Goal: Feedback & Contribution: Contribute content

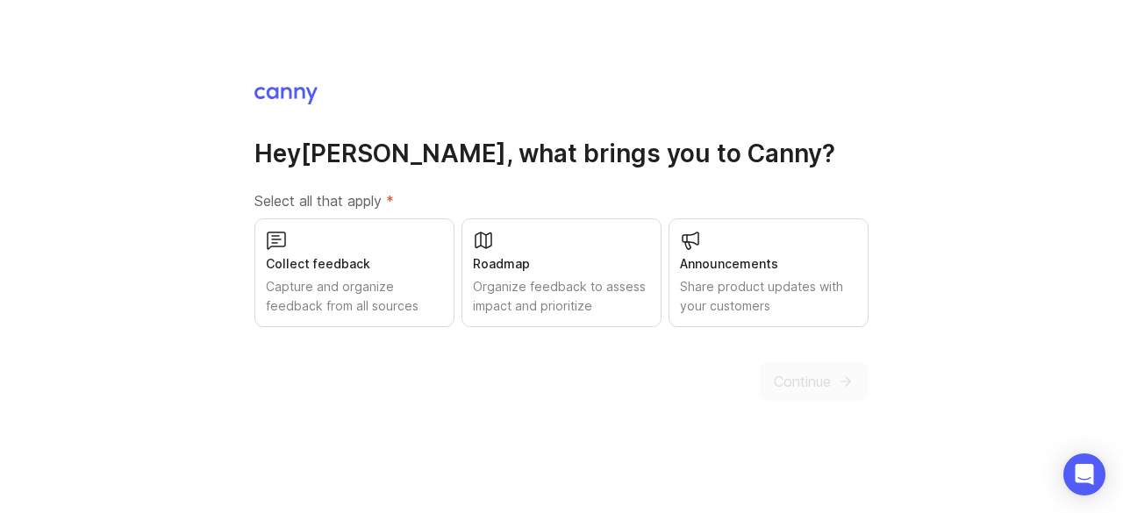
click at [397, 265] on div "Collect feedback" at bounding box center [354, 263] width 177 height 19
click at [538, 260] on div "Roadmap" at bounding box center [561, 263] width 177 height 19
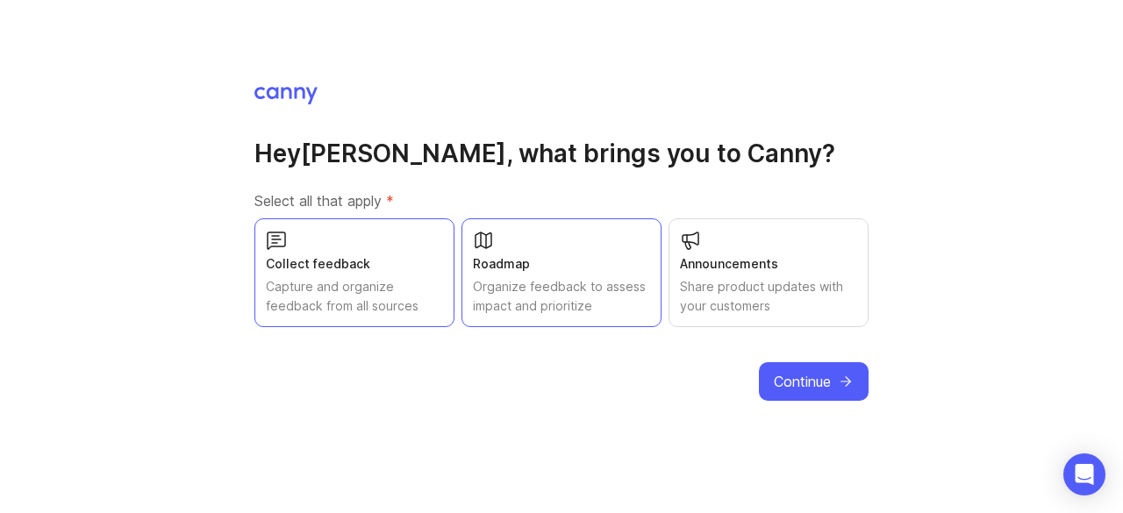
click at [813, 378] on span "Continue" at bounding box center [802, 381] width 57 height 21
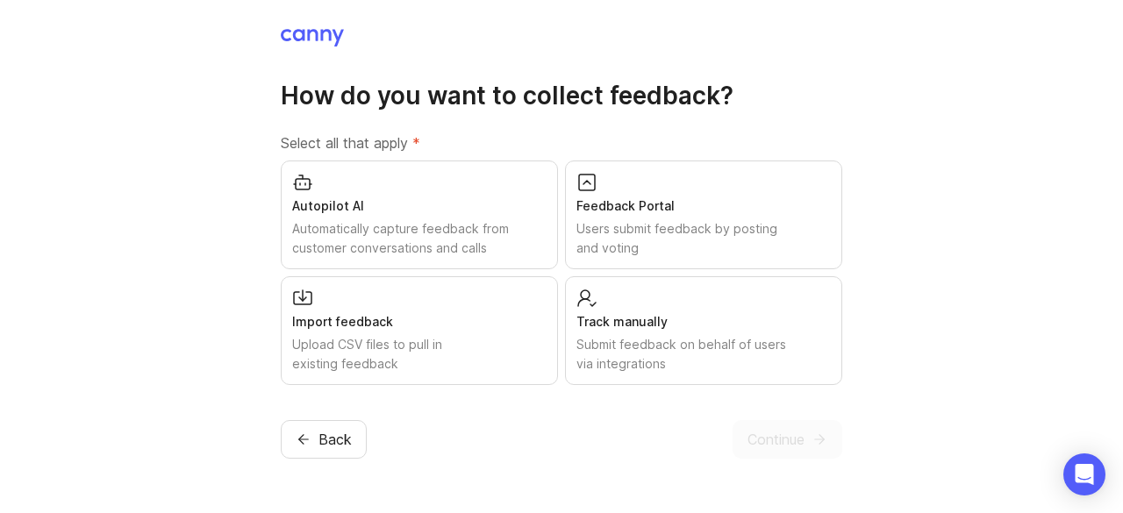
click at [684, 296] on div "Track manually Submit feedback on behalf of users via integrations" at bounding box center [703, 330] width 277 height 109
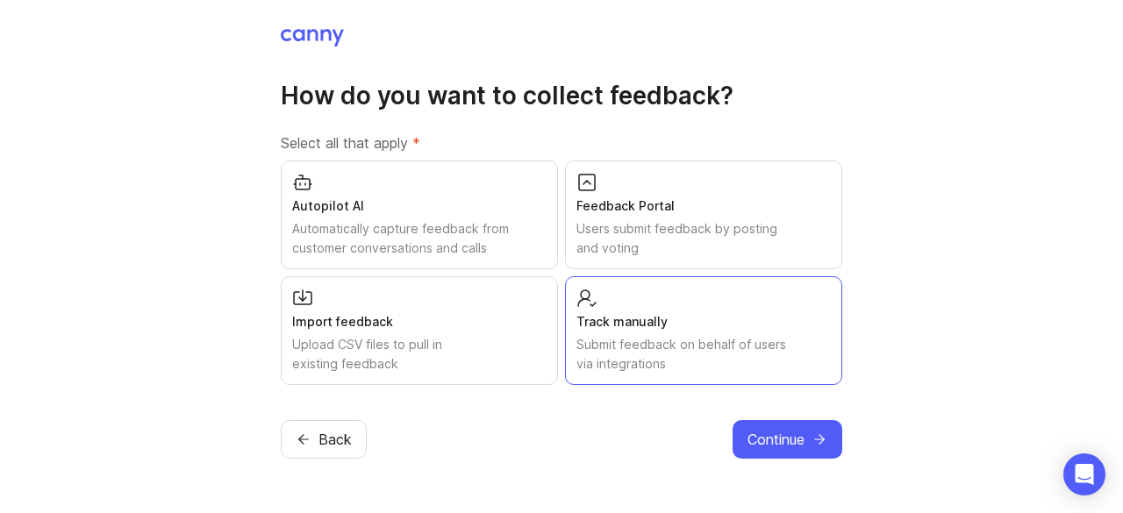
click at [477, 340] on div "Upload CSV files to pull in existing feedback" at bounding box center [419, 354] width 254 height 39
click at [642, 334] on div "Track manually Submit feedback on behalf of users via integrations" at bounding box center [703, 330] width 277 height 109
click at [516, 349] on div "Upload CSV files to pull in existing feedback" at bounding box center [419, 354] width 254 height 39
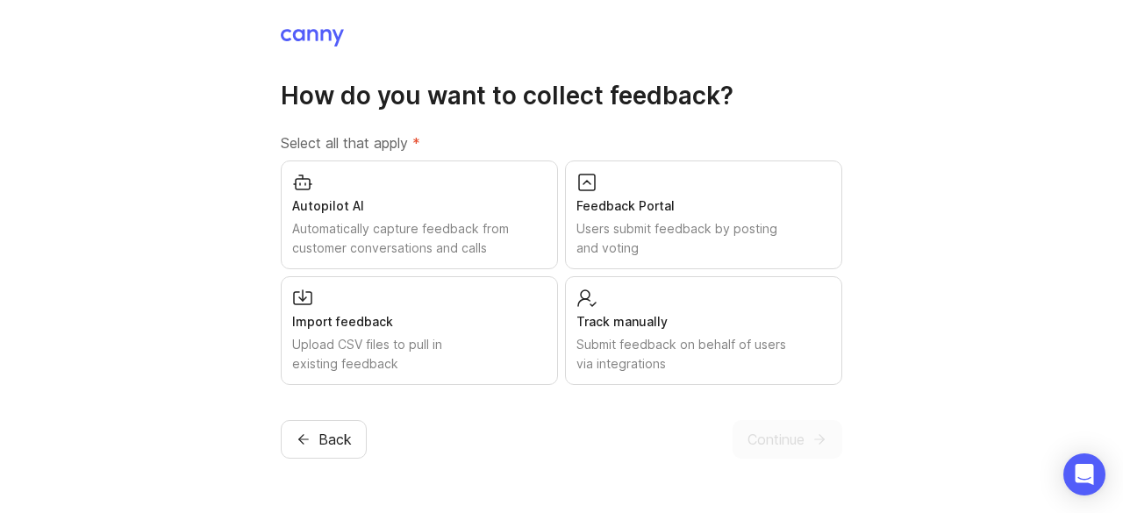
click at [663, 371] on div "Submit feedback on behalf of users via integrations" at bounding box center [704, 354] width 254 height 39
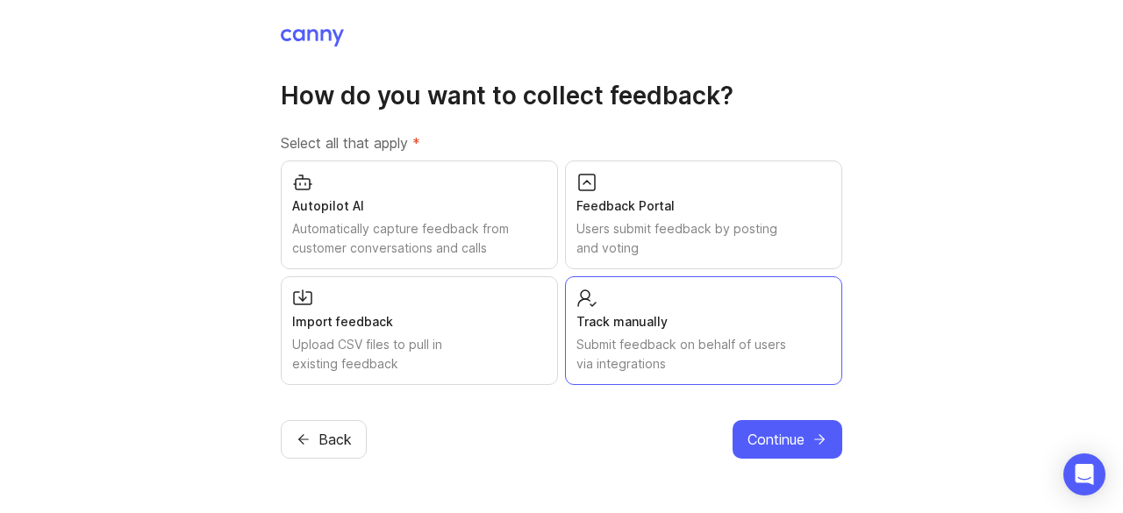
click at [785, 441] on span "Continue" at bounding box center [776, 439] width 57 height 21
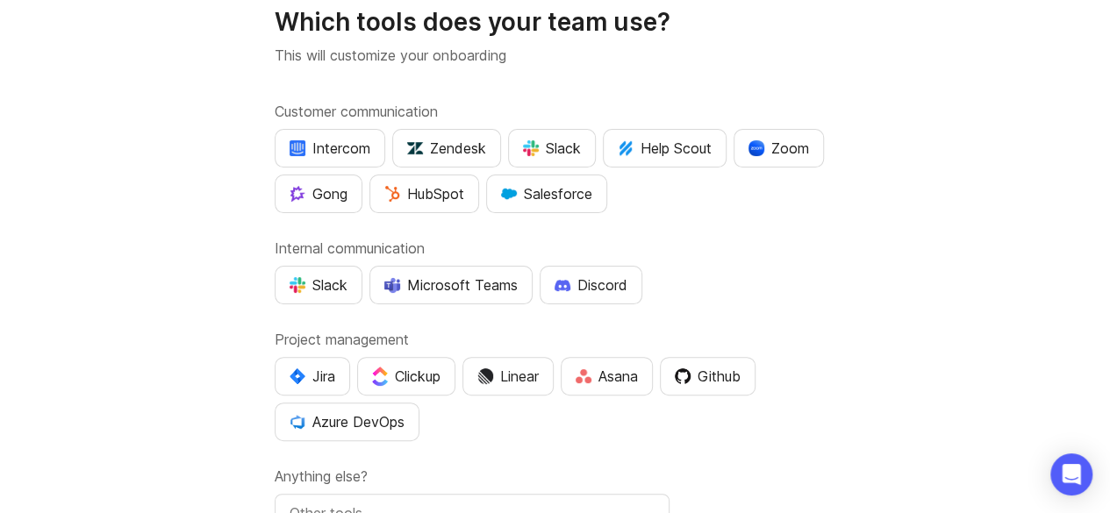
scroll to position [56, 0]
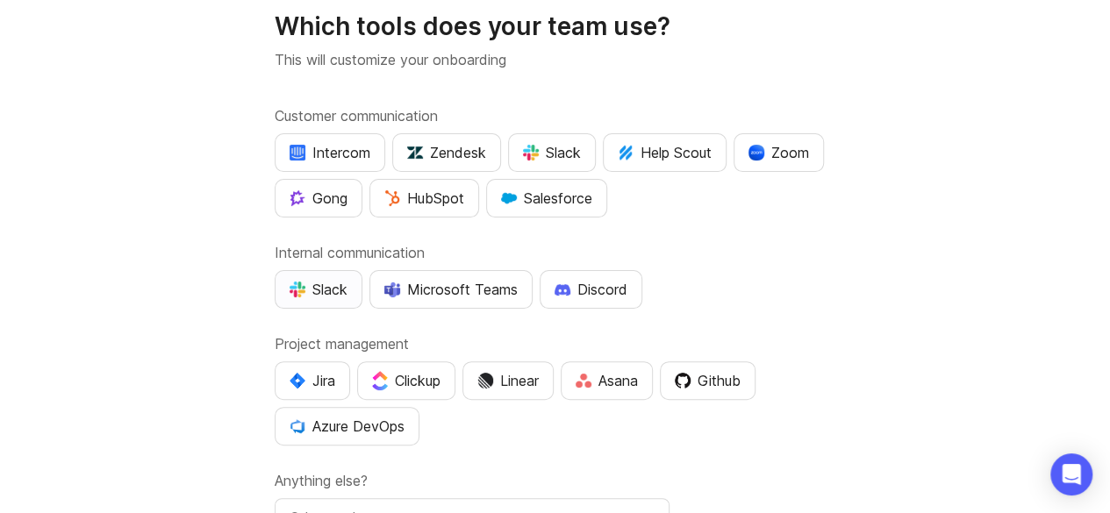
click at [348, 290] on button "Slack" at bounding box center [319, 289] width 88 height 39
click at [437, 283] on div "Microsoft Teams" at bounding box center [450, 289] width 133 height 21
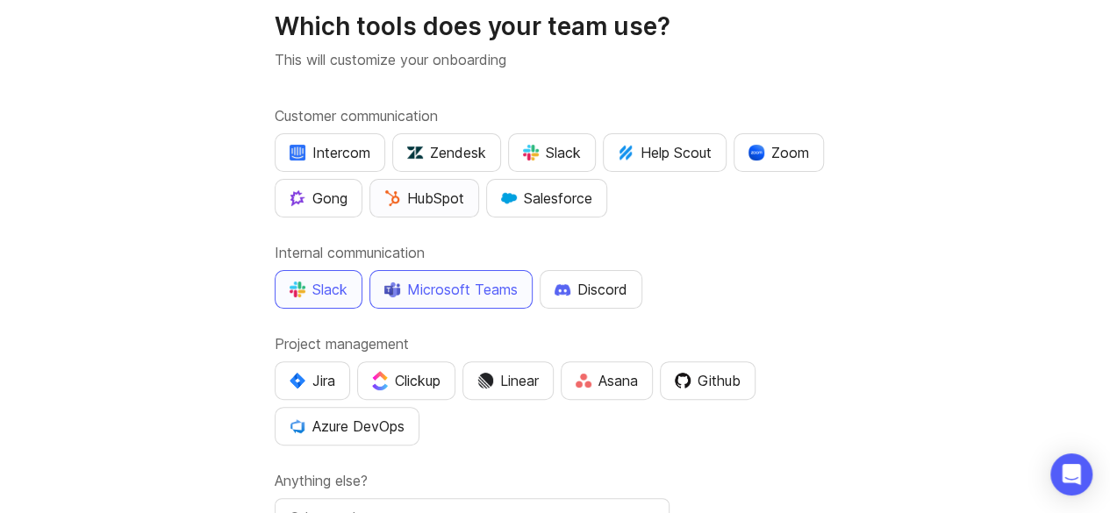
click at [450, 203] on div "HubSpot" at bounding box center [424, 198] width 80 height 21
click at [571, 153] on div "Slack" at bounding box center [552, 152] width 58 height 21
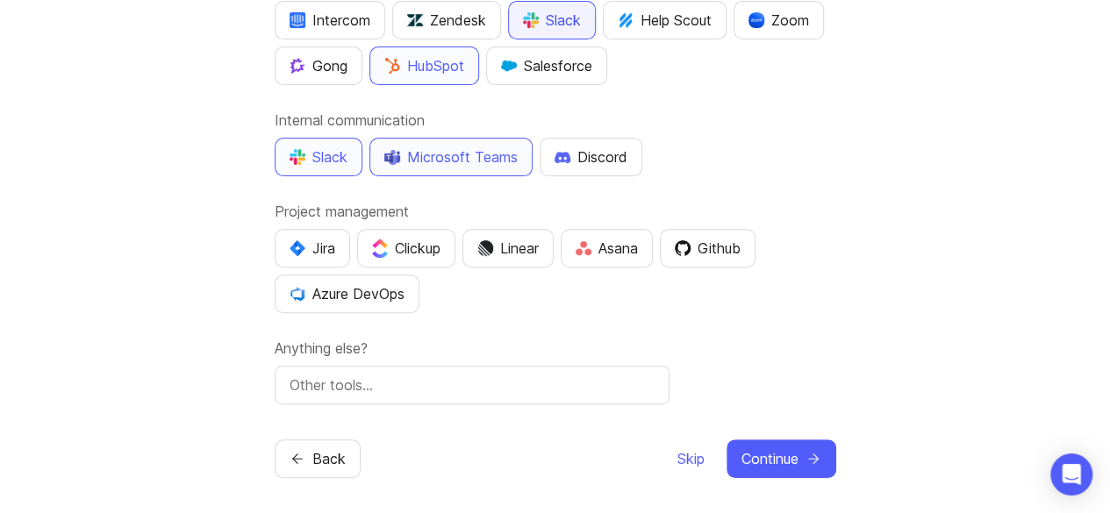
scroll to position [191, 0]
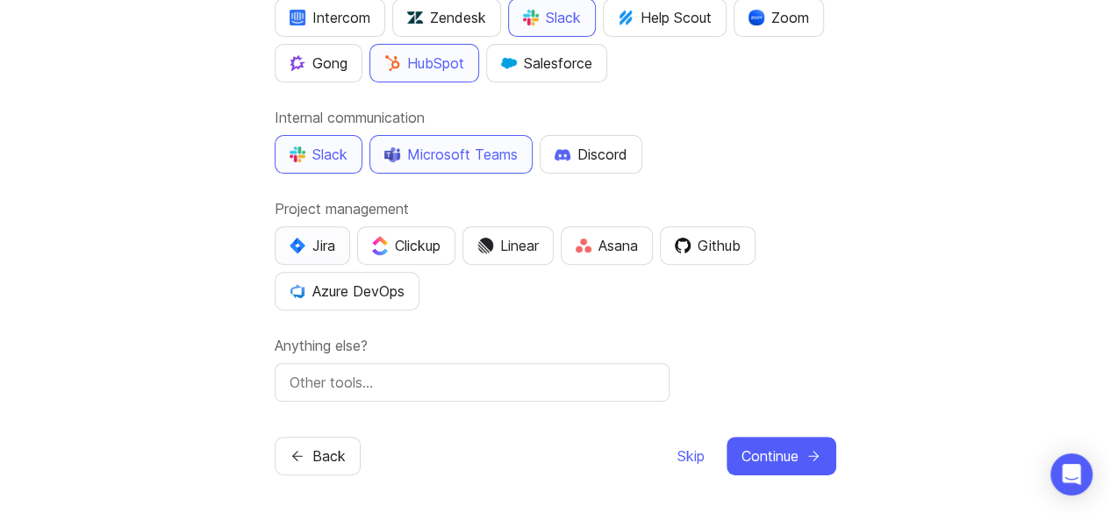
click at [335, 250] on button "Jira" at bounding box center [312, 245] width 75 height 39
click at [394, 289] on div "Azure DevOps" at bounding box center [347, 291] width 115 height 21
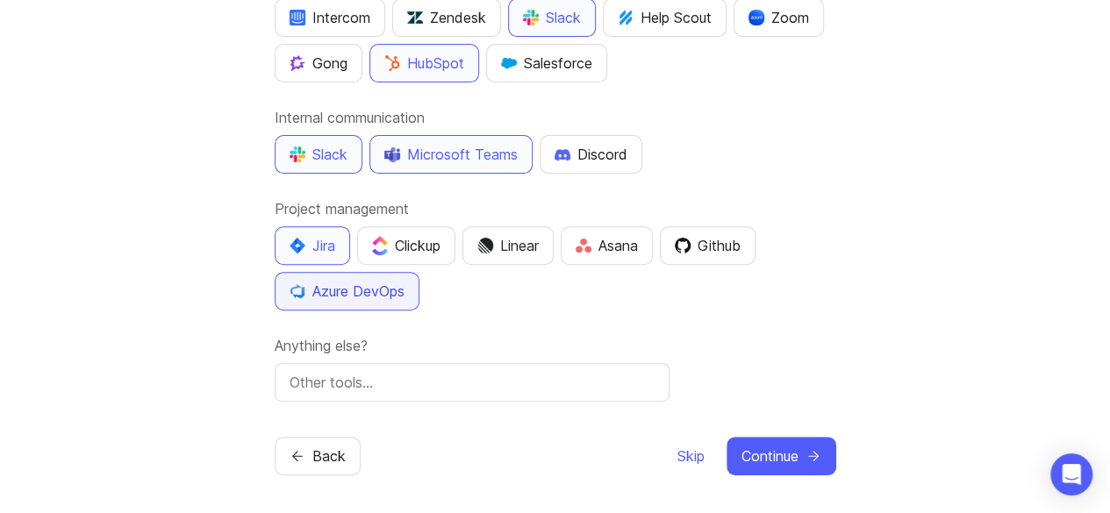
click at [365, 281] on div "Azure DevOps" at bounding box center [347, 291] width 115 height 21
click at [323, 249] on div "Jira" at bounding box center [313, 245] width 46 height 21
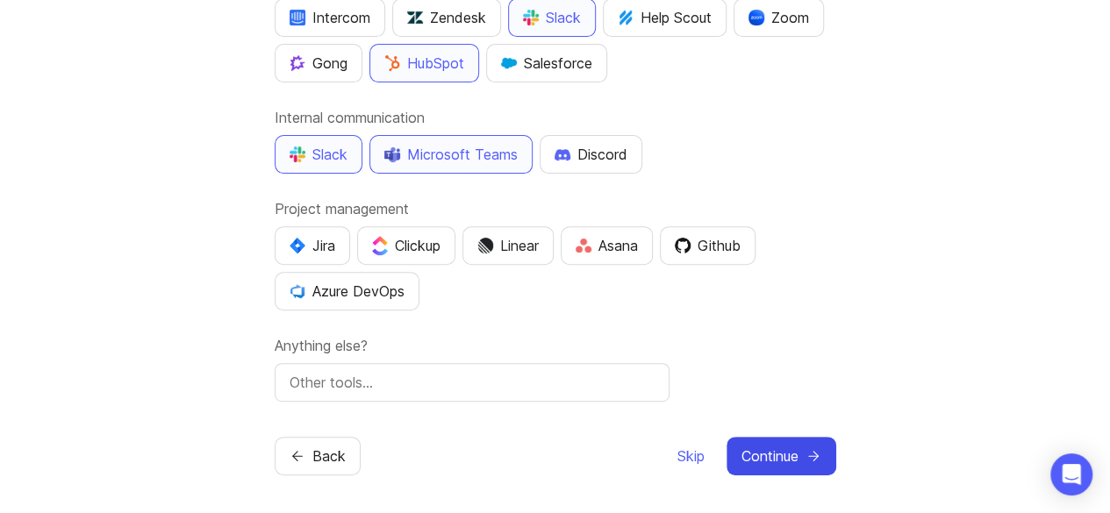
click at [800, 456] on button "Continue" at bounding box center [782, 456] width 110 height 39
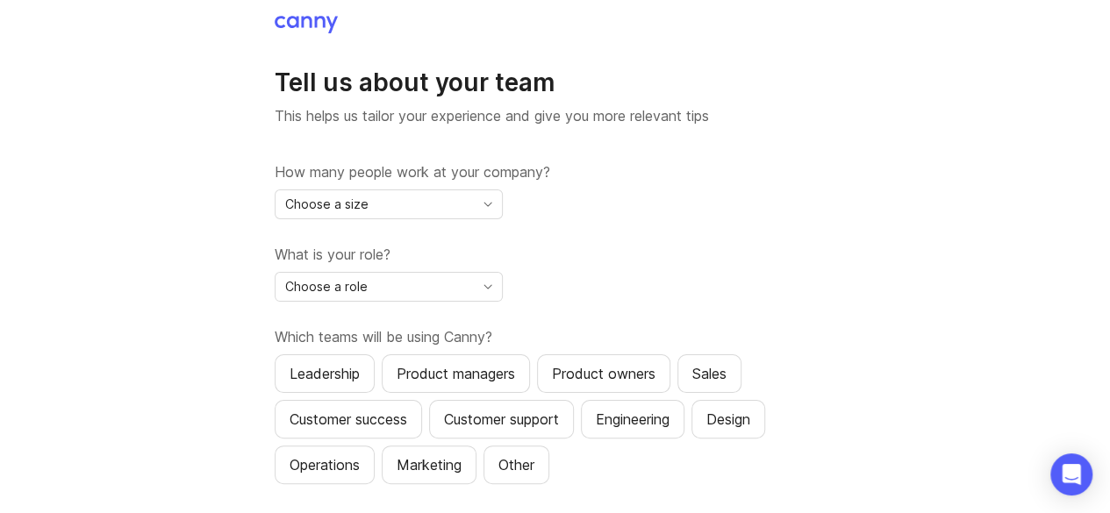
click at [412, 204] on div "Choose a size" at bounding box center [375, 204] width 198 height 28
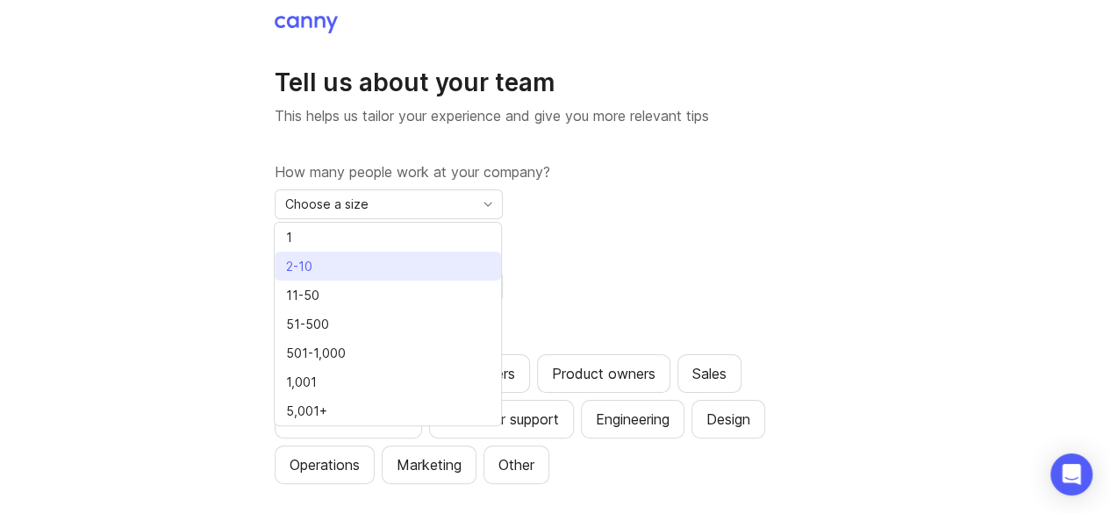
click at [419, 272] on li "2-10" at bounding box center [388, 266] width 226 height 29
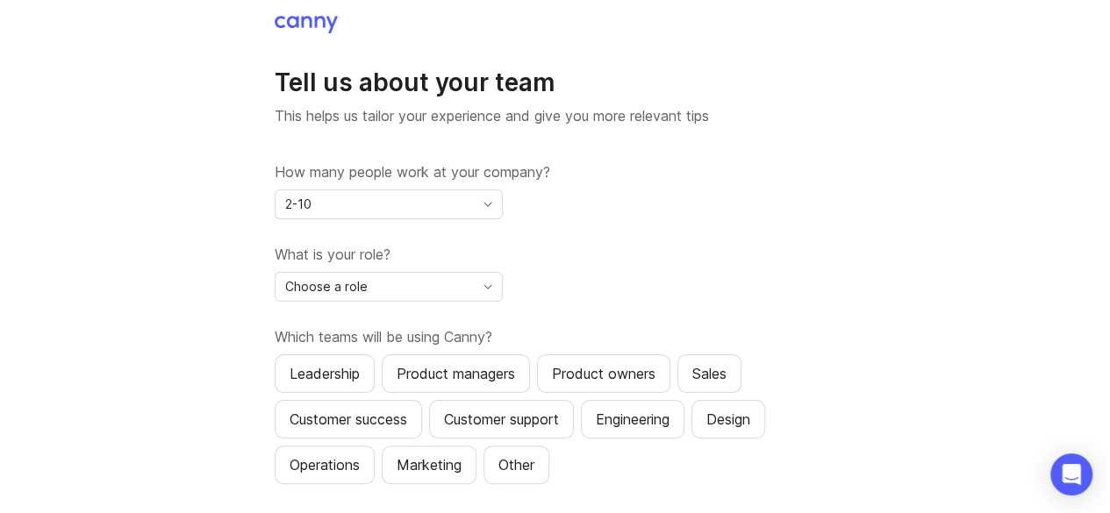
click at [442, 285] on div "Choose a role" at bounding box center [375, 287] width 198 height 28
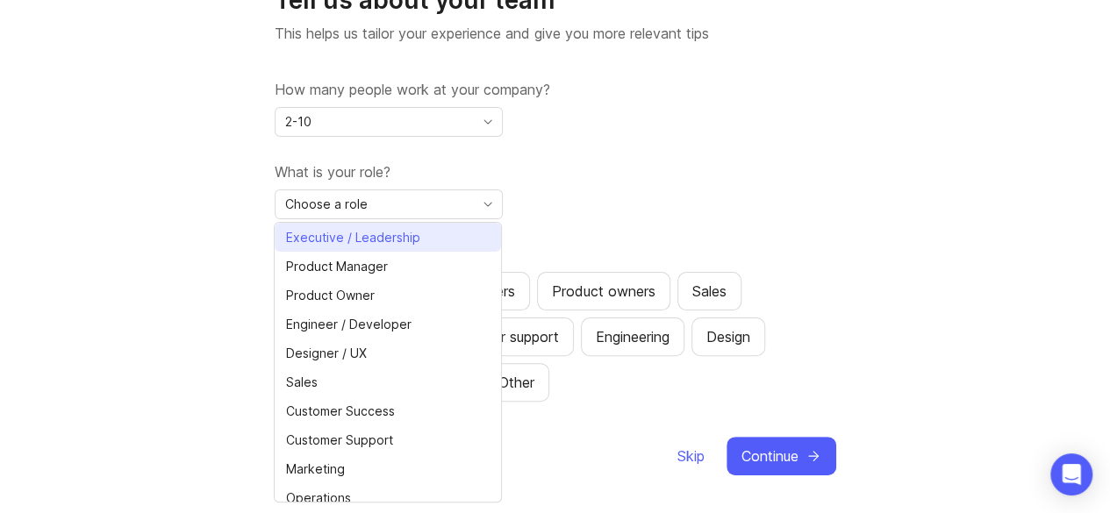
click at [372, 243] on span "Executive / Leadership" at bounding box center [353, 237] width 134 height 19
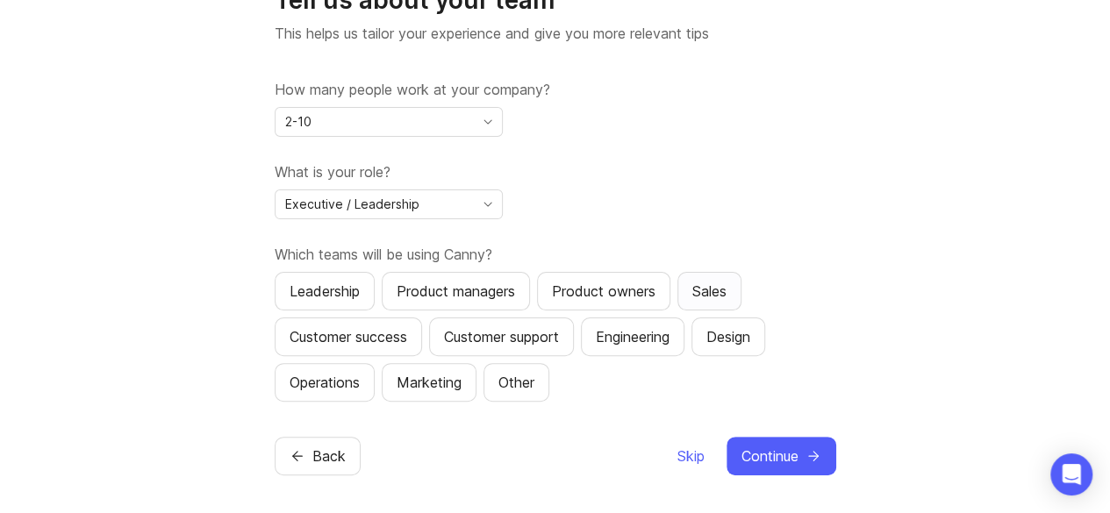
click at [707, 281] on div "Sales" at bounding box center [709, 291] width 34 height 21
click at [641, 281] on div "Product owners" at bounding box center [604, 291] width 104 height 21
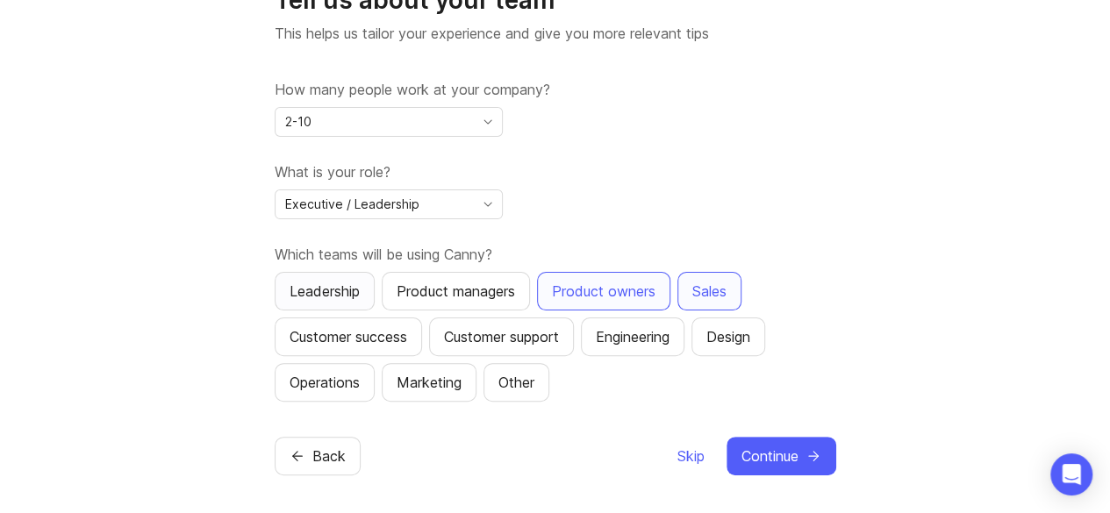
click at [351, 283] on div "Leadership" at bounding box center [325, 291] width 70 height 21
click at [577, 288] on div "Product owners" at bounding box center [604, 291] width 104 height 21
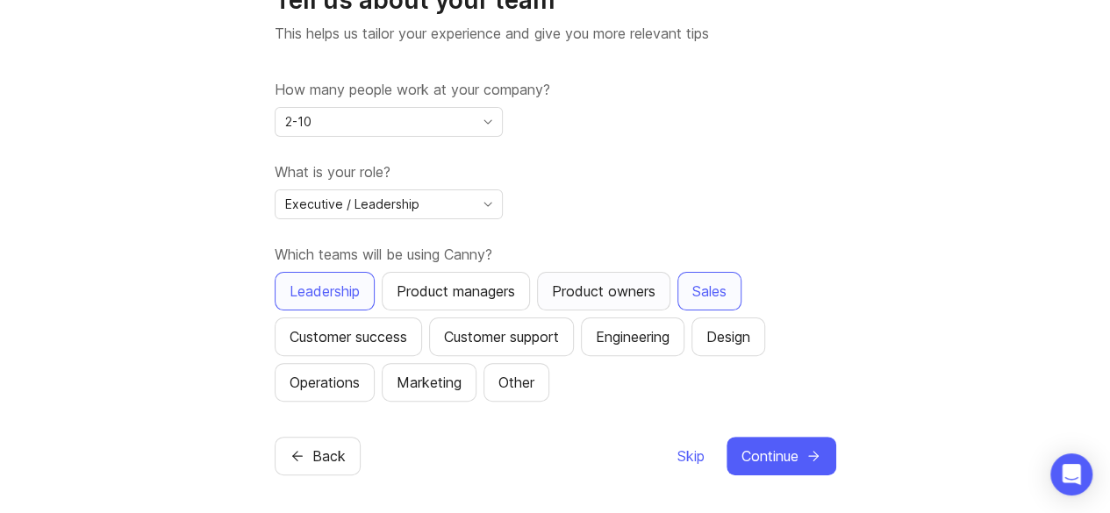
click at [577, 288] on div "Product owners" at bounding box center [604, 291] width 104 height 21
click at [606, 266] on div "Which teams will be using Canny? Leadership Product managers Product owners Sal…" at bounding box center [556, 323] width 562 height 158
click at [639, 334] on div "Engineering" at bounding box center [633, 336] width 74 height 21
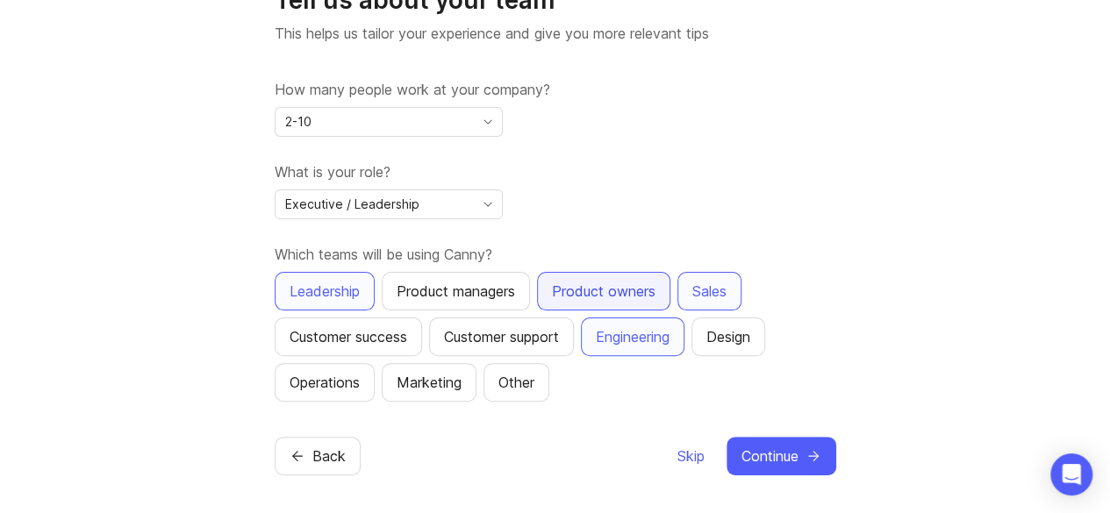
click at [611, 291] on div "Product owners" at bounding box center [604, 291] width 104 height 21
click at [387, 337] on div "Customer success" at bounding box center [349, 336] width 118 height 21
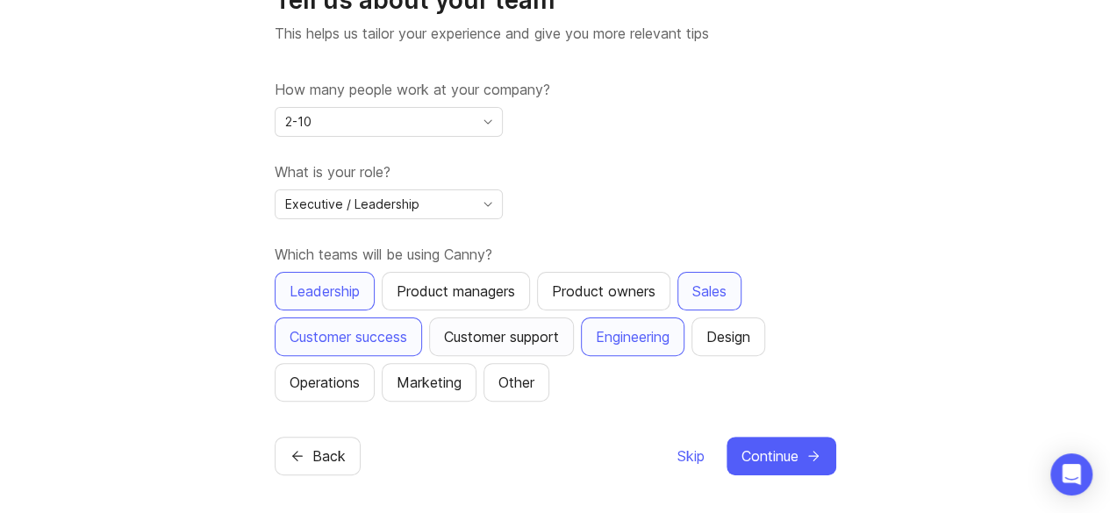
click at [549, 343] on div "Customer support" at bounding box center [501, 336] width 115 height 21
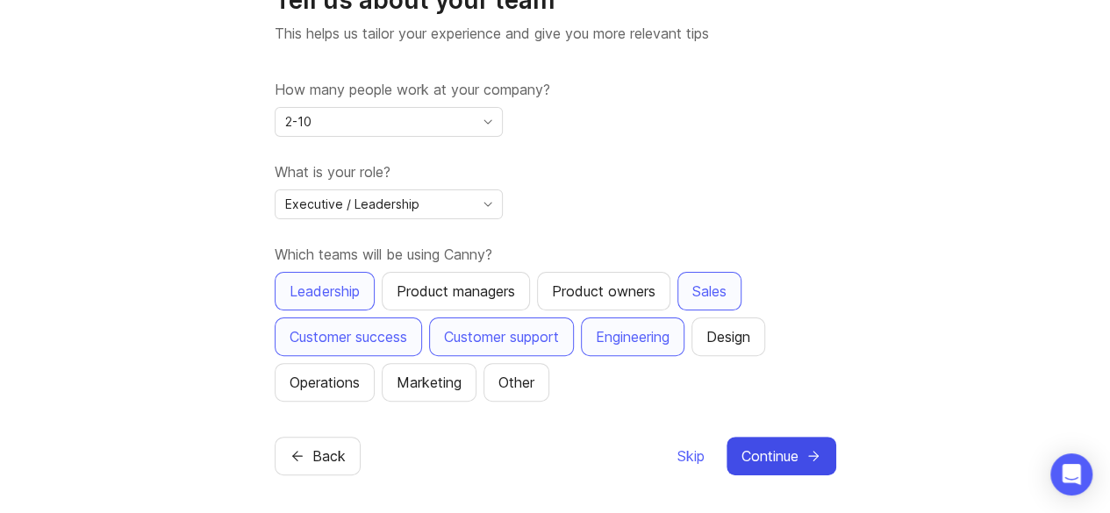
click at [773, 458] on span "Continue" at bounding box center [770, 456] width 57 height 21
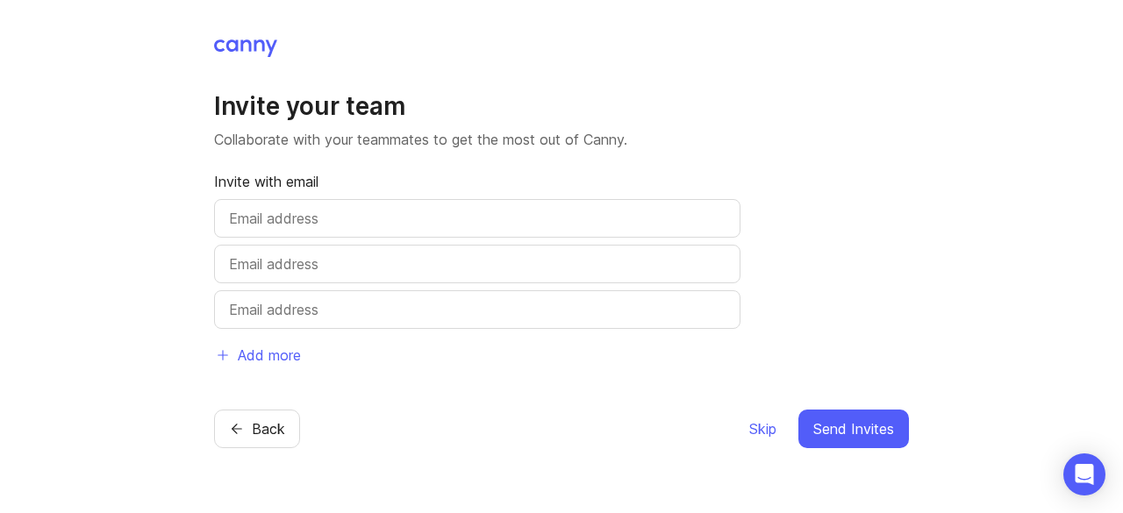
click at [298, 208] on div at bounding box center [477, 218] width 527 height 39
click at [760, 427] on span "Skip" at bounding box center [762, 429] width 27 height 21
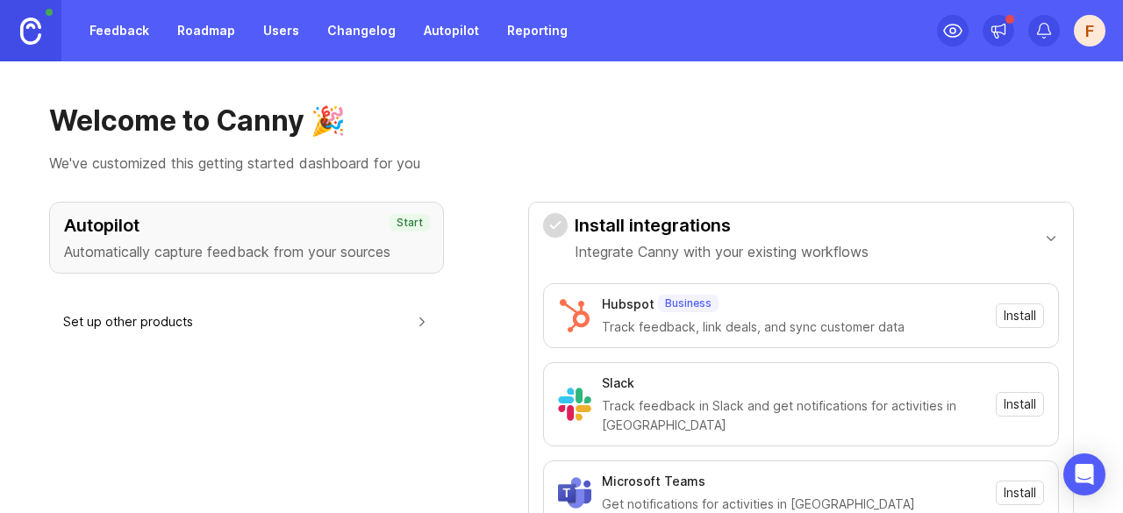
click at [359, 238] on div "Autopilot Automatically capture feedback from your sources" at bounding box center [246, 237] width 365 height 49
click at [333, 254] on p "Automatically capture feedback from your sources" at bounding box center [246, 251] width 365 height 21
click at [125, 228] on h3 "Autopilot" at bounding box center [246, 225] width 365 height 25
click at [161, 320] on button "Set up other products" at bounding box center [246, 321] width 367 height 39
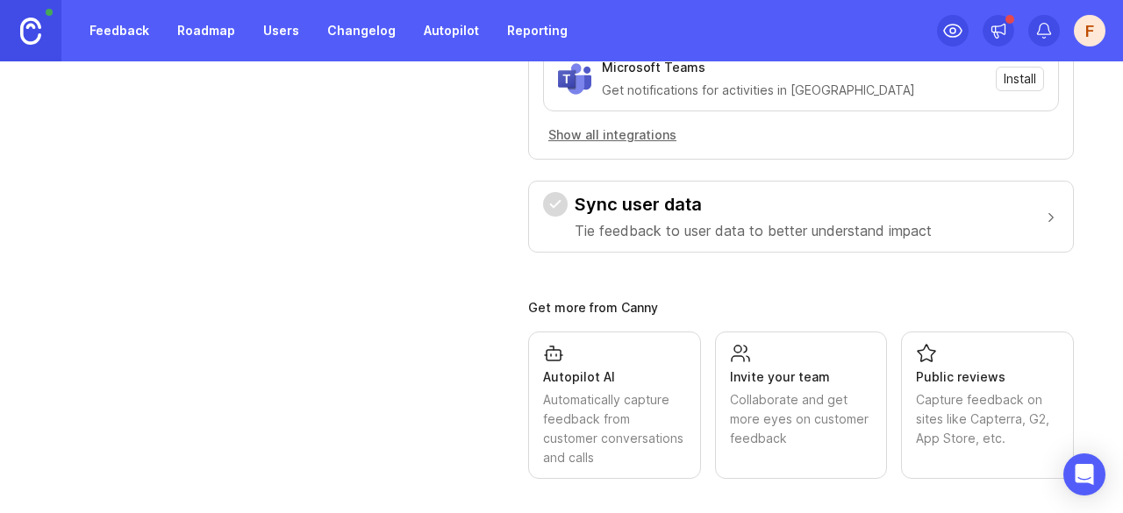
scroll to position [418, 0]
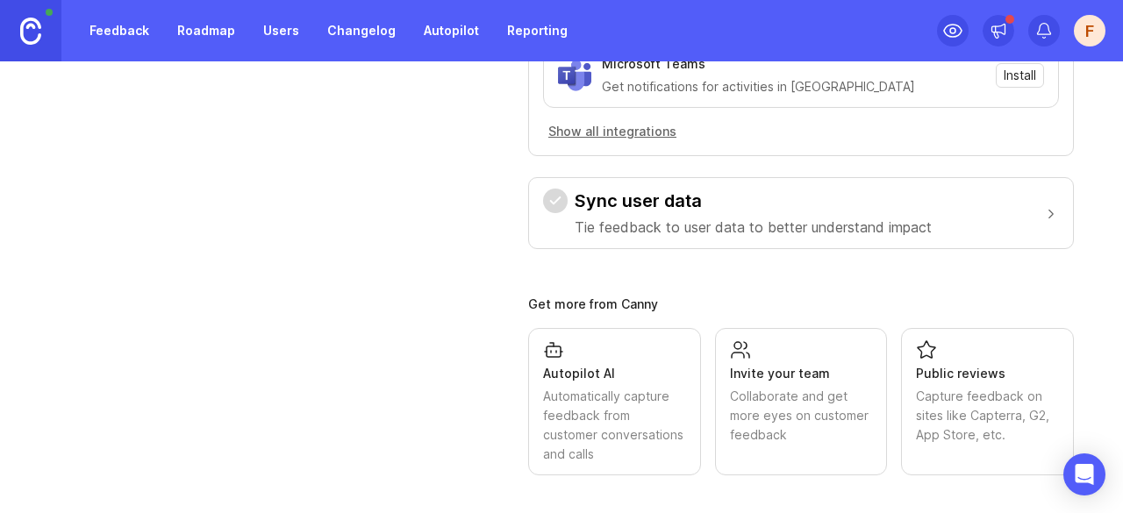
click at [623, 369] on div "Autopilot AI" at bounding box center [614, 373] width 143 height 19
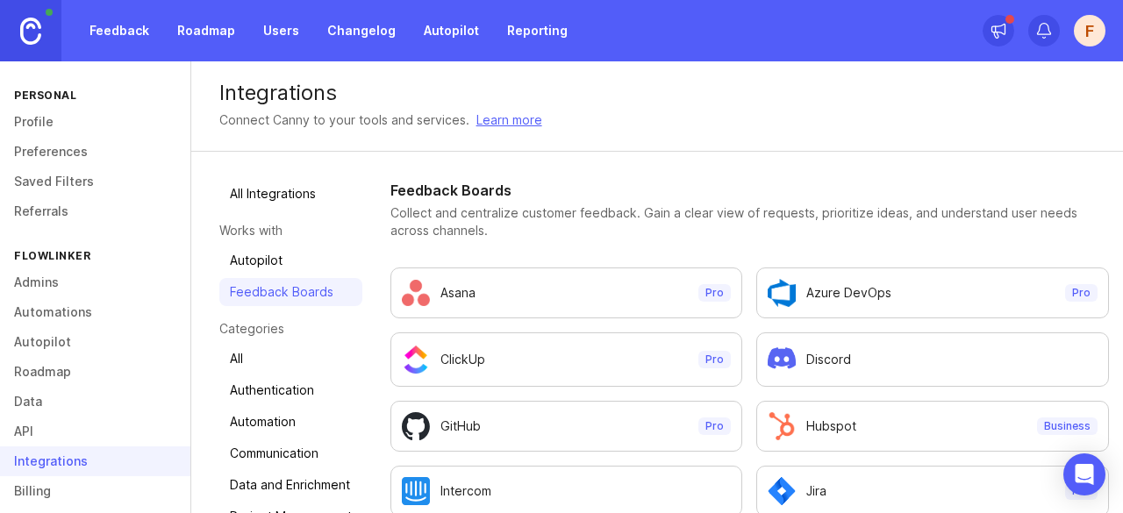
click at [128, 27] on link "Feedback" at bounding box center [119, 31] width 81 height 32
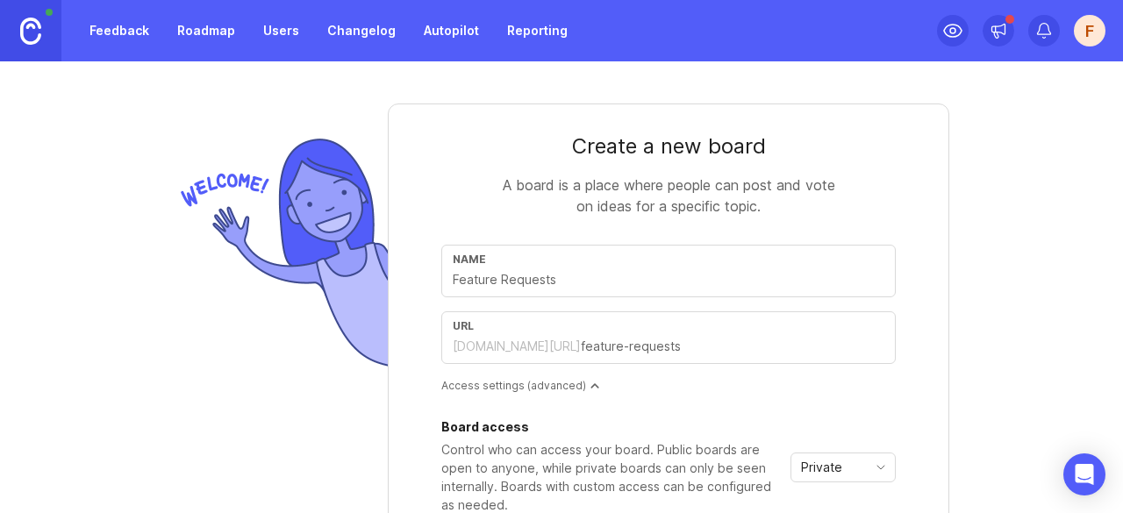
click at [212, 31] on link "Roadmap" at bounding box center [206, 31] width 79 height 32
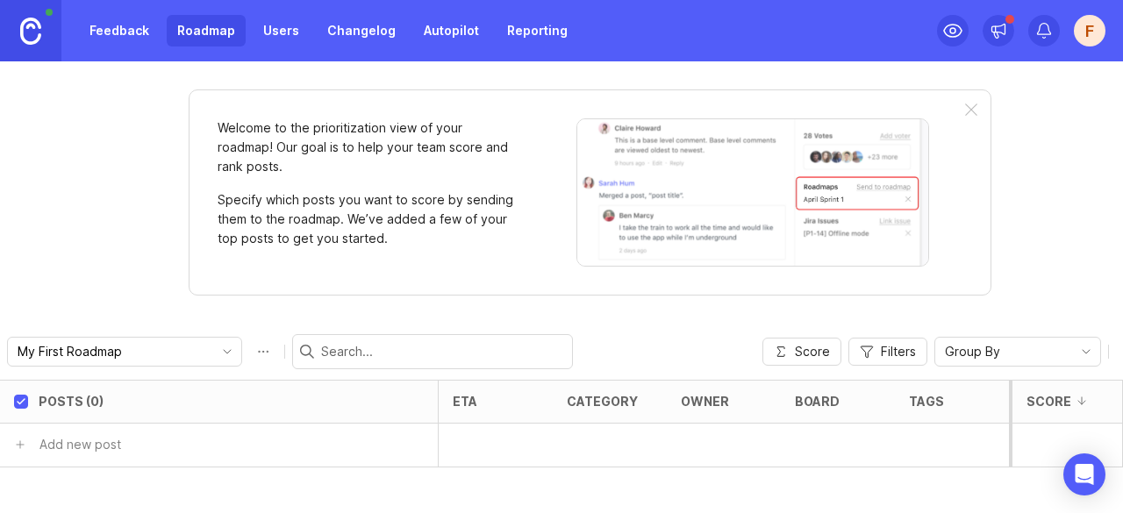
scroll to position [4, 0]
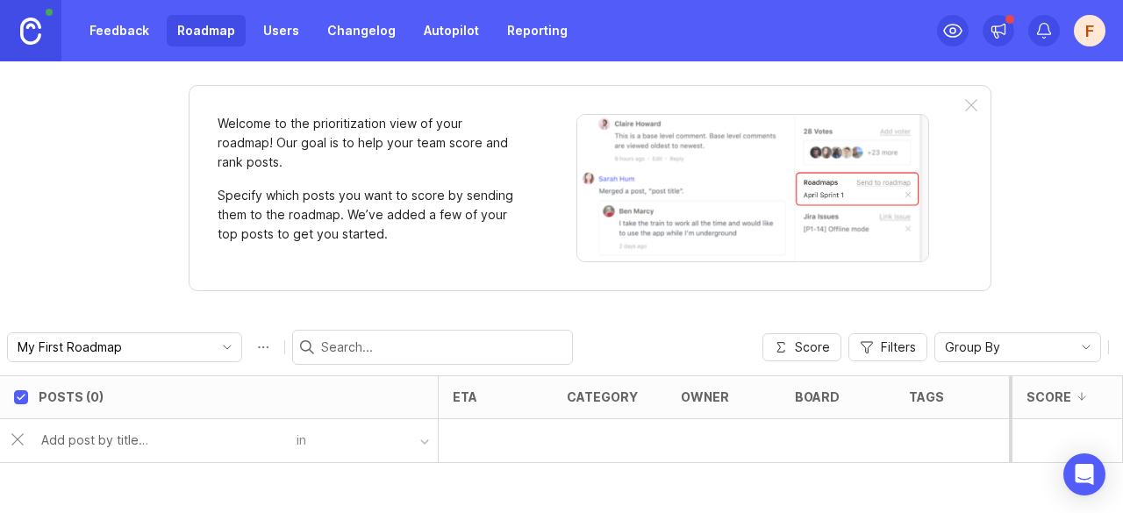
click at [213, 346] on icon "toggle icon" at bounding box center [227, 347] width 28 height 14
click at [155, 310] on div "Welcome to the prioritization view of your roadmap! Our goal is to help your te…" at bounding box center [561, 287] width 1123 height 452
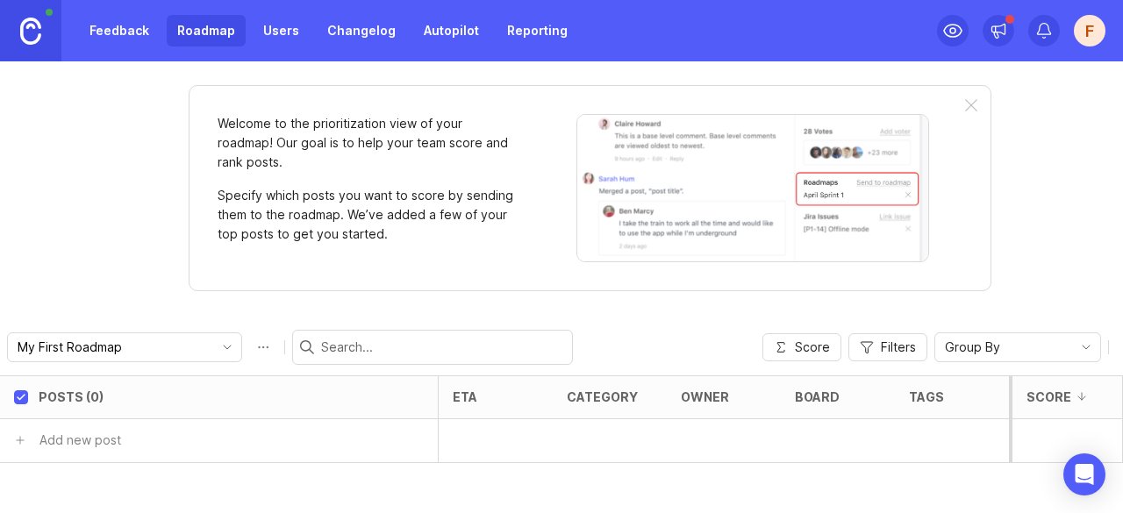
click at [213, 347] on icon "toggle icon" at bounding box center [227, 347] width 28 height 14
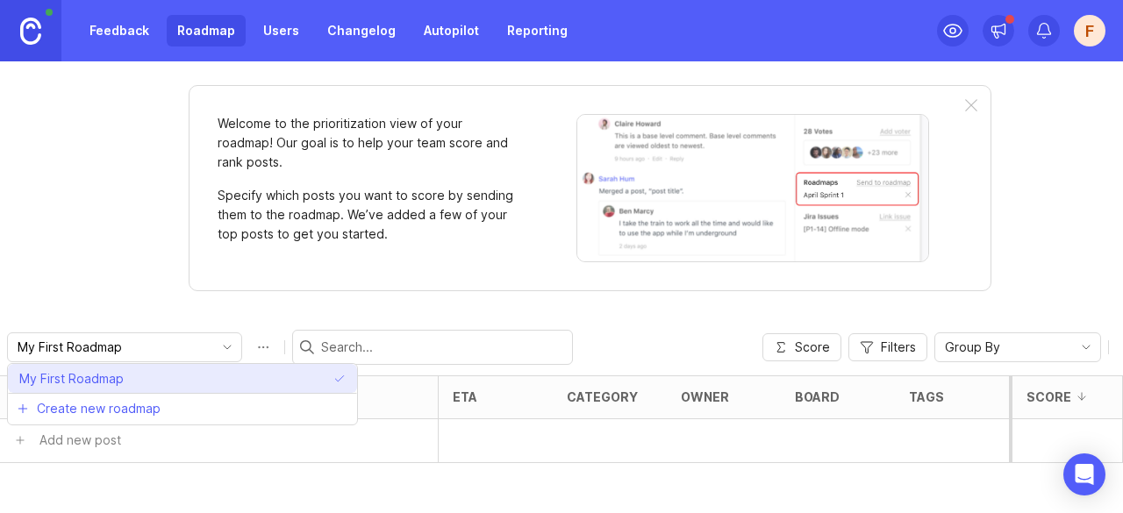
click at [249, 371] on li "My First Roadmap" at bounding box center [182, 378] width 349 height 29
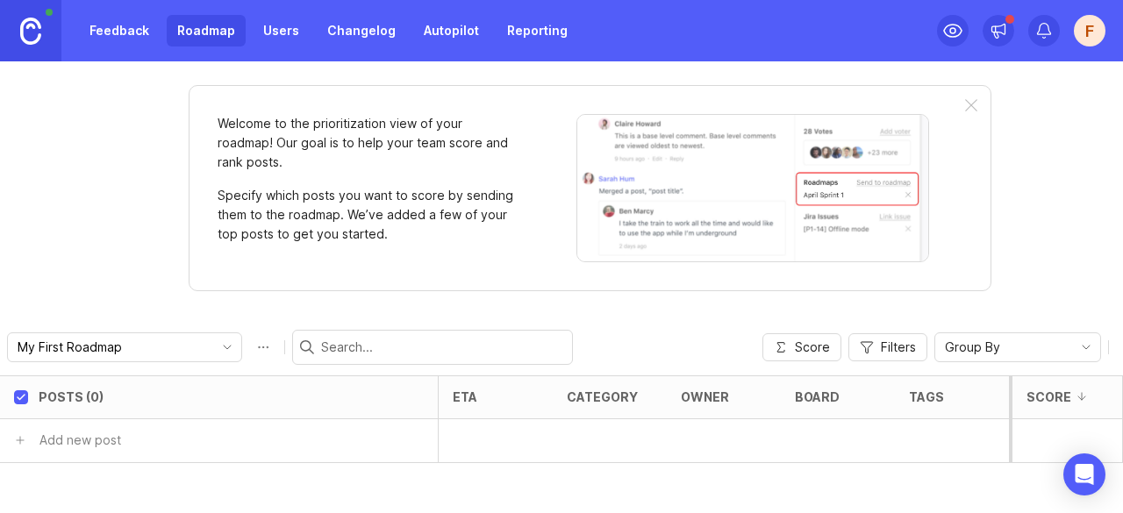
drag, startPoint x: 138, startPoint y: 347, endPoint x: 0, endPoint y: 368, distance: 139.4
click at [0, 368] on div "My First Roadmap Score Filters Group By" at bounding box center [561, 347] width 1123 height 56
type input "MVP"
click at [101, 220] on div "Welcome to the prioritization view of your roadmap! Our goal is to help your te…" at bounding box center [561, 287] width 1123 height 452
type input "Onboarding"
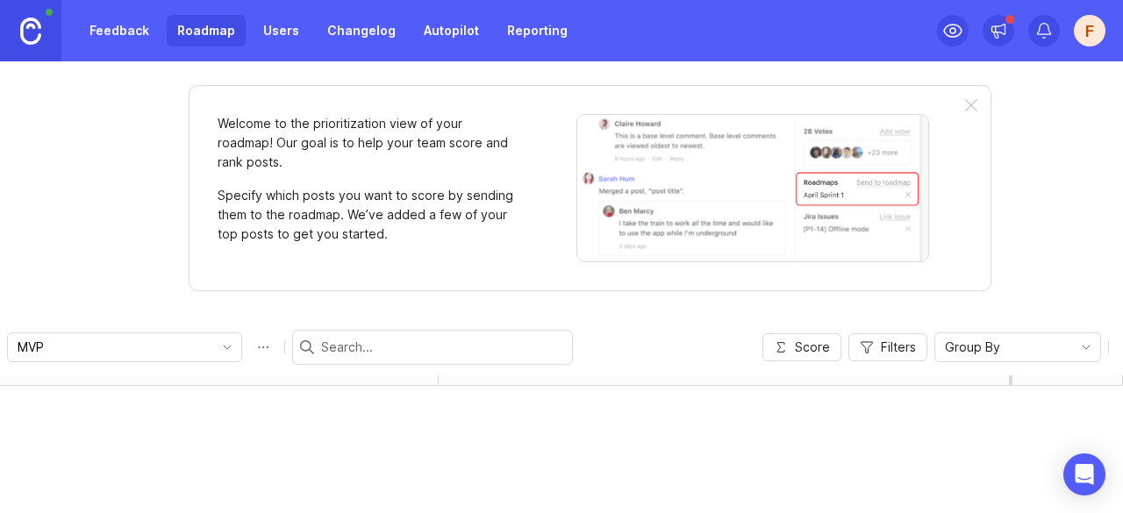
scroll to position [0, 0]
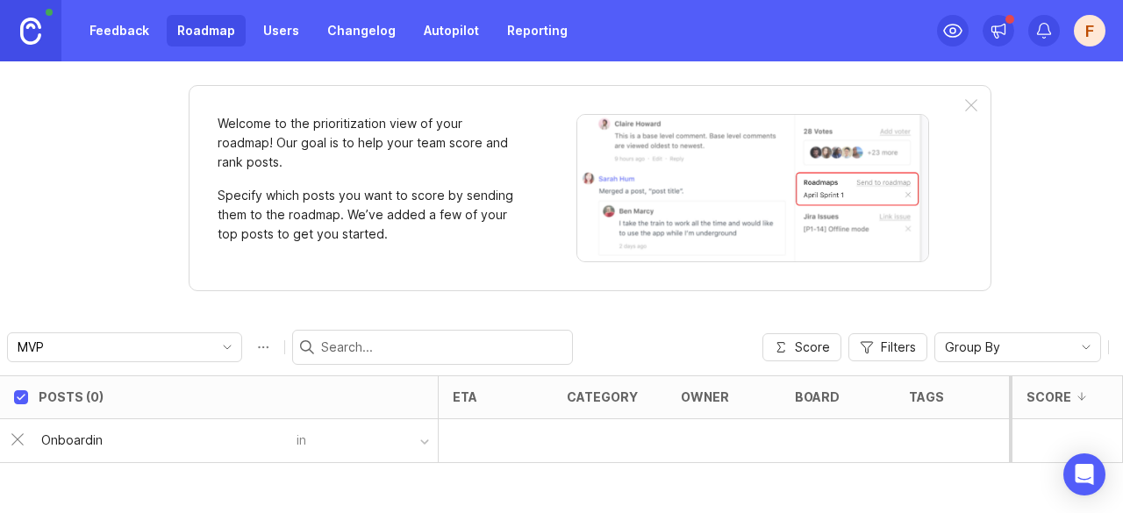
type input "Onboarding"
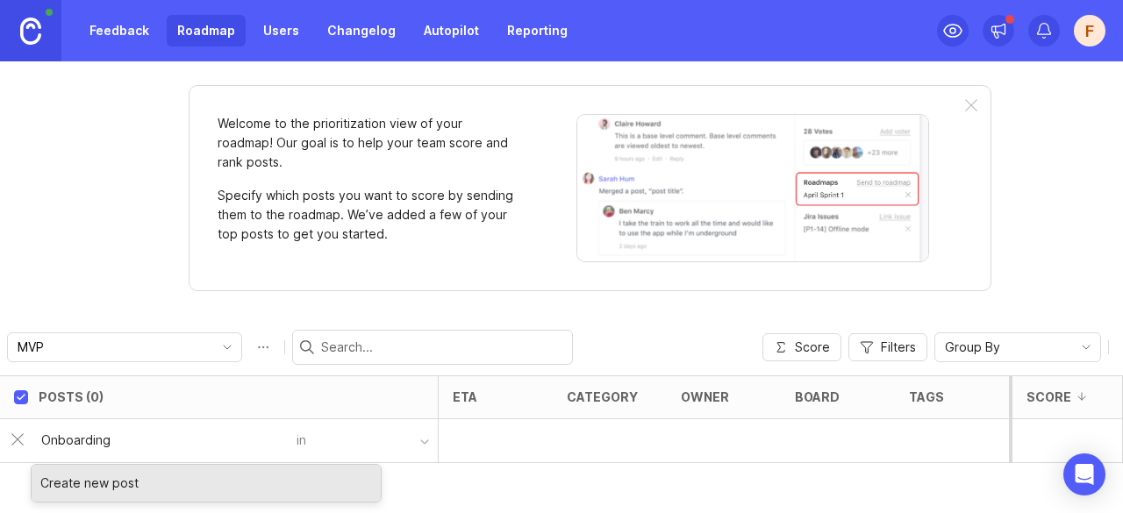
type input "Onboarding"
click at [121, 480] on div "Create new post" at bounding box center [206, 483] width 349 height 37
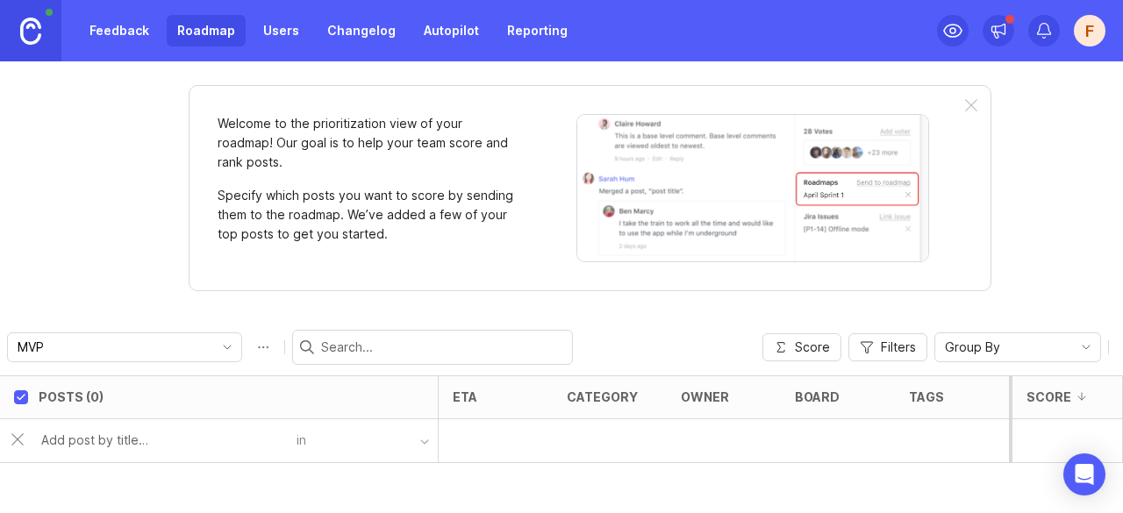
click at [304, 436] on div "in" at bounding box center [367, 440] width 141 height 25
click at [388, 433] on button "button" at bounding box center [372, 440] width 132 height 25
click at [414, 436] on button "button" at bounding box center [372, 440] width 132 height 25
click at [224, 448] on div at bounding box center [164, 440] width 266 height 33
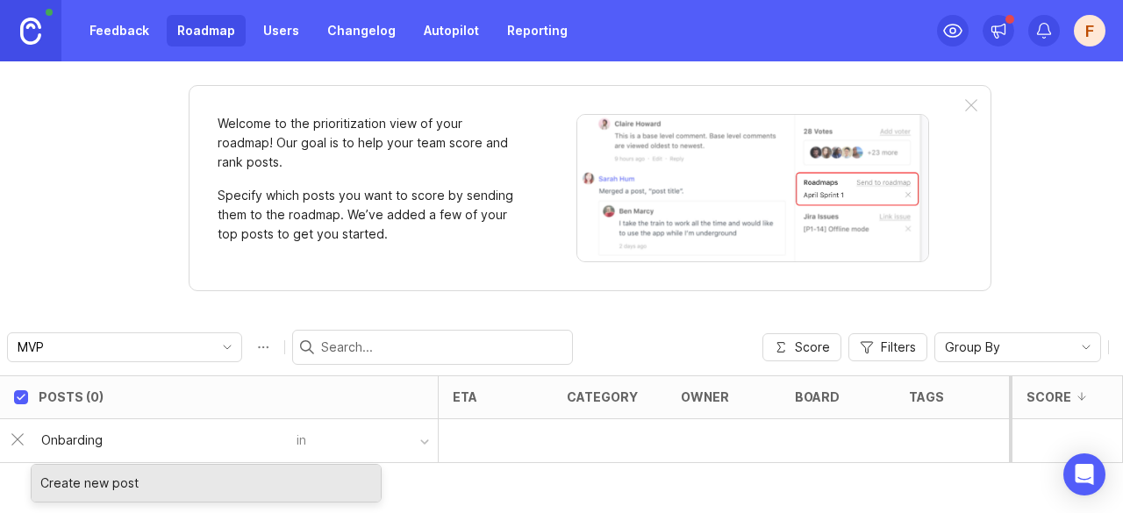
type input "Onbarding"
click at [316, 441] on button "button" at bounding box center [372, 440] width 132 height 25
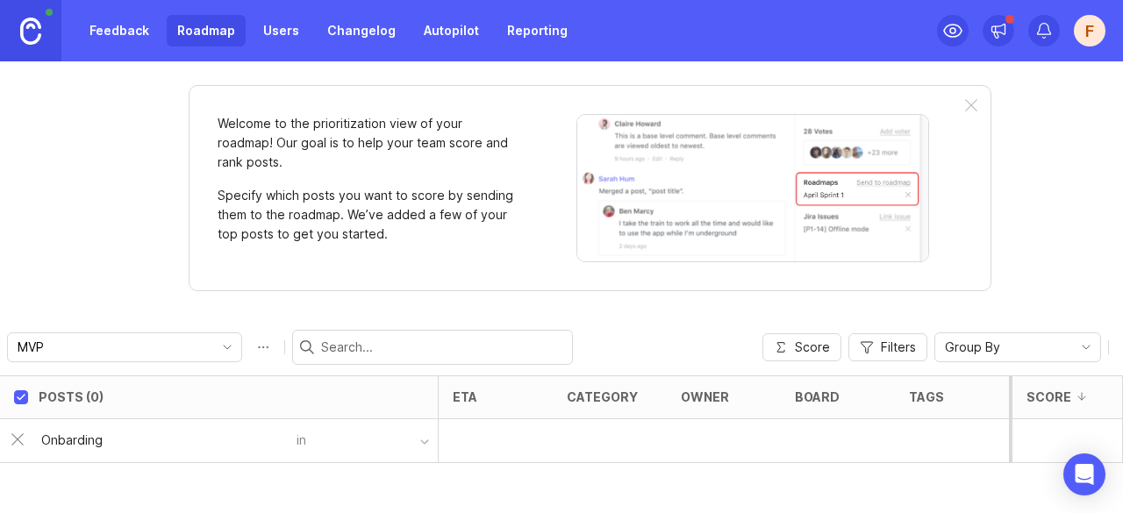
click at [316, 441] on button "button" at bounding box center [372, 440] width 132 height 25
click at [421, 438] on div "button" at bounding box center [424, 442] width 9 height 9
click at [475, 433] on div at bounding box center [496, 441] width 114 height 44
click at [458, 463] on div "Posts (0) eta category owner board tags status Votes Impact Effort Score Onbard…" at bounding box center [561, 446] width 1123 height 140
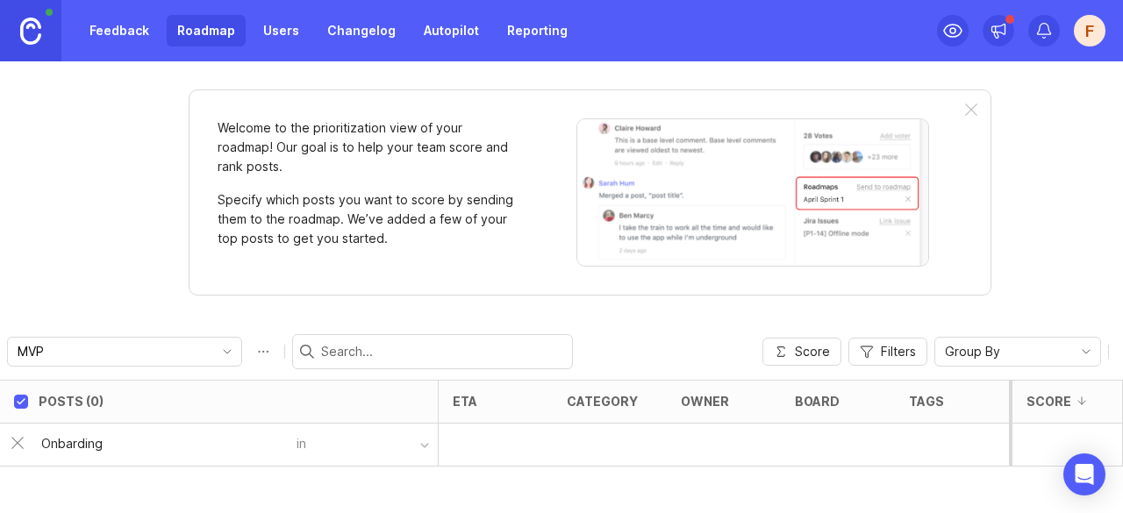
click at [965, 105] on div at bounding box center [971, 111] width 12 height 14
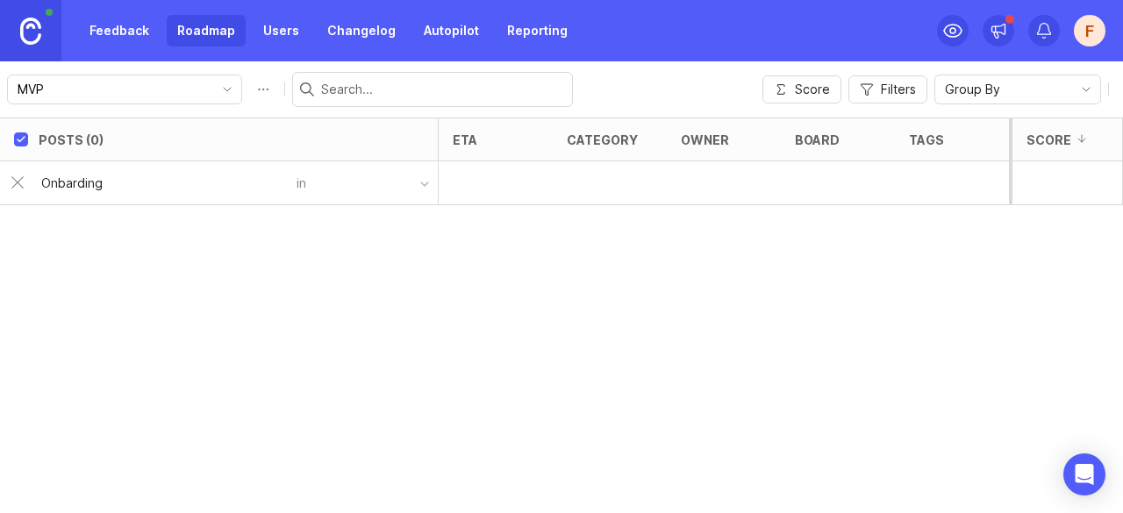
click at [51, 252] on div "Posts (0) eta category owner board tags status Votes Impact Effort Score Onbard…" at bounding box center [561, 316] width 1123 height 396
click at [100, 186] on input "Onbarding" at bounding box center [163, 183] width 245 height 19
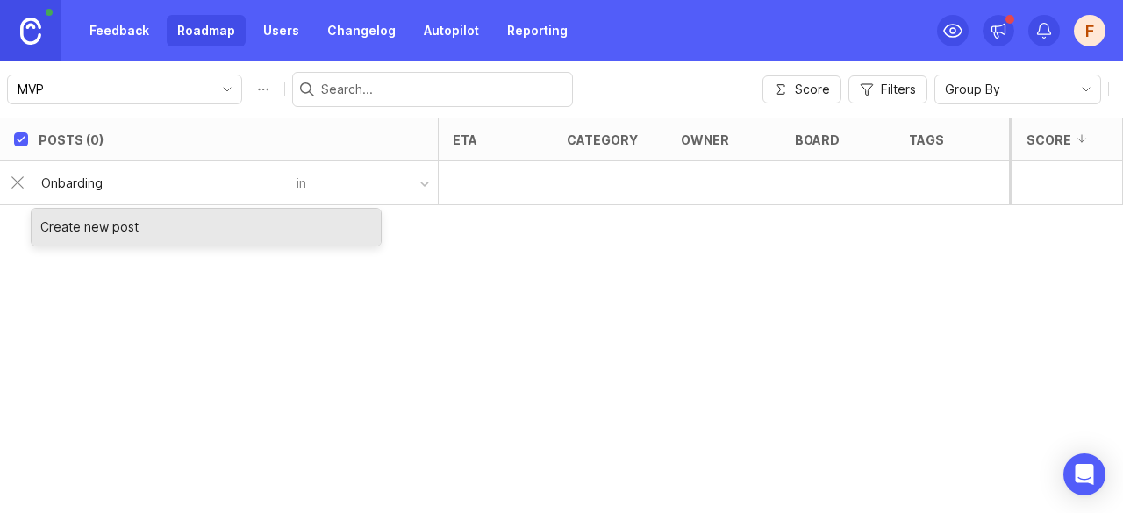
click at [103, 230] on div "Create new post" at bounding box center [206, 227] width 349 height 37
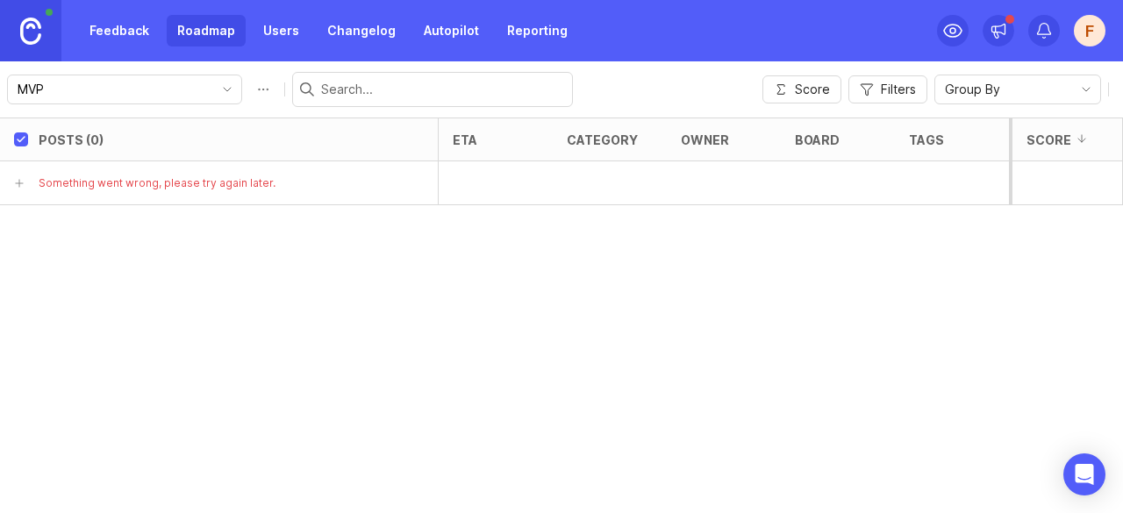
click at [123, 219] on div "Posts (0) eta category owner board tags status Votes Impact Effort Score Someth…" at bounding box center [561, 316] width 1123 height 396
type input "Onbaording"
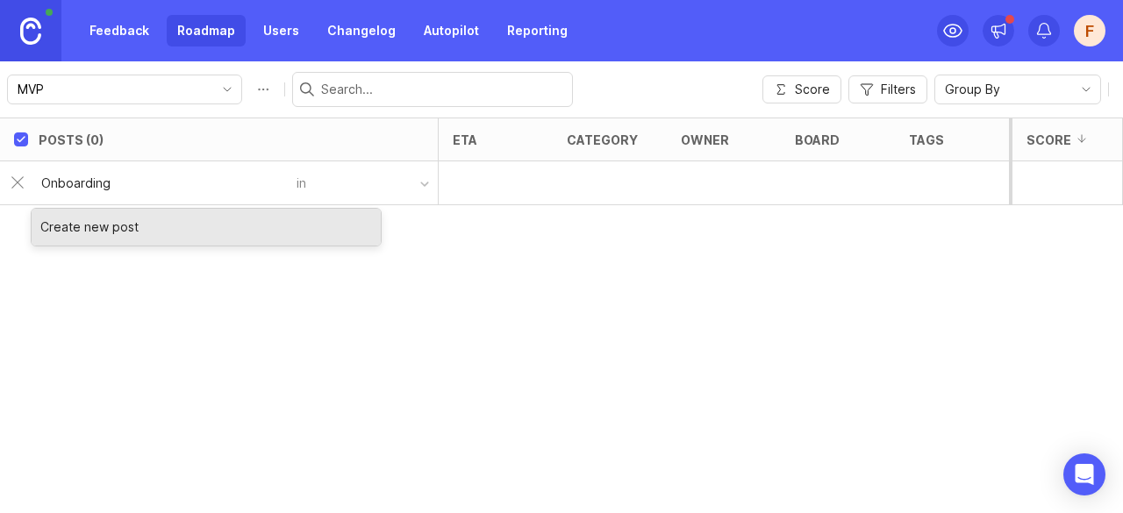
type input "Onboarding"
click at [114, 226] on div "Create new post" at bounding box center [206, 227] width 349 height 37
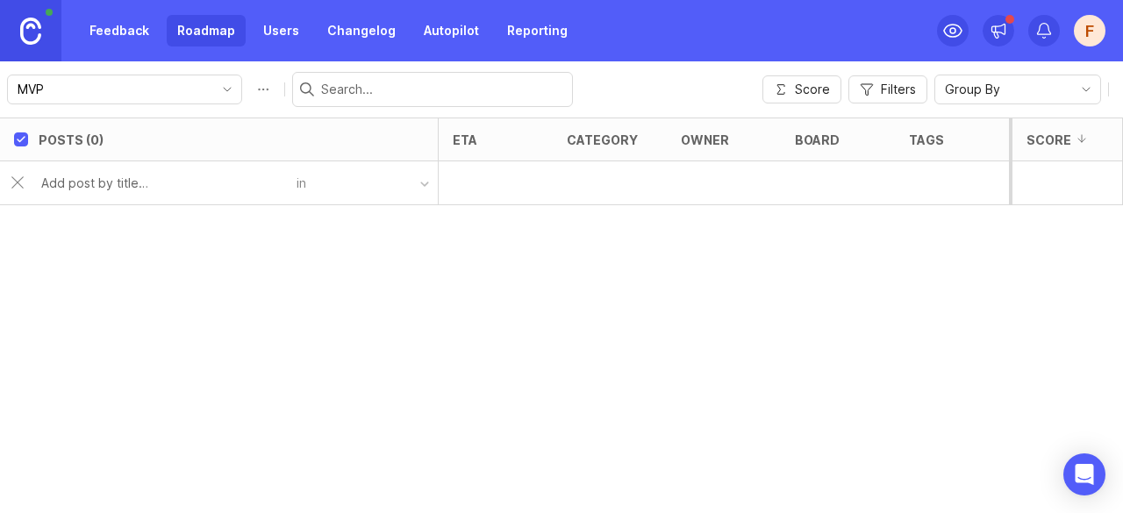
click at [317, 182] on button "button" at bounding box center [372, 182] width 132 height 25
click at [498, 224] on div "Posts (0) eta category owner board tags status Votes Impact Effort Score in" at bounding box center [561, 316] width 1123 height 396
click at [486, 162] on div at bounding box center [496, 183] width 114 height 44
type input "Onboarding"
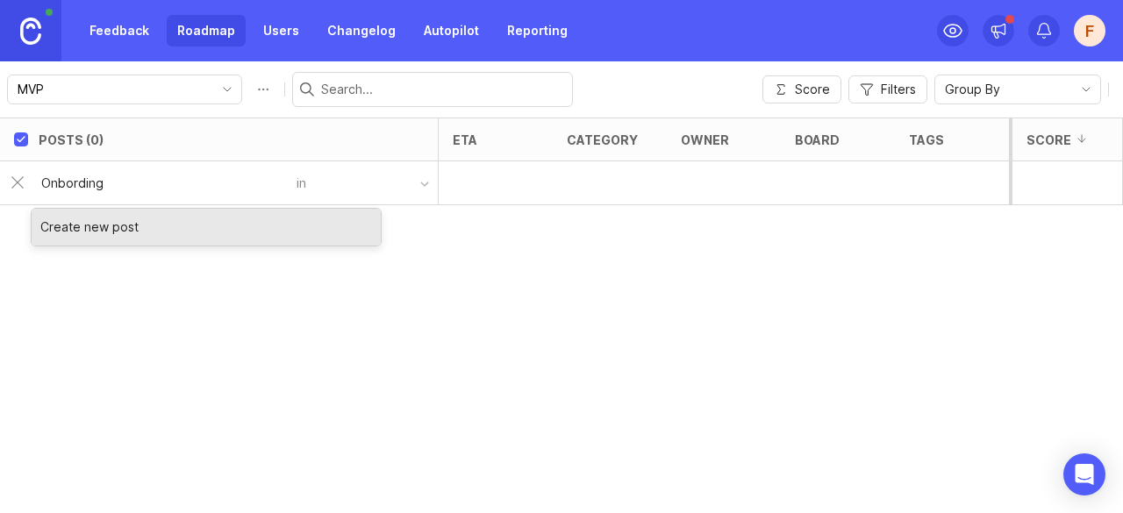
type input "Onbording"
click at [363, 196] on div "Onbording in" at bounding box center [224, 183] width 426 height 42
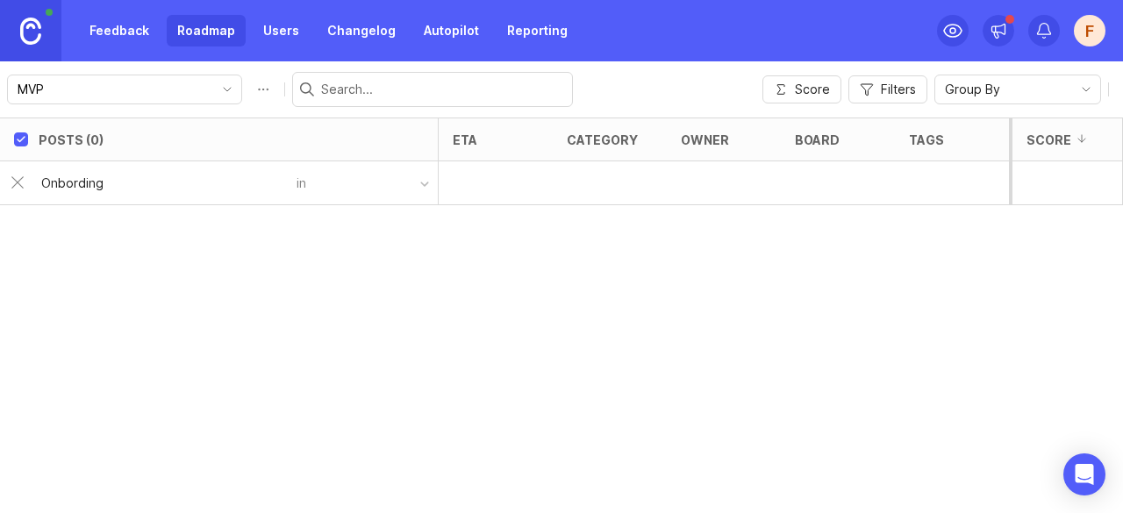
click at [385, 231] on div "Posts (0) eta category owner board tags status Votes Impact Effort Score Onbord…" at bounding box center [561, 316] width 1123 height 396
click at [90, 222] on div "Posts (0) eta category owner board tags status Votes Impact Effort Score Onbord…" at bounding box center [561, 316] width 1123 height 396
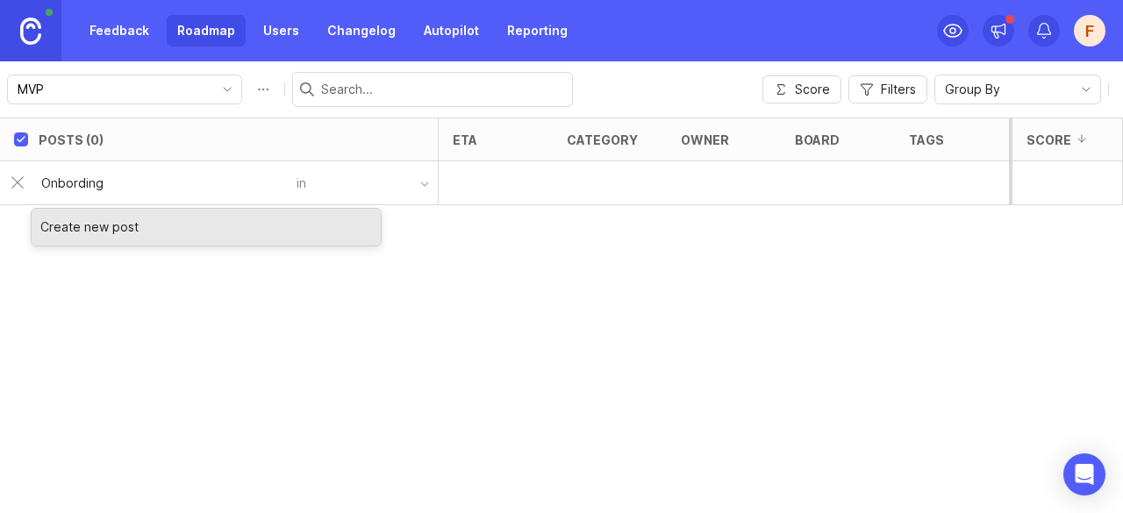
click at [89, 190] on input "Onbording" at bounding box center [163, 183] width 245 height 19
click at [119, 230] on div "Create new post" at bounding box center [206, 227] width 349 height 37
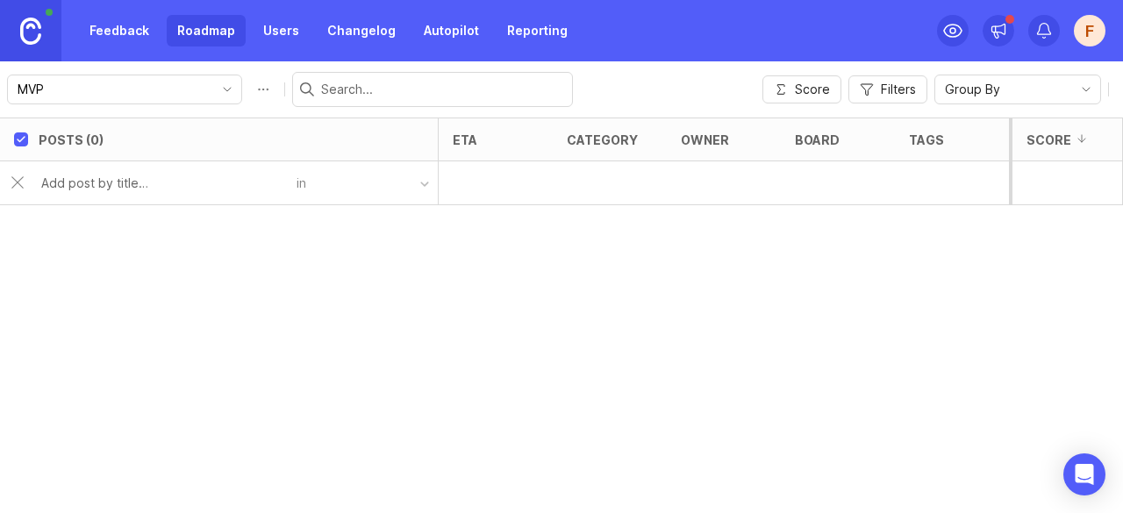
click at [19, 138] on input "checkbox" at bounding box center [21, 140] width 14 height 14
click at [19, 145] on input "checkbox" at bounding box center [21, 140] width 14 height 14
click at [21, 145] on input "checkbox" at bounding box center [21, 140] width 14 height 14
checkbox input "true"
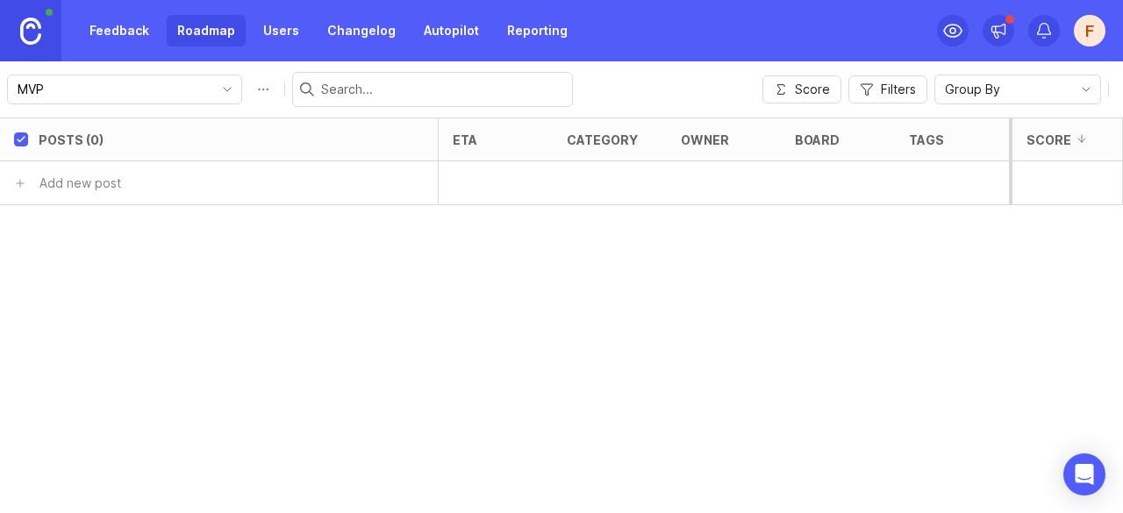
click at [249, 92] on button "Roadmap options" at bounding box center [263, 89] width 28 height 28
click at [206, 266] on div "Posts (0) eta category owner board tags status Votes Impact Effort Score Add ne…" at bounding box center [561, 316] width 1123 height 396
click at [271, 26] on link "Users" at bounding box center [281, 31] width 57 height 32
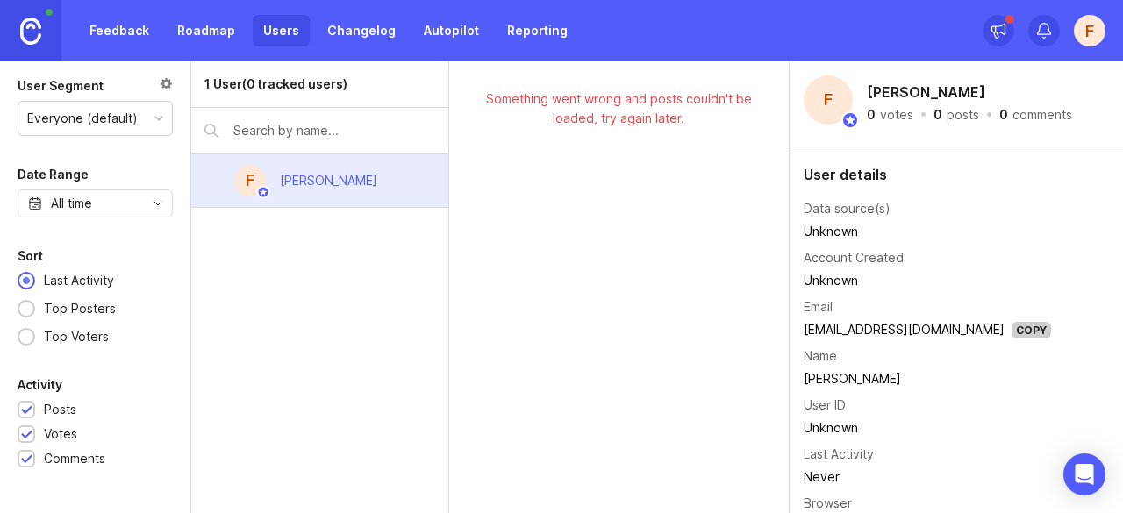
click at [363, 32] on link "Changelog" at bounding box center [362, 31] width 90 height 32
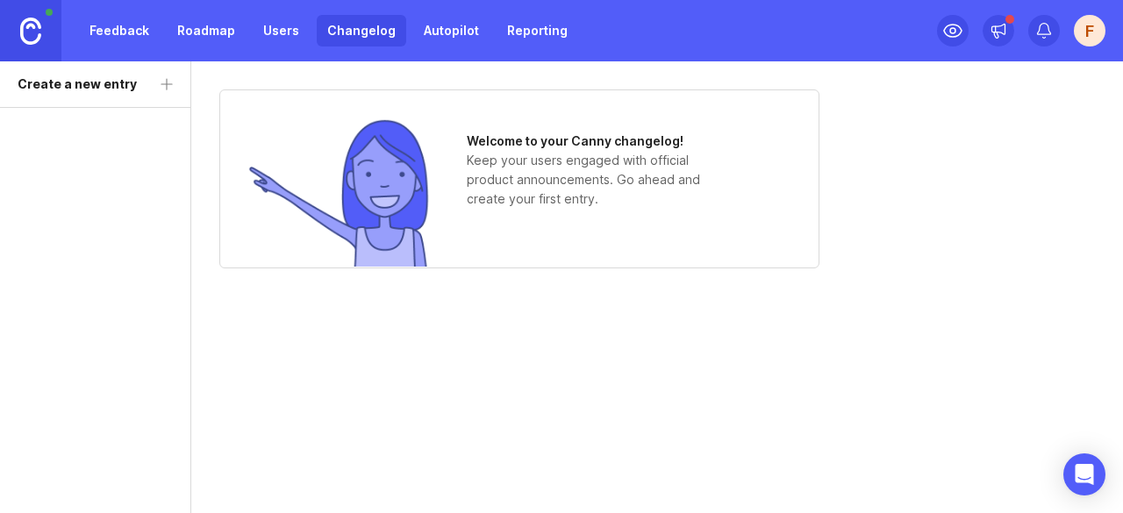
click at [447, 32] on link "Autopilot" at bounding box center [451, 31] width 76 height 32
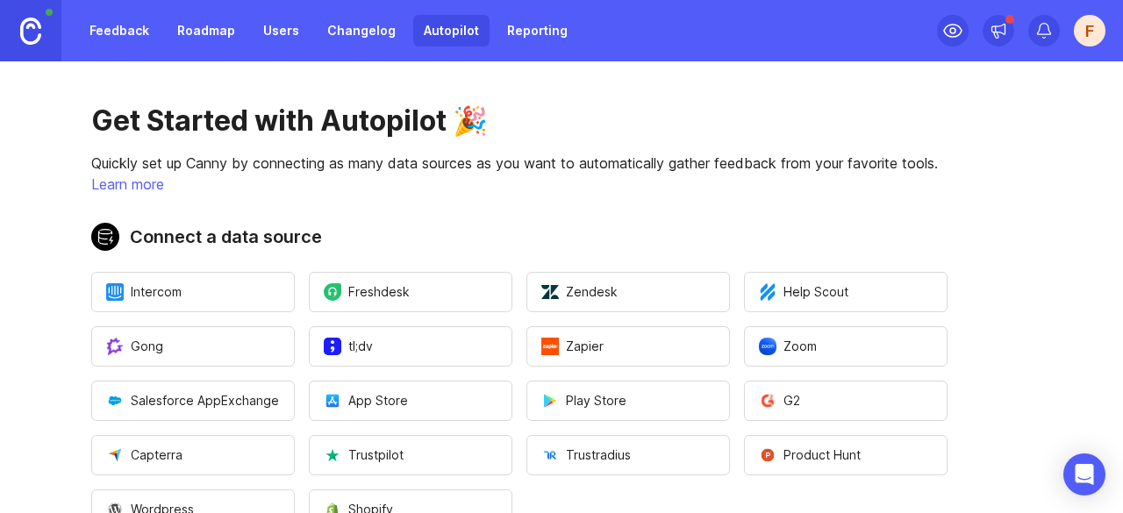
click at [519, 28] on link "Reporting" at bounding box center [538, 31] width 82 height 32
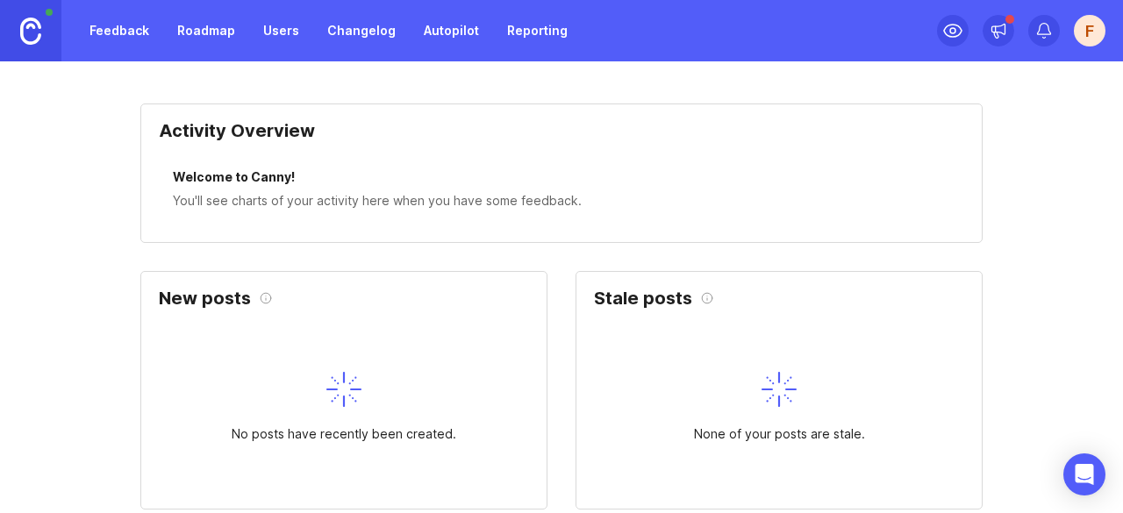
click at [538, 25] on link "Reporting" at bounding box center [538, 31] width 82 height 32
click at [198, 22] on link "Roadmap" at bounding box center [206, 31] width 79 height 32
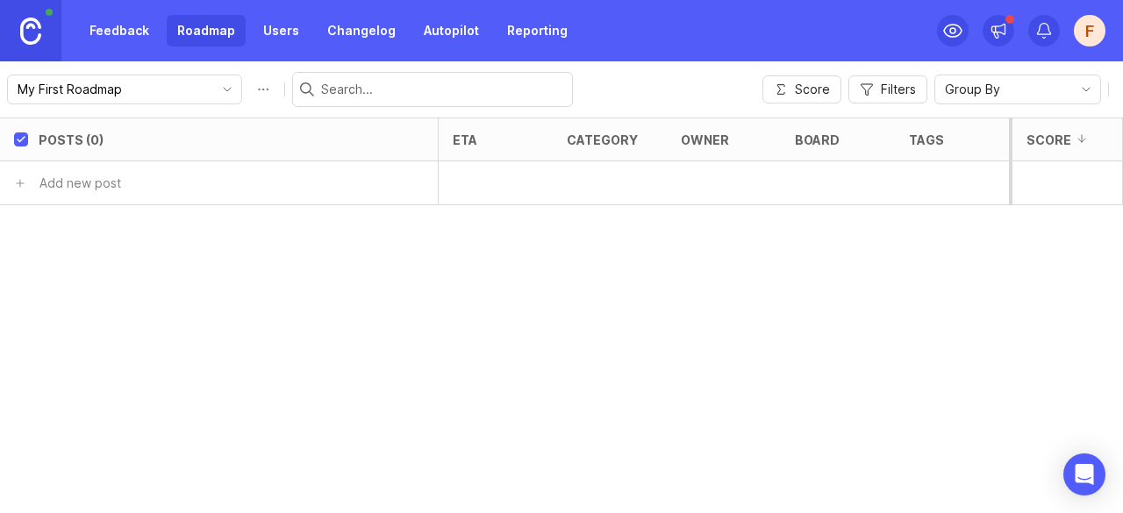
click at [112, 34] on link "Feedback" at bounding box center [119, 31] width 81 height 32
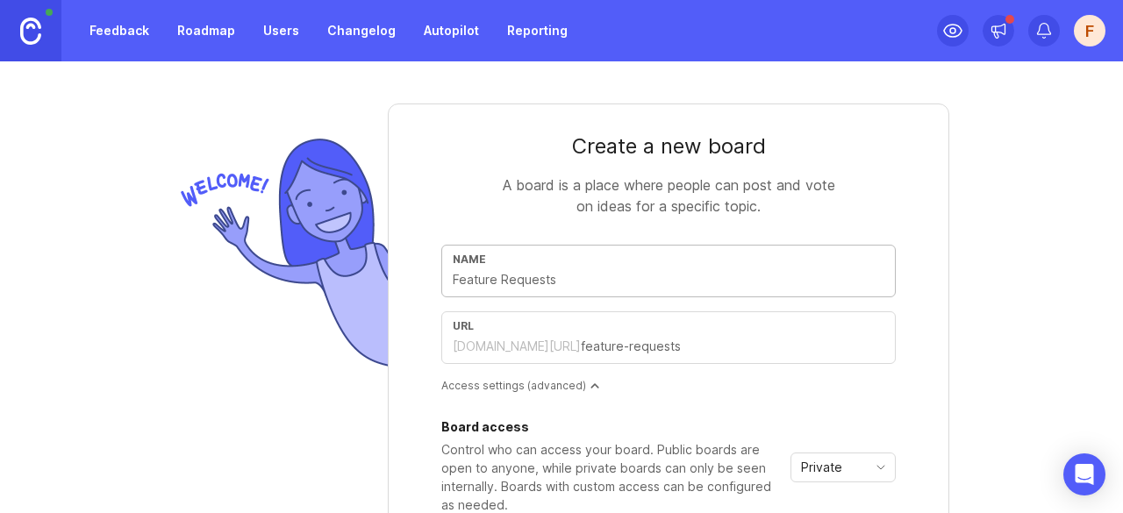
click at [198, 36] on link "Roadmap" at bounding box center [206, 31] width 79 height 32
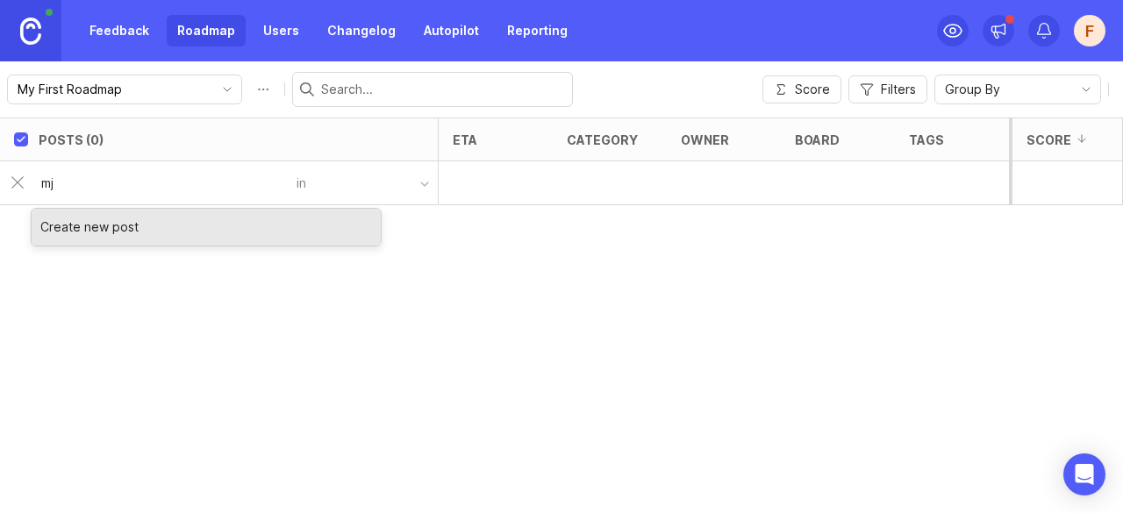
type input "mjj"
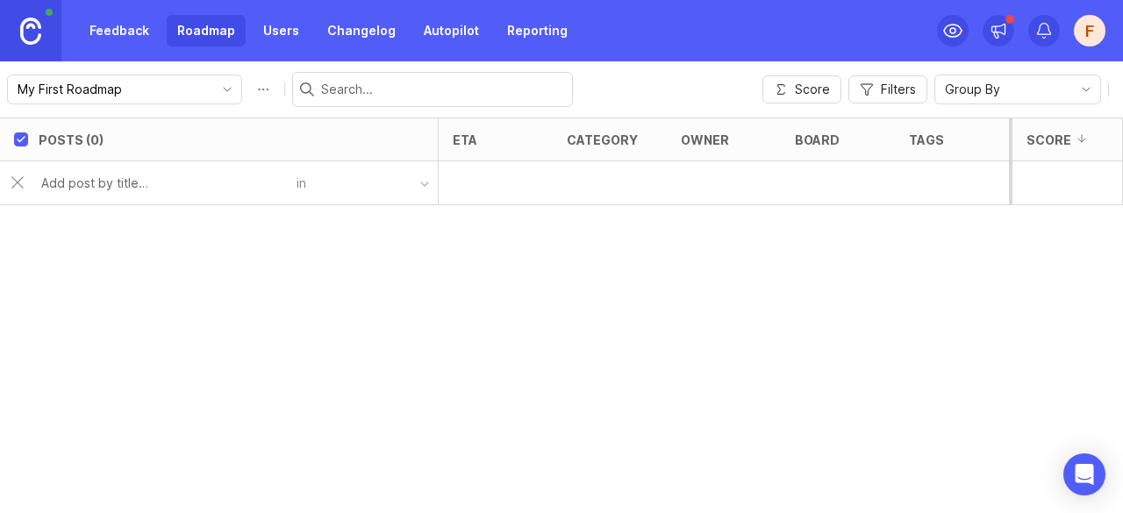
click at [309, 186] on button "button" at bounding box center [372, 182] width 132 height 25
click at [425, 183] on div "button" at bounding box center [424, 184] width 9 height 9
click at [181, 181] on input "text" at bounding box center [163, 183] width 245 height 19
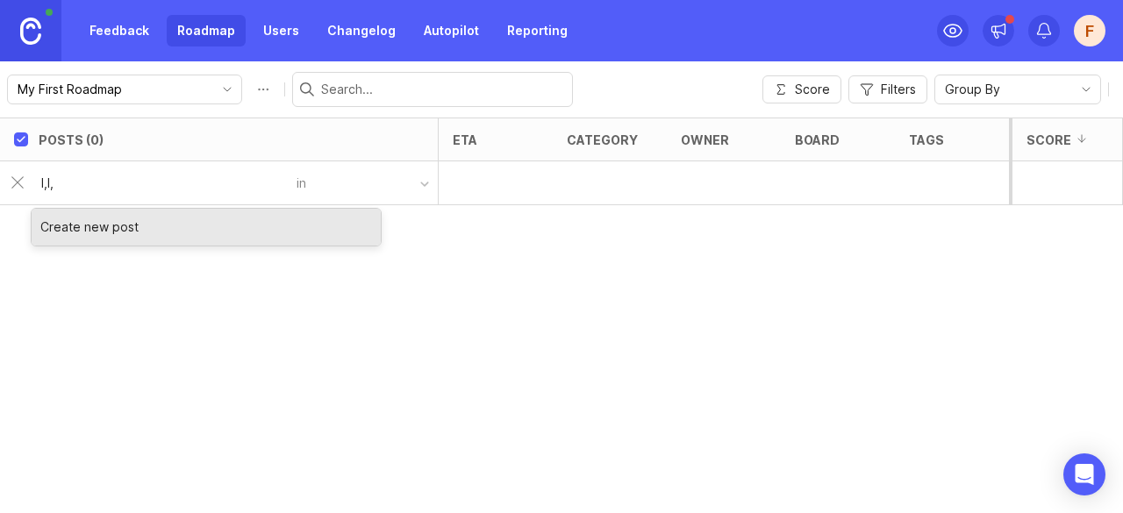
type input "l,l,"
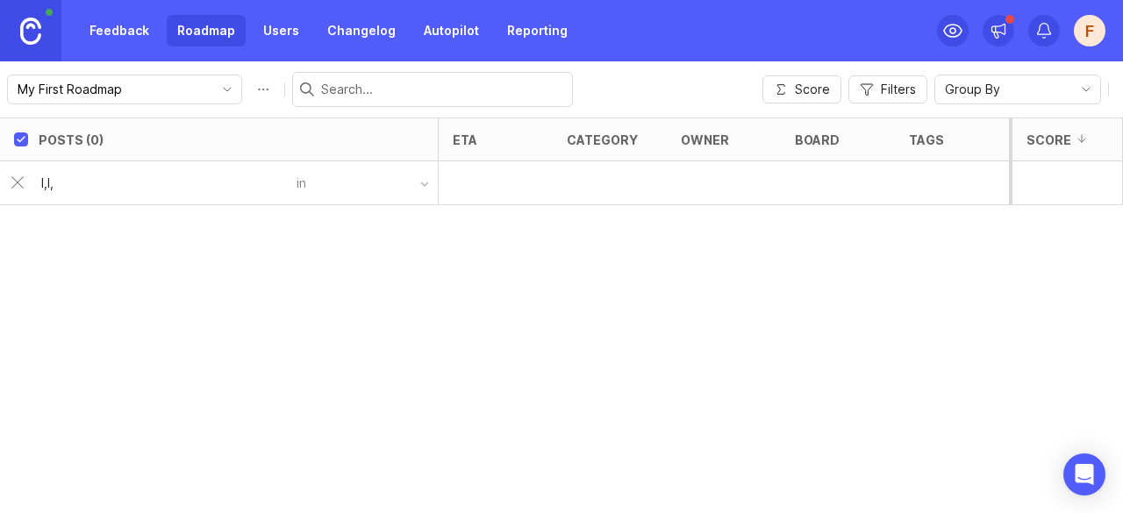
click at [484, 182] on div at bounding box center [496, 183] width 114 height 44
click at [35, 299] on div "Posts (0) eta category owner board tags status Votes Impact Effort Score l,l, in" at bounding box center [561, 316] width 1123 height 396
click at [304, 236] on div "Posts (0) eta category owner board tags status Votes Impact Effort Score l,l, in" at bounding box center [561, 316] width 1123 height 396
click at [280, 25] on link "Users" at bounding box center [281, 31] width 57 height 32
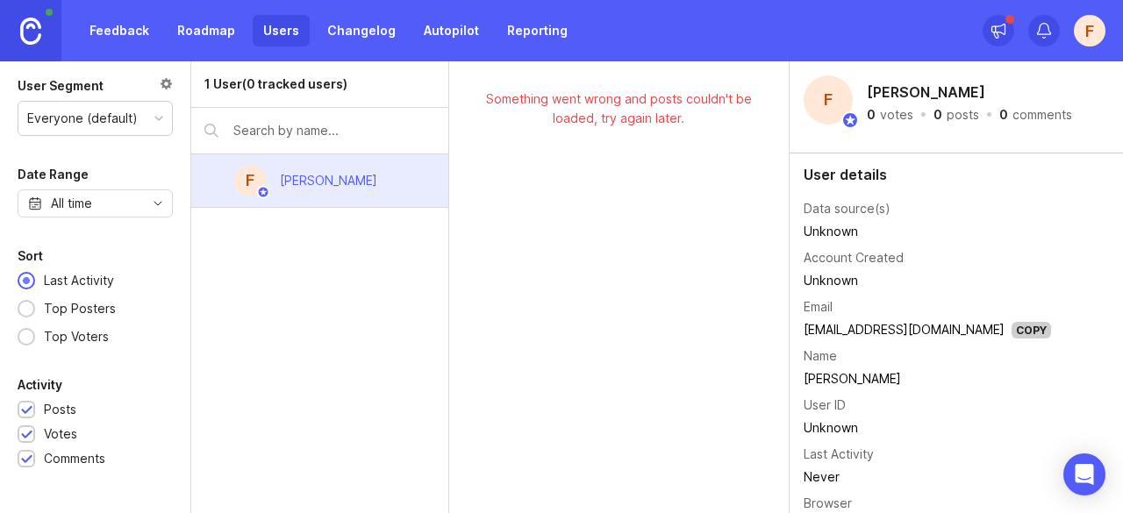
click at [214, 29] on link "Roadmap" at bounding box center [206, 31] width 79 height 32
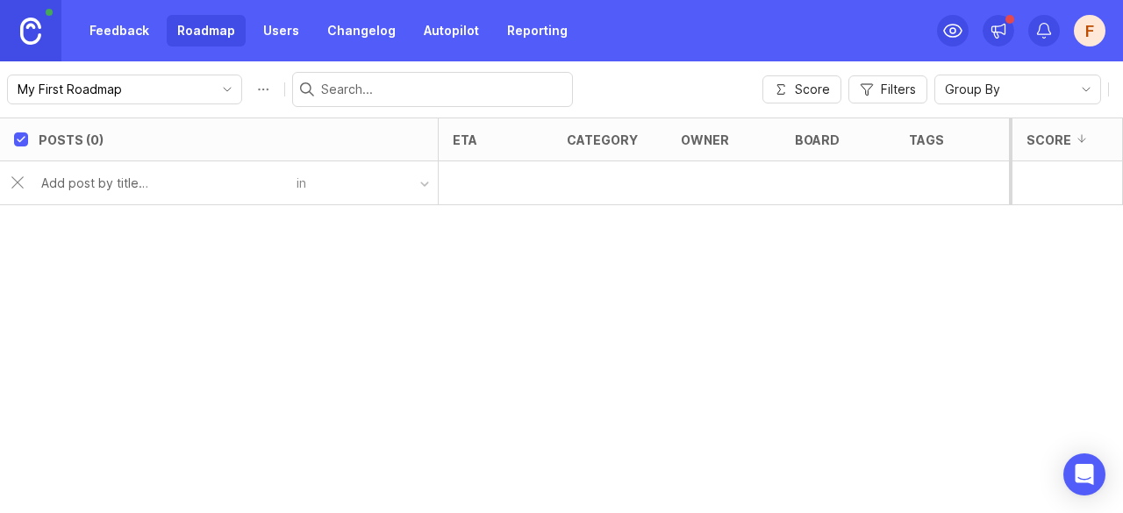
click at [22, 142] on input "checkbox" at bounding box center [21, 140] width 14 height 14
click at [23, 140] on input "checkbox" at bounding box center [21, 140] width 14 height 14
checkbox input "true"
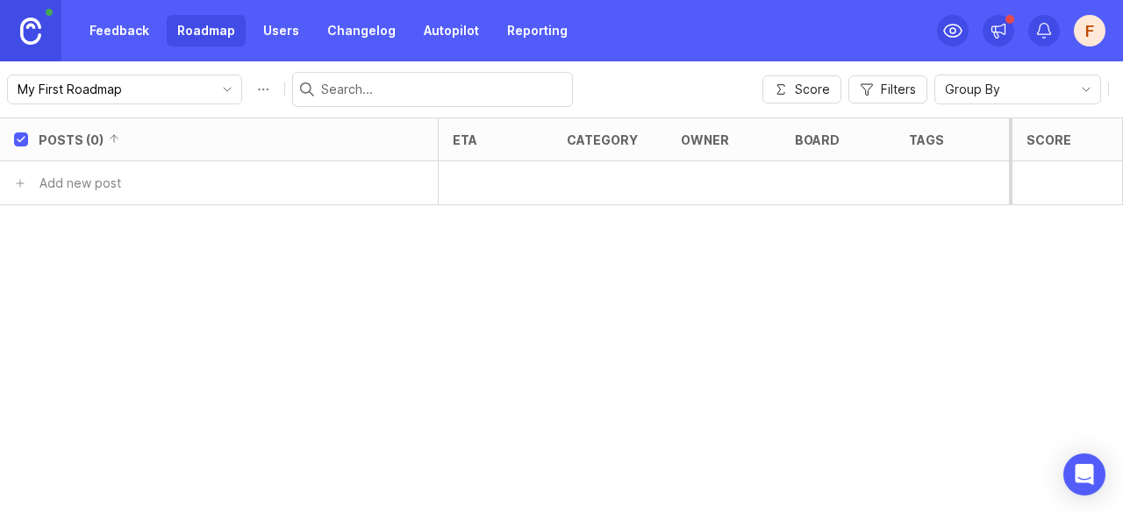
click at [176, 76] on div "My First Roadmap" at bounding box center [110, 89] width 205 height 28
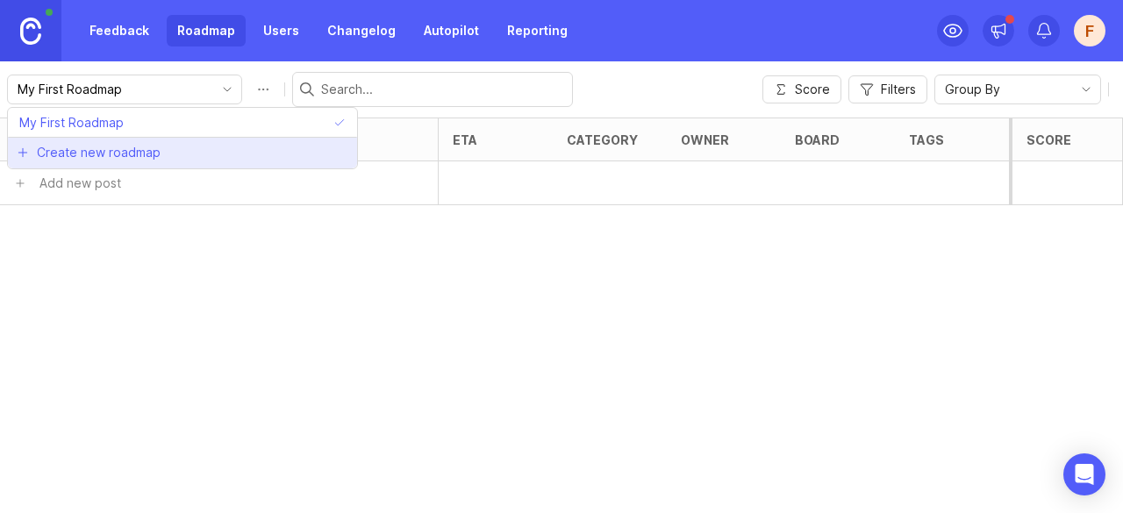
click at [144, 150] on span "Create new roadmap" at bounding box center [99, 153] width 124 height 18
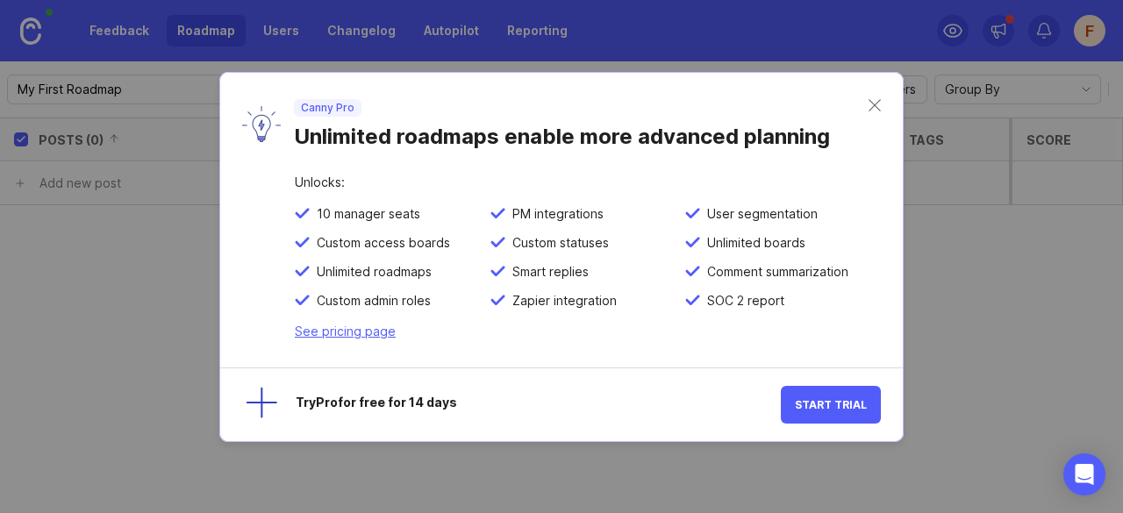
click at [828, 401] on span "Start Trial" at bounding box center [831, 404] width 72 height 13
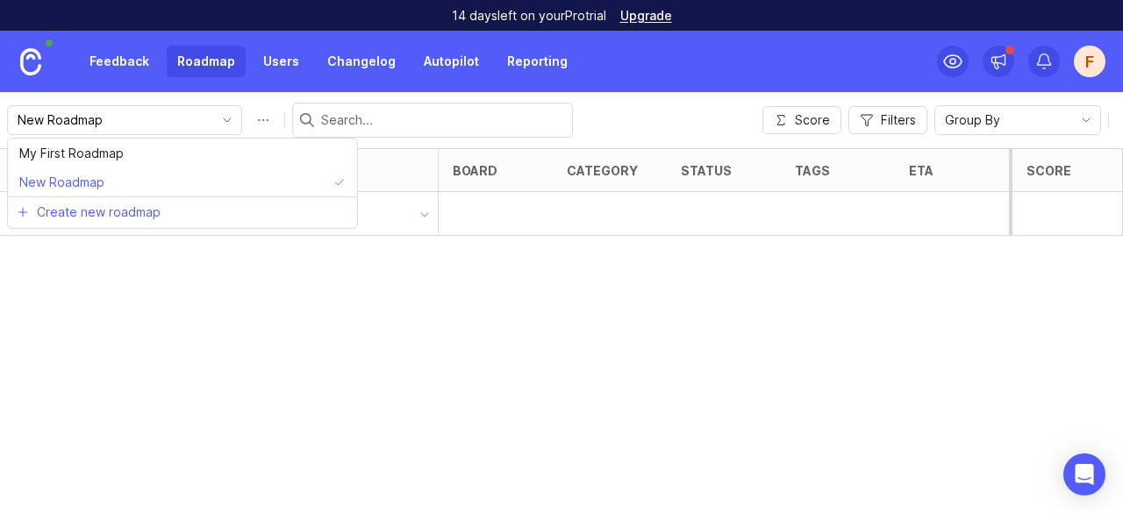
click at [168, 117] on input "New Roadmap" at bounding box center [115, 120] width 194 height 19
click at [132, 262] on div "Posts (0) board category status tags eta owner Votes Impact Effort Score Add ne…" at bounding box center [561, 330] width 1123 height 365
click at [249, 123] on button "Roadmap options" at bounding box center [263, 120] width 28 height 28
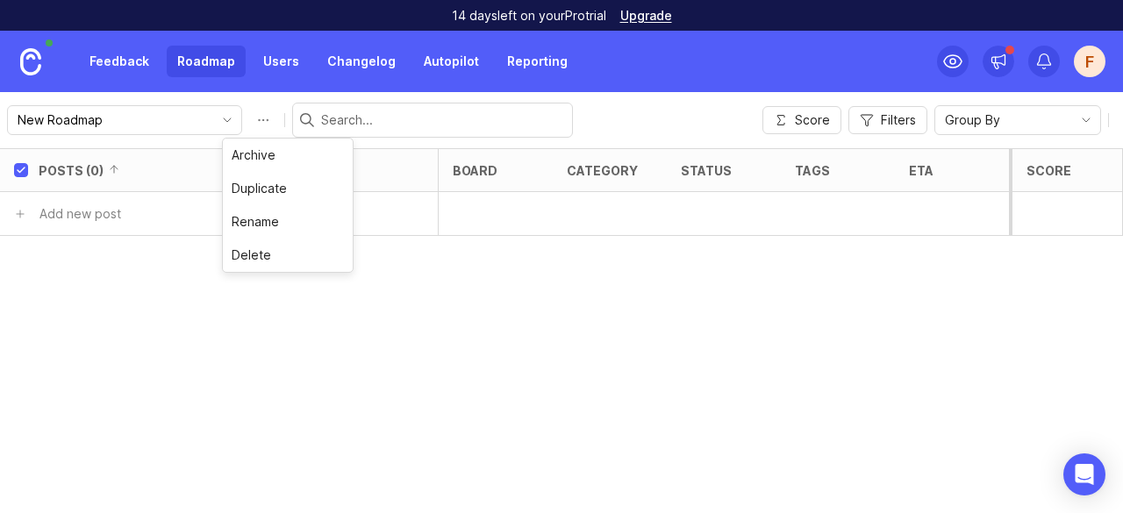
click at [176, 315] on div "Posts (0) board category status tags eta owner Votes Impact Effort Score Add ne…" at bounding box center [561, 330] width 1123 height 365
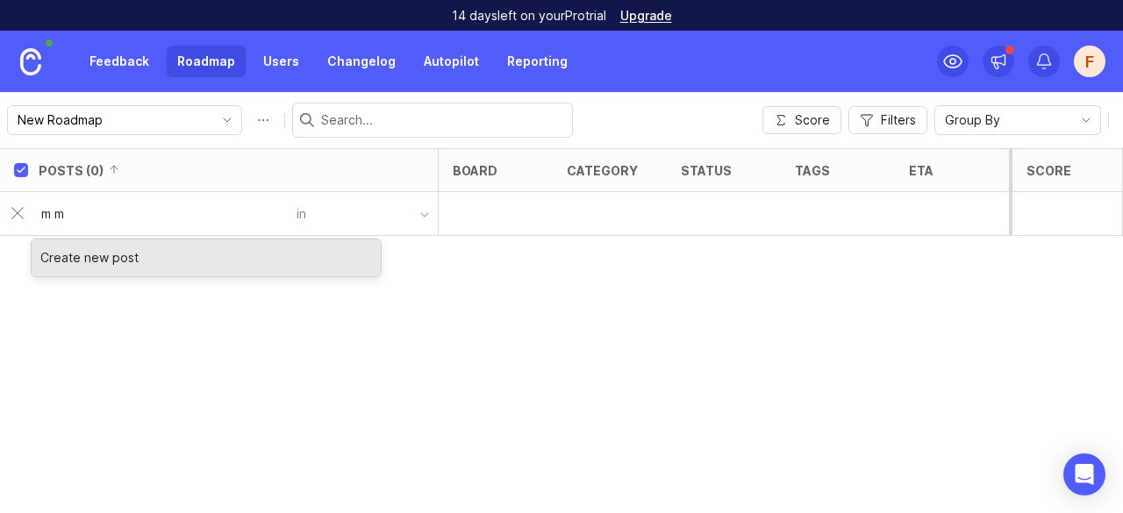
type input "m m"
click at [111, 262] on div "Create new post" at bounding box center [206, 258] width 349 height 37
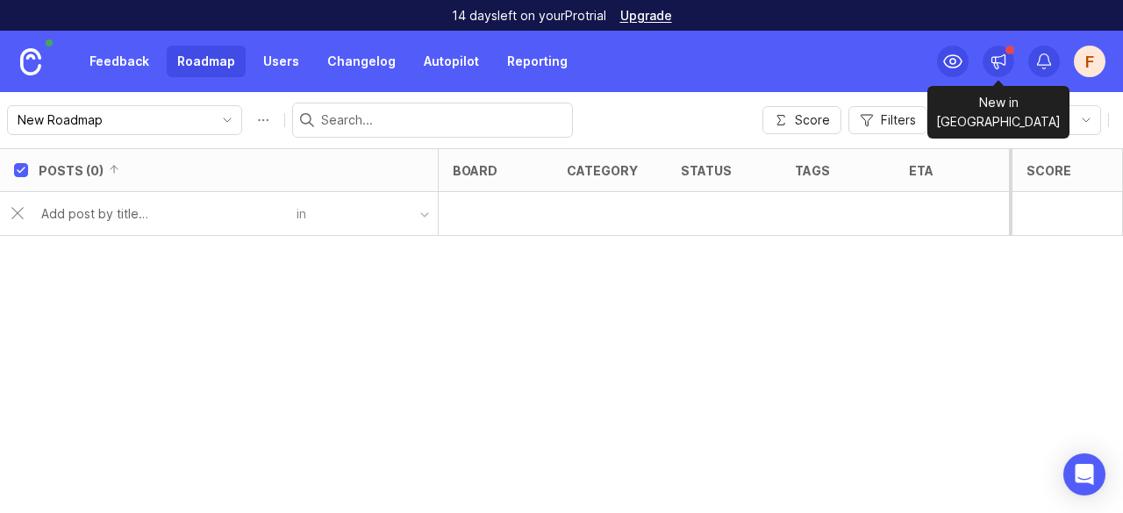
click at [1000, 63] on icon at bounding box center [998, 60] width 13 height 11
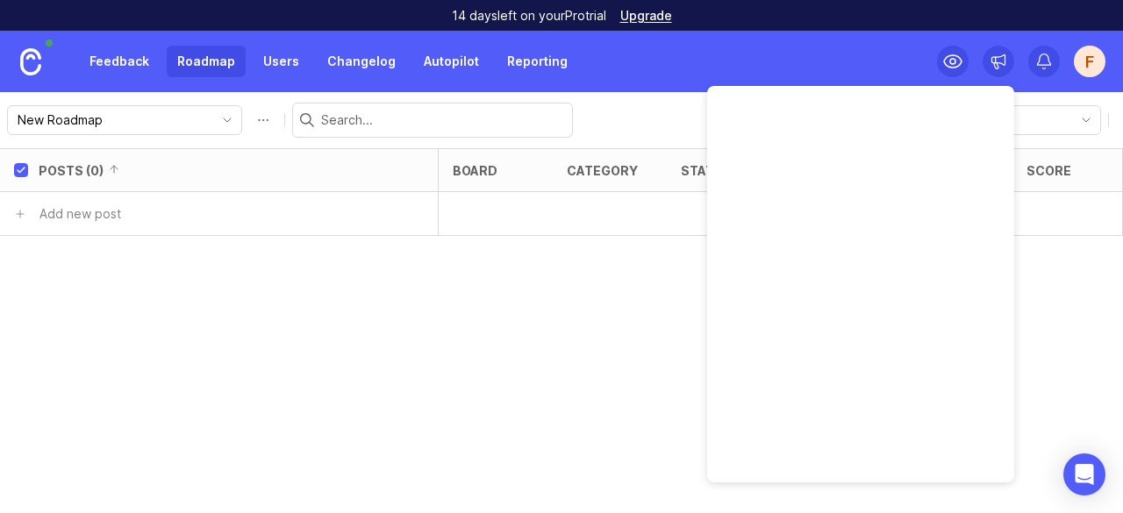
click at [564, 379] on div "Posts (0) board category status tags eta owner Votes Impact Effort Score Add ne…" at bounding box center [561, 330] width 1123 height 365
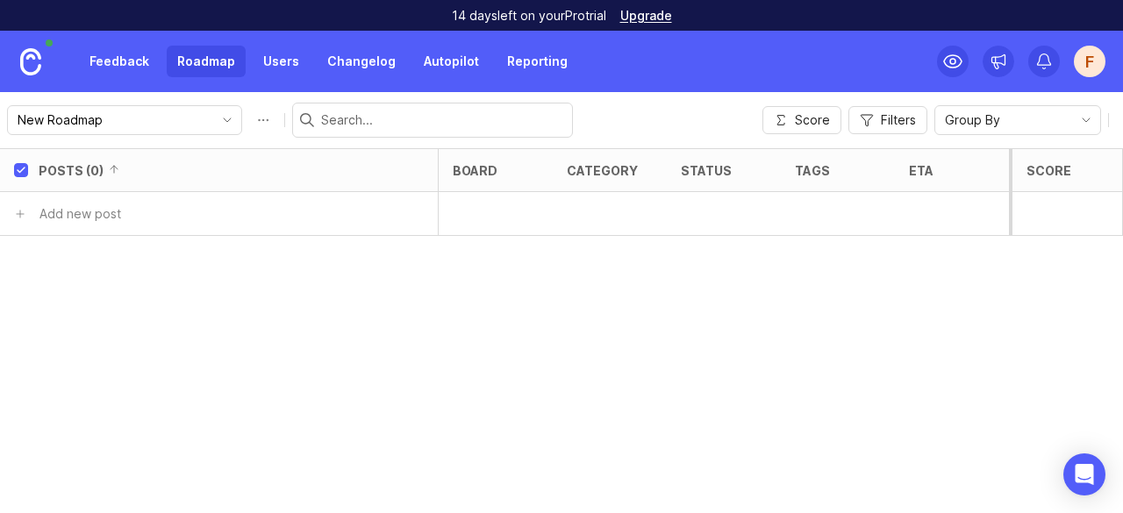
scroll to position [0, 4]
click at [312, 214] on button "button" at bounding box center [372, 213] width 132 height 25
click at [171, 213] on input "text" at bounding box center [163, 213] width 245 height 19
click at [32, 63] on img at bounding box center [30, 61] width 21 height 27
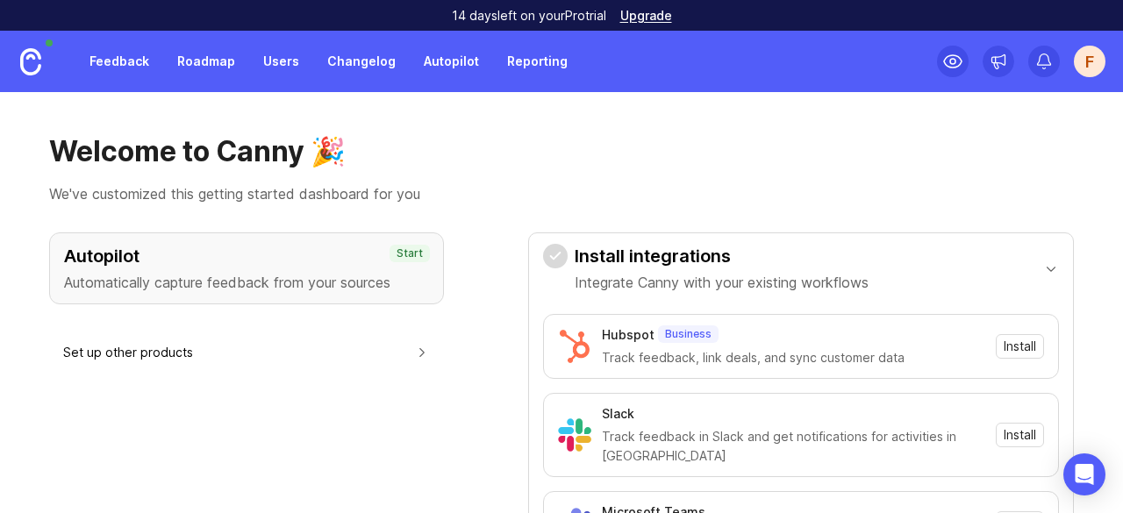
click at [138, 69] on link "Feedback" at bounding box center [119, 62] width 81 height 32
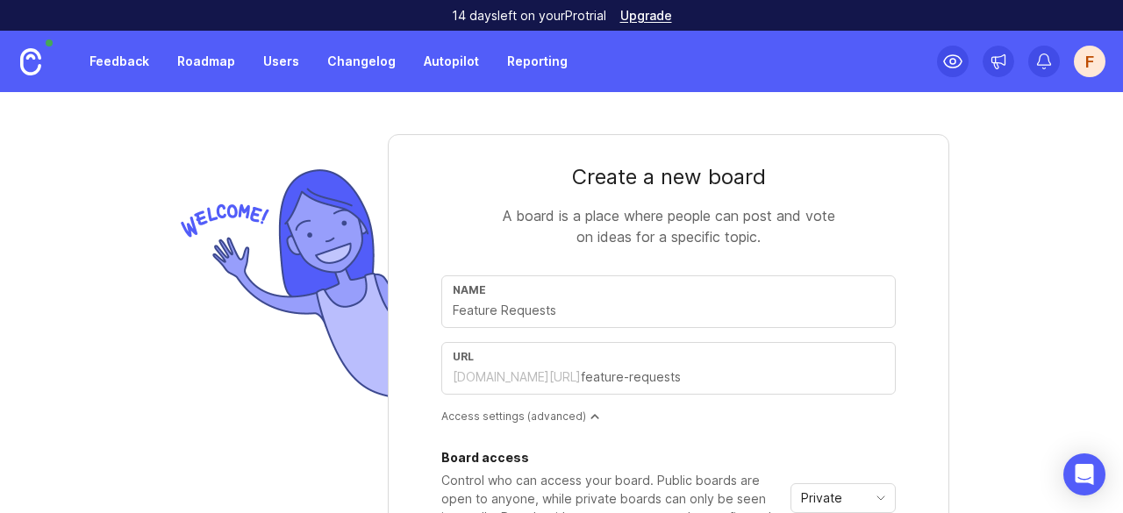
click at [209, 66] on link "Roadmap" at bounding box center [206, 62] width 79 height 32
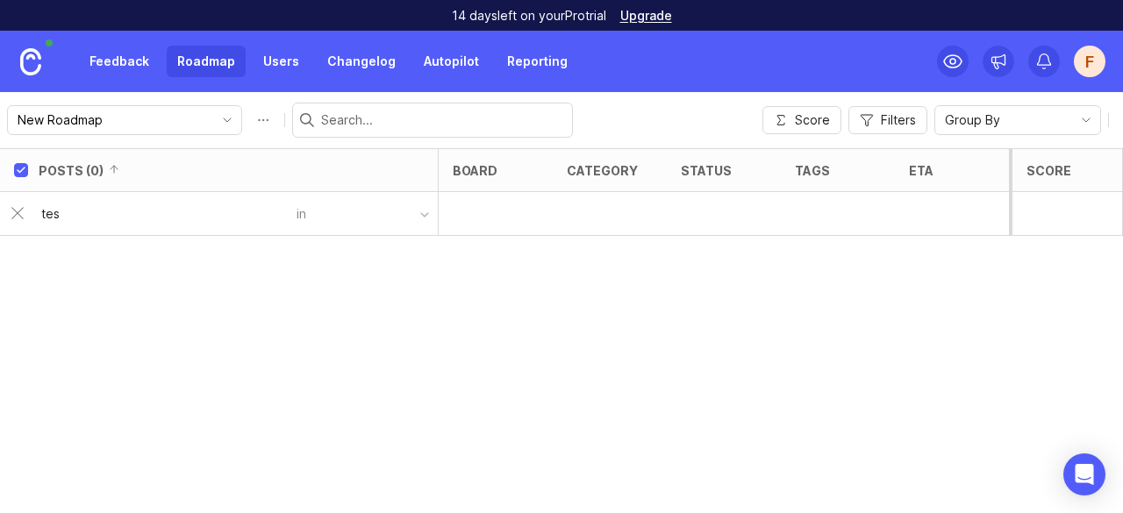
type input "test"
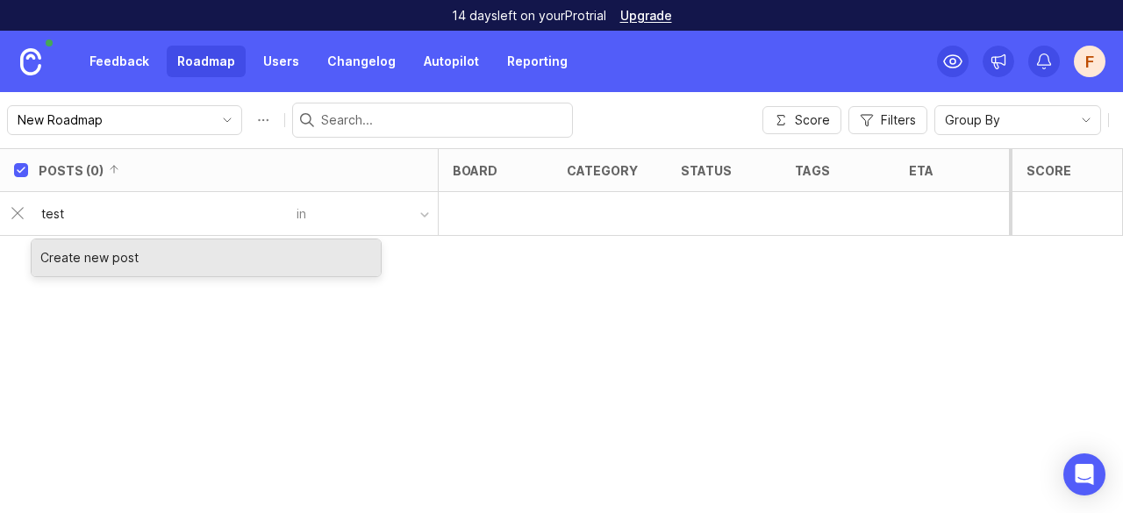
type input "test"
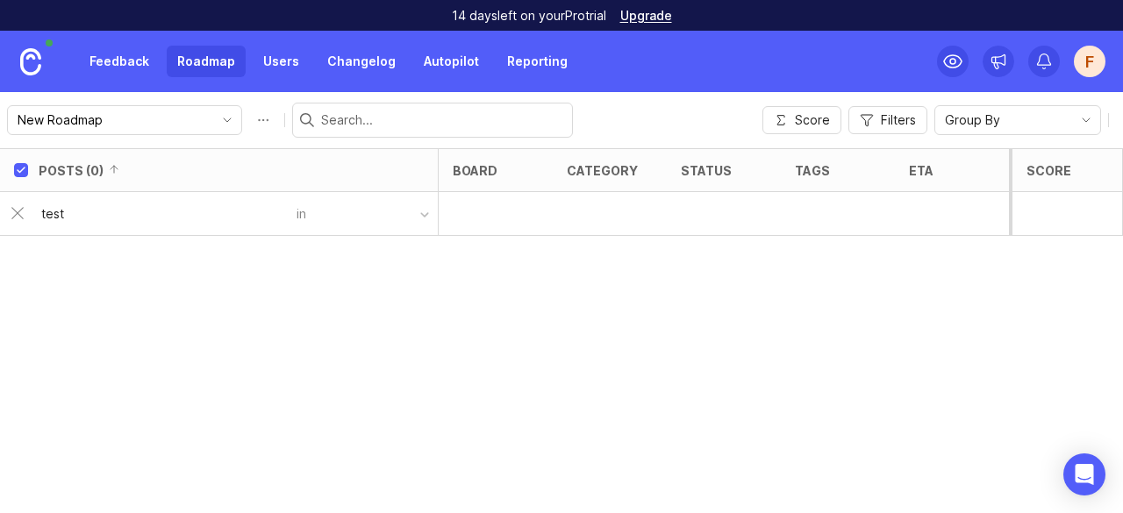
click at [363, 183] on div "Posts (0)" at bounding box center [238, 170] width 399 height 42
click at [360, 212] on button "button" at bounding box center [372, 213] width 132 height 25
click at [493, 211] on div at bounding box center [496, 214] width 114 height 44
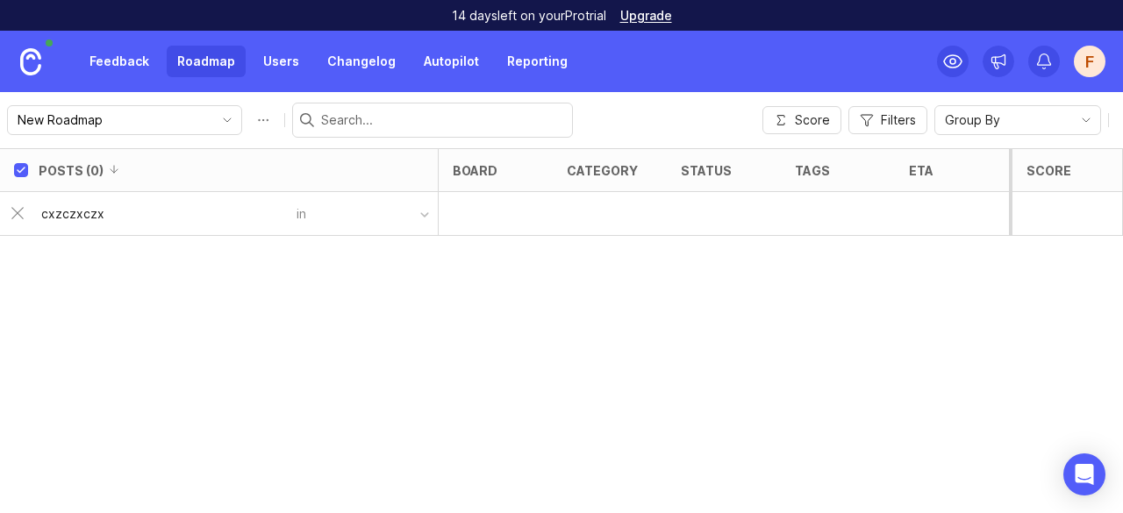
type input "cxzczxczx"
click at [70, 289] on div "Posts (0) board category status tags eta owner Votes Impact Effort Score cxzczx…" at bounding box center [561, 330] width 1123 height 365
click at [54, 294] on div "Posts (0) board category status tags eta owner Votes Impact Effort Score cxzczx…" at bounding box center [561, 330] width 1123 height 365
click at [178, 299] on div "Posts (0) board category status tags eta owner Votes Impact Effort Score cxzczx…" at bounding box center [561, 330] width 1123 height 365
click at [319, 208] on button "button" at bounding box center [372, 213] width 132 height 25
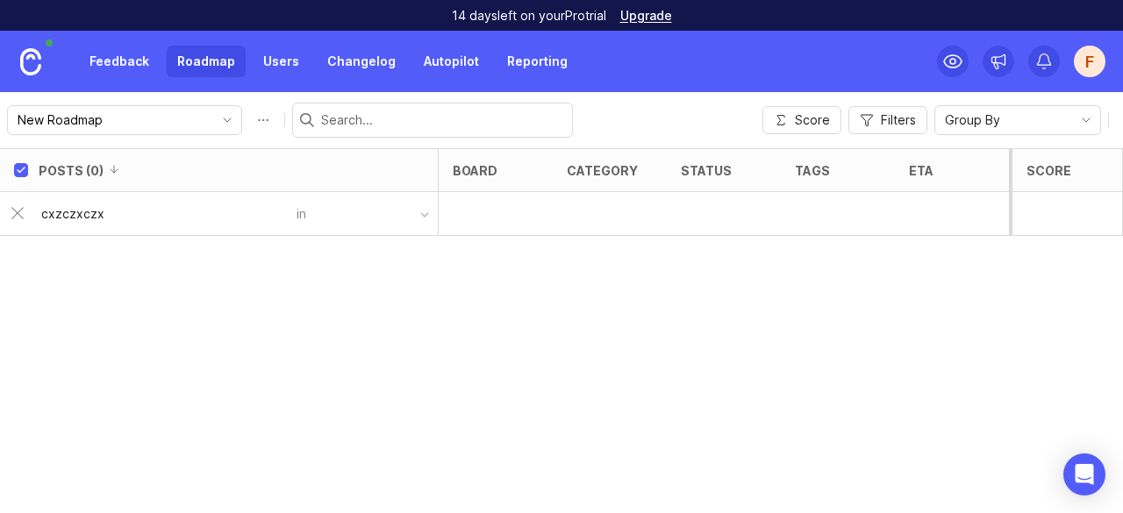
click at [537, 196] on div at bounding box center [496, 214] width 114 height 44
click at [427, 227] on div "cxzczxczx in" at bounding box center [224, 214] width 426 height 42
click at [487, 241] on div "Posts (0) board category status tags eta owner Votes Impact Effort Score cxzczx…" at bounding box center [561, 330] width 1123 height 365
click at [487, 240] on div "Posts (0) board category status tags eta owner Votes Impact Effort Score cxzczx…" at bounding box center [561, 330] width 1123 height 365
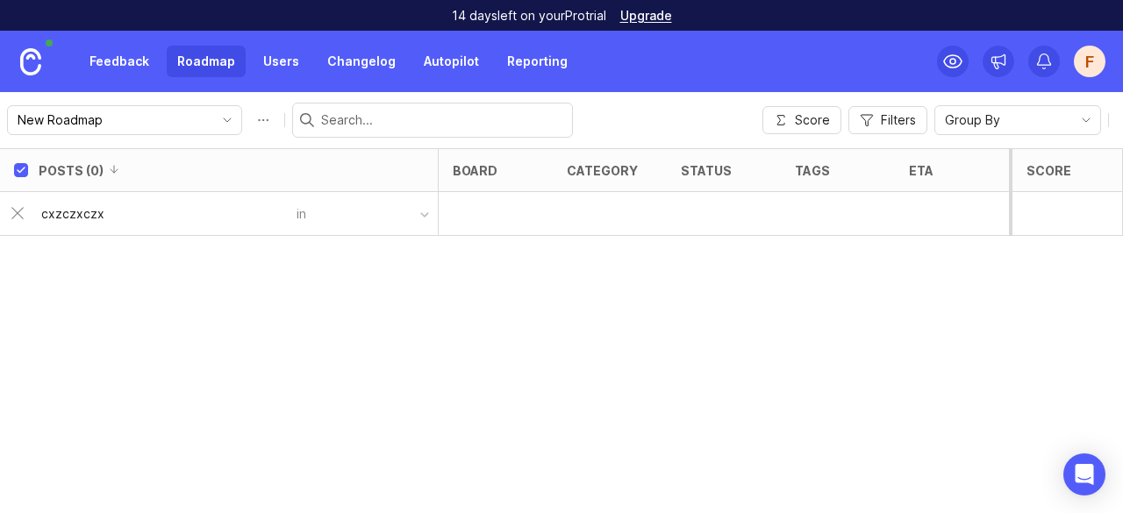
click at [484, 207] on div at bounding box center [496, 214] width 114 height 44
click at [639, 177] on div "category" at bounding box center [613, 170] width 120 height 42
click at [616, 231] on div at bounding box center [610, 214] width 114 height 44
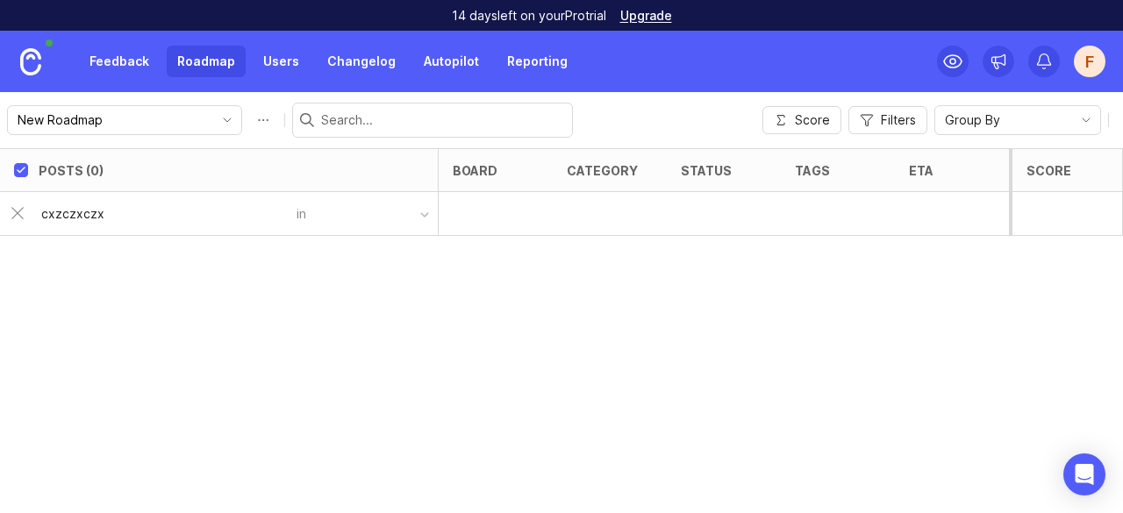
click at [616, 231] on div at bounding box center [610, 214] width 114 height 44
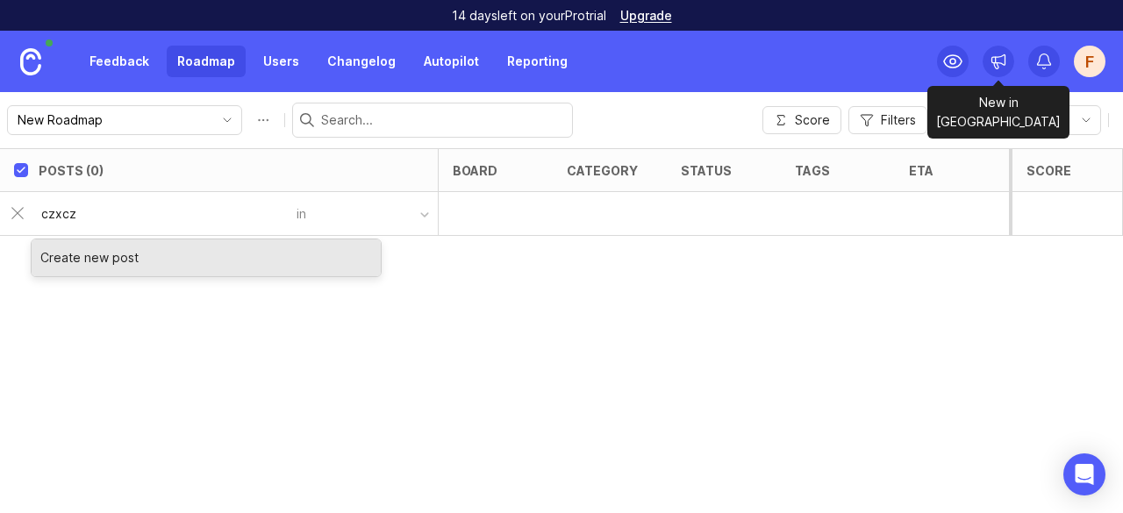
type input "czxcz"
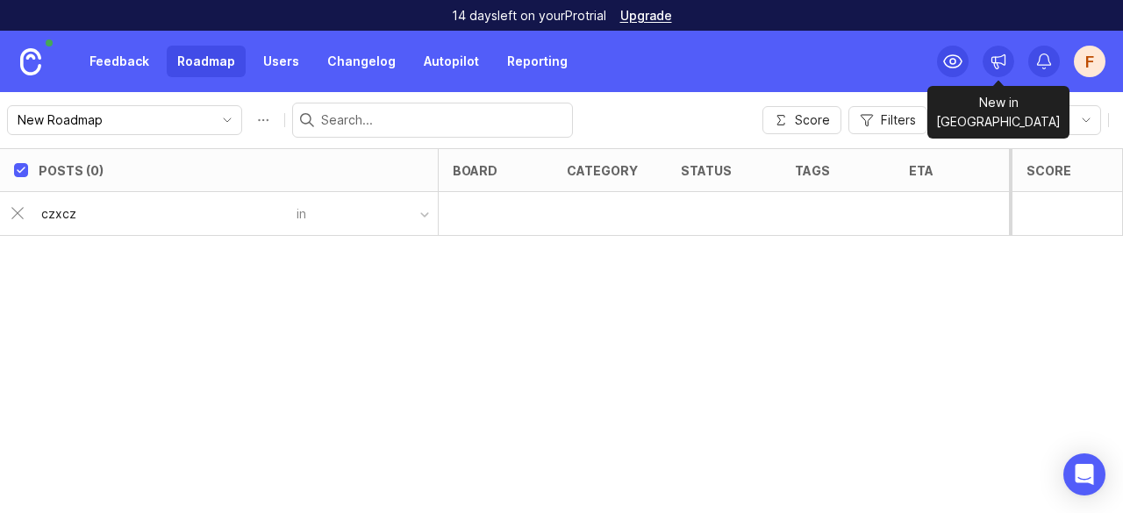
click at [1003, 63] on icon at bounding box center [999, 62] width 18 height 18
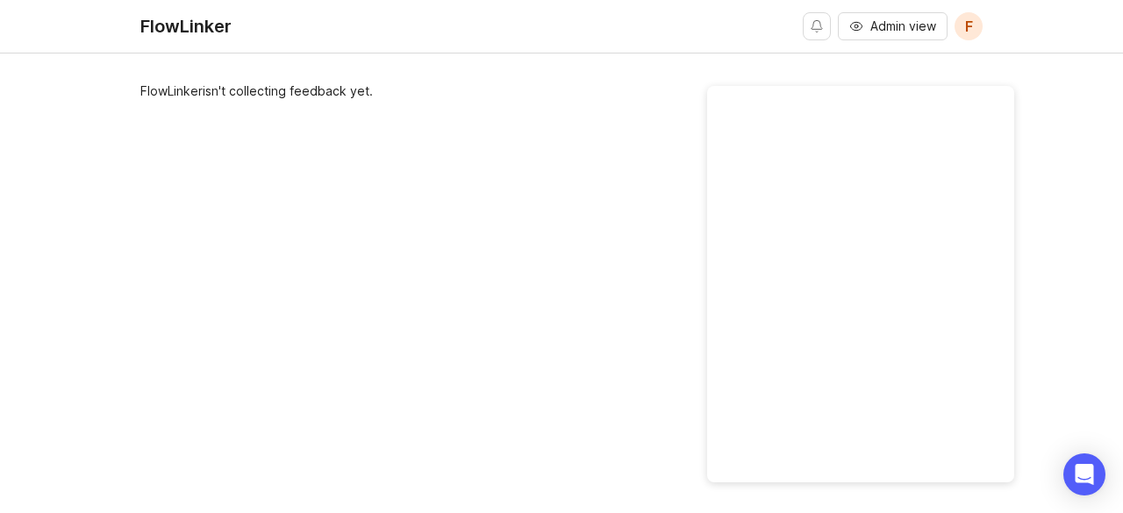
click at [627, 124] on div "FlowLinker isn't collecting feedback yet." at bounding box center [561, 293] width 842 height 423
click at [181, 26] on div "FlowLinker" at bounding box center [185, 27] width 91 height 18
click at [375, 99] on div "FlowLinker isn't collecting feedback yet." at bounding box center [561, 293] width 842 height 423
click at [198, 18] on div "FlowLinker" at bounding box center [185, 27] width 91 height 18
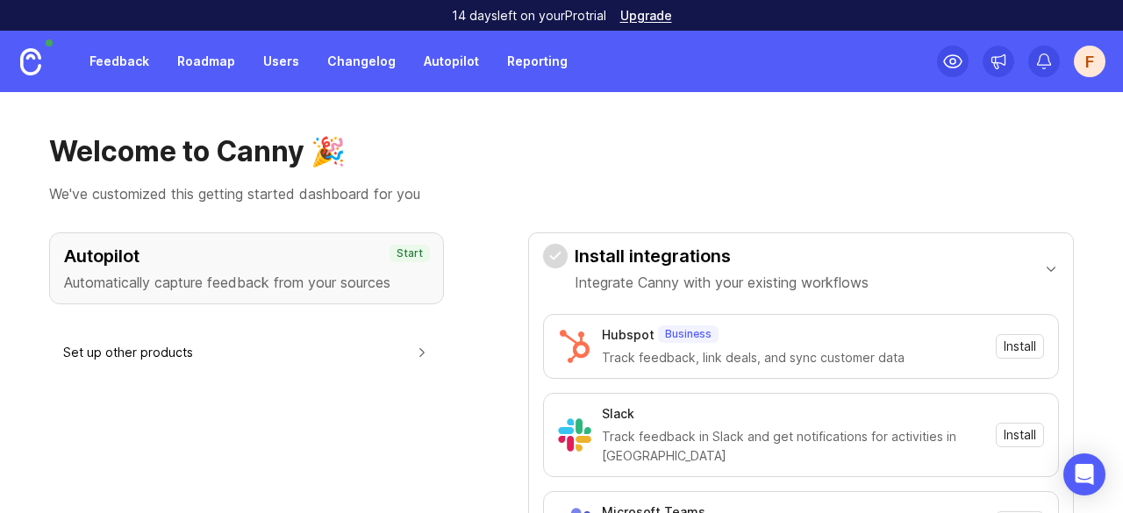
click at [130, 60] on link "Feedback" at bounding box center [119, 62] width 81 height 32
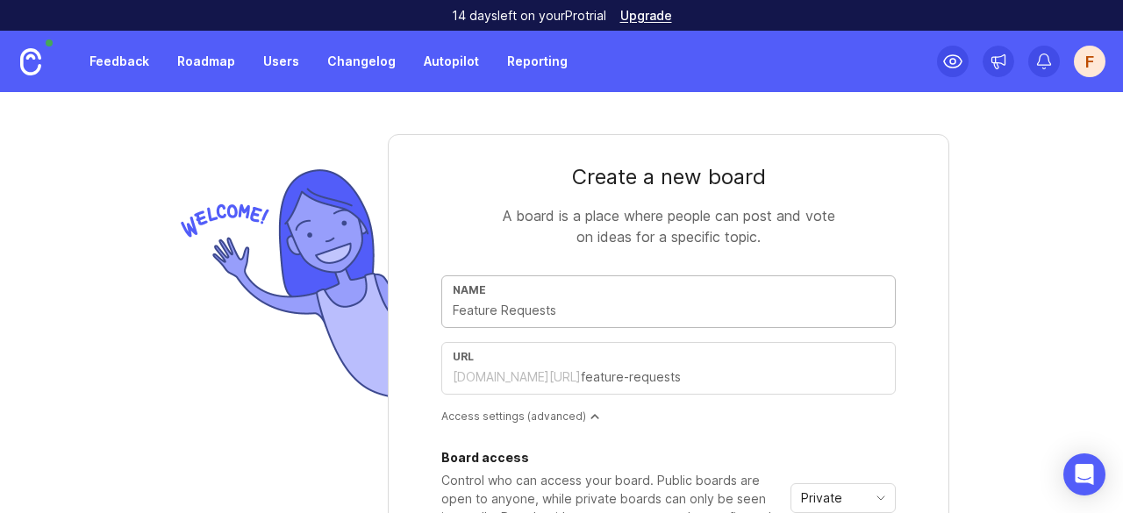
scroll to position [104, 0]
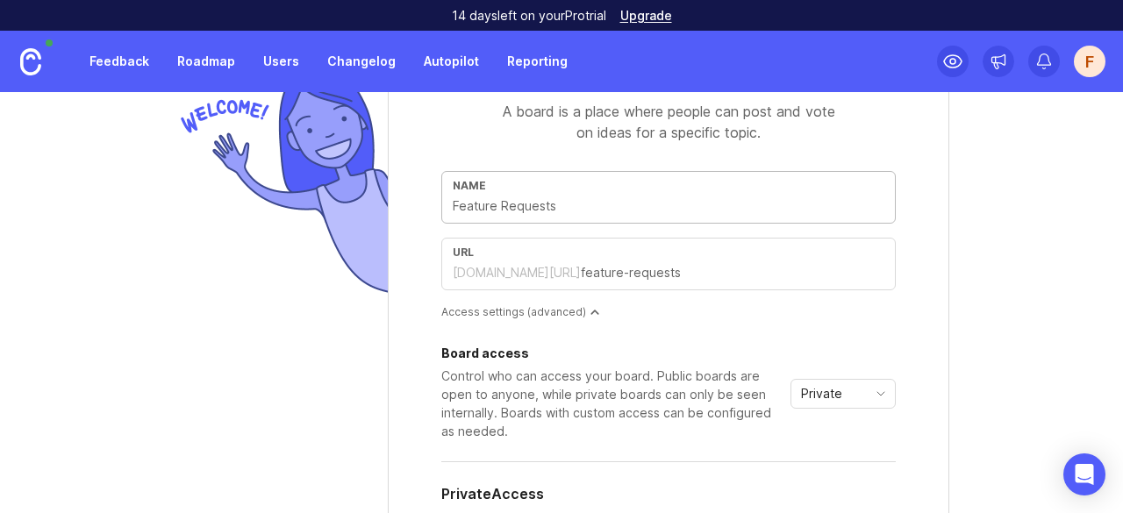
type input "c"
type input "cxz"
type input "cx"
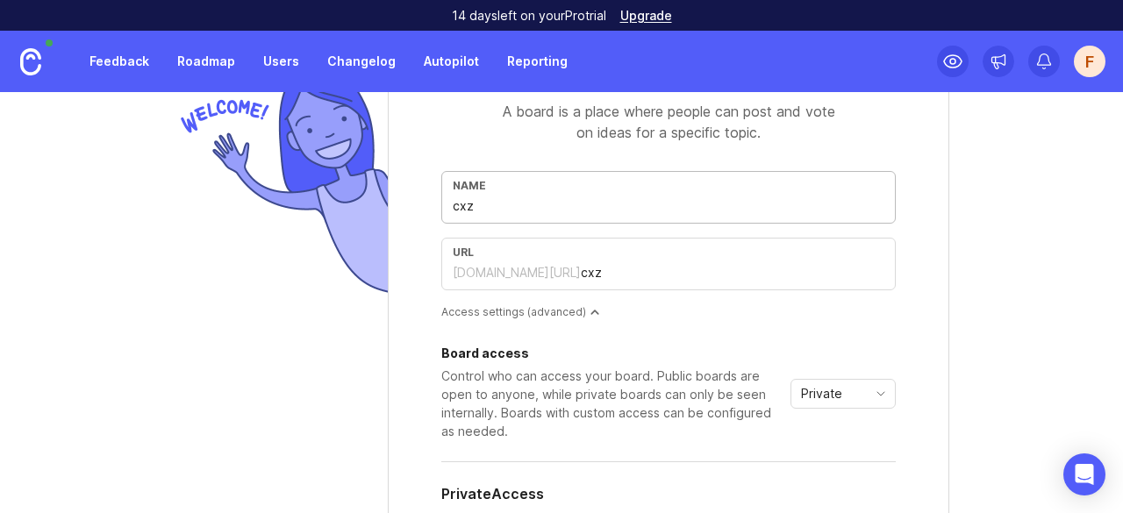
type input "cx"
type input "c"
type input "t"
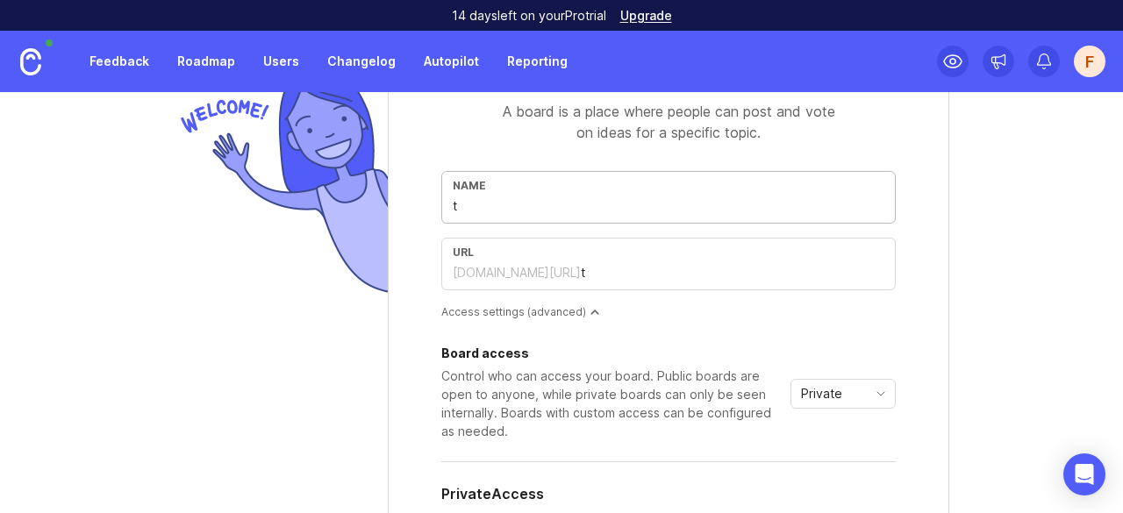
type input "te"
type input "tes"
type input "test"
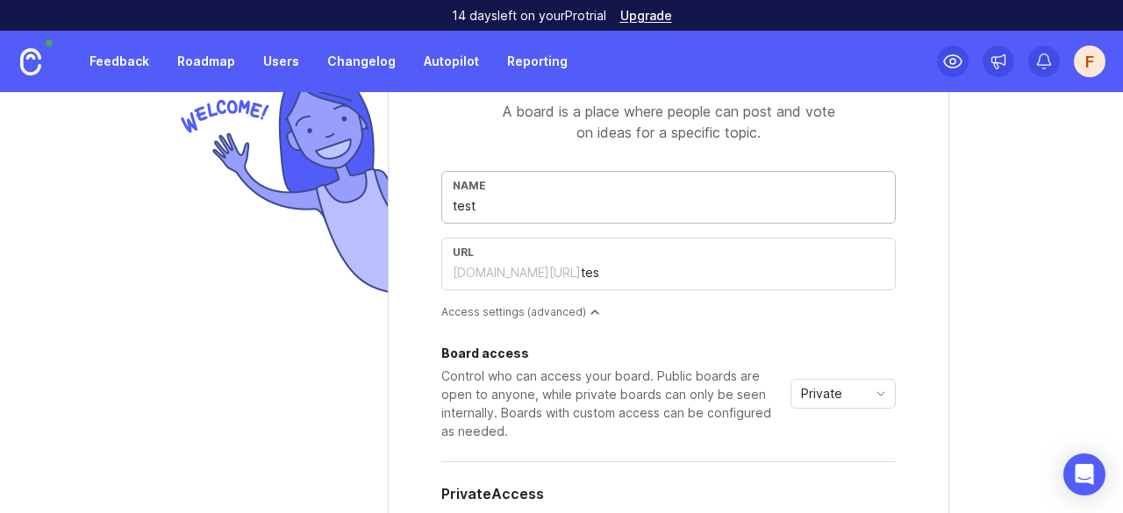
type input "test"
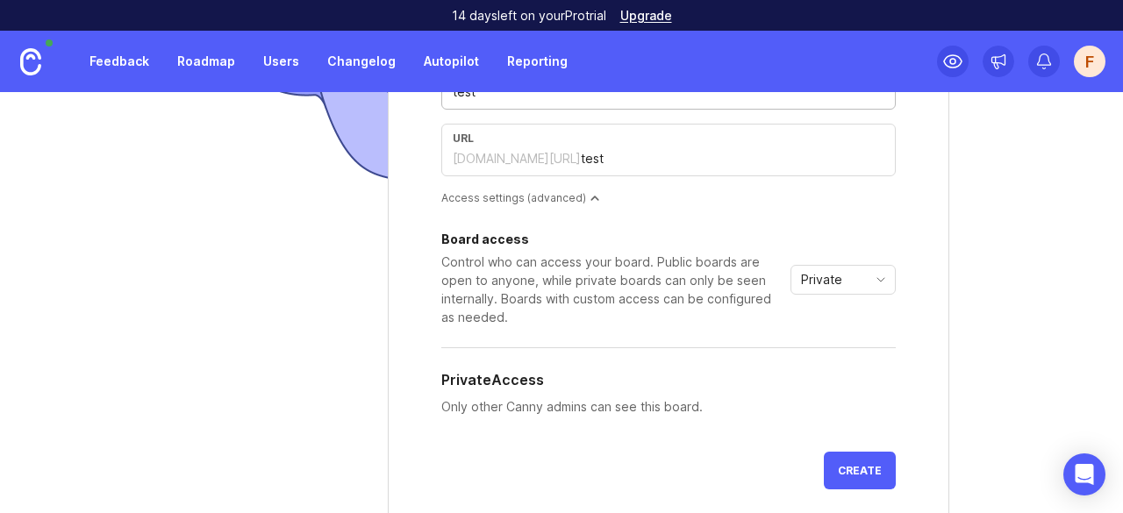
scroll to position [359, 0]
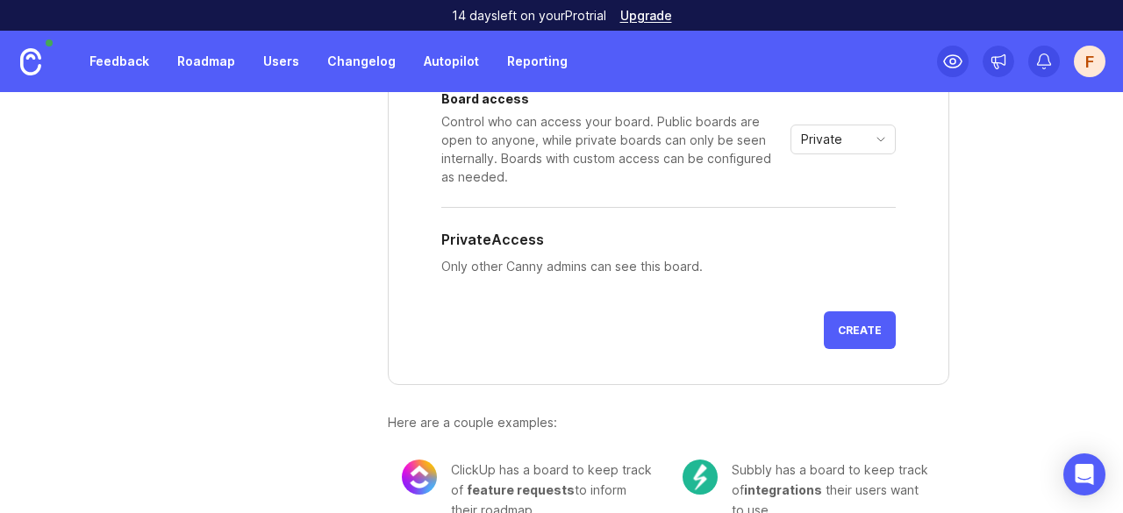
type input "test"
click at [863, 324] on span "Create" at bounding box center [860, 330] width 44 height 13
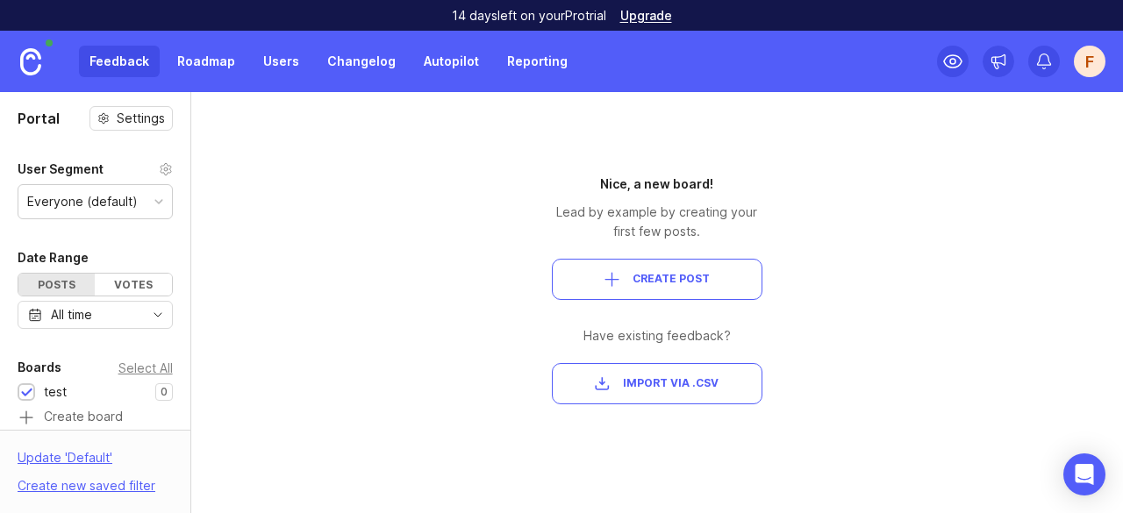
click at [656, 287] on span "Create Post" at bounding box center [671, 279] width 77 height 15
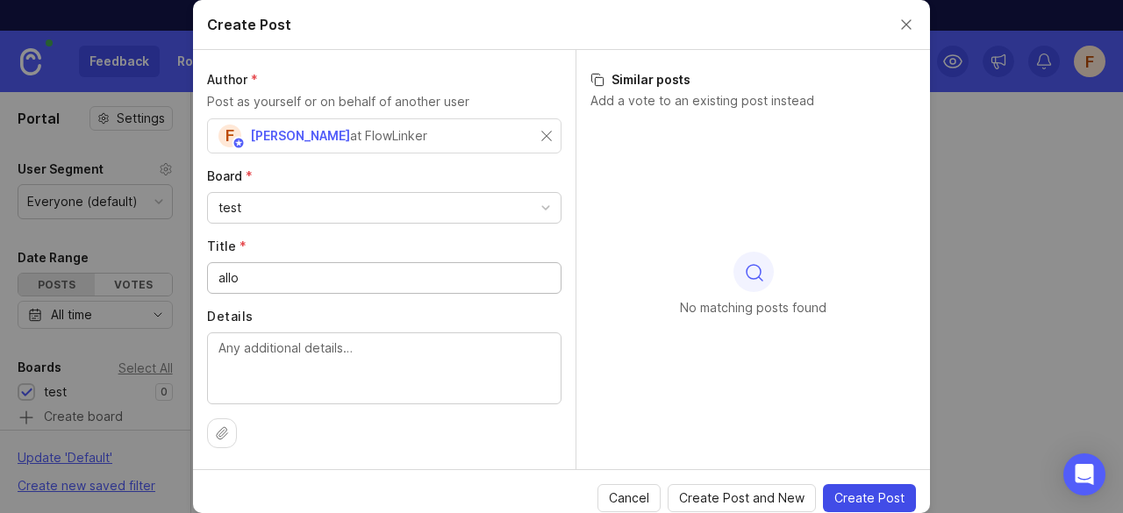
type input "allo"
click at [873, 485] on button "Create Post" at bounding box center [869, 498] width 93 height 28
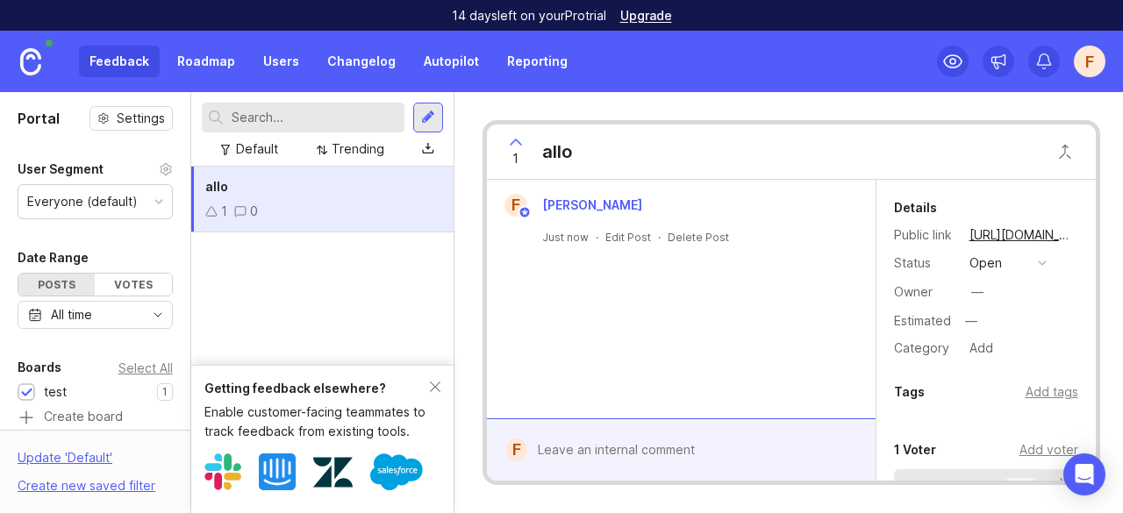
click at [212, 58] on link "Roadmap" at bounding box center [206, 62] width 79 height 32
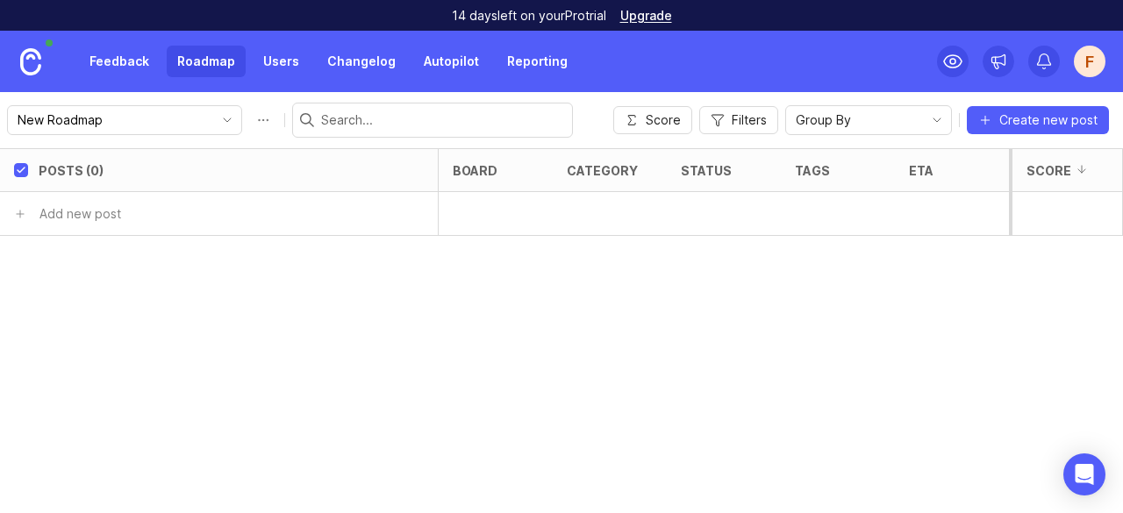
click at [137, 118] on input "New Roadmap" at bounding box center [115, 120] width 194 height 19
click at [153, 262] on div "Posts (0) board category status tags eta owner Votes Impact Effort Score Add ne…" at bounding box center [561, 330] width 1123 height 365
click at [70, 178] on div "Posts (0)" at bounding box center [238, 170] width 399 height 42
click at [156, 278] on div "Posts (0) board category status tags eta owner Votes Impact Effort Score in test" at bounding box center [561, 330] width 1123 height 365
click at [1052, 113] on span "Create new post" at bounding box center [1049, 120] width 98 height 18
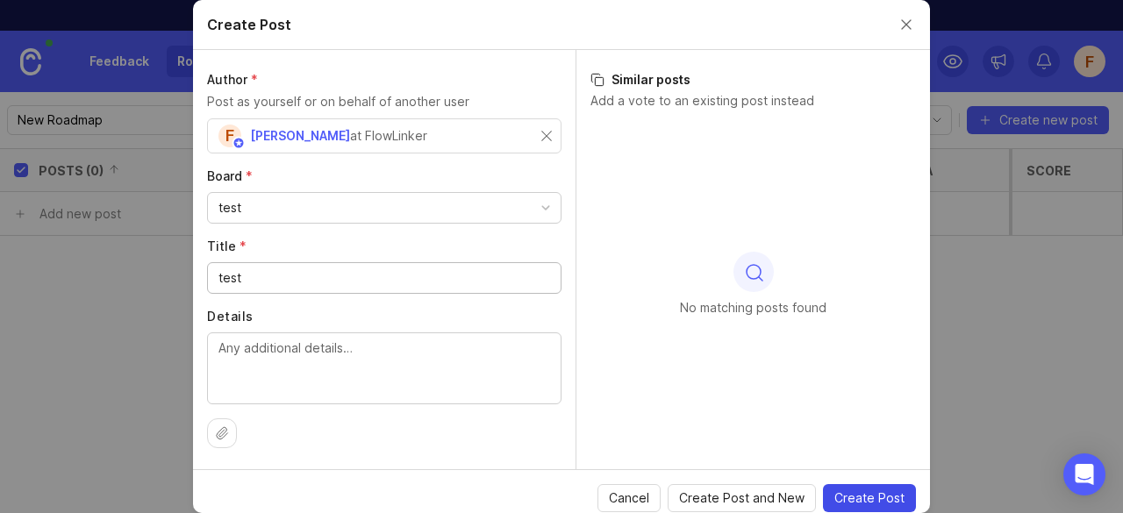
type input "test"
click at [868, 493] on span "Create Post" at bounding box center [870, 499] width 70 height 18
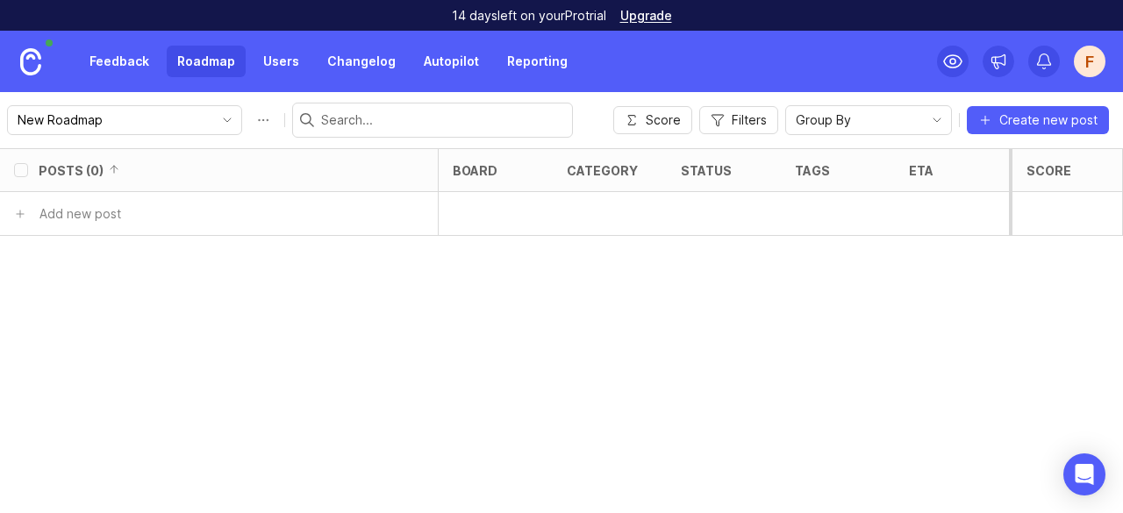
checkbox input "false"
click at [232, 222] on div "1 test" at bounding box center [214, 213] width 350 height 43
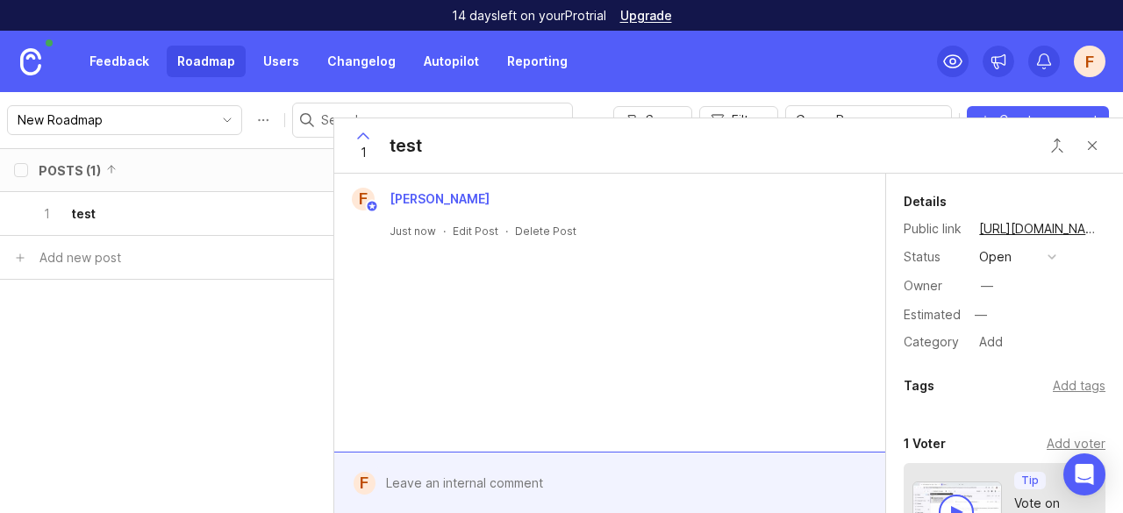
click at [1092, 162] on div "1 test" at bounding box center [728, 145] width 789 height 55
click at [1092, 145] on button "Close button" at bounding box center [1092, 145] width 35 height 35
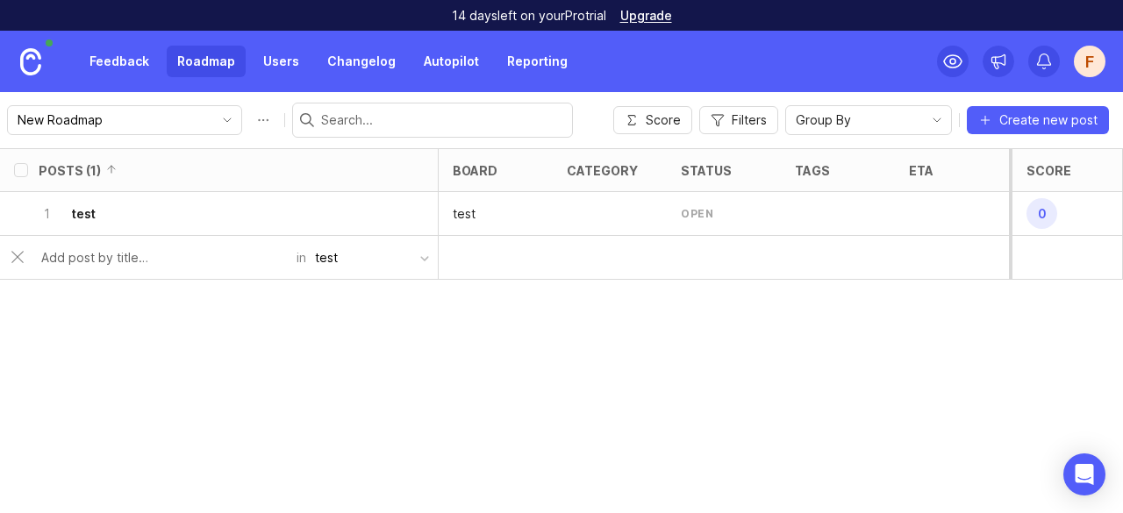
click at [84, 262] on input "text" at bounding box center [163, 257] width 245 height 19
type input "dfvdfv"
click at [276, 60] on link "Users" at bounding box center [281, 62] width 57 height 32
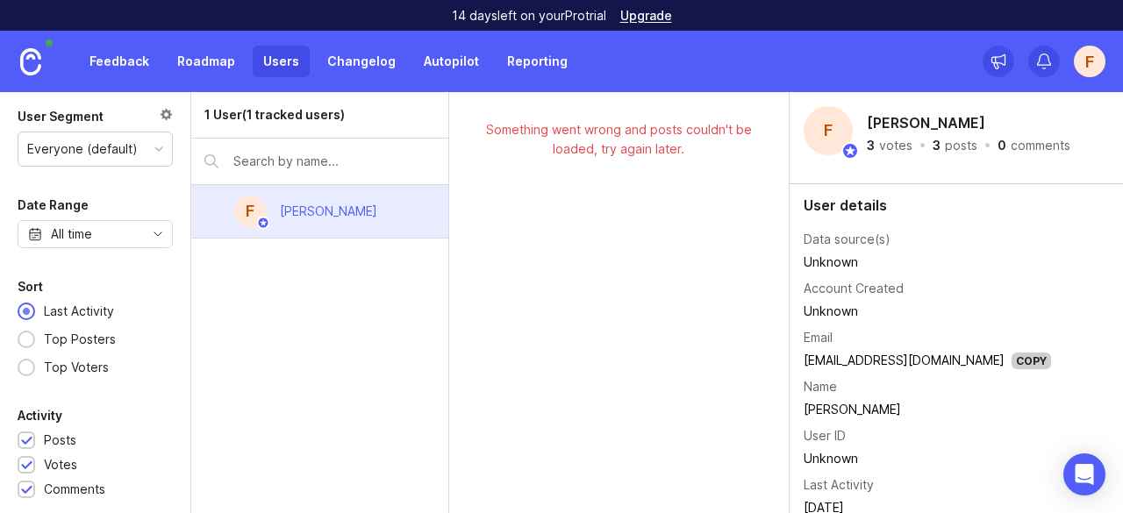
click at [384, 63] on link "Changelog" at bounding box center [362, 62] width 90 height 32
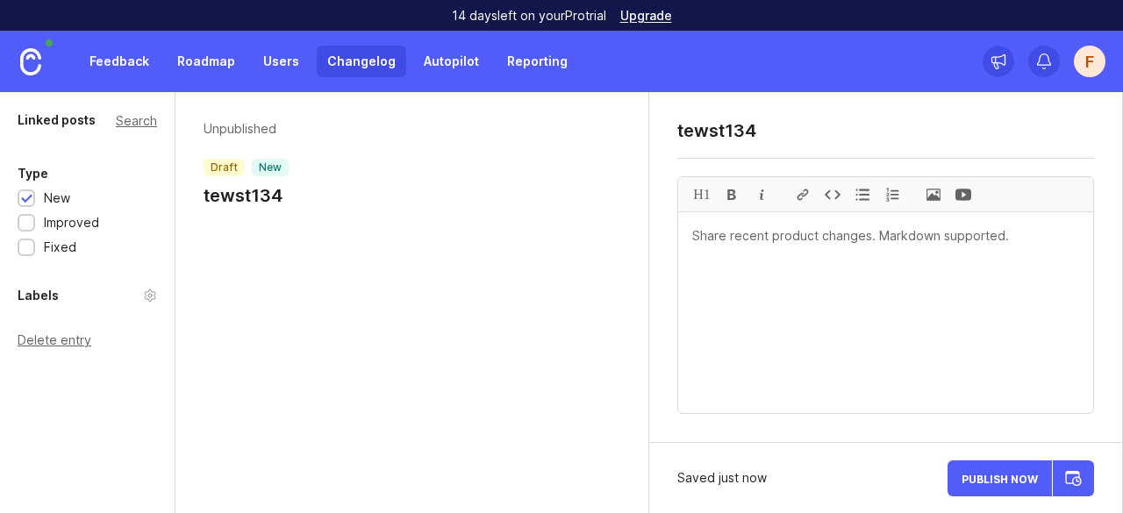
type textarea "tewst134"
click at [1035, 485] on button "Publish Now" at bounding box center [1000, 479] width 104 height 36
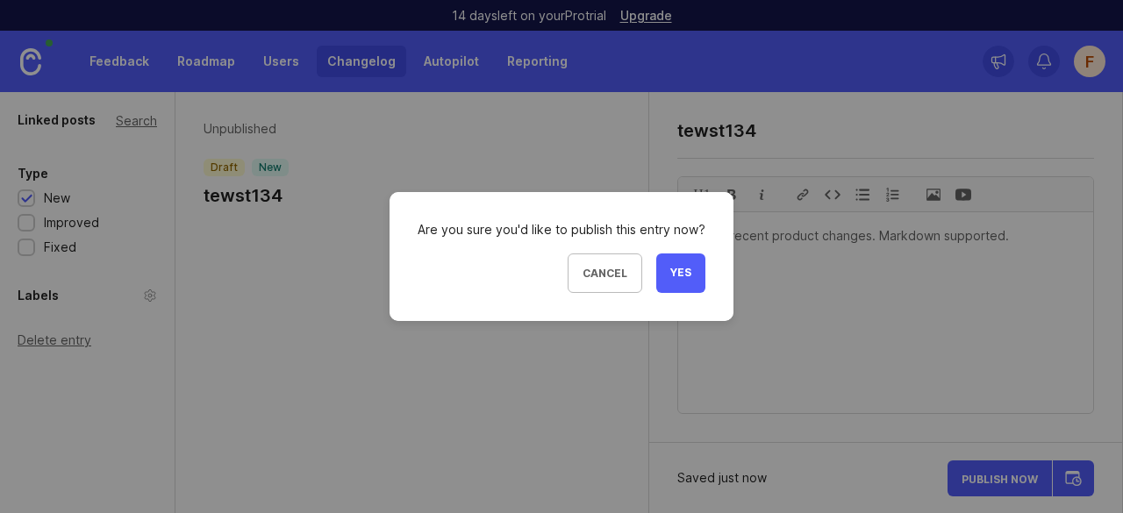
click at [688, 278] on span "Yes" at bounding box center [680, 273] width 21 height 15
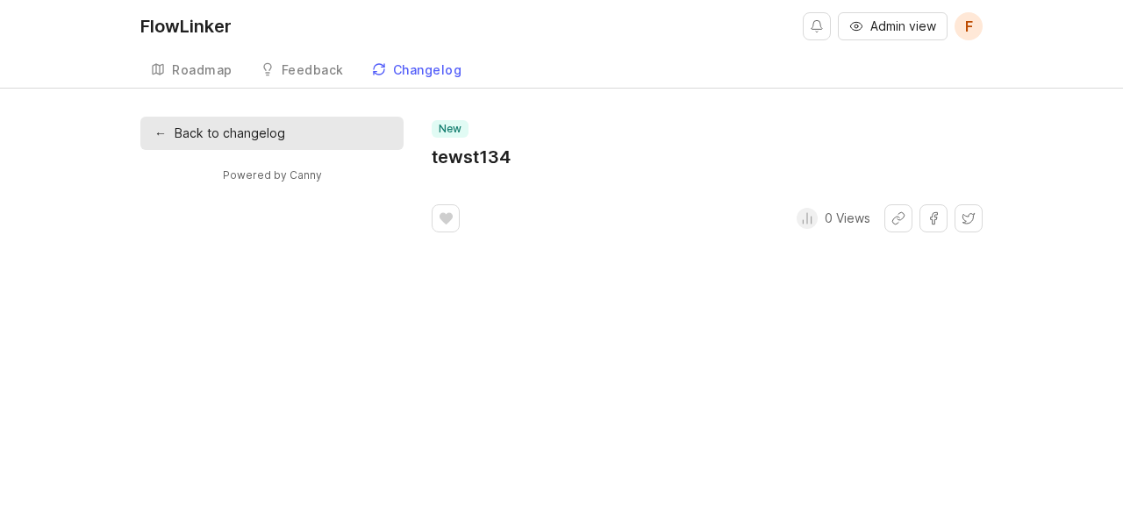
click at [302, 64] on div "Feedback" at bounding box center [313, 70] width 62 height 12
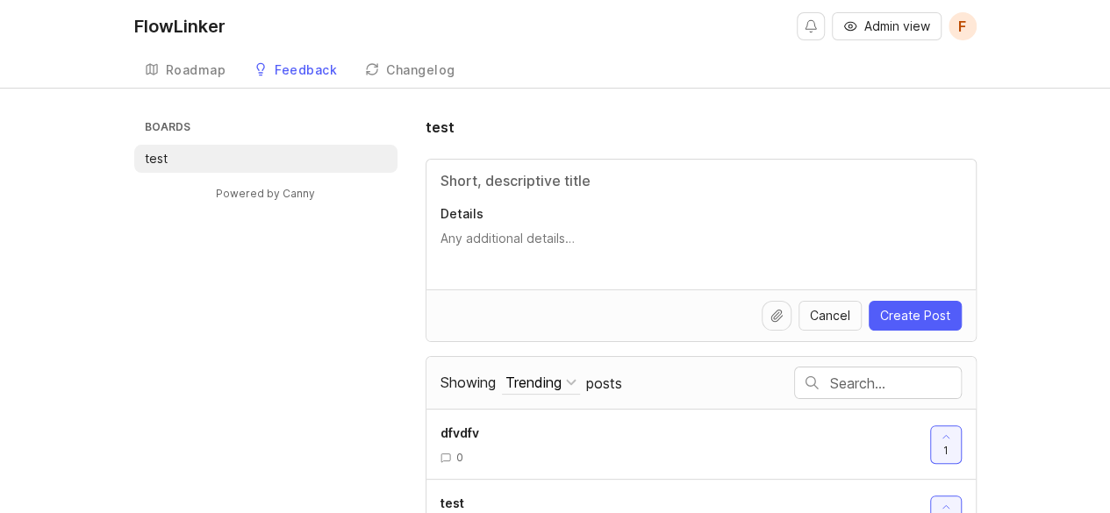
click at [428, 61] on link "Changelog" at bounding box center [410, 71] width 111 height 36
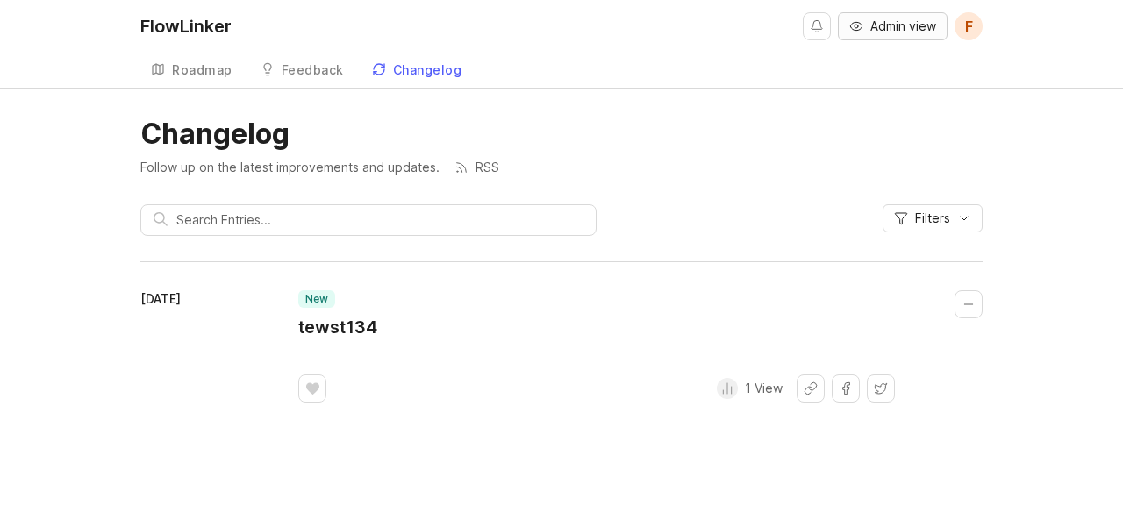
click at [906, 25] on span "Admin view" at bounding box center [904, 27] width 66 height 18
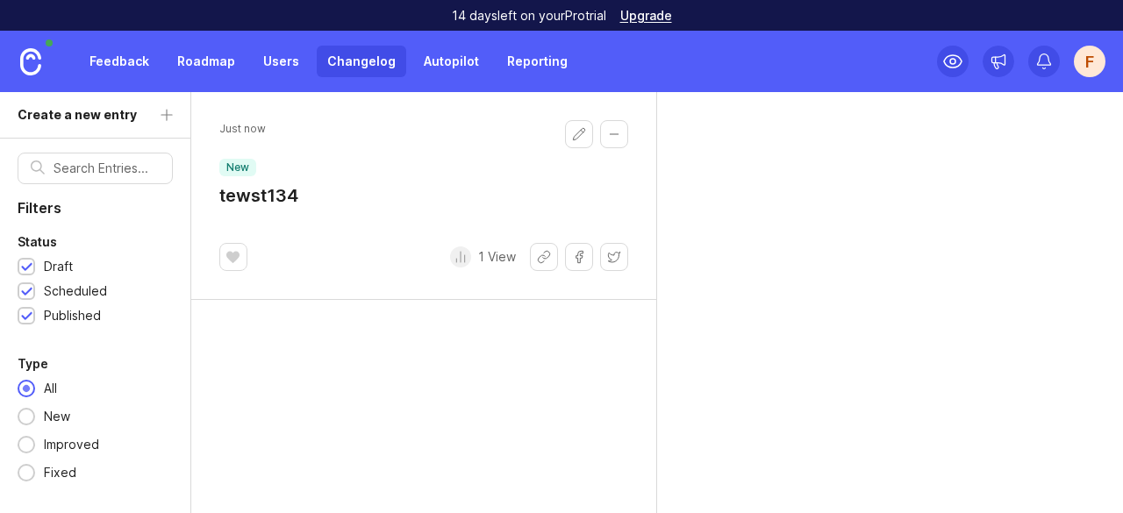
click at [614, 135] on button "Collapse changelog entry" at bounding box center [614, 134] width 28 height 28
click at [269, 189] on h1 "tewst134" at bounding box center [258, 195] width 79 height 25
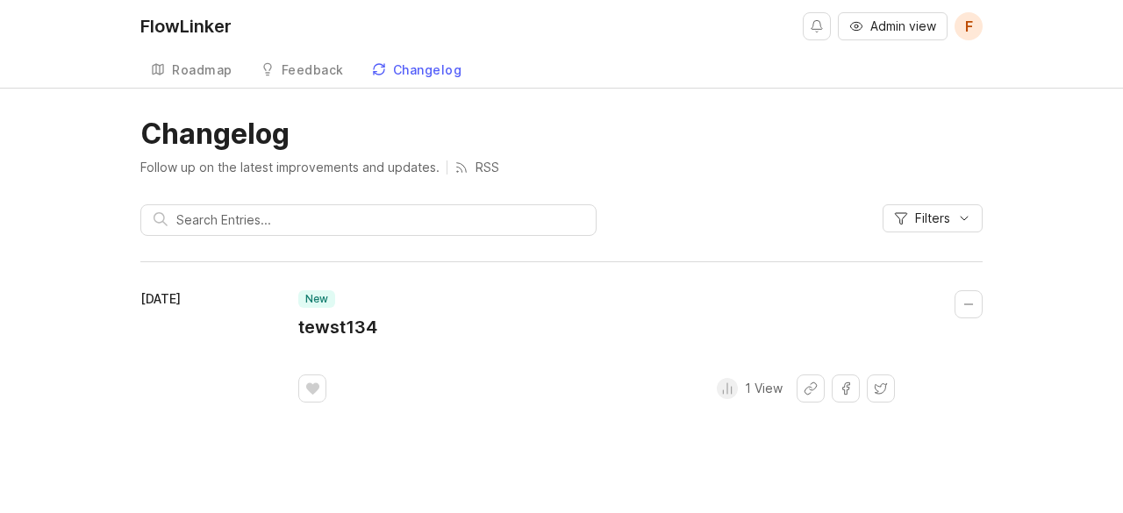
click at [963, 301] on button "Collapse changelog entry" at bounding box center [969, 304] width 28 height 28
click at [297, 68] on div "Feedback" at bounding box center [313, 70] width 62 height 12
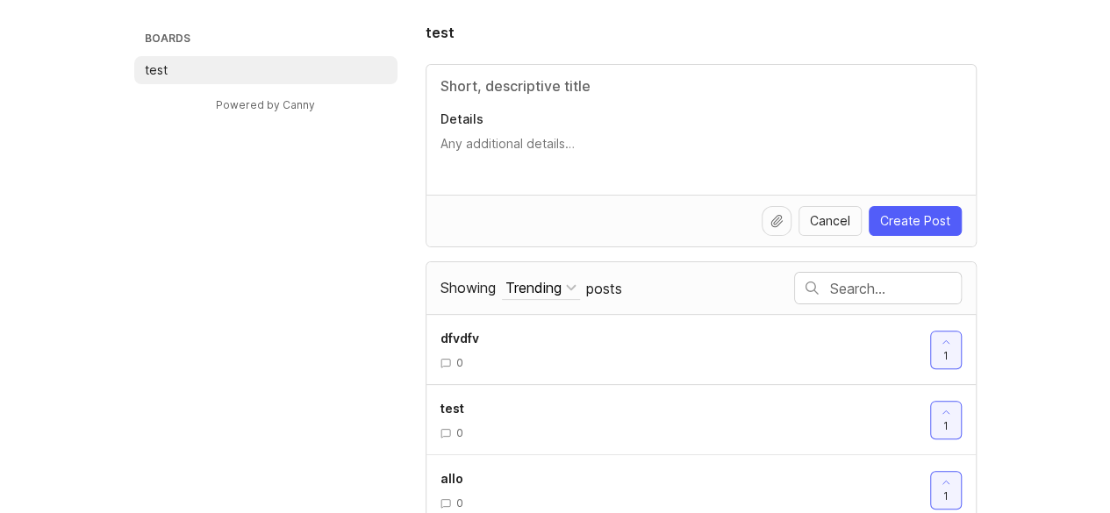
scroll to position [111, 0]
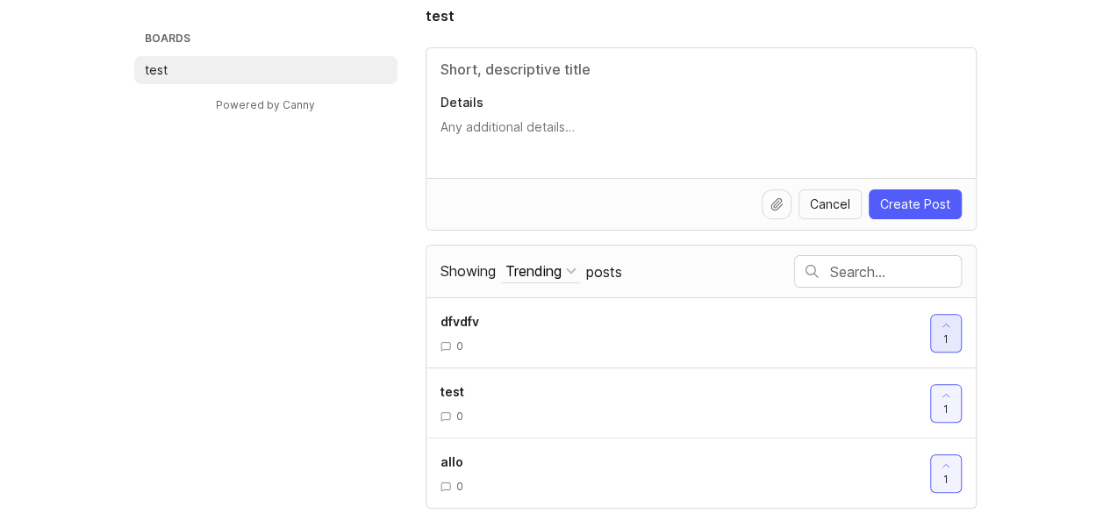
click at [936, 333] on div at bounding box center [946, 333] width 30 height 37
click at [949, 412] on div at bounding box center [946, 403] width 30 height 37
click at [930, 478] on button "1" at bounding box center [946, 474] width 32 height 39
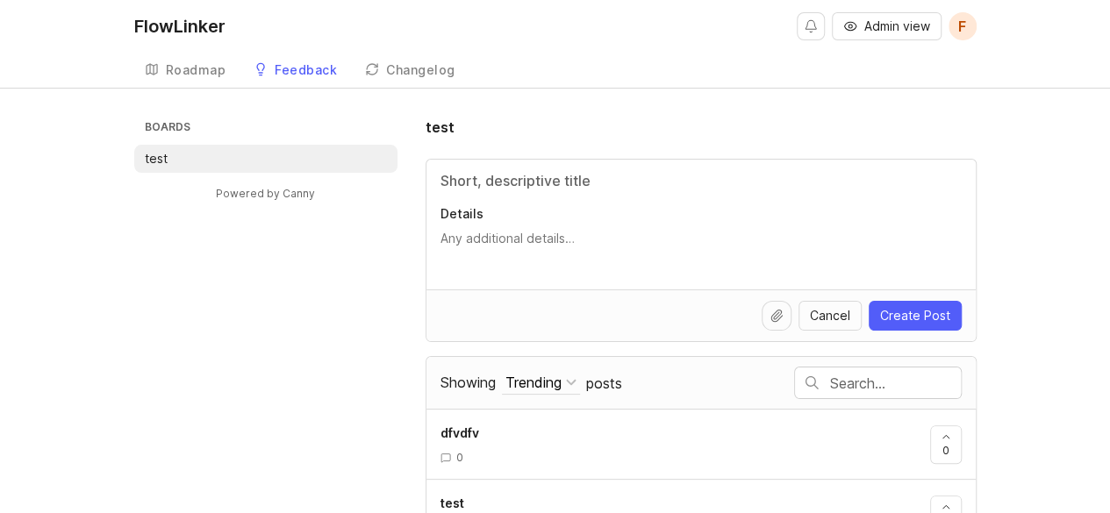
click at [187, 65] on div "Roadmap" at bounding box center [196, 70] width 61 height 12
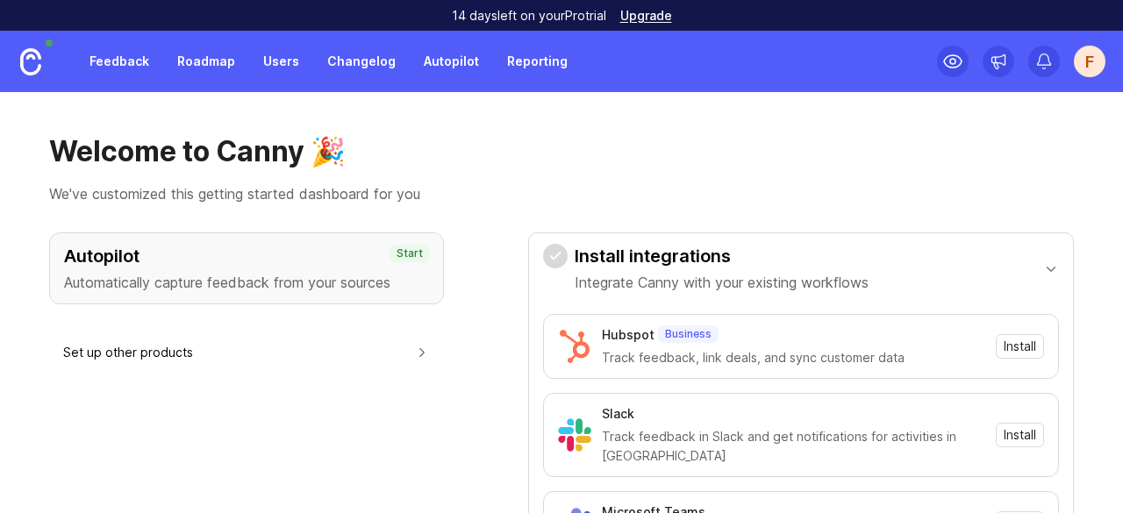
click at [204, 59] on link "Roadmap" at bounding box center [206, 62] width 79 height 32
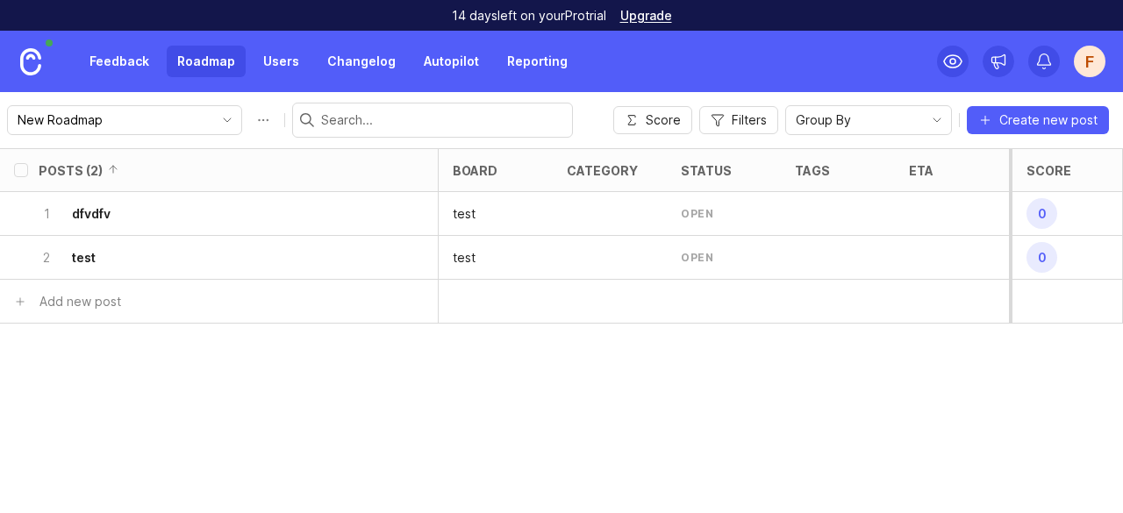
click at [24, 215] on input "select post" at bounding box center [21, 214] width 14 height 14
checkbox input "true"
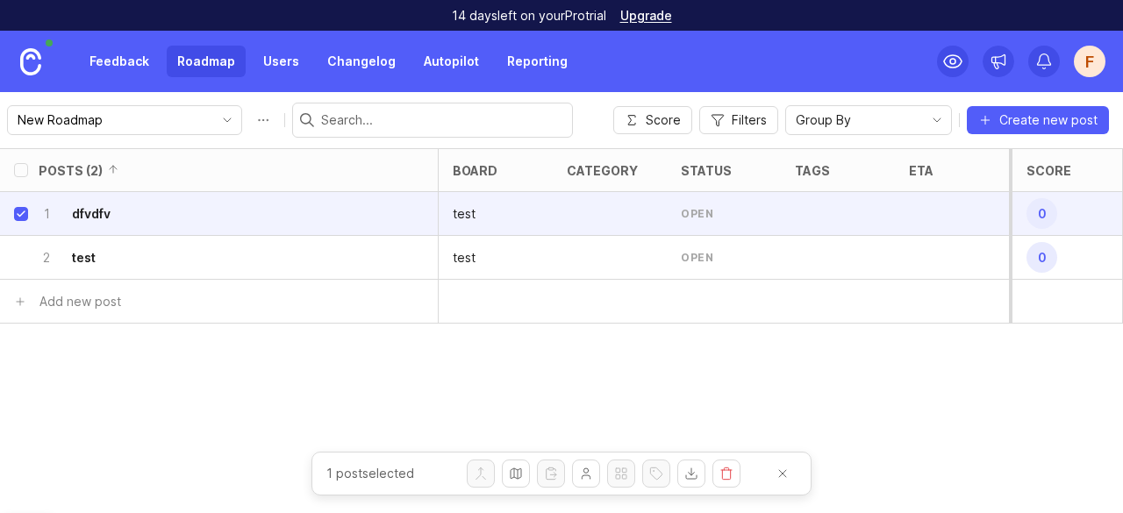
click at [18, 253] on input "select post" at bounding box center [21, 258] width 14 height 14
checkbox input "true"
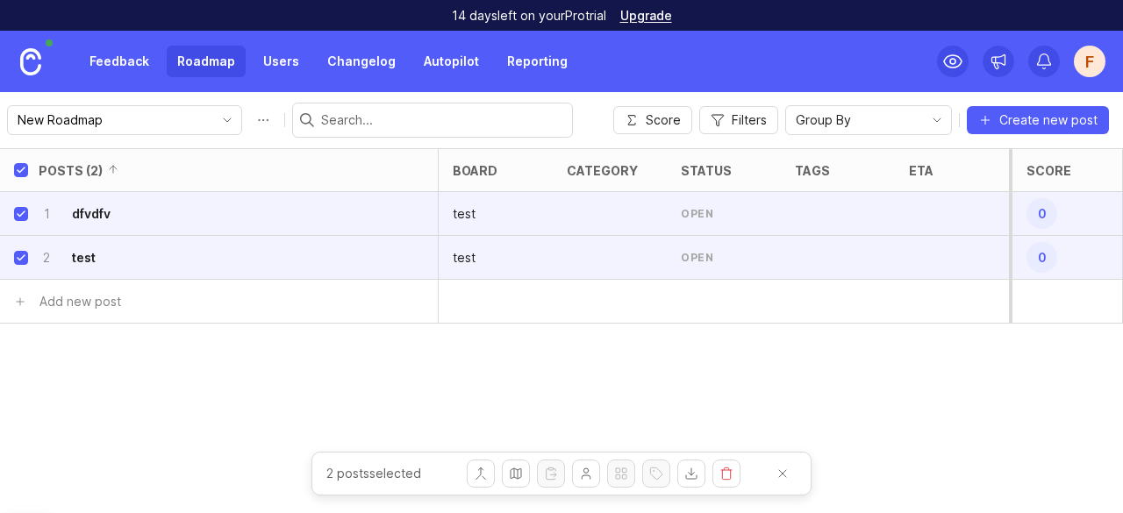
click at [721, 485] on button "Delete posts" at bounding box center [727, 474] width 28 height 28
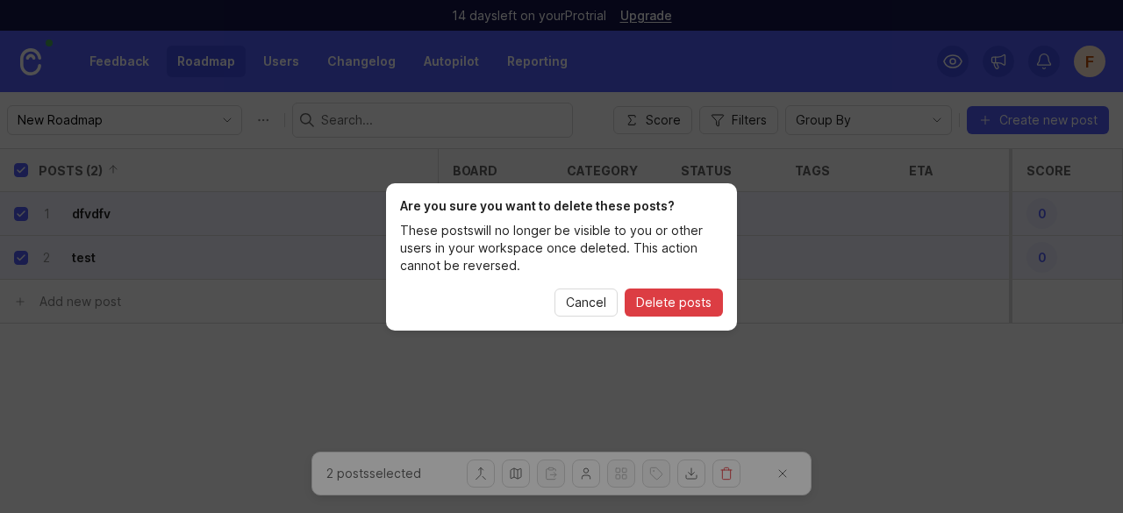
click at [684, 297] on span "Delete posts" at bounding box center [673, 303] width 75 height 18
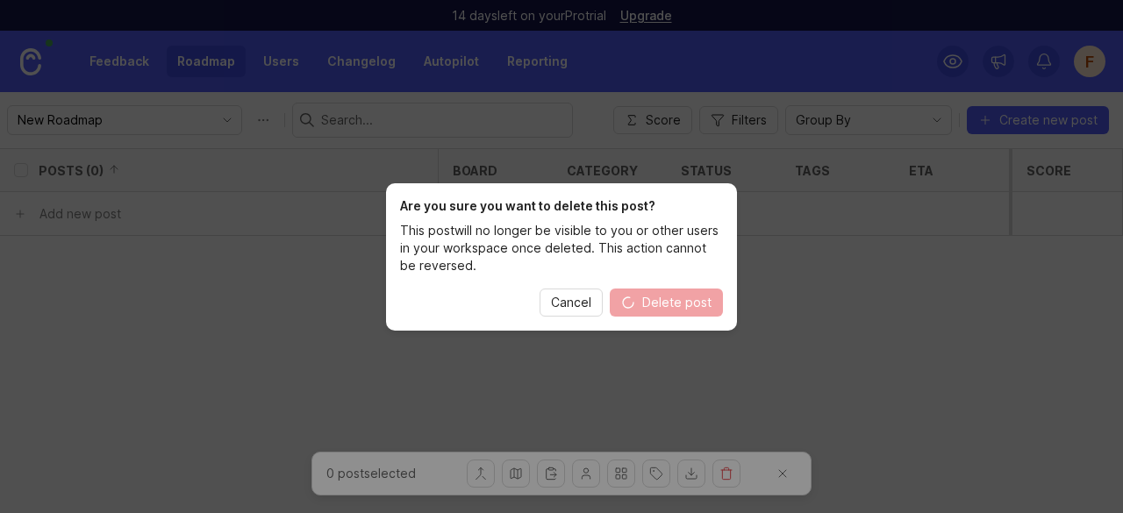
checkbox input "true"
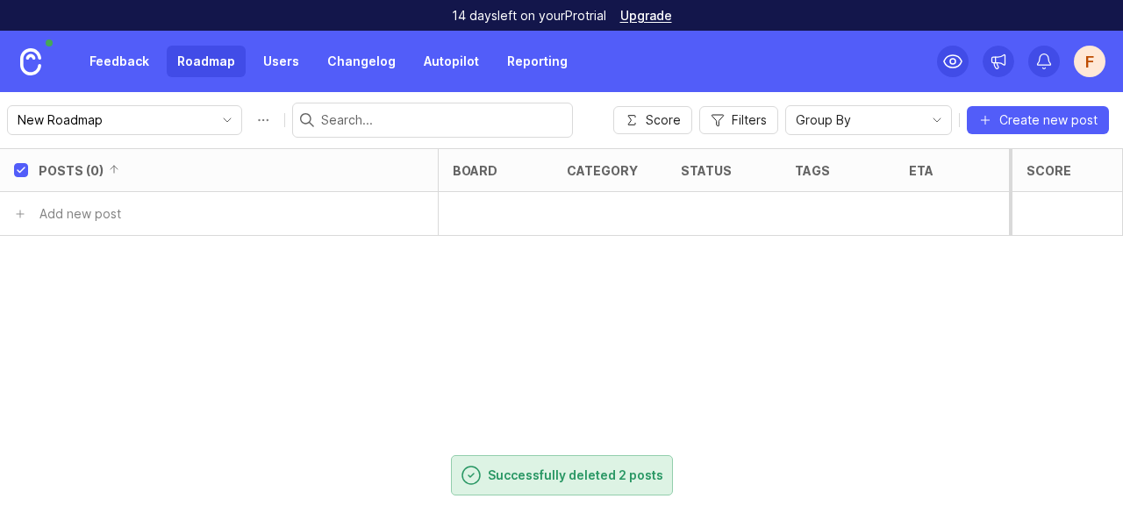
click at [128, 61] on link "Feedback" at bounding box center [119, 62] width 81 height 32
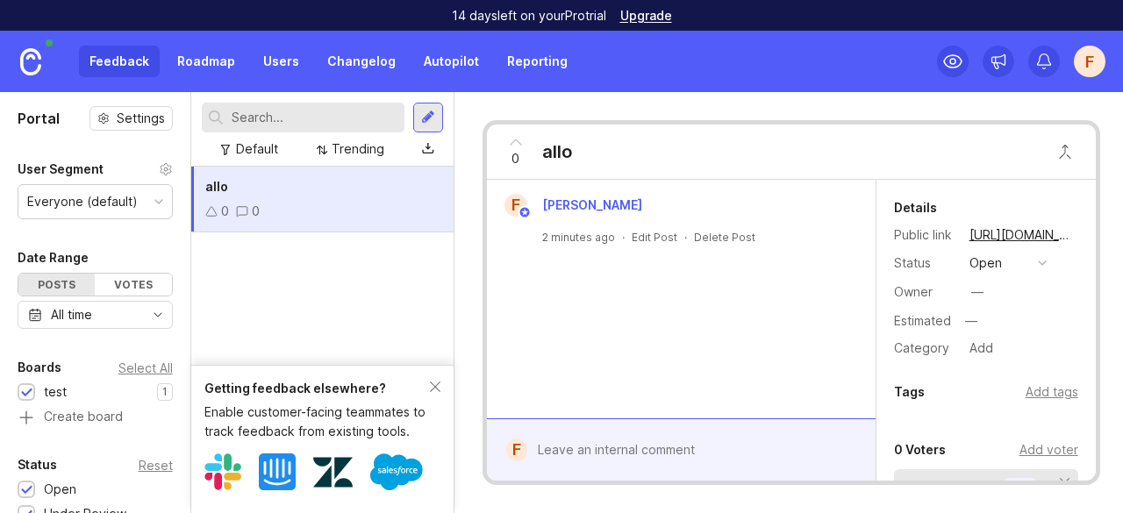
click at [277, 201] on div "allo 0 0" at bounding box center [322, 200] width 262 height 66
drag, startPoint x: 335, startPoint y: 190, endPoint x: 254, endPoint y: 197, distance: 81.9
click at [254, 197] on div "allo 0 0" at bounding box center [322, 200] width 262 height 66
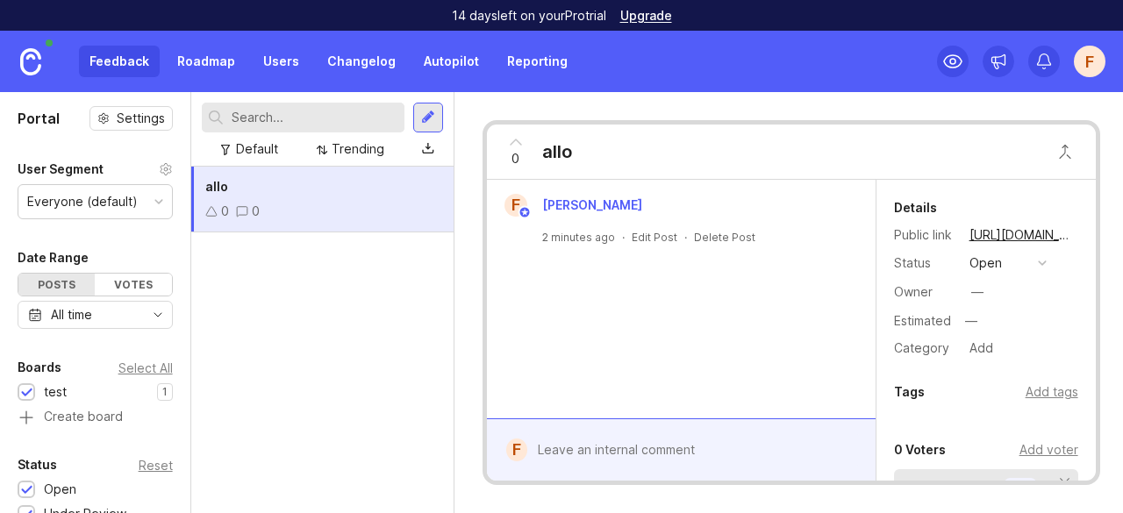
click at [512, 144] on icon at bounding box center [515, 142] width 21 height 21
click at [35, 64] on img at bounding box center [30, 61] width 21 height 27
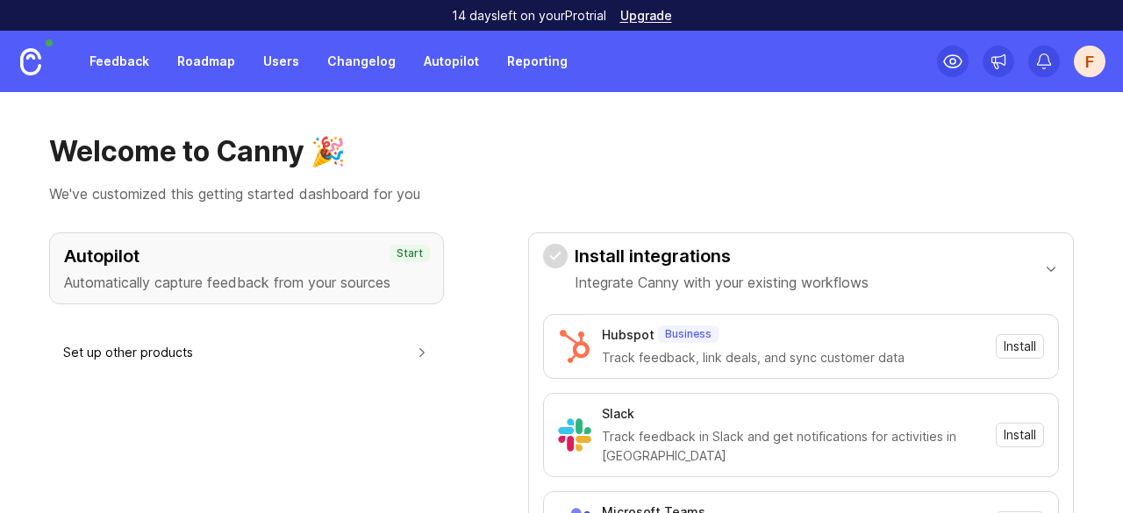
click at [130, 83] on div "Feedback Roadmap Users Changelog Autopilot Reporting" at bounding box center [289, 61] width 578 height 61
click at [133, 60] on link "Feedback" at bounding box center [119, 62] width 81 height 32
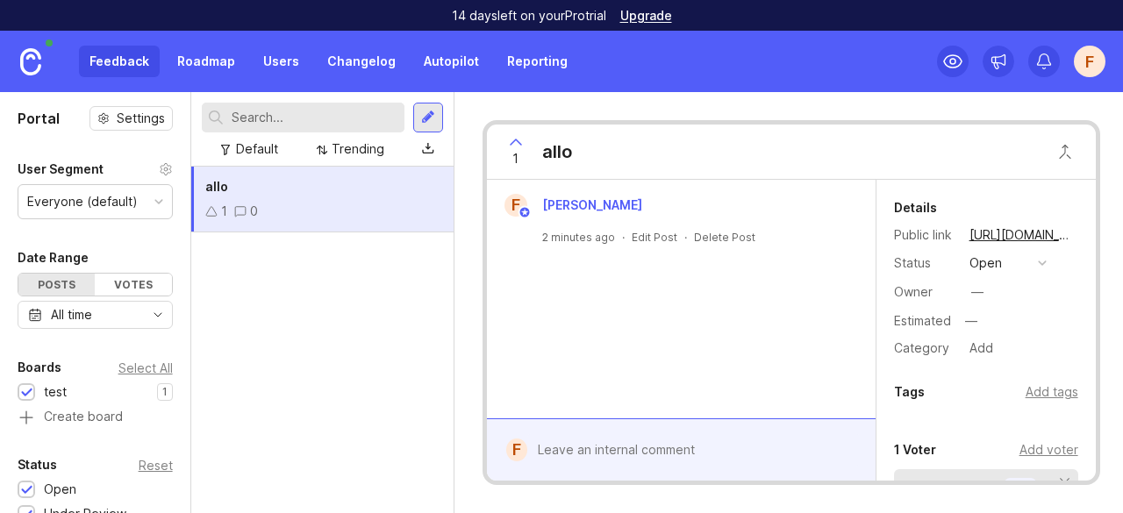
click at [531, 65] on link "Reporting" at bounding box center [538, 62] width 82 height 32
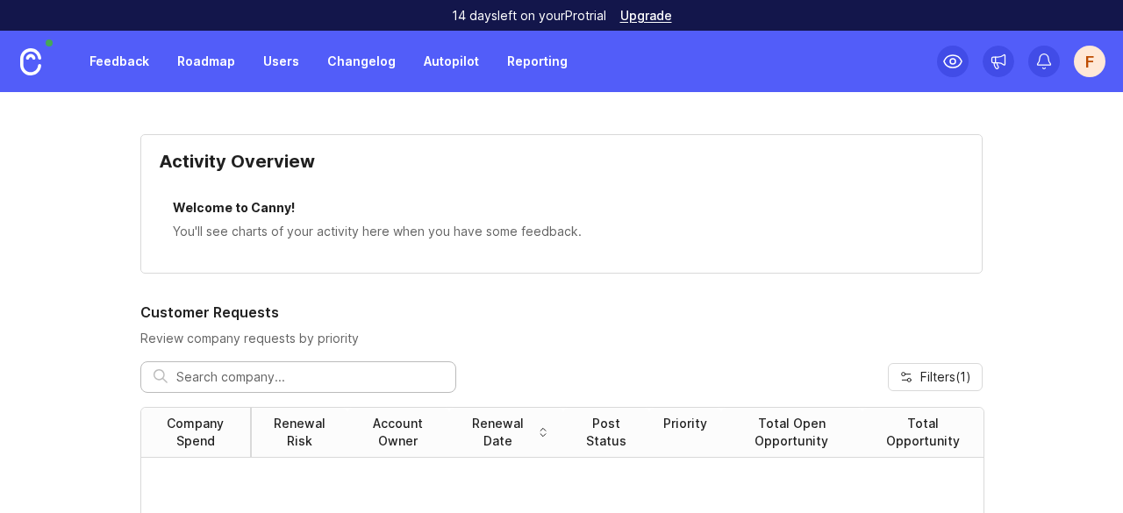
click at [448, 75] on link "Autopilot" at bounding box center [451, 62] width 76 height 32
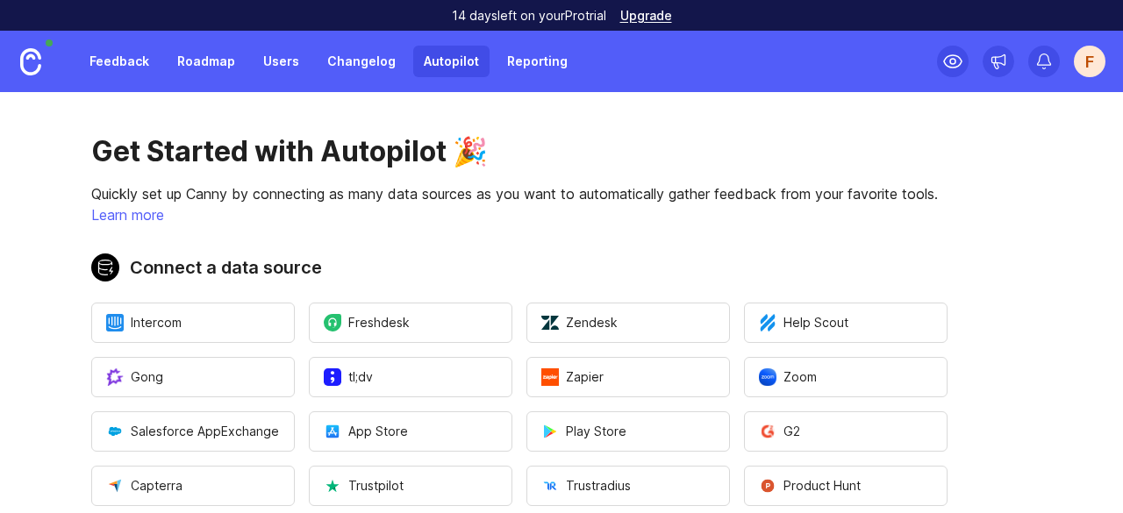
click at [353, 59] on link "Changelog" at bounding box center [362, 62] width 90 height 32
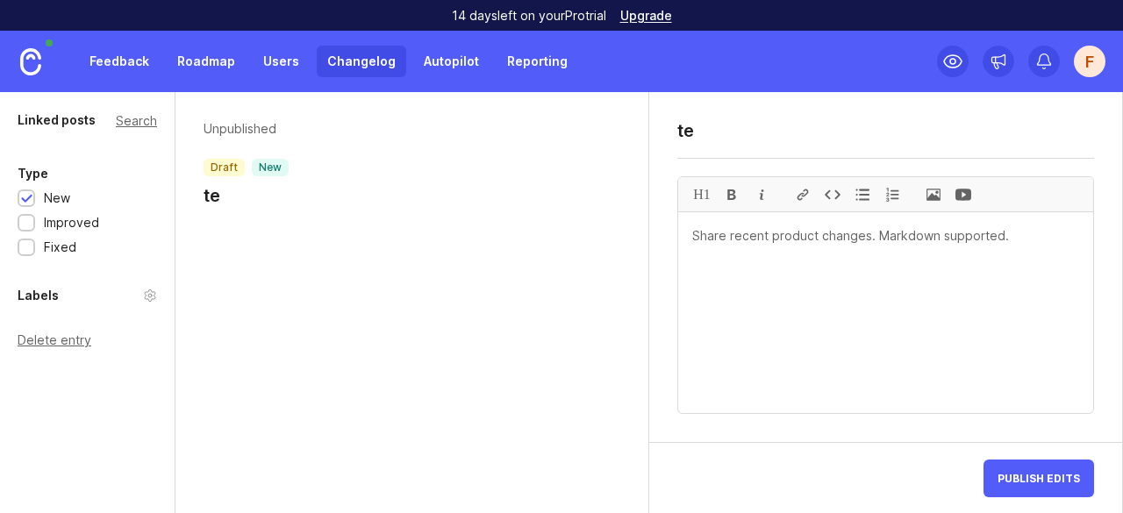
type textarea "t"
click at [1048, 479] on span "Publish Edits" at bounding box center [1039, 478] width 82 height 13
click at [268, 59] on link "Users" at bounding box center [281, 62] width 57 height 32
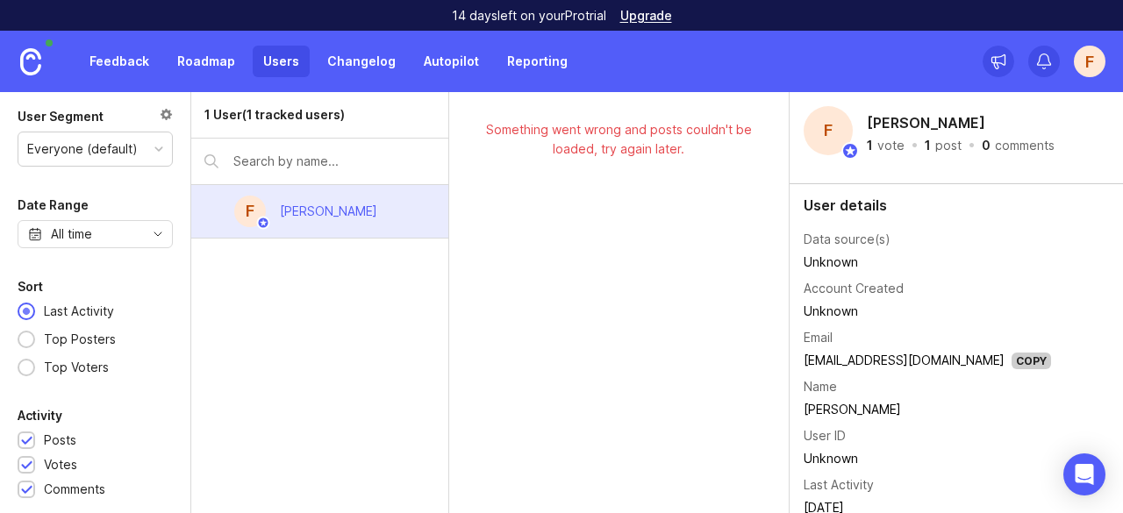
click at [349, 67] on link "Changelog" at bounding box center [362, 62] width 90 height 32
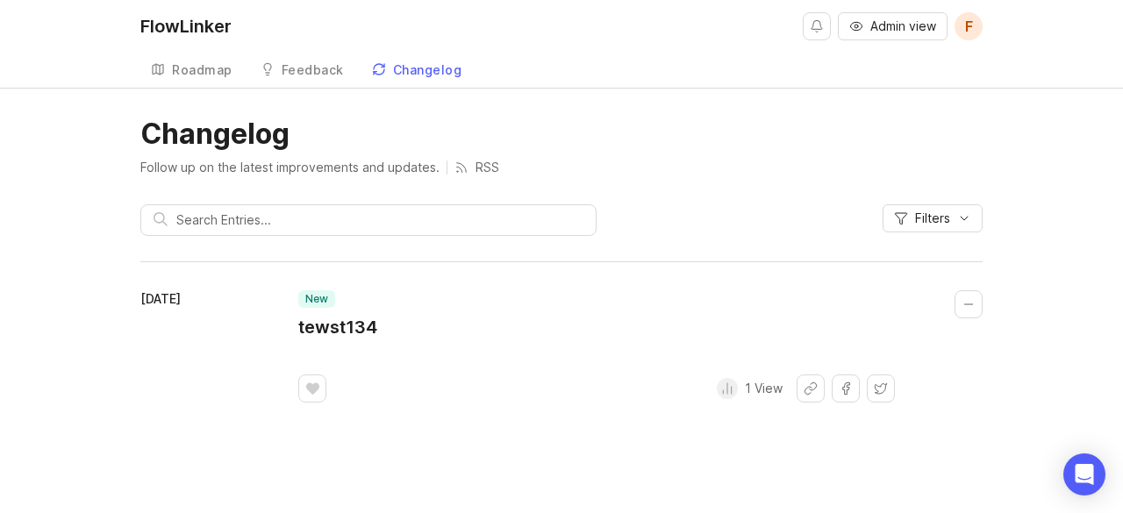
click at [204, 71] on div "Roadmap" at bounding box center [202, 70] width 61 height 12
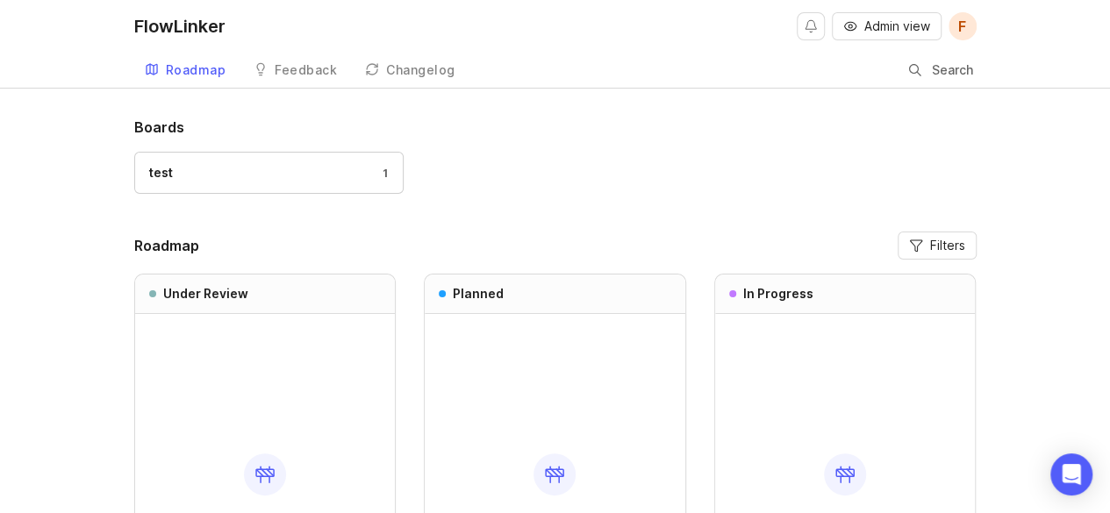
click at [362, 167] on div "test 1" at bounding box center [269, 172] width 240 height 19
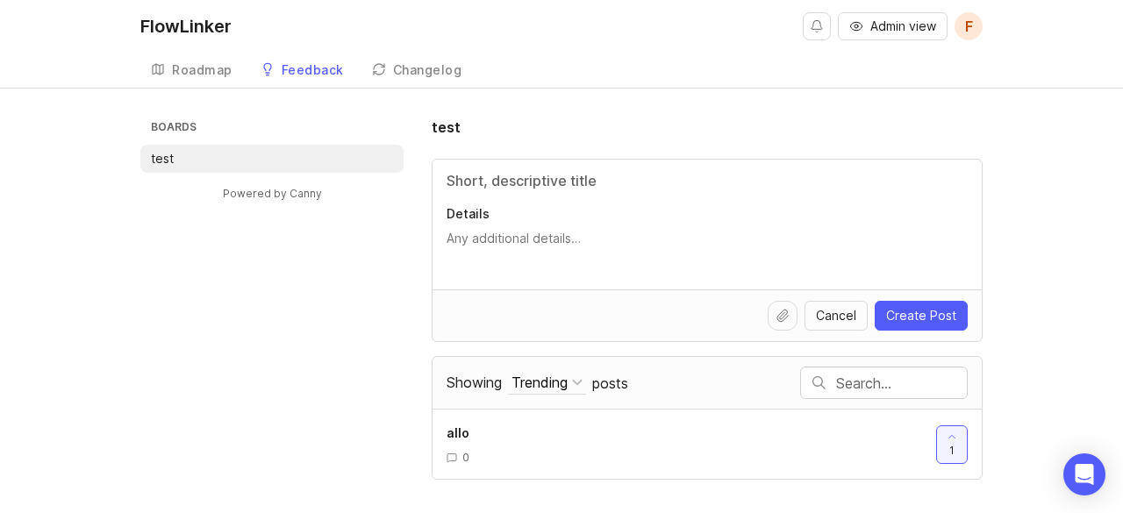
click at [307, 168] on li "test" at bounding box center [271, 159] width 263 height 28
drag, startPoint x: 307, startPoint y: 168, endPoint x: 377, endPoint y: 156, distance: 71.3
click at [377, 156] on li "test" at bounding box center [271, 159] width 263 height 28
click at [455, 122] on h1 "test" at bounding box center [446, 127] width 29 height 21
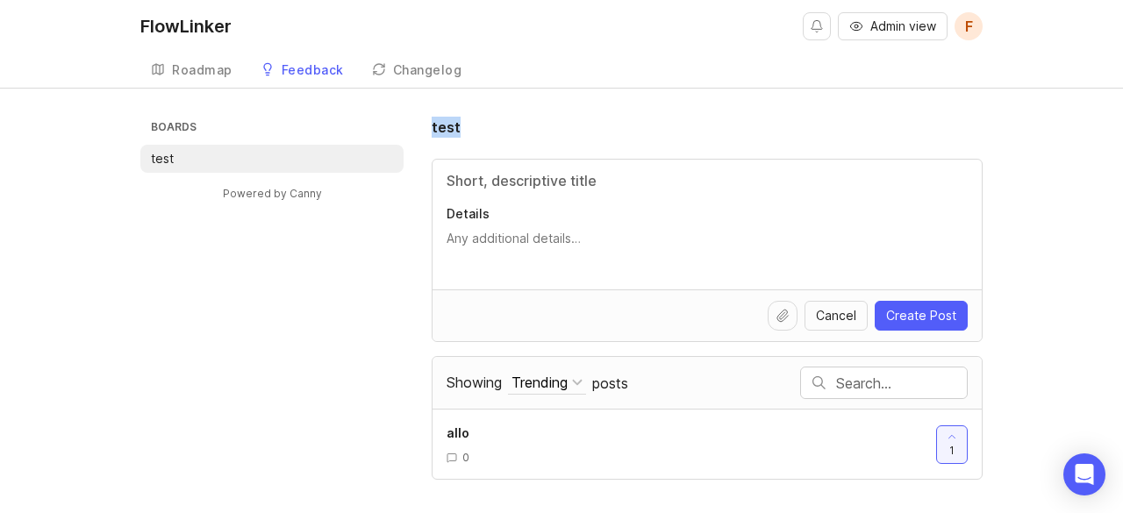
click at [455, 122] on h1 "test" at bounding box center [446, 127] width 29 height 21
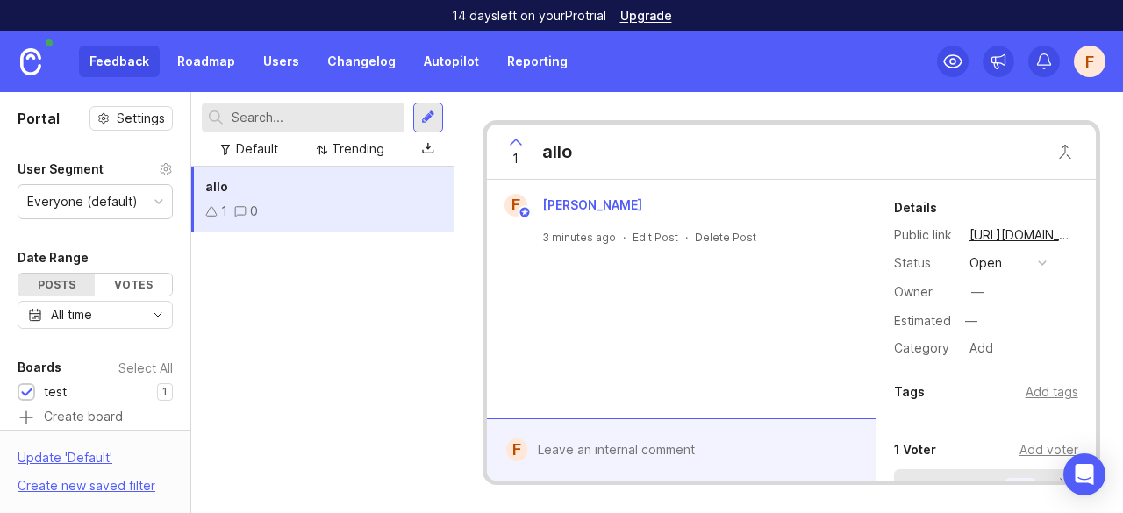
click at [202, 68] on link "Roadmap" at bounding box center [206, 62] width 79 height 32
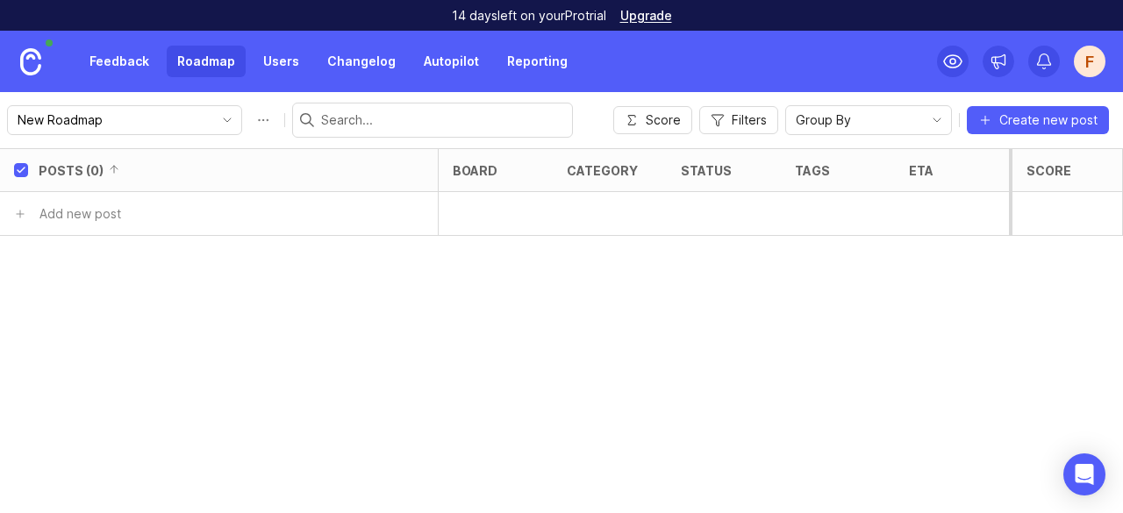
click at [121, 68] on link "Feedback" at bounding box center [119, 62] width 81 height 32
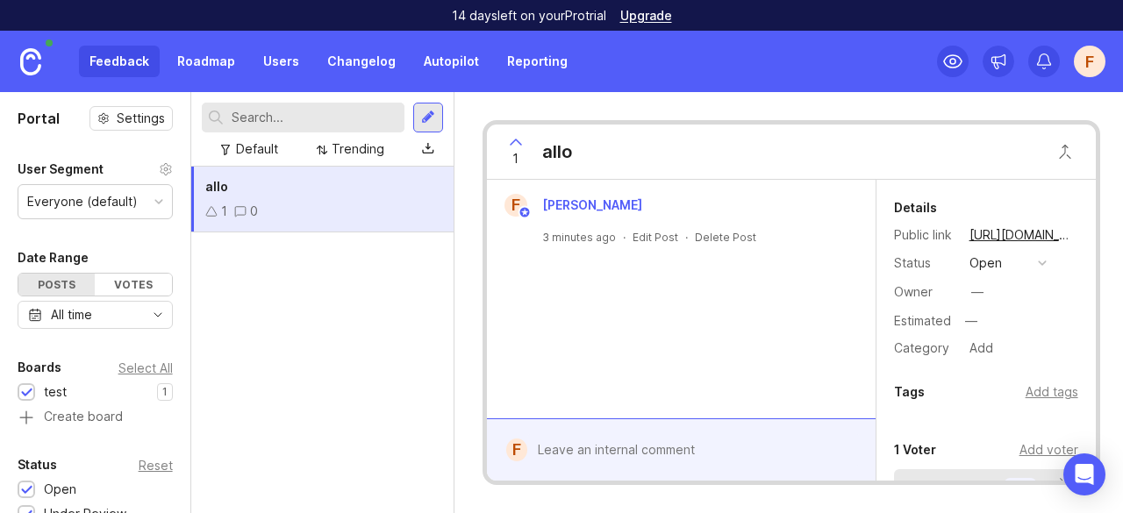
click at [338, 189] on div "allo" at bounding box center [322, 186] width 234 height 19
click at [573, 153] on div "1 allo" at bounding box center [534, 152] width 94 height 54
click at [562, 148] on div "allo" at bounding box center [557, 152] width 30 height 25
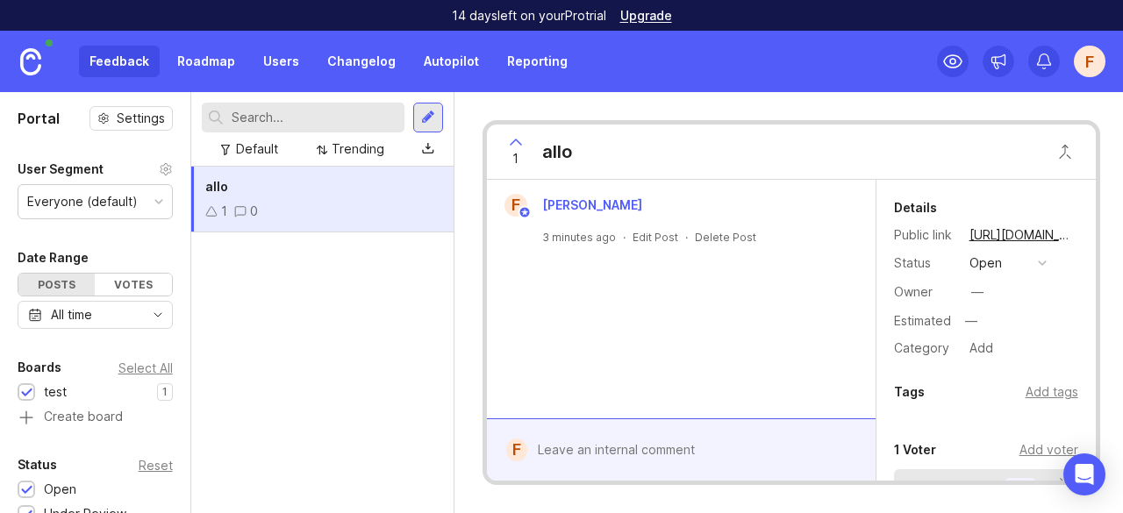
click at [518, 140] on icon at bounding box center [515, 142] width 21 height 21
click at [55, 389] on div "test" at bounding box center [55, 392] width 23 height 19
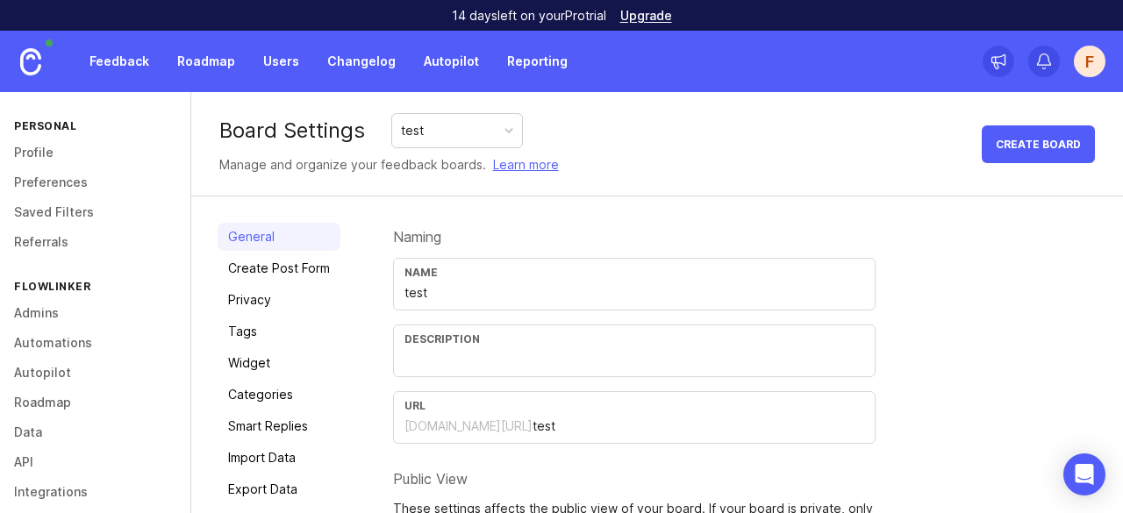
drag, startPoint x: 441, startPoint y: 299, endPoint x: 395, endPoint y: 287, distance: 47.3
click at [395, 287] on div "Name test" at bounding box center [634, 284] width 483 height 53
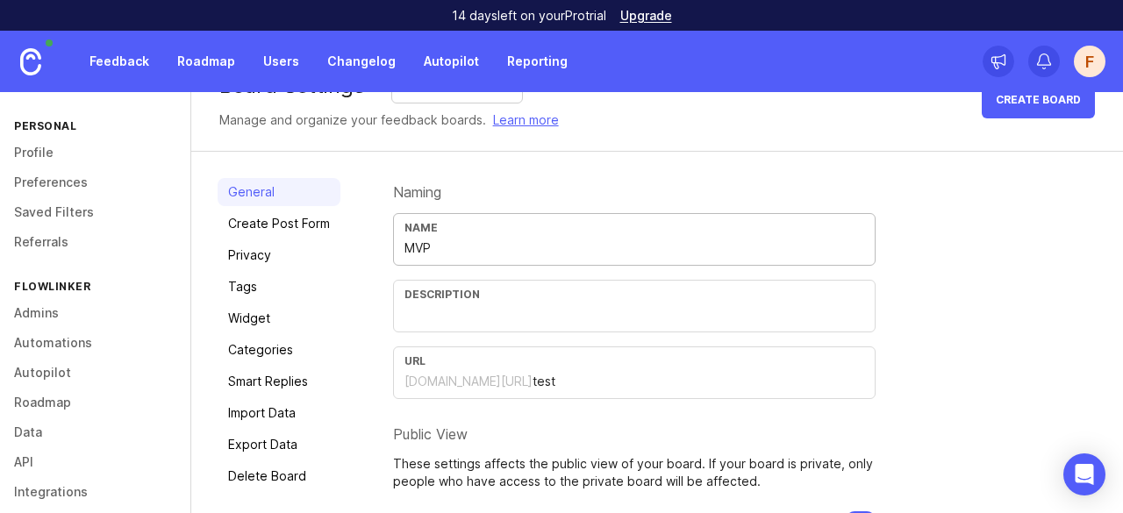
scroll to position [46, 0]
type input "MVP"
click at [459, 315] on input "text" at bounding box center [635, 314] width 460 height 19
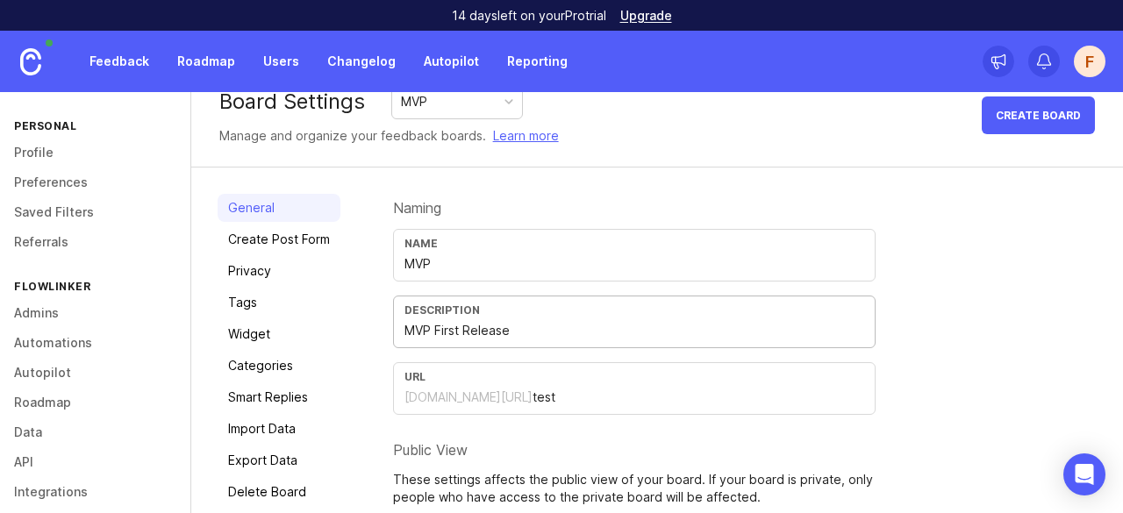
scroll to position [0, 0]
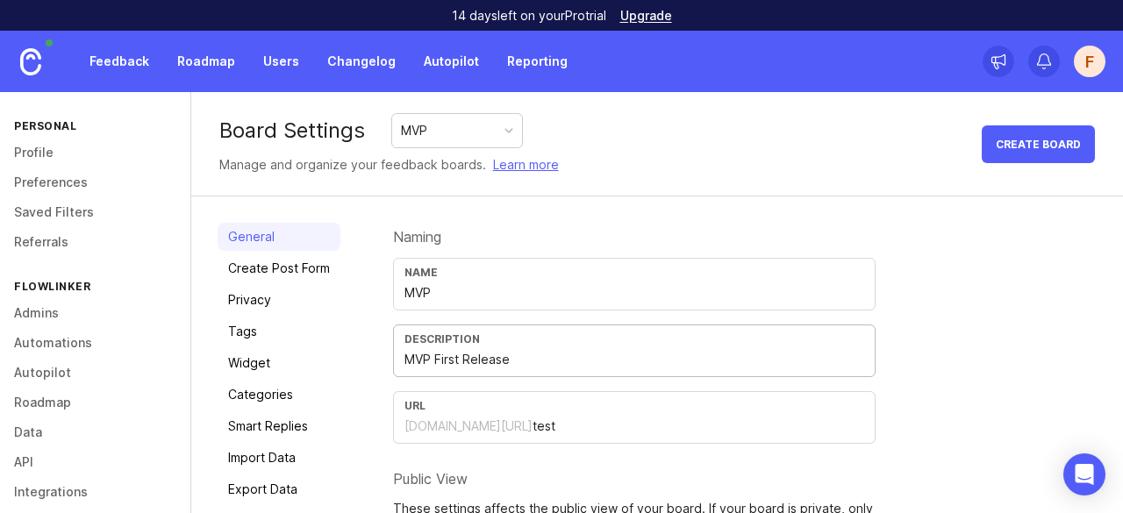
click at [446, 362] on input "MVP First Release" at bounding box center [635, 359] width 460 height 19
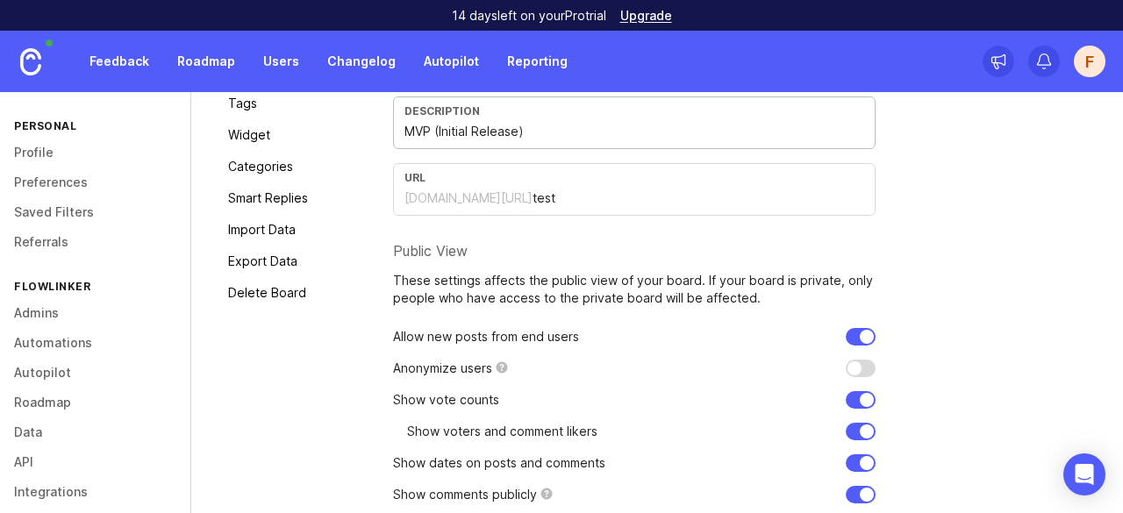
scroll to position [292, 0]
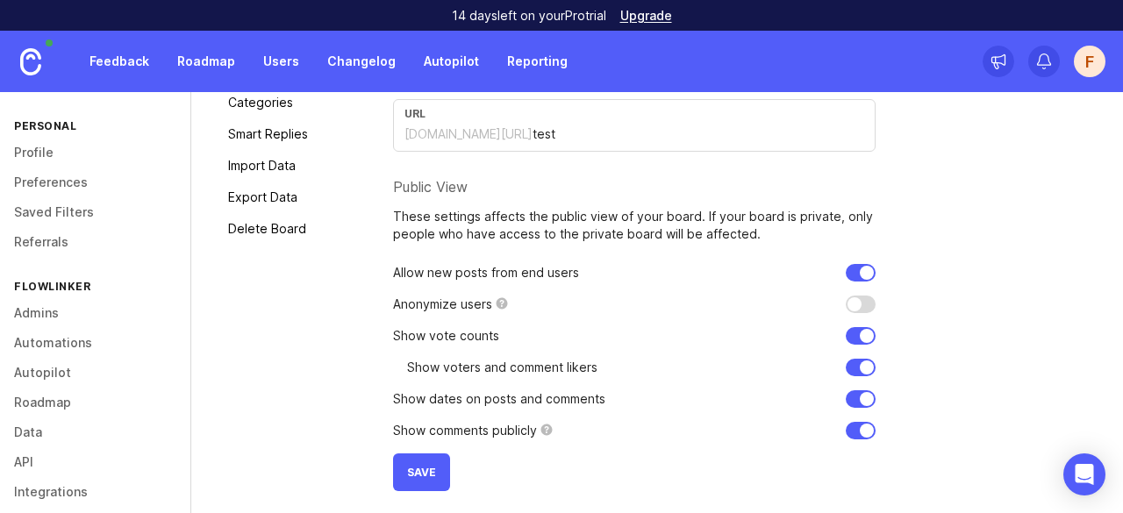
type input "MVP (Initial Release)"
click at [429, 480] on button "Save" at bounding box center [421, 473] width 57 height 38
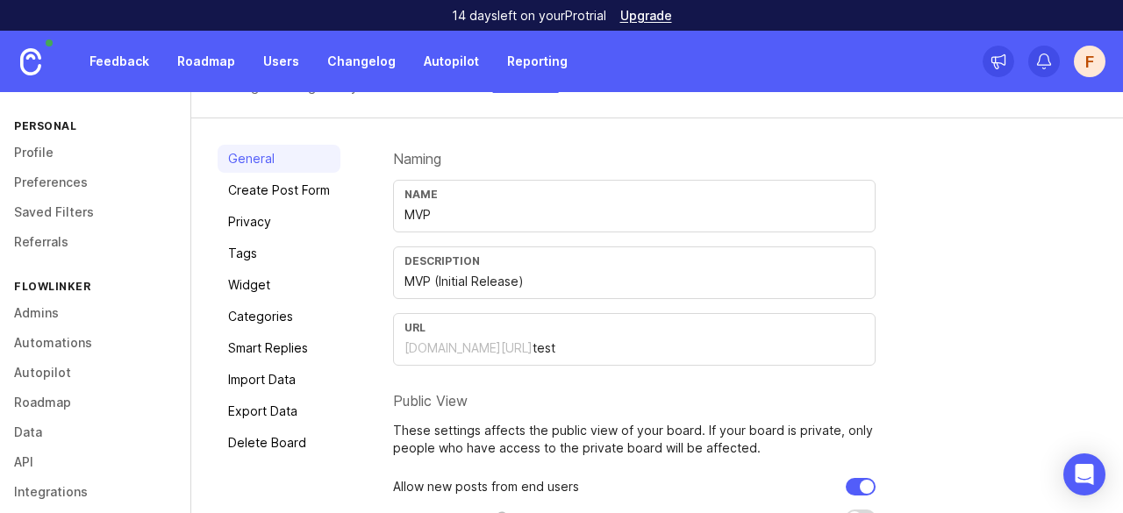
scroll to position [0, 0]
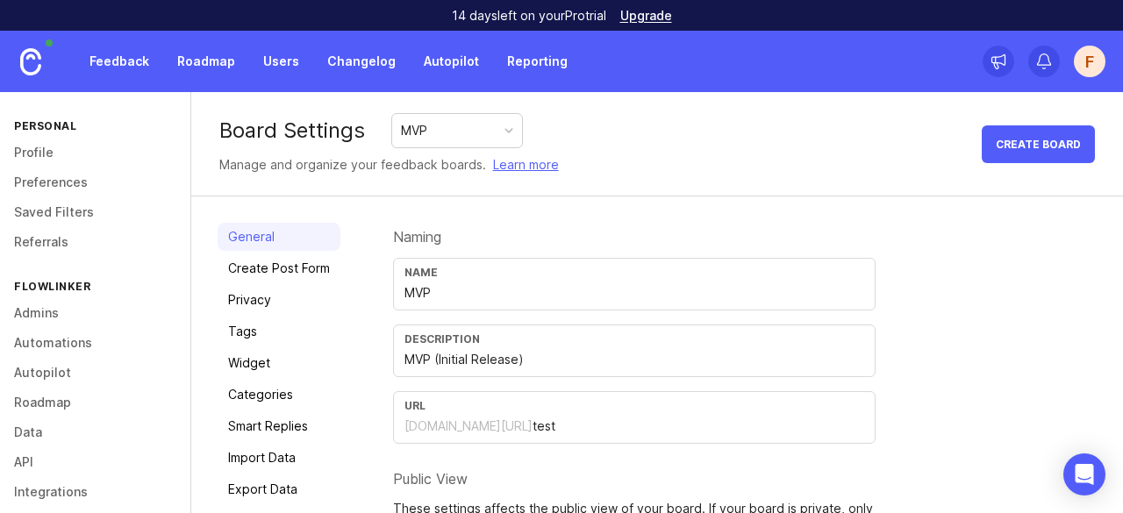
click at [318, 269] on link "Create Post Form" at bounding box center [279, 268] width 123 height 28
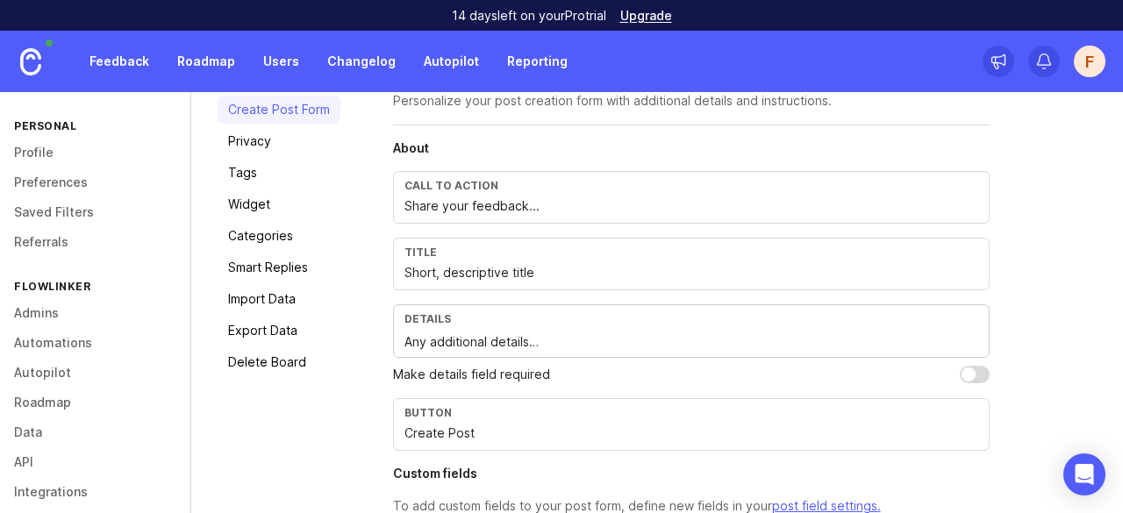
scroll to position [160, 0]
click at [300, 247] on link "Categories" at bounding box center [279, 235] width 123 height 28
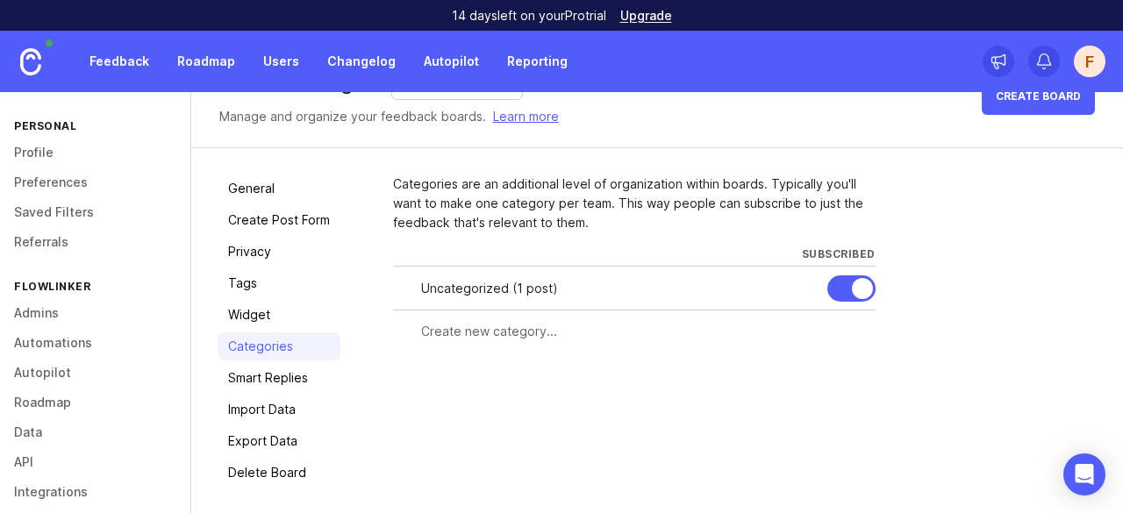
scroll to position [47, 0]
click at [527, 337] on input "text" at bounding box center [643, 333] width 444 height 19
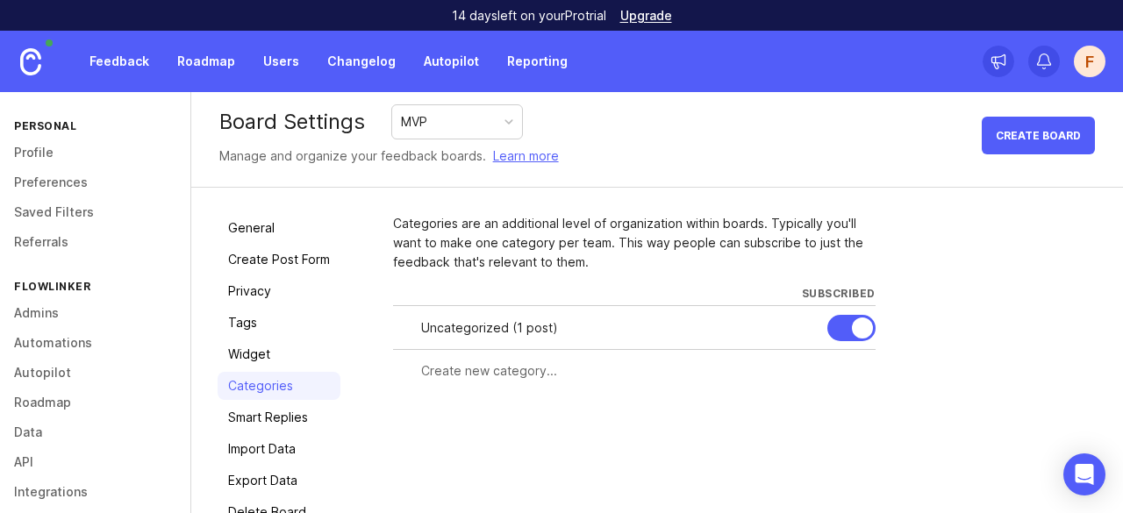
click at [142, 66] on link "Feedback" at bounding box center [119, 62] width 81 height 32
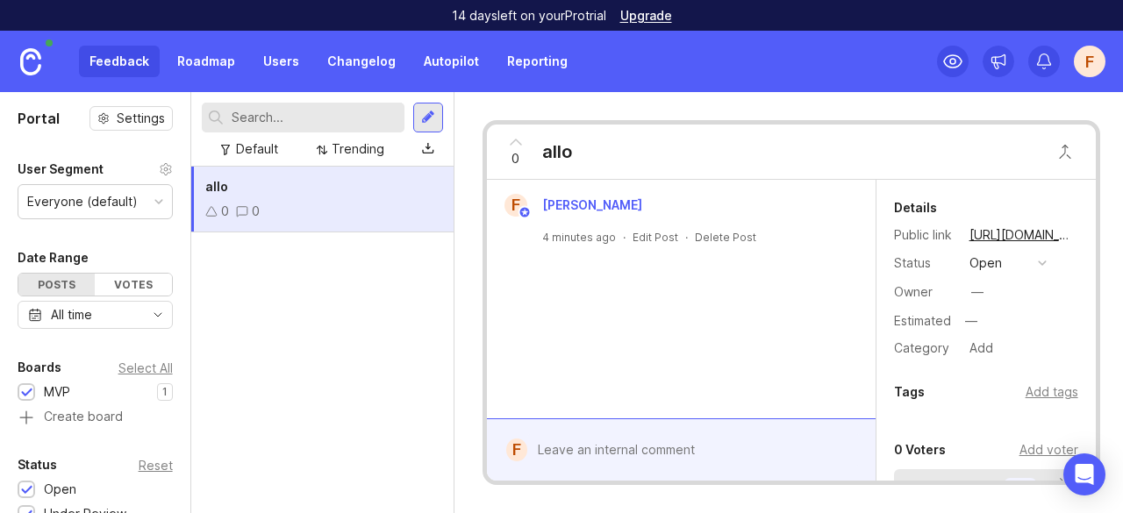
click at [197, 61] on link "Roadmap" at bounding box center [206, 62] width 79 height 32
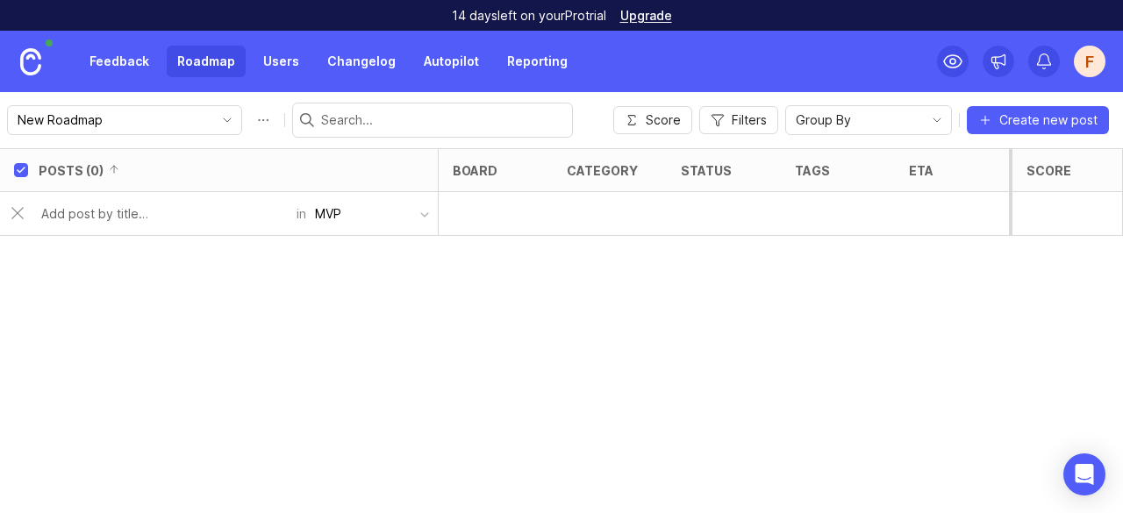
click at [374, 211] on button "MVP" at bounding box center [372, 213] width 132 height 33
click at [258, 324] on div "Posts (0) board category status tags eta owner Votes Impact Effort Score in MVP" at bounding box center [561, 330] width 1123 height 365
click at [121, 52] on link "Feedback" at bounding box center [119, 62] width 81 height 32
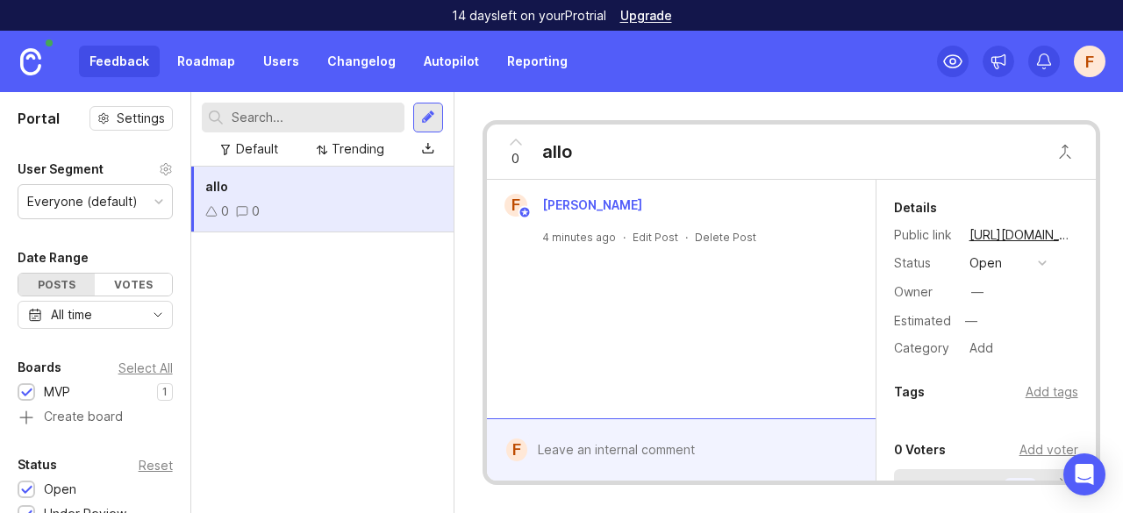
click at [250, 175] on div "allo 0 0" at bounding box center [322, 200] width 262 height 66
click at [418, 187] on div "allo" at bounding box center [322, 186] width 234 height 19
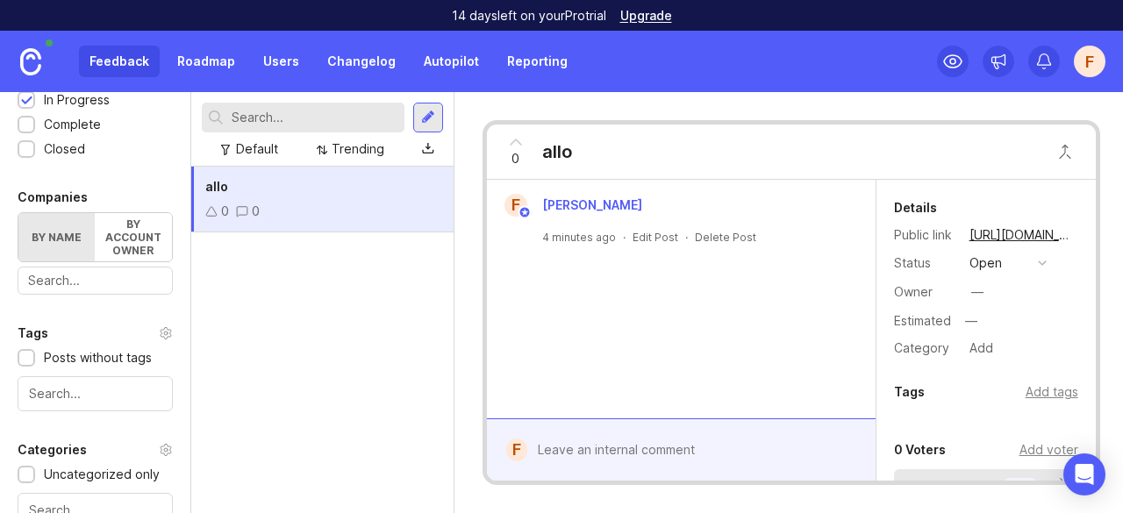
scroll to position [490, 0]
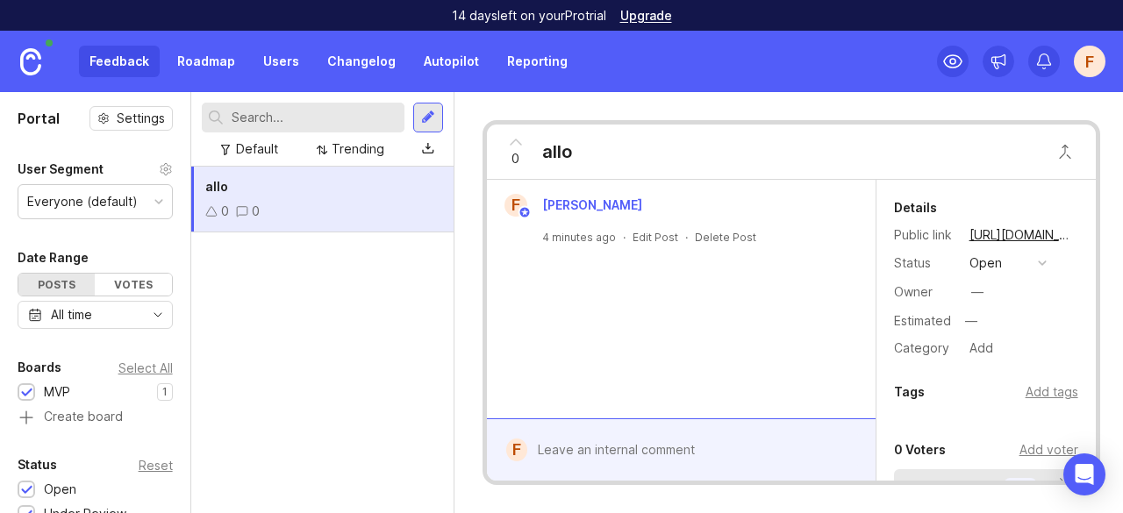
click at [569, 151] on div "allo" at bounding box center [557, 152] width 30 height 25
click at [217, 180] on span "allo" at bounding box center [216, 186] width 23 height 15
click at [230, 189] on div "allo" at bounding box center [322, 186] width 234 height 19
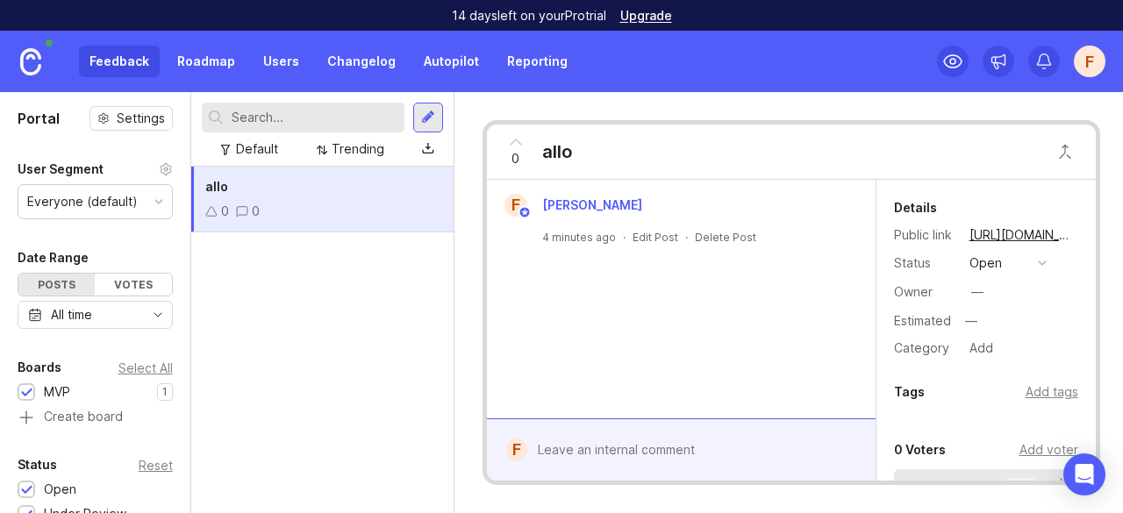
click at [431, 145] on div at bounding box center [428, 149] width 12 height 14
click at [735, 238] on div "Delete Post" at bounding box center [725, 237] width 61 height 15
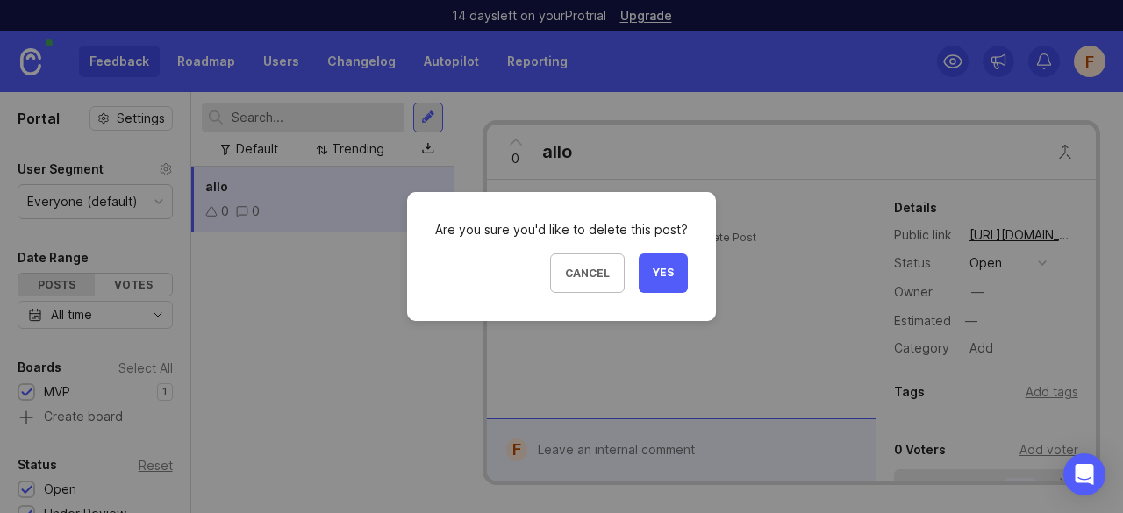
click at [651, 264] on button "Yes" at bounding box center [663, 273] width 49 height 39
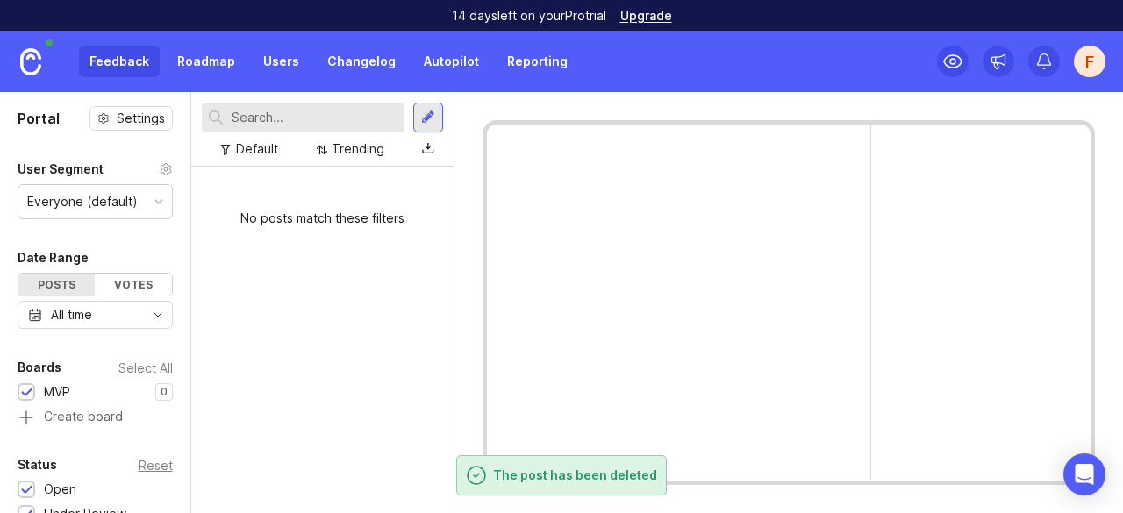
click at [205, 68] on link "Roadmap" at bounding box center [206, 62] width 79 height 32
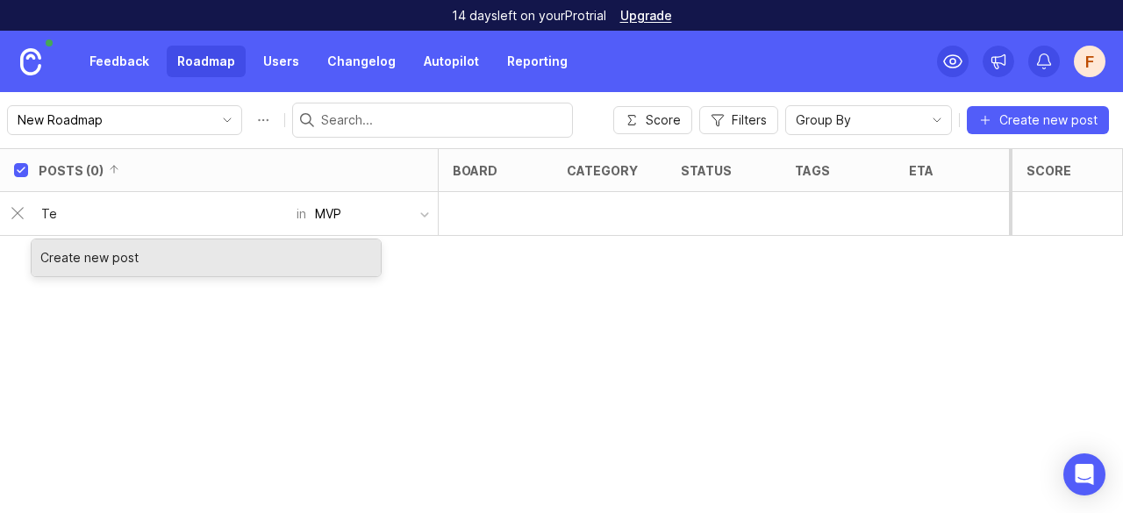
type input "T"
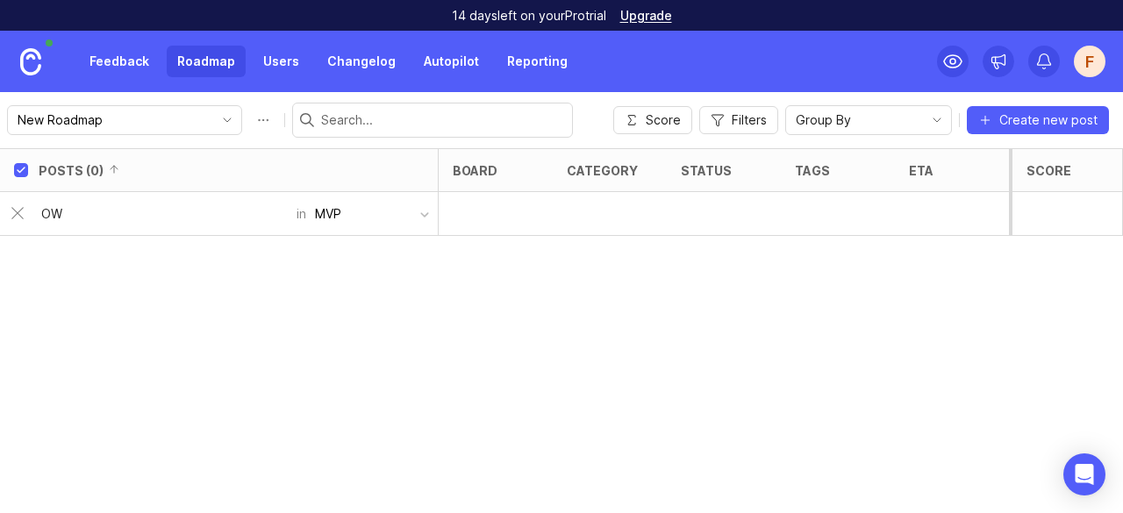
type input "O"
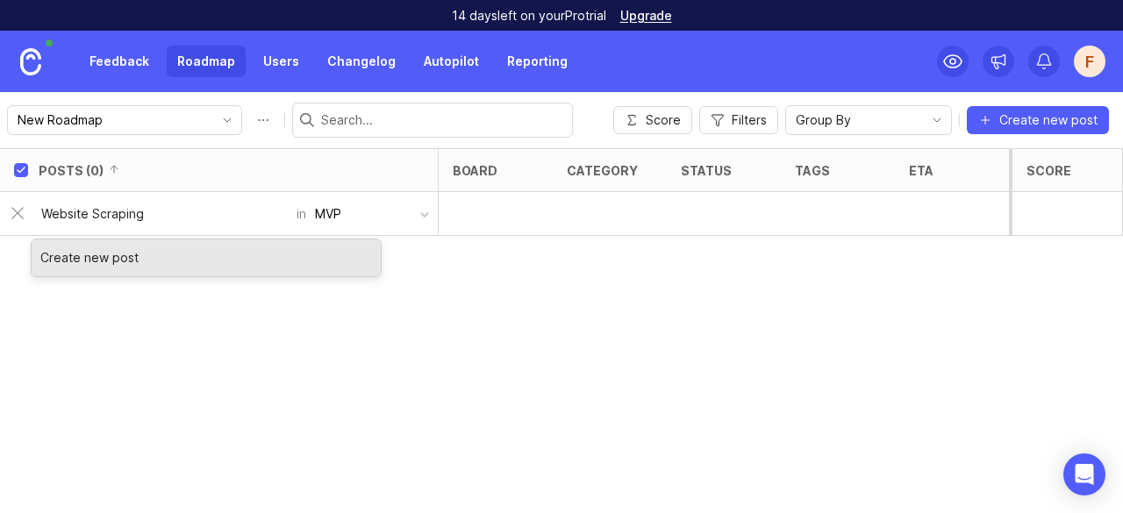
drag, startPoint x: 165, startPoint y: 218, endPoint x: 19, endPoint y: 200, distance: 146.7
click at [19, 200] on div "Website Scraping in MVP" at bounding box center [224, 214] width 426 height 42
paste input "website s"
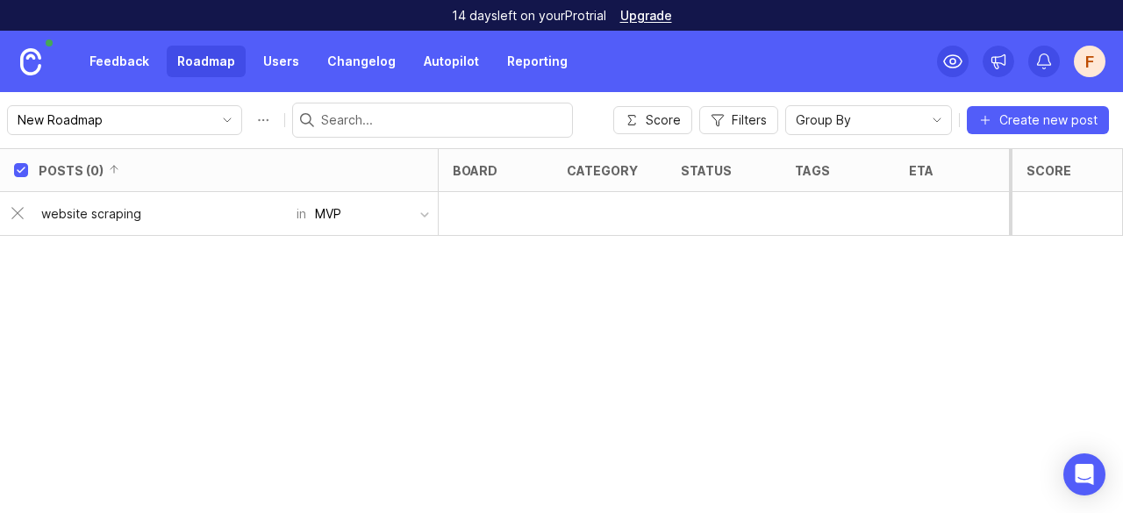
click at [19, 200] on div "website scraping in MVP" at bounding box center [224, 214] width 426 height 42
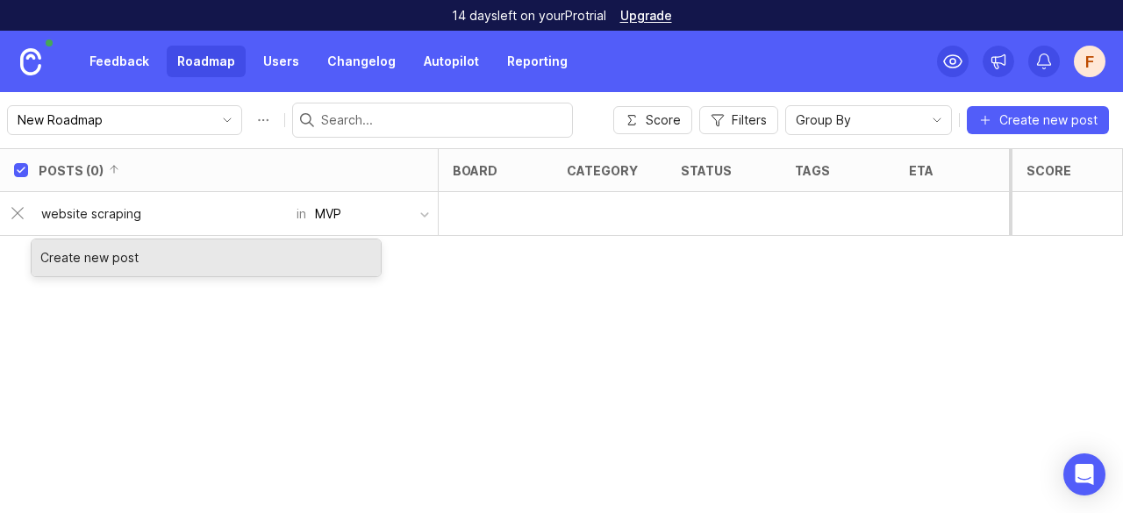
click at [133, 218] on input "website scraping" at bounding box center [163, 213] width 245 height 19
click at [97, 217] on input "website scraping" at bounding box center [163, 213] width 245 height 19
type input "Website Scraper"
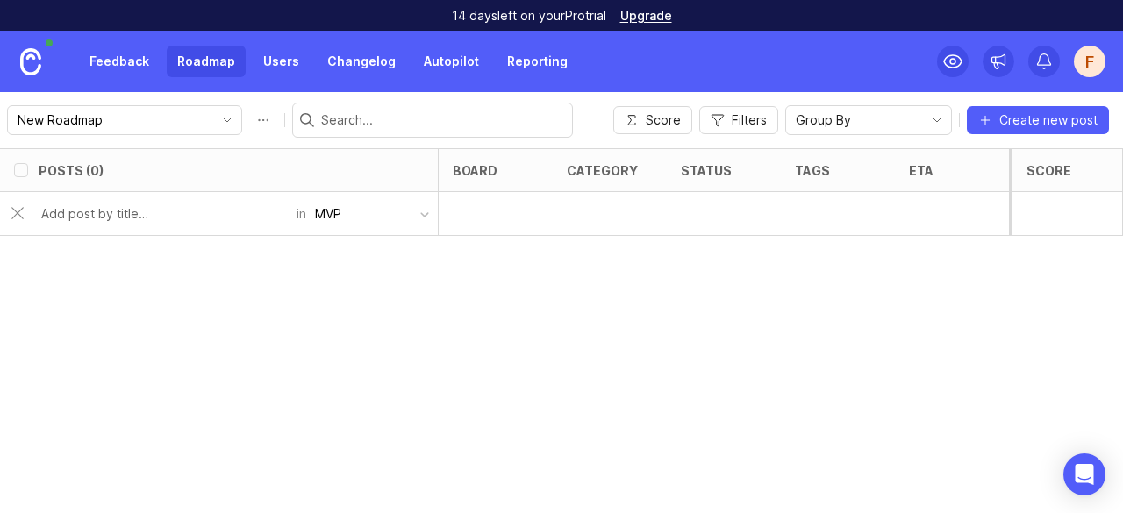
checkbox input "false"
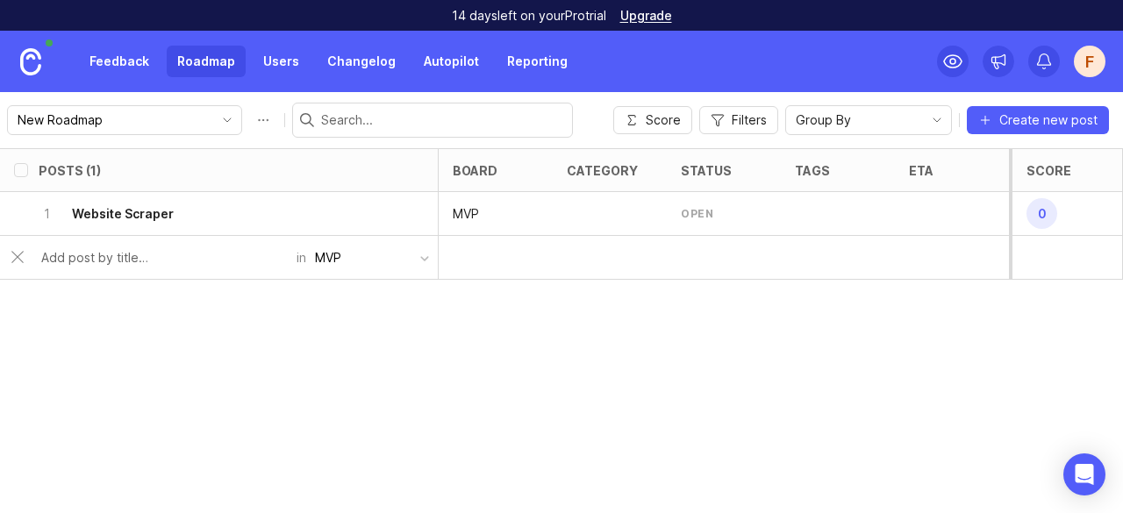
click at [604, 213] on div at bounding box center [610, 214] width 114 height 44
click at [711, 299] on div "Posts (1) board category status tags eta owner Votes Impact Effort Score 1 Webs…" at bounding box center [561, 330] width 1123 height 365
click at [268, 65] on link "Users" at bounding box center [281, 62] width 57 height 32
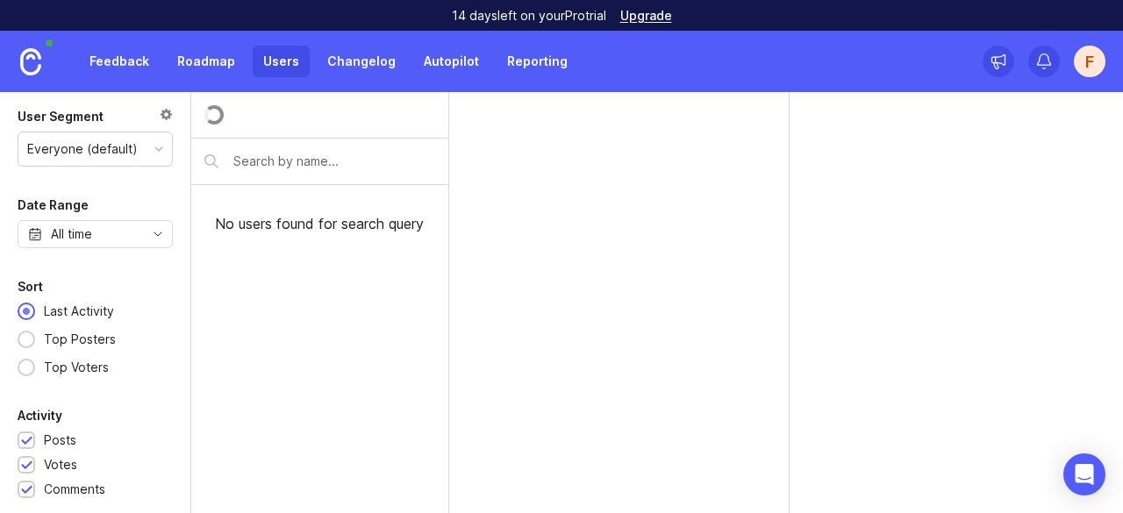
click at [211, 59] on link "Roadmap" at bounding box center [206, 62] width 79 height 32
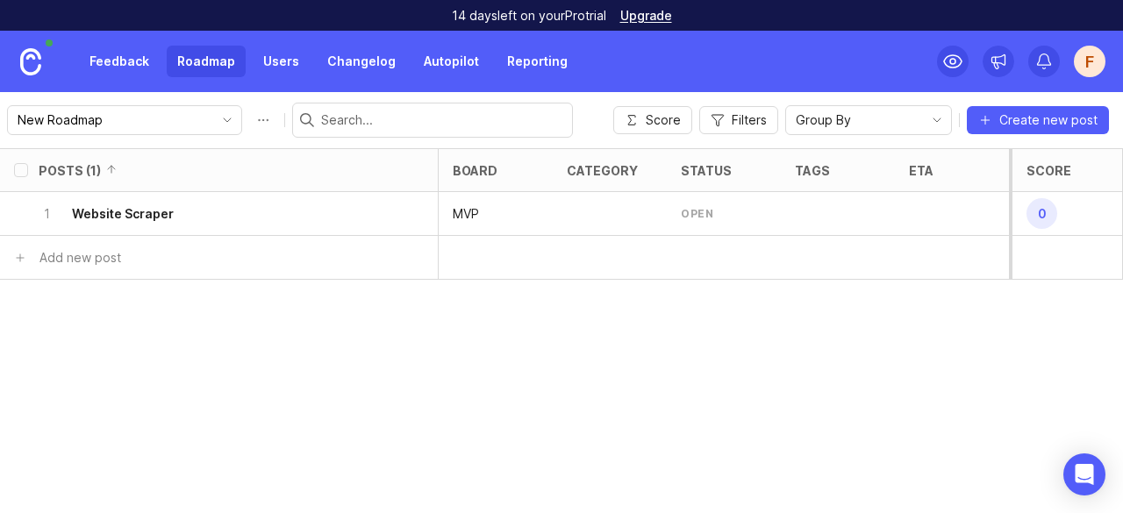
click at [234, 210] on div "1 Website Scraper" at bounding box center [214, 213] width 350 height 43
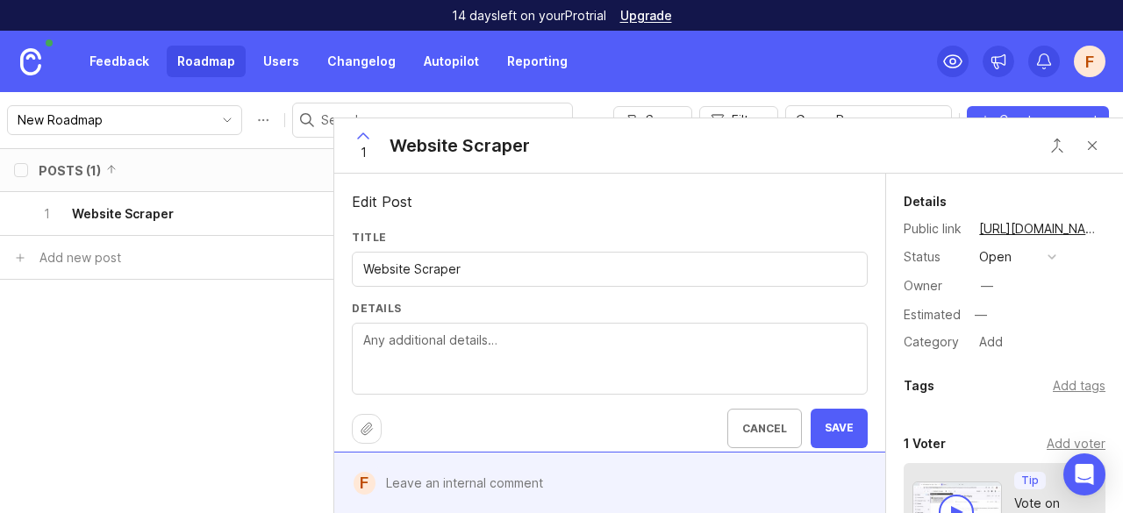
scroll to position [11, 0]
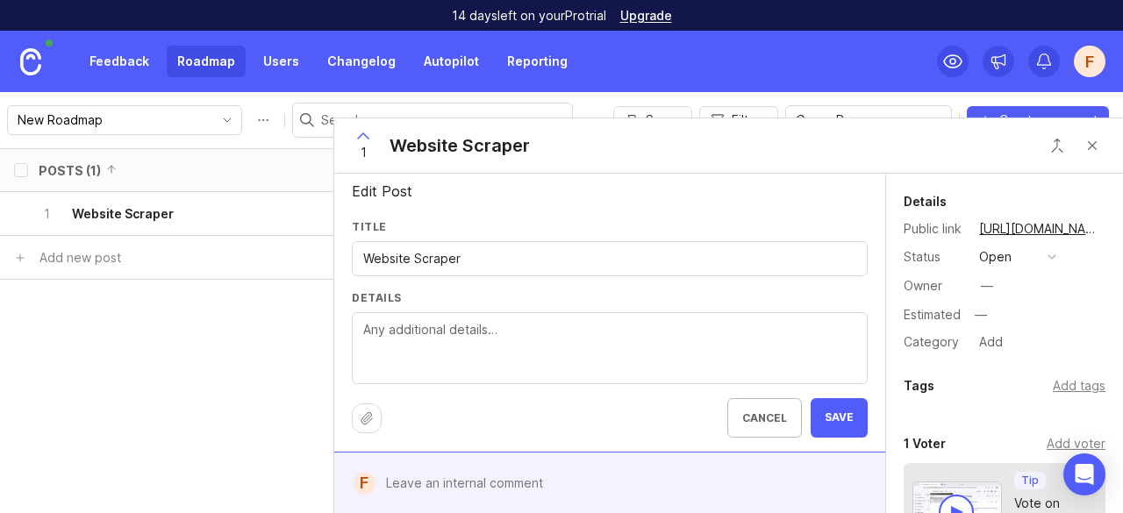
click at [841, 411] on span "Save" at bounding box center [839, 418] width 29 height 15
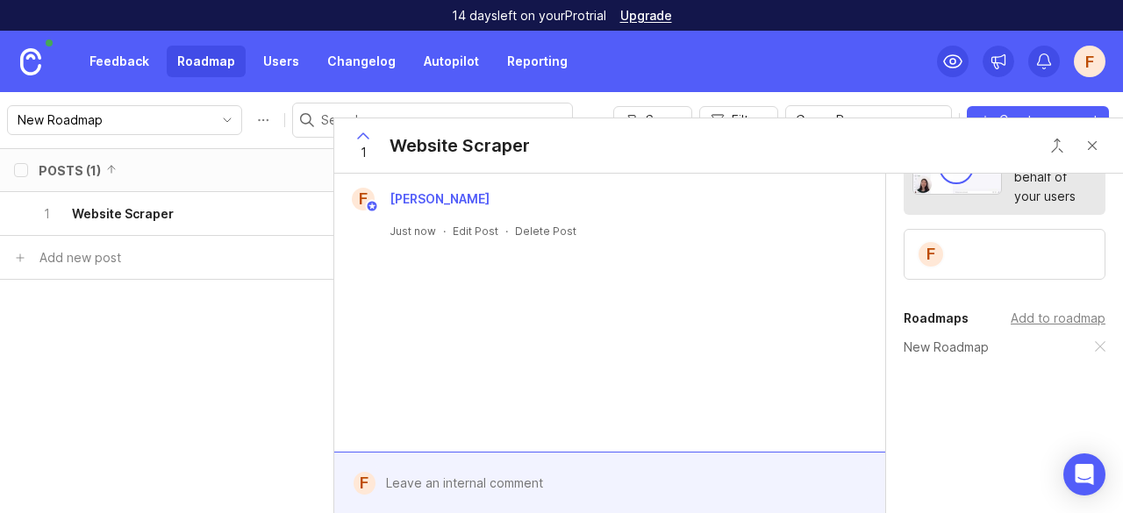
scroll to position [354, 0]
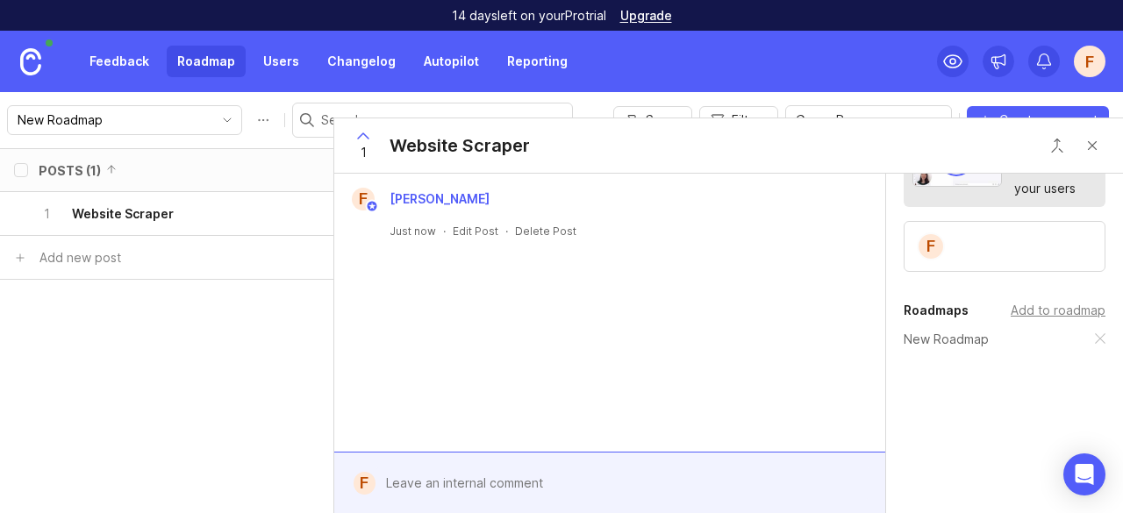
click at [1036, 310] on div "Add to roadmap" at bounding box center [1058, 310] width 95 height 19
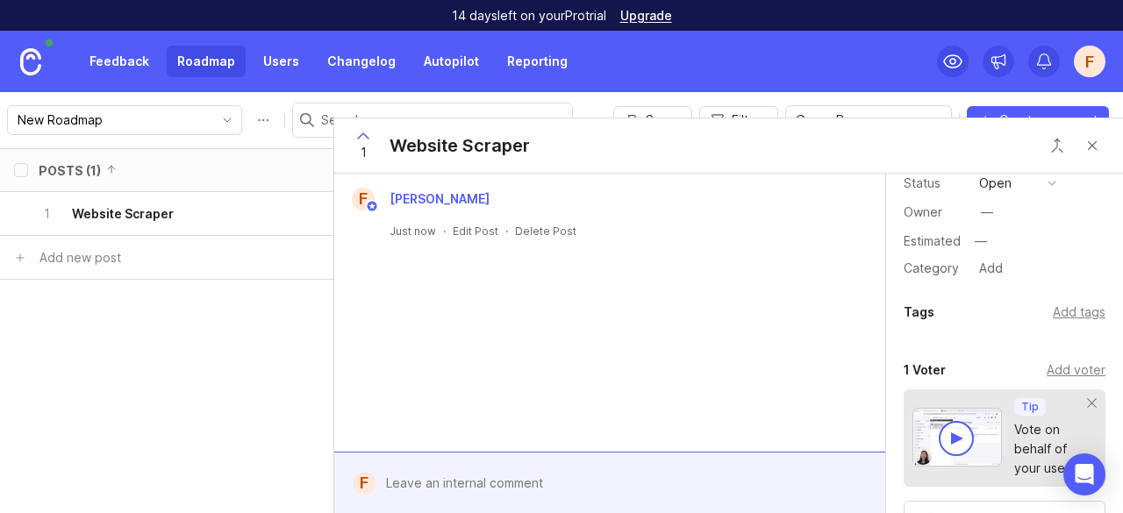
scroll to position [0, 0]
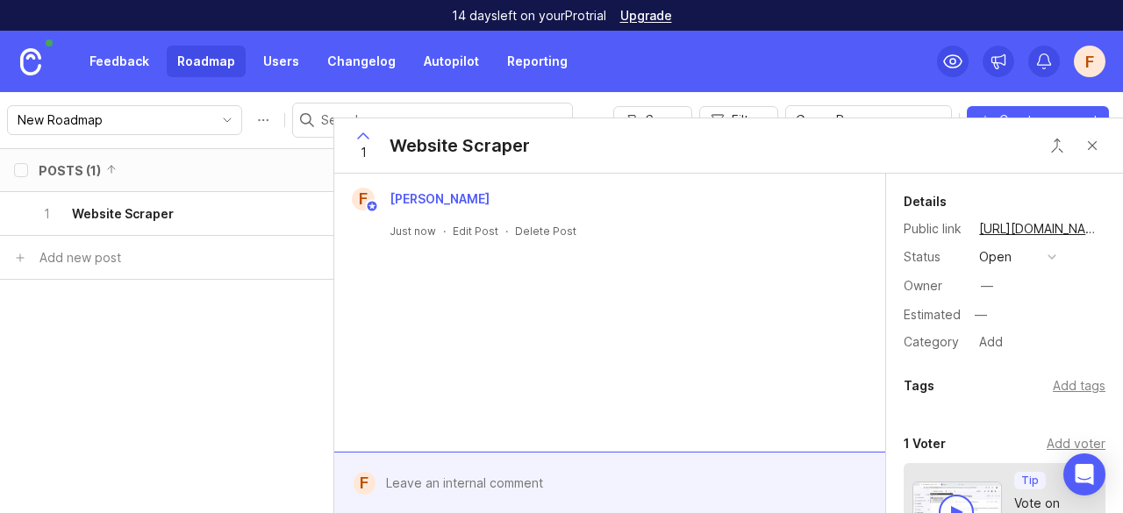
click at [1091, 145] on button "Close button" at bounding box center [1092, 145] width 35 height 35
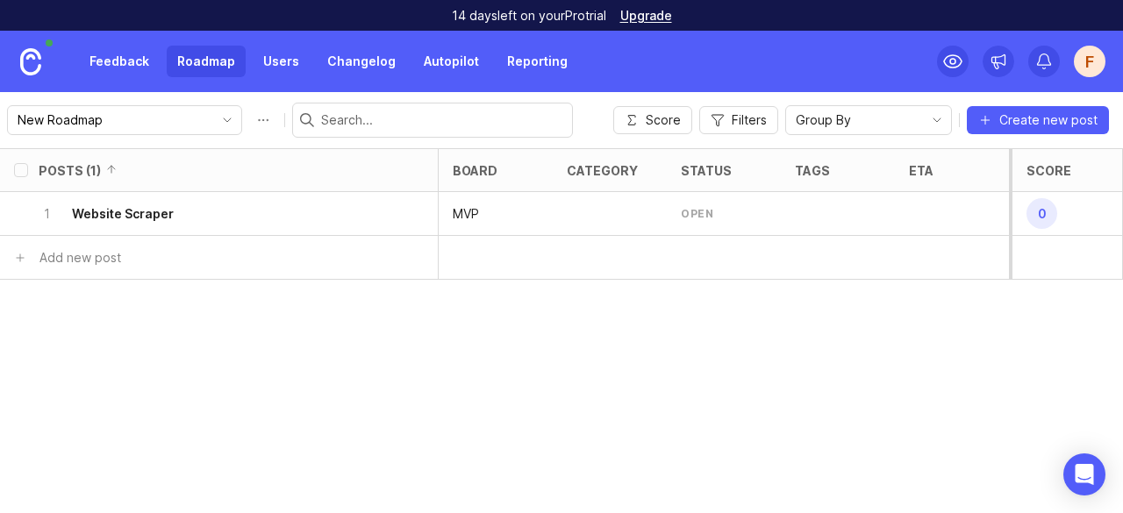
click at [727, 210] on div "open" at bounding box center [724, 214] width 114 height 44
click at [291, 58] on link "Users" at bounding box center [281, 62] width 57 height 32
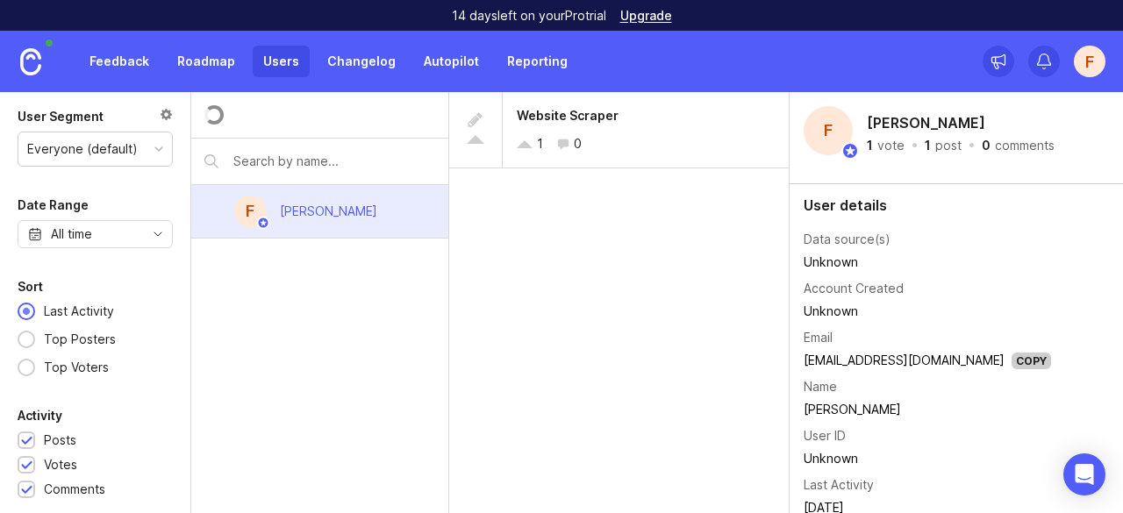
click at [362, 58] on link "Changelog" at bounding box center [362, 62] width 90 height 32
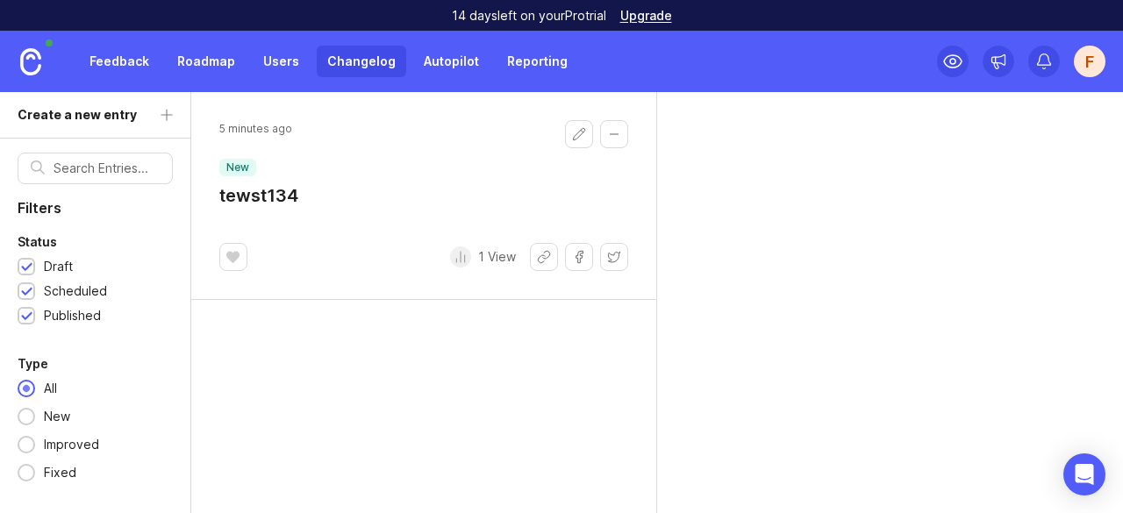
click at [287, 66] on link "Users" at bounding box center [281, 62] width 57 height 32
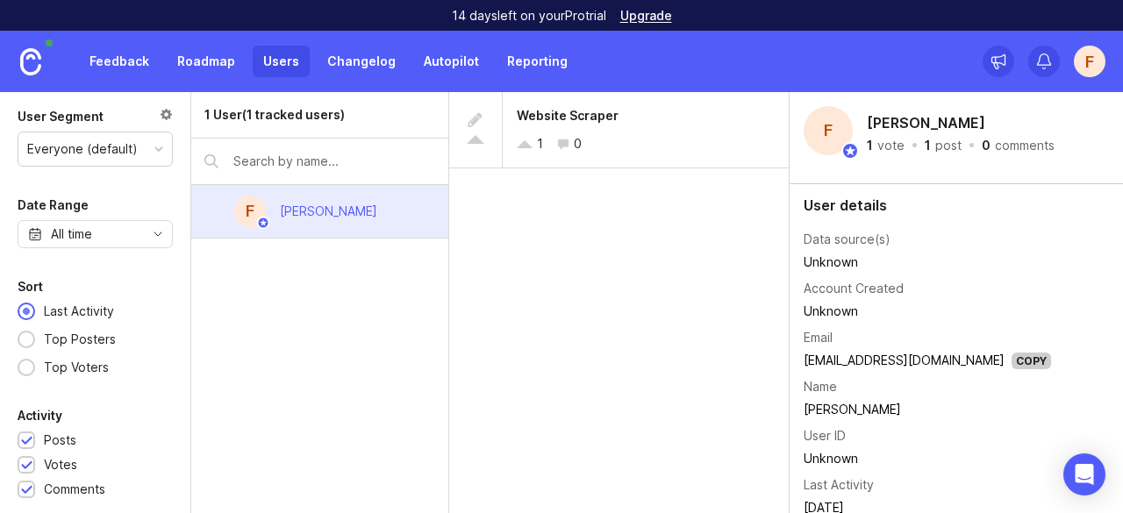
click at [518, 66] on link "Reporting" at bounding box center [538, 62] width 82 height 32
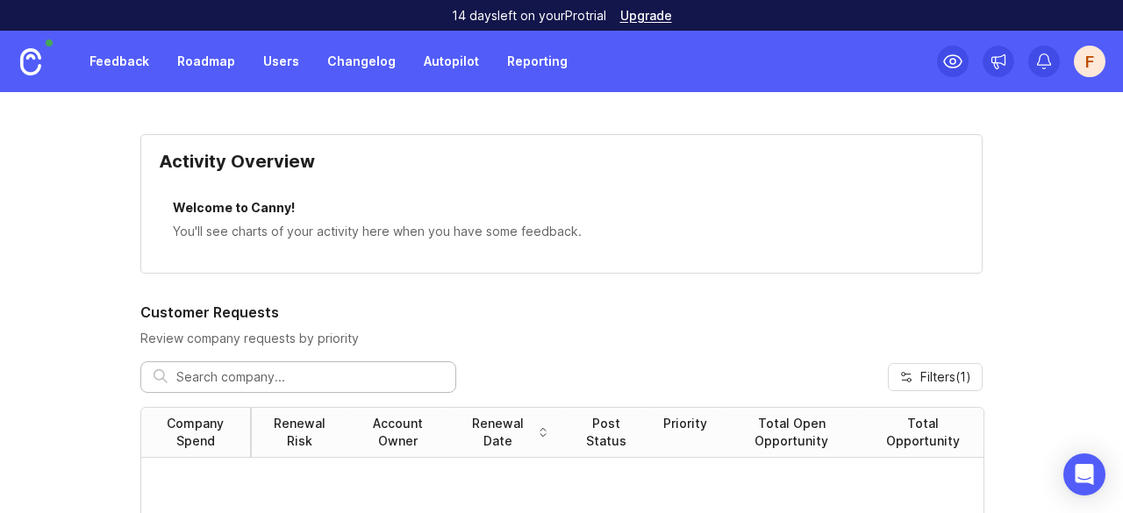
click at [283, 64] on link "Users" at bounding box center [281, 62] width 57 height 32
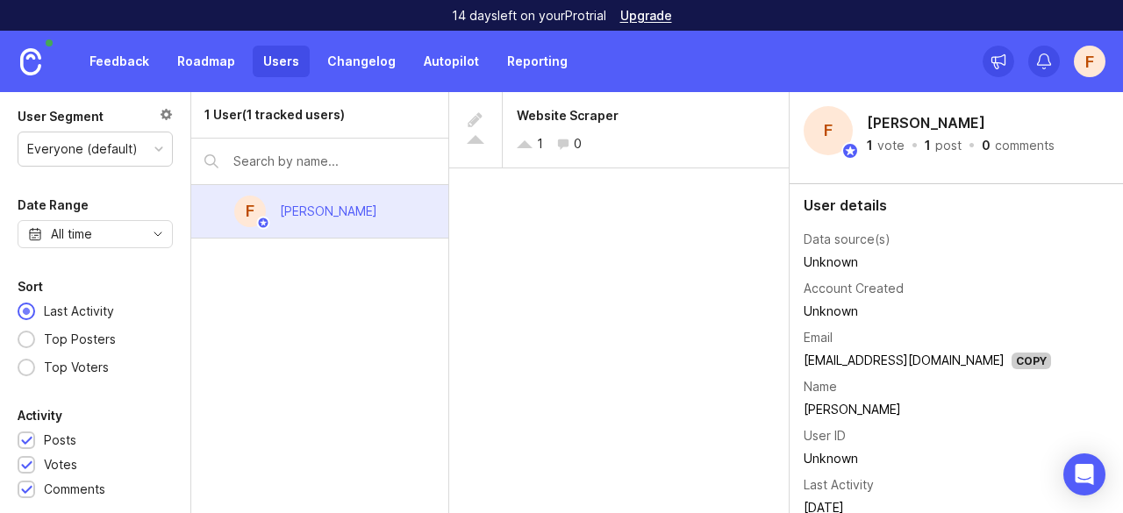
click at [208, 53] on link "Roadmap" at bounding box center [206, 62] width 79 height 32
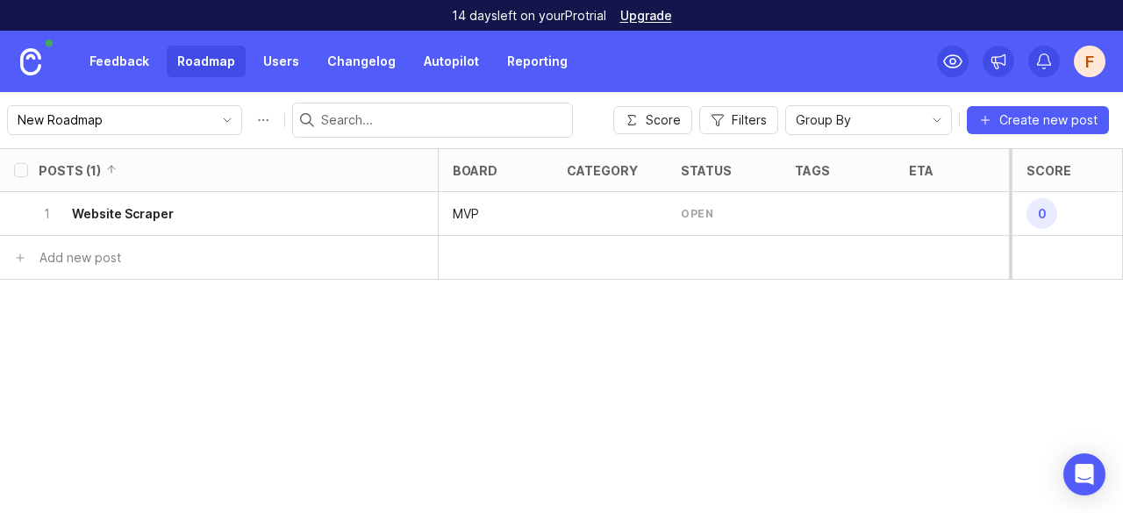
click at [856, 113] on div "Group By" at bounding box center [854, 120] width 137 height 28
click at [249, 120] on button "Roadmap options" at bounding box center [263, 120] width 28 height 28
click at [335, 326] on div "Posts (1) board category status tags eta owner Votes Impact Effort Score 1 Webs…" at bounding box center [561, 330] width 1123 height 365
drag, startPoint x: 251, startPoint y: 219, endPoint x: 349, endPoint y: 288, distance: 120.3
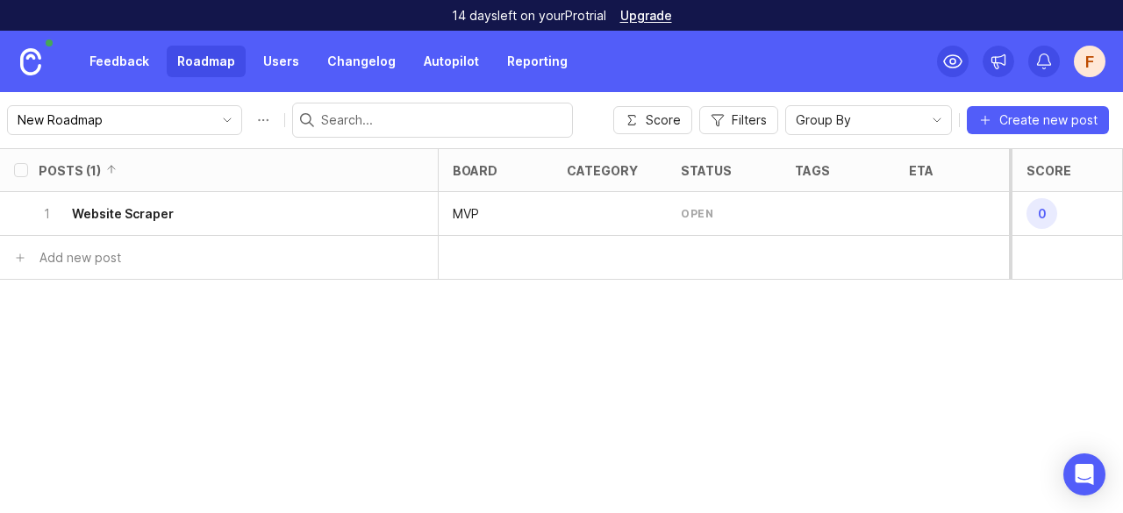
click at [349, 288] on div "Posts (1) board category status tags eta owner Votes Impact Effort Score 1 Webs…" at bounding box center [561, 330] width 1123 height 365
click at [928, 211] on div at bounding box center [952, 214] width 114 height 44
click at [872, 221] on div at bounding box center [838, 214] width 114 height 44
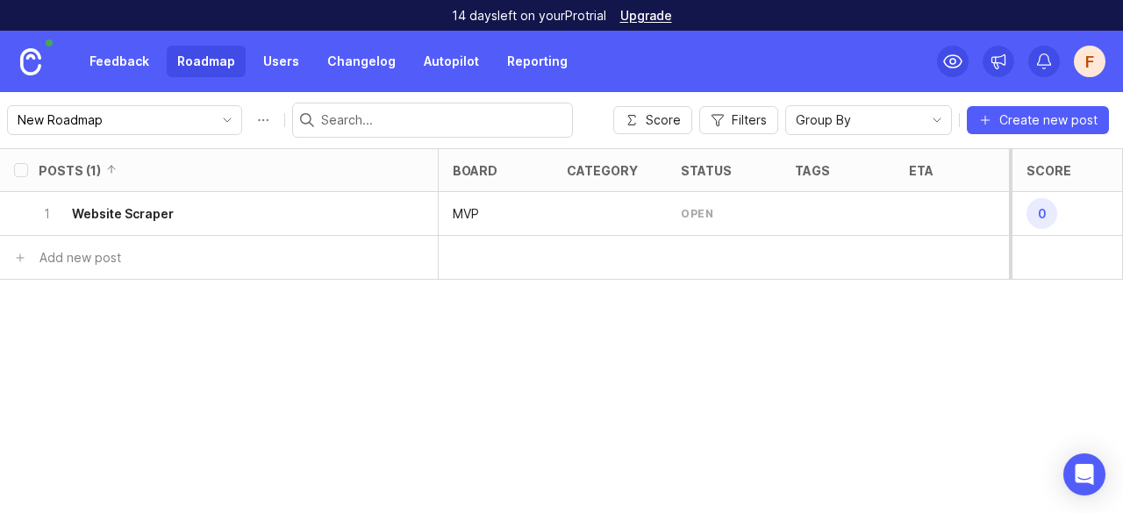
click at [369, 229] on div "1 Website Scraper" at bounding box center [214, 213] width 350 height 43
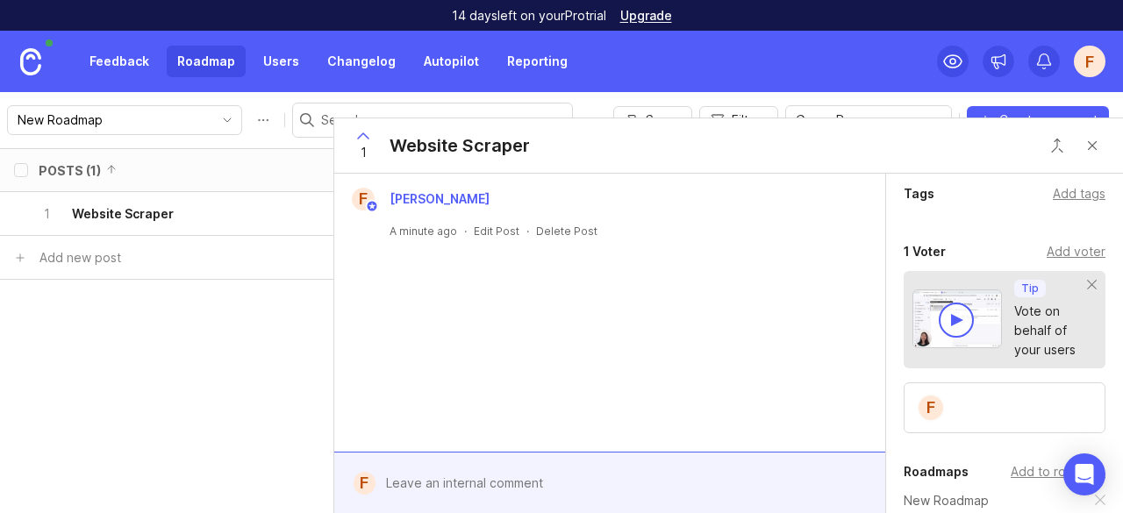
scroll to position [354, 0]
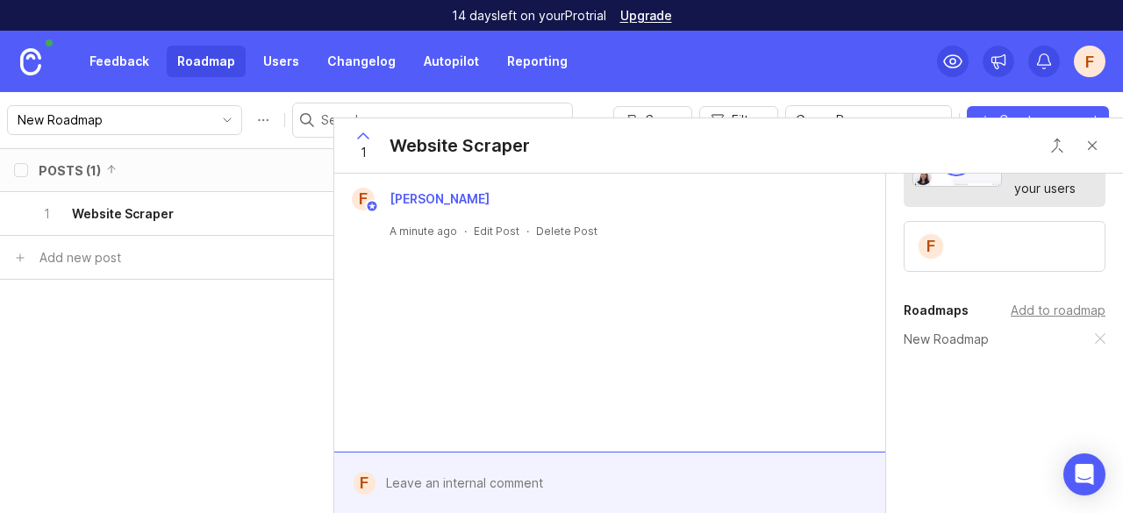
click at [1018, 305] on div "Add to roadmap" at bounding box center [1058, 310] width 95 height 19
click at [636, 374] on div "F Francis Lavallee A minute ago · Edit Post · Delete Post" at bounding box center [609, 313] width 551 height 278
click at [1088, 145] on button "Close button" at bounding box center [1092, 145] width 35 height 35
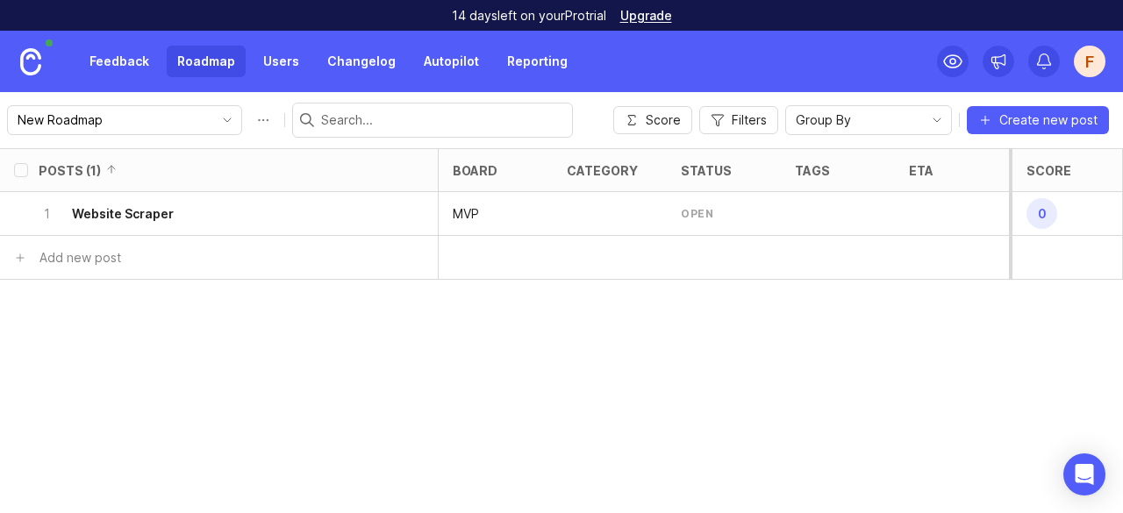
click at [653, 17] on link "Upgrade" at bounding box center [646, 16] width 52 height 12
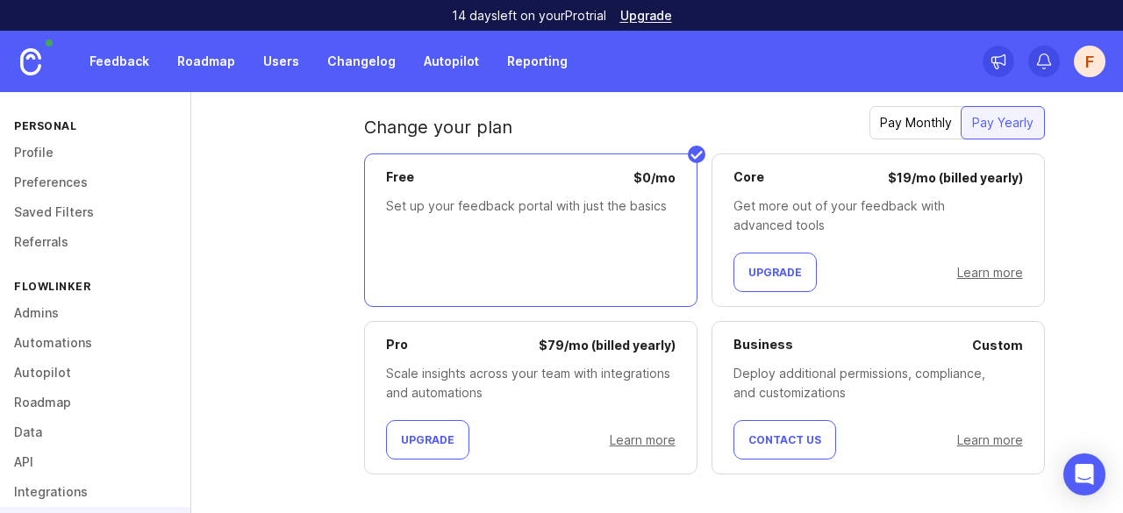
scroll to position [574, 0]
click at [818, 213] on div "Get more out of your feedback with advanced tools" at bounding box center [879, 215] width 290 height 39
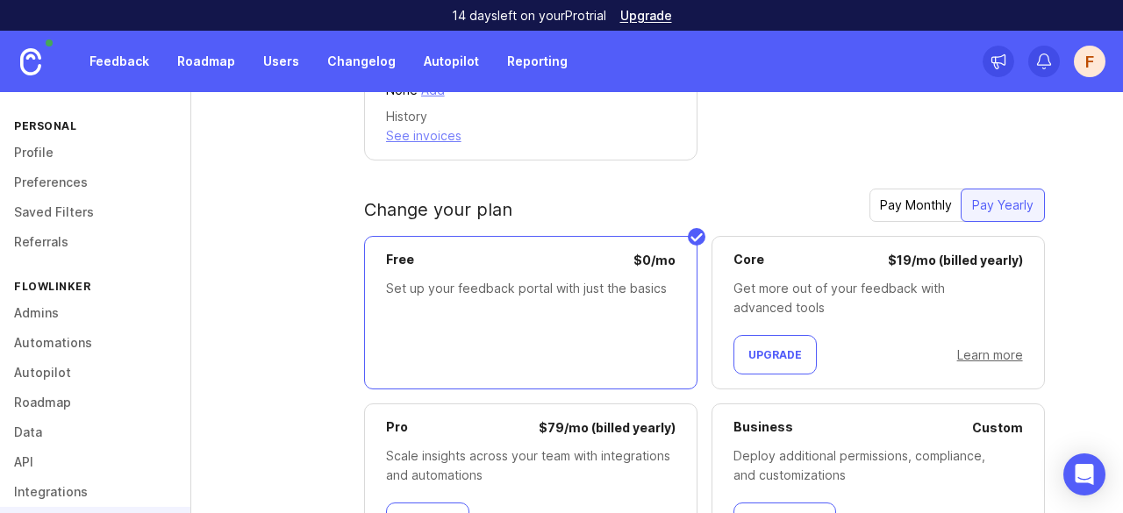
scroll to position [583, 0]
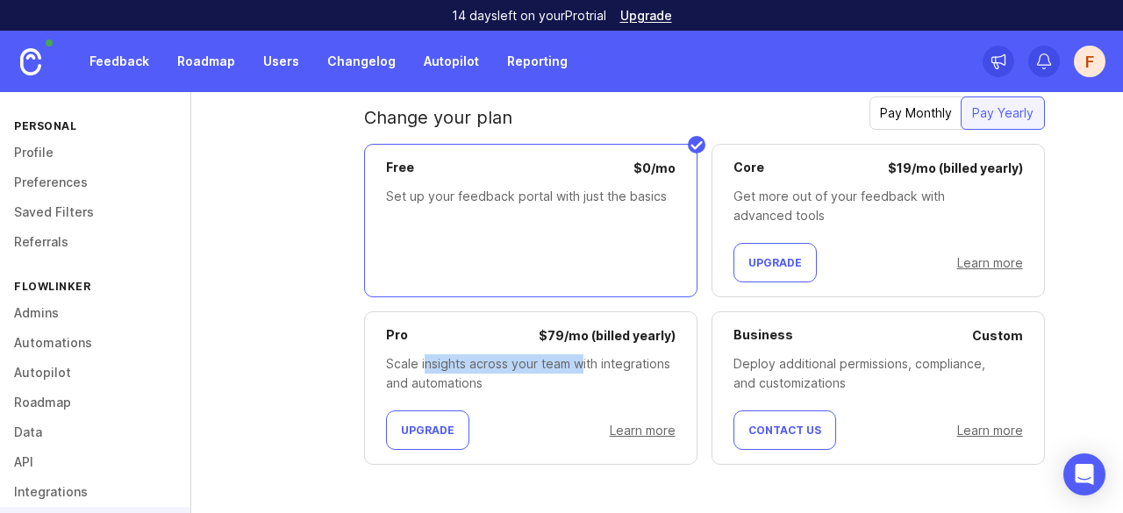
drag, startPoint x: 422, startPoint y: 361, endPoint x: 583, endPoint y: 357, distance: 160.6
click at [583, 357] on div "Scale insights across your team with integrations and automations" at bounding box center [531, 374] width 290 height 39
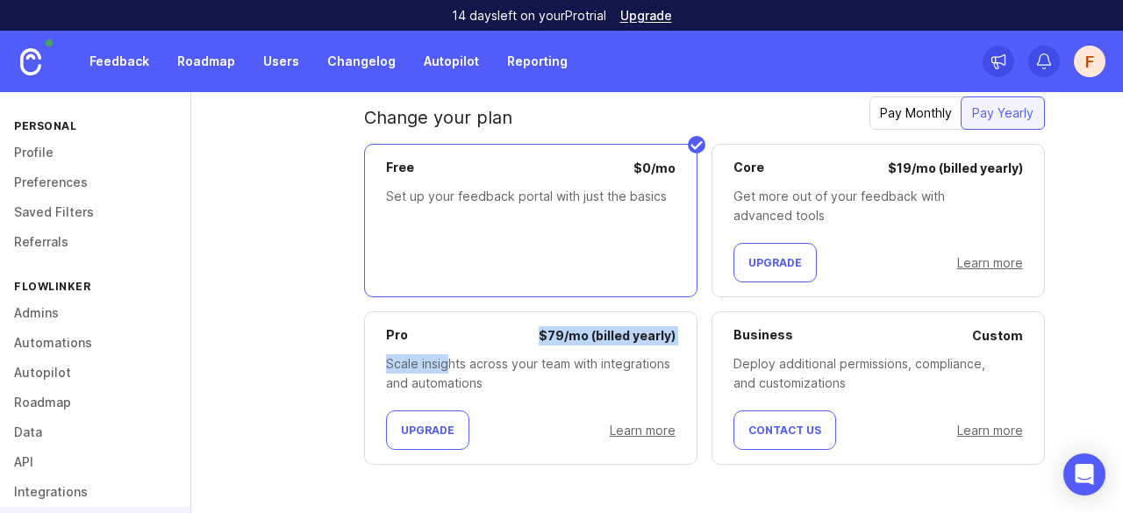
drag, startPoint x: 449, startPoint y: 354, endPoint x: 543, endPoint y: 341, distance: 94.7
click at [543, 341] on div "Pro $ 79 / mo (billed yearly) Scale insights across your team with integrations…" at bounding box center [530, 389] width 333 height 154
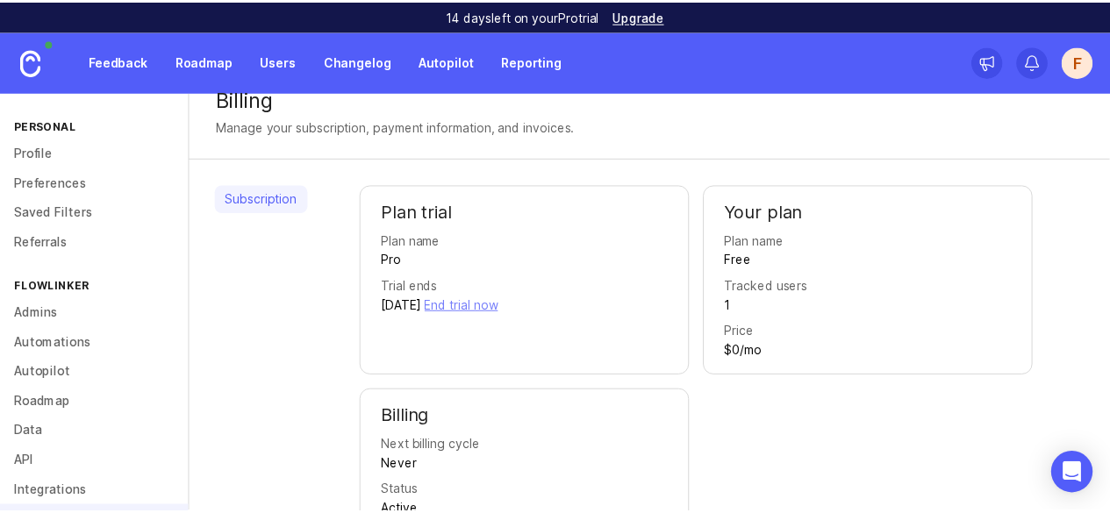
scroll to position [0, 0]
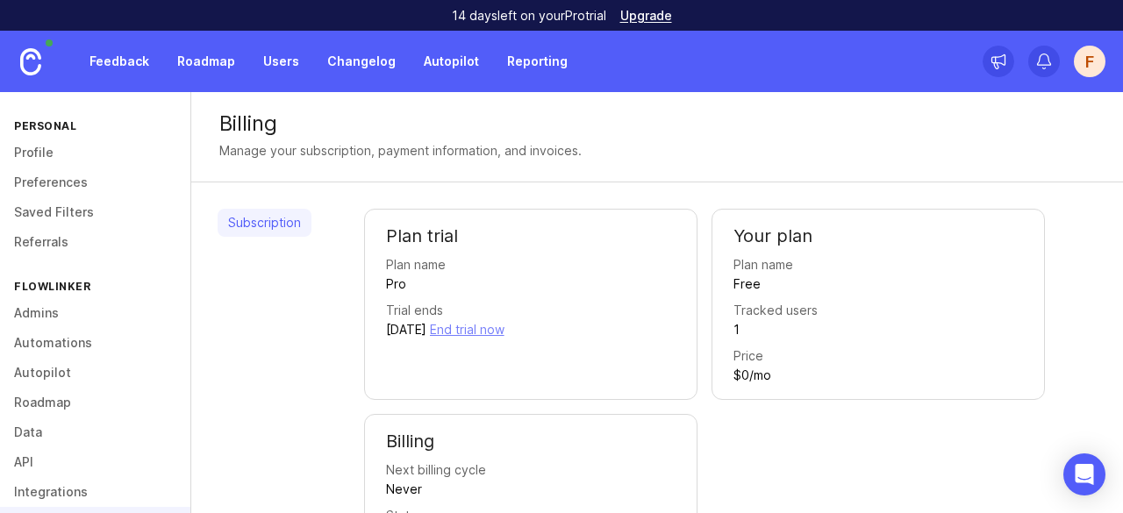
click at [206, 61] on link "Roadmap" at bounding box center [206, 62] width 79 height 32
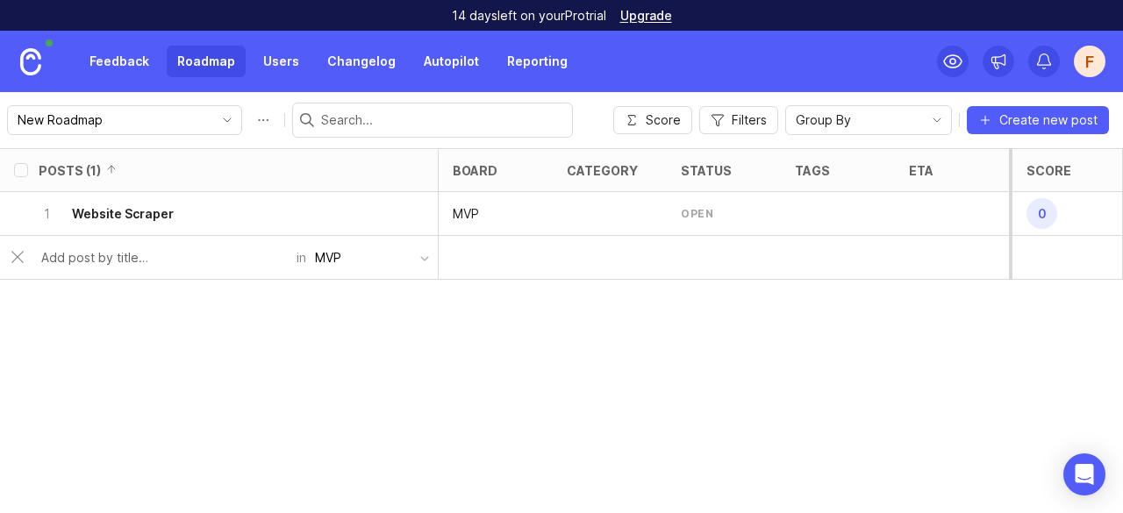
click at [276, 337] on div "Posts (1) board category status tags eta owner Votes Impact Effort Score 1 Webs…" at bounding box center [561, 330] width 1123 height 365
click at [289, 54] on link "Users" at bounding box center [281, 62] width 57 height 32
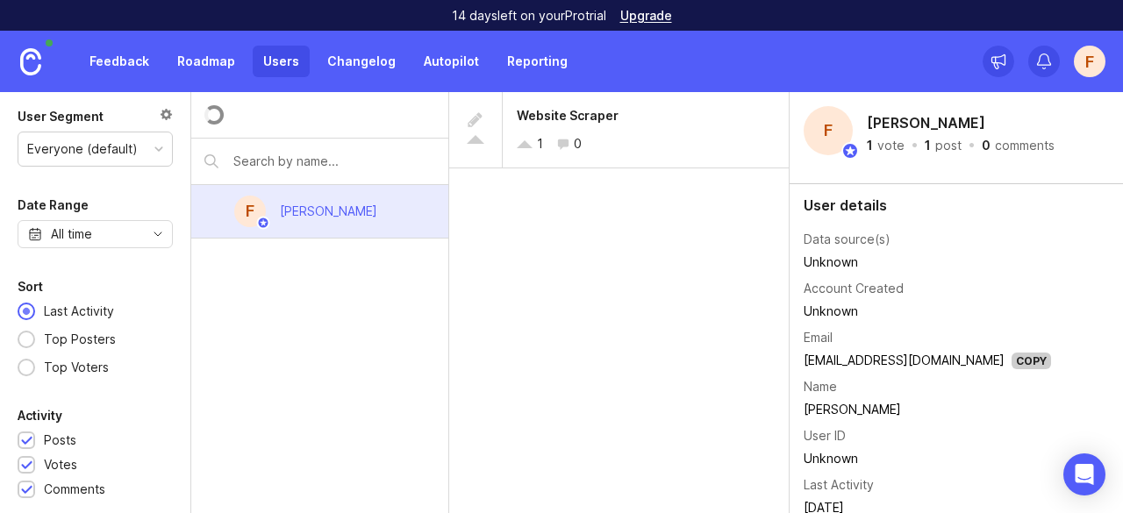
click at [360, 60] on link "Changelog" at bounding box center [362, 62] width 90 height 32
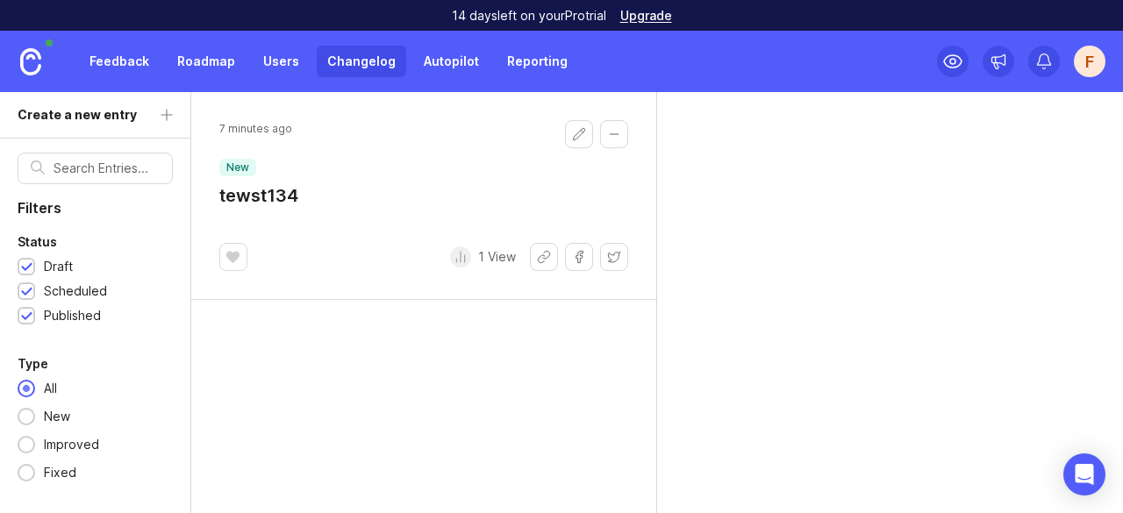
click at [297, 197] on h1 "tewst134" at bounding box center [258, 195] width 79 height 25
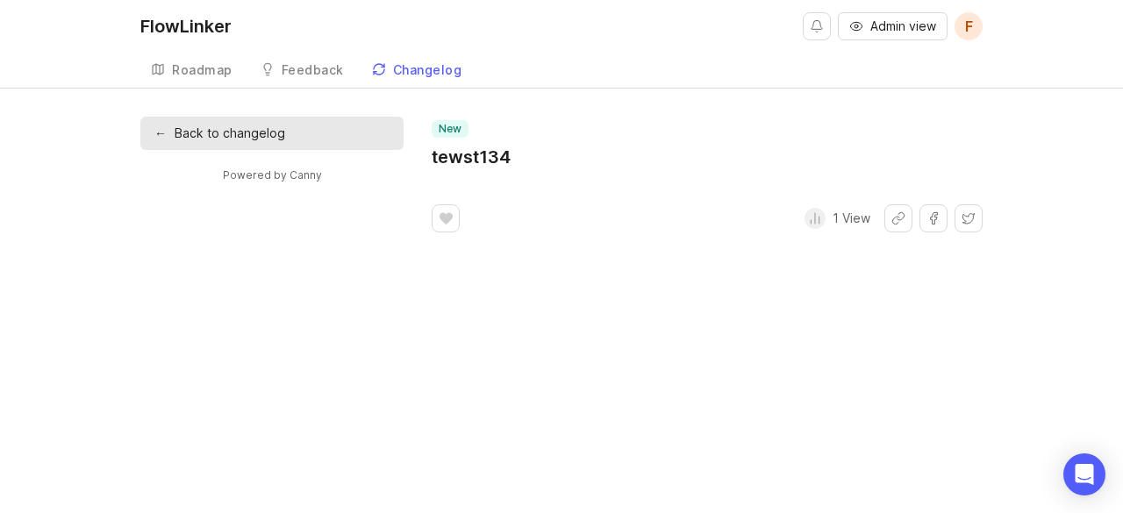
click at [484, 153] on h1 "tewst134" at bounding box center [471, 157] width 79 height 25
click at [296, 76] on div "Feedback" at bounding box center [313, 70] width 62 height 12
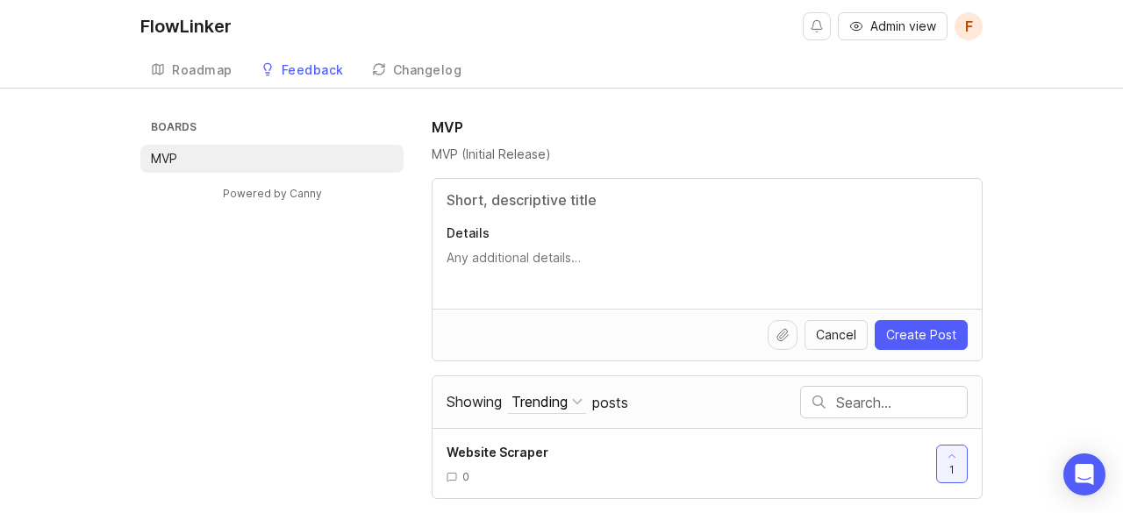
click at [173, 76] on div "Roadmap" at bounding box center [202, 70] width 61 height 12
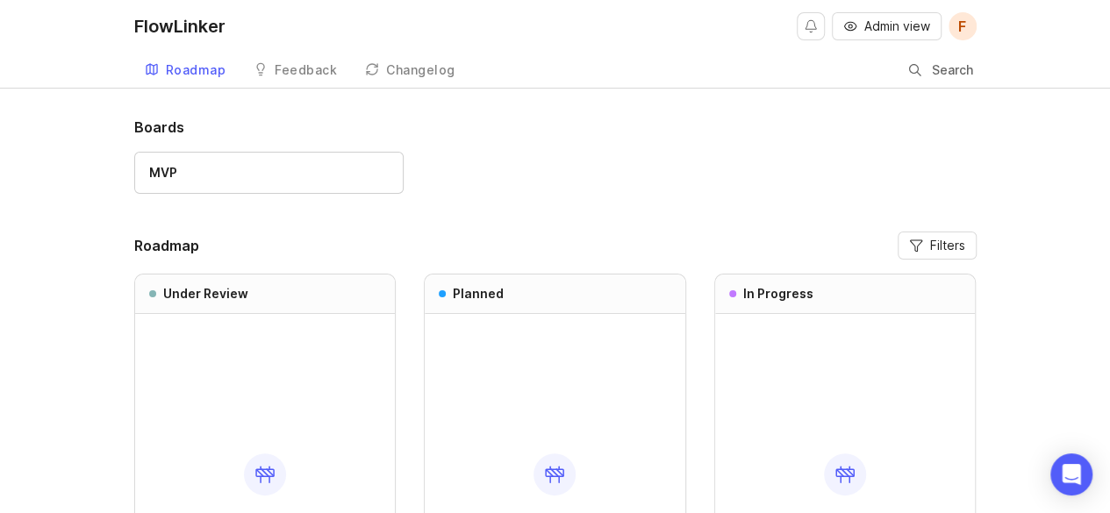
click at [295, 61] on link "Feedback" at bounding box center [295, 71] width 104 height 36
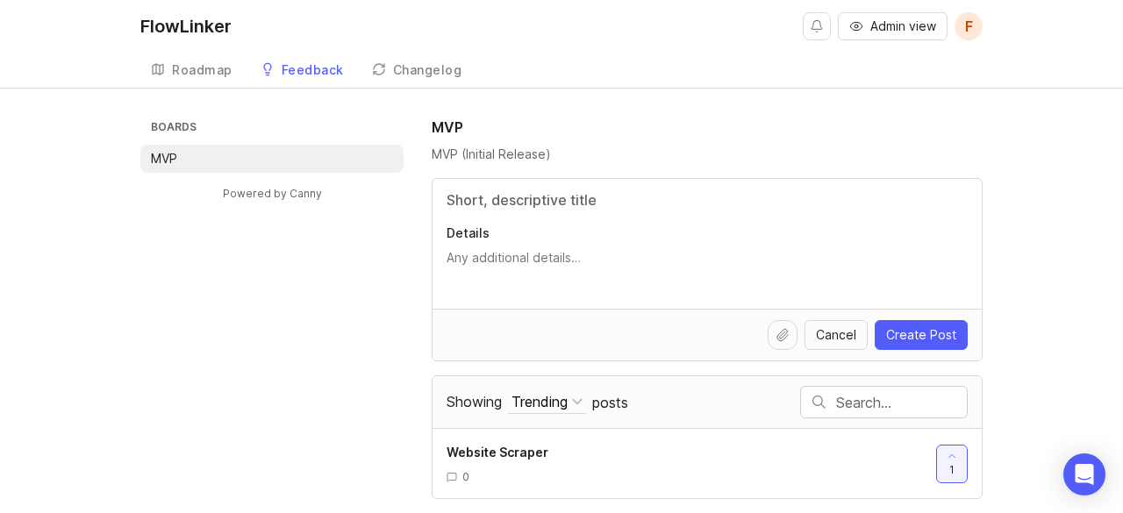
click at [202, 69] on div "Roadmap" at bounding box center [202, 70] width 61 height 12
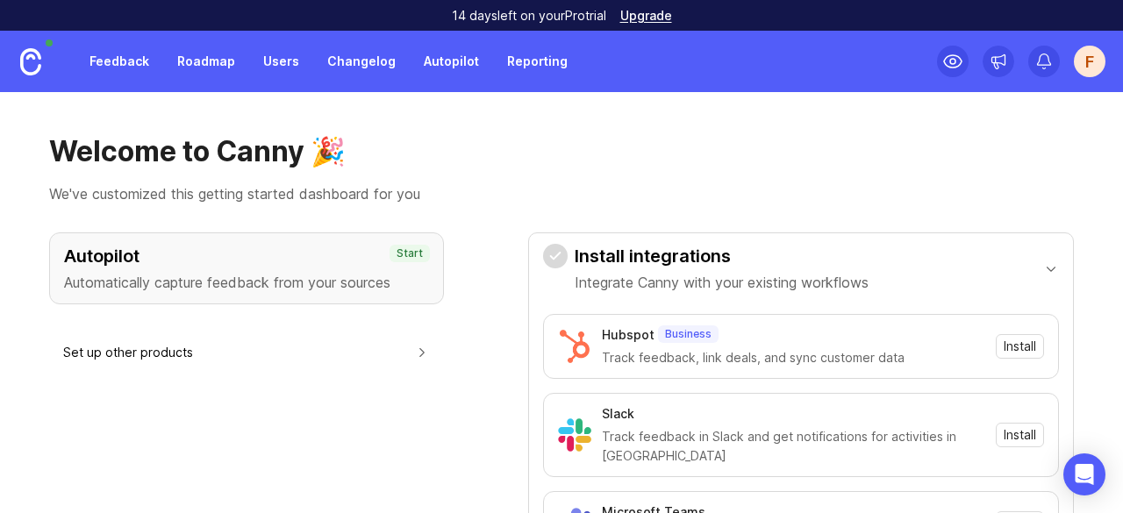
click at [232, 74] on link "Roadmap" at bounding box center [206, 62] width 79 height 32
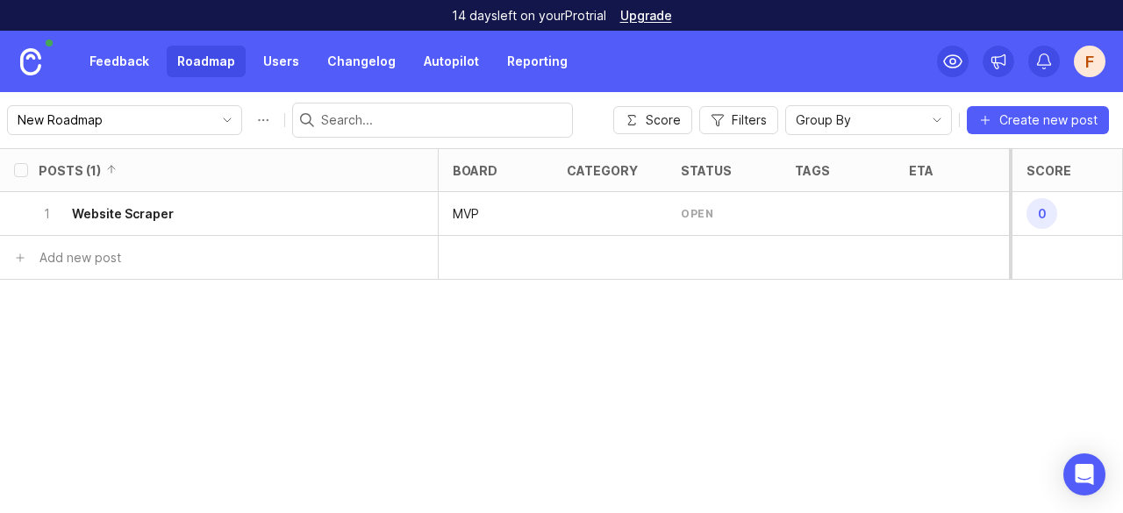
click at [232, 74] on link "Roadmap" at bounding box center [206, 62] width 79 height 32
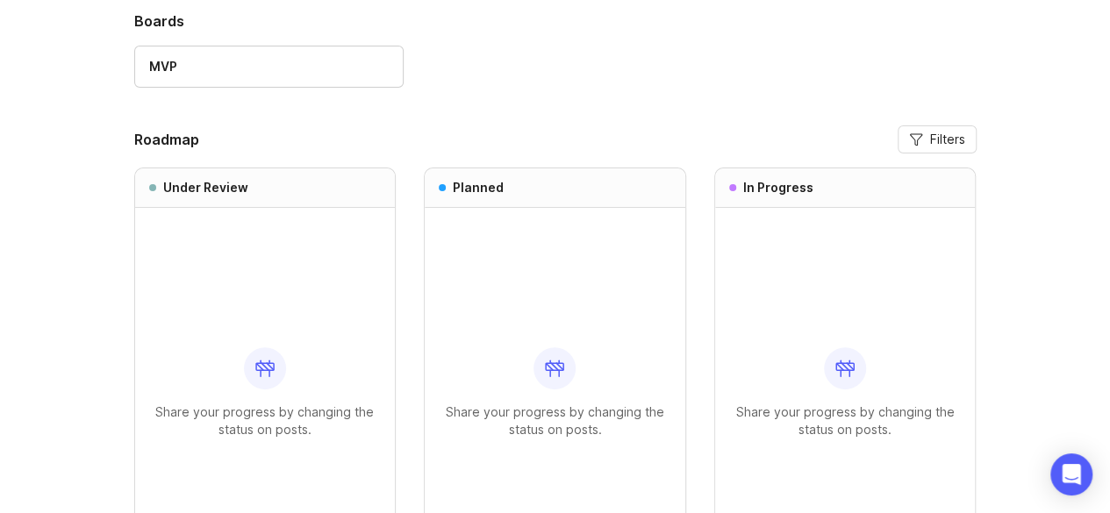
scroll to position [109, 0]
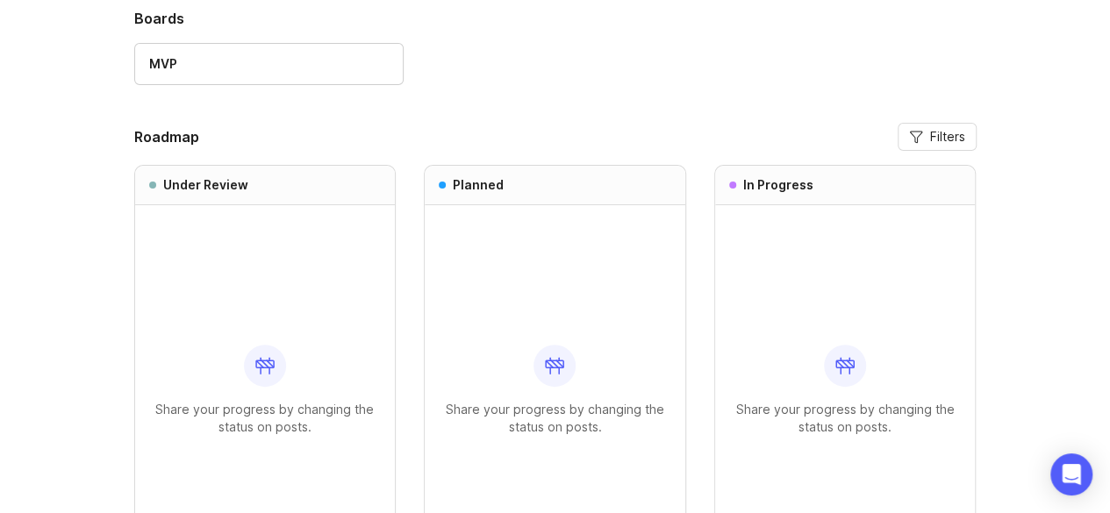
click at [255, 401] on p "Share your progress by changing the status on posts." at bounding box center [265, 418] width 233 height 35
click at [262, 321] on div "Share your progress by changing the status on posts." at bounding box center [265, 389] width 233 height 369
click at [218, 186] on h3 "Under Review" at bounding box center [205, 185] width 85 height 18
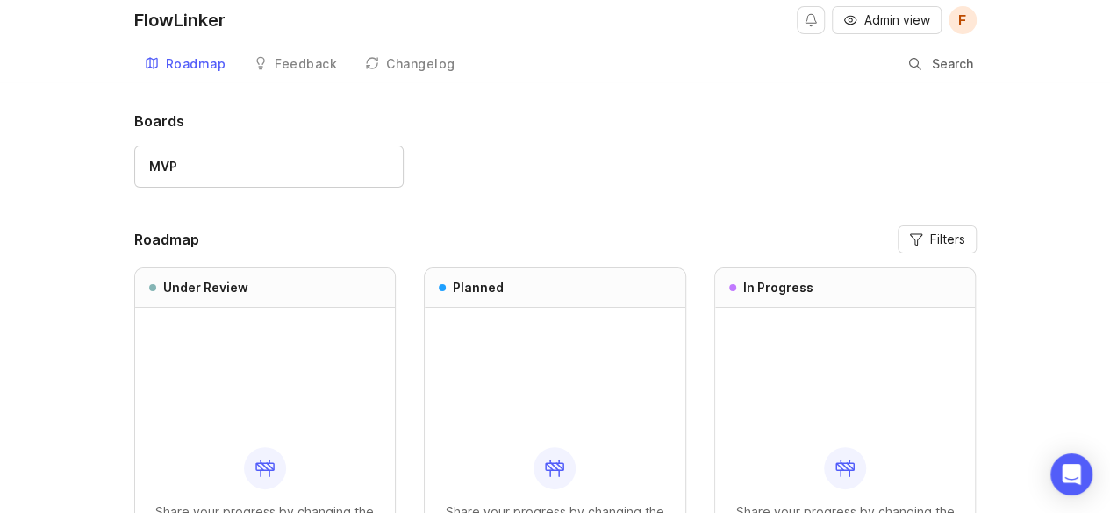
scroll to position [0, 0]
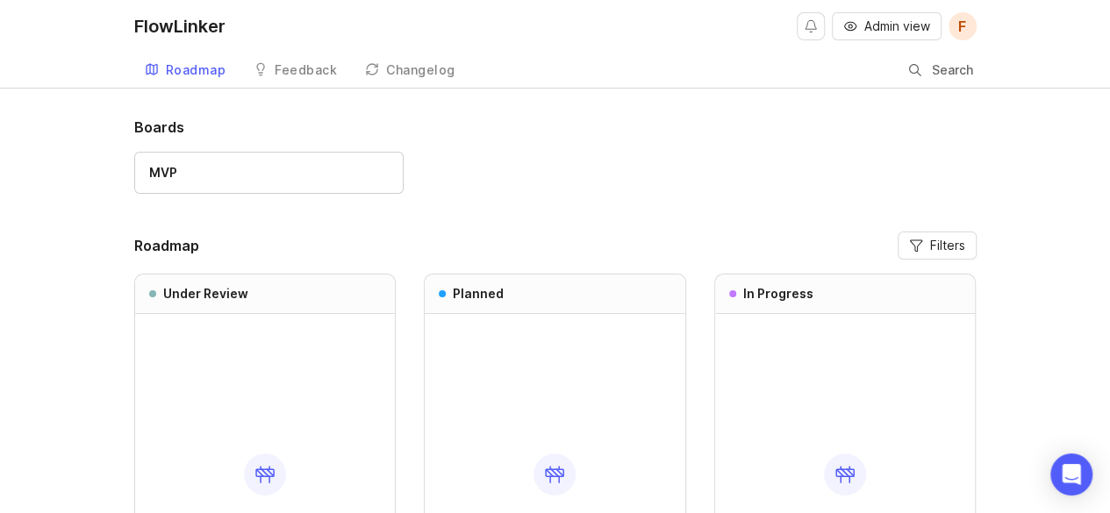
click at [310, 66] on div "Feedback" at bounding box center [306, 70] width 62 height 12
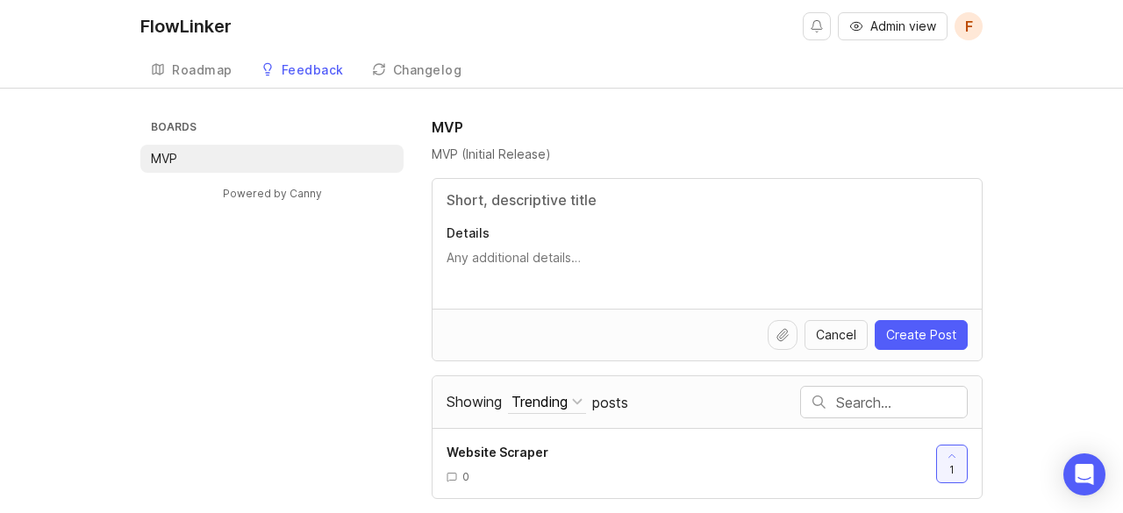
click at [495, 446] on span "Website Scraper" at bounding box center [498, 452] width 102 height 15
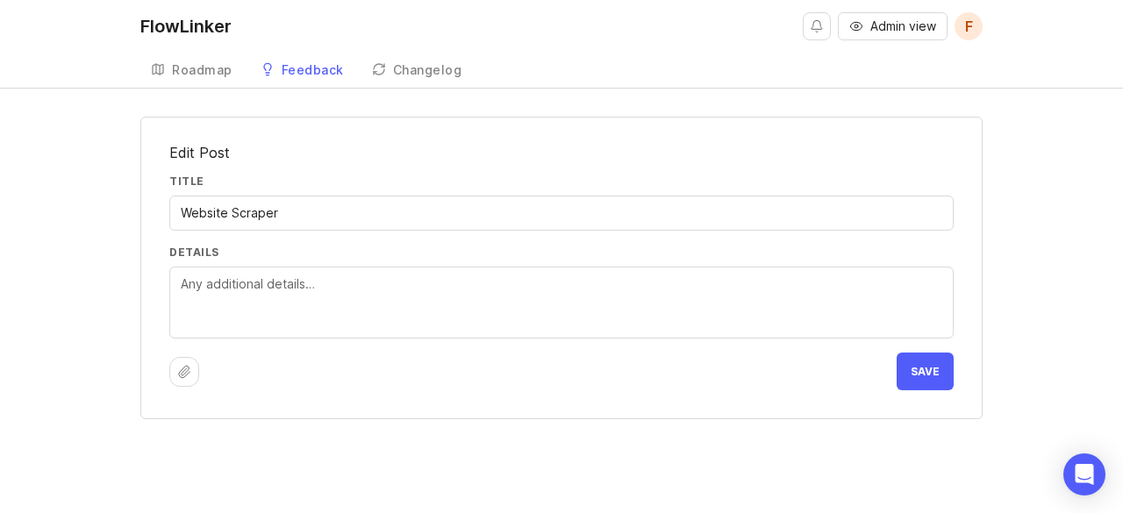
click at [326, 204] on input "Website Scraper" at bounding box center [562, 213] width 762 height 19
click at [342, 304] on textarea "Details" at bounding box center [562, 304] width 762 height 58
click at [676, 327] on textarea "Details" at bounding box center [562, 304] width 762 height 58
click at [921, 367] on span "Save" at bounding box center [925, 371] width 29 height 13
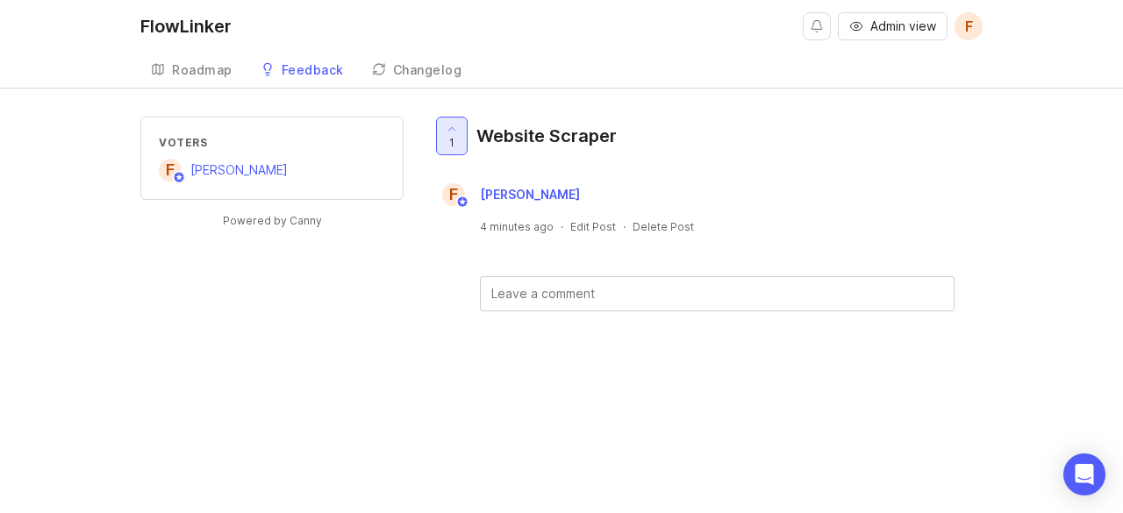
click at [449, 136] on span "1" at bounding box center [451, 142] width 5 height 15
click at [450, 133] on icon at bounding box center [452, 129] width 12 height 12
click at [378, 66] on icon at bounding box center [379, 69] width 14 height 14
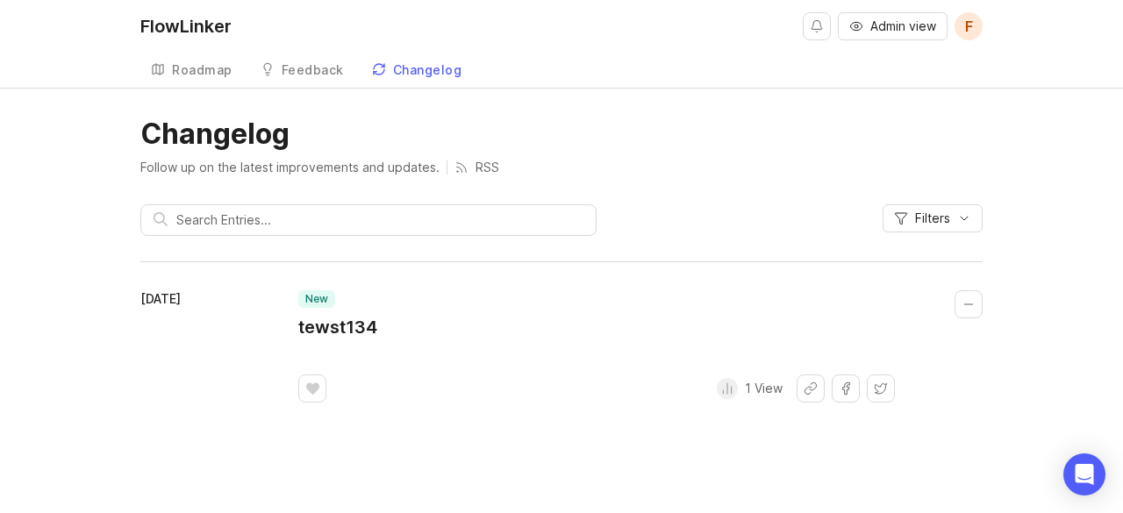
click at [325, 67] on div "Feedback" at bounding box center [313, 70] width 62 height 12
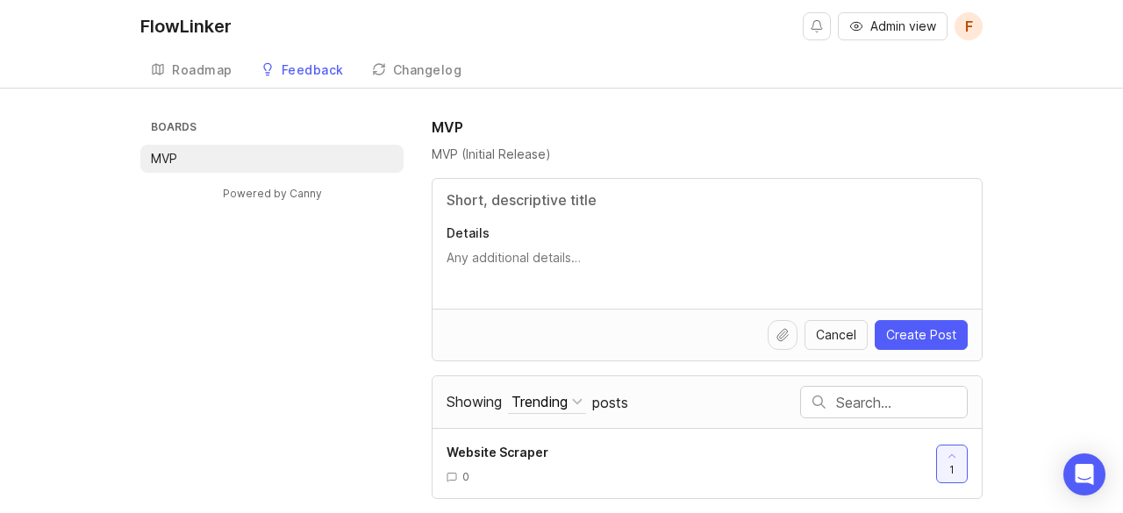
click at [186, 75] on div "Roadmap" at bounding box center [202, 70] width 61 height 12
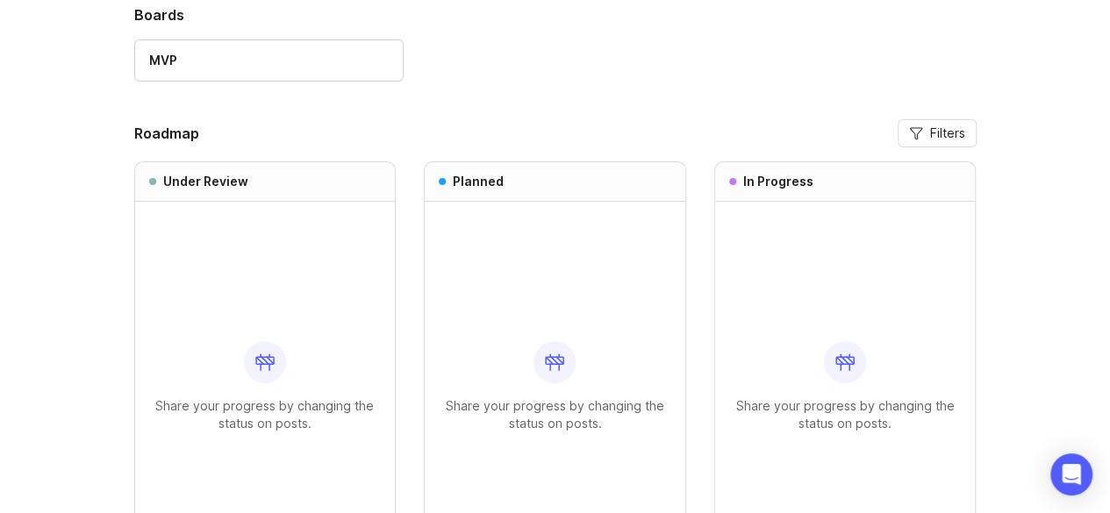
click at [254, 306] on div "Share your progress by changing the status on posts." at bounding box center [265, 386] width 233 height 369
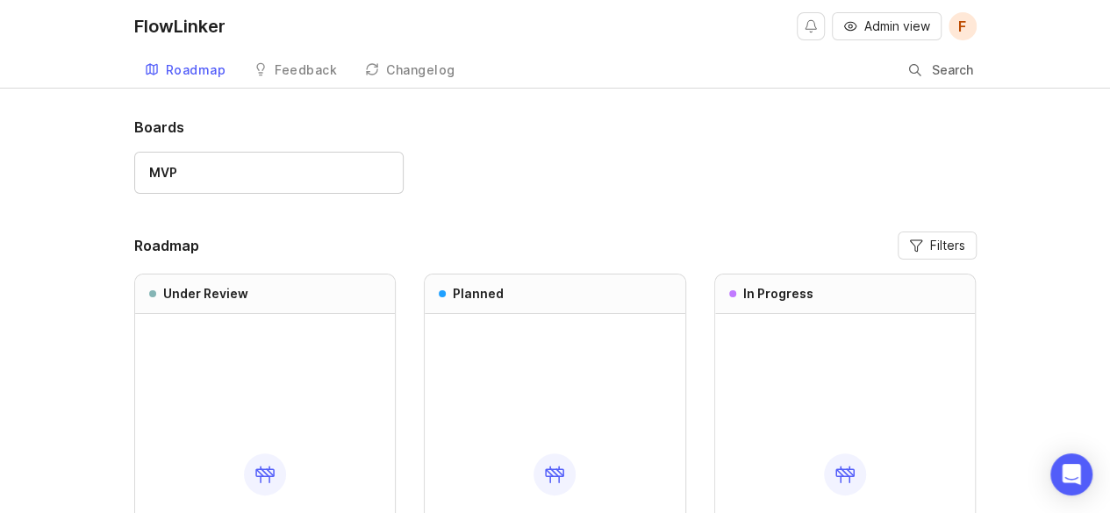
click at [309, 64] on div "Feedback" at bounding box center [306, 70] width 62 height 12
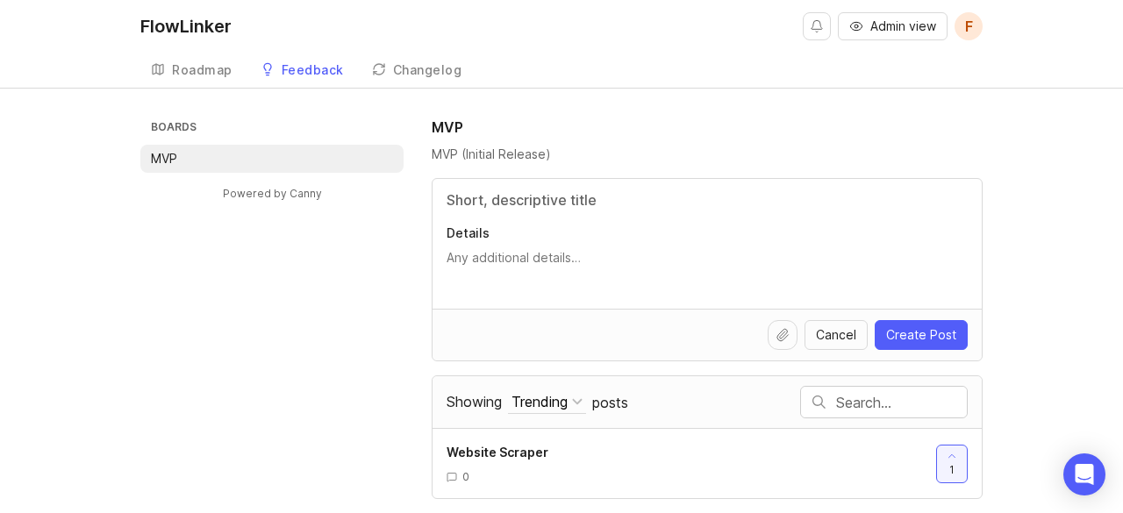
click at [577, 392] on button "Trending" at bounding box center [547, 402] width 78 height 24
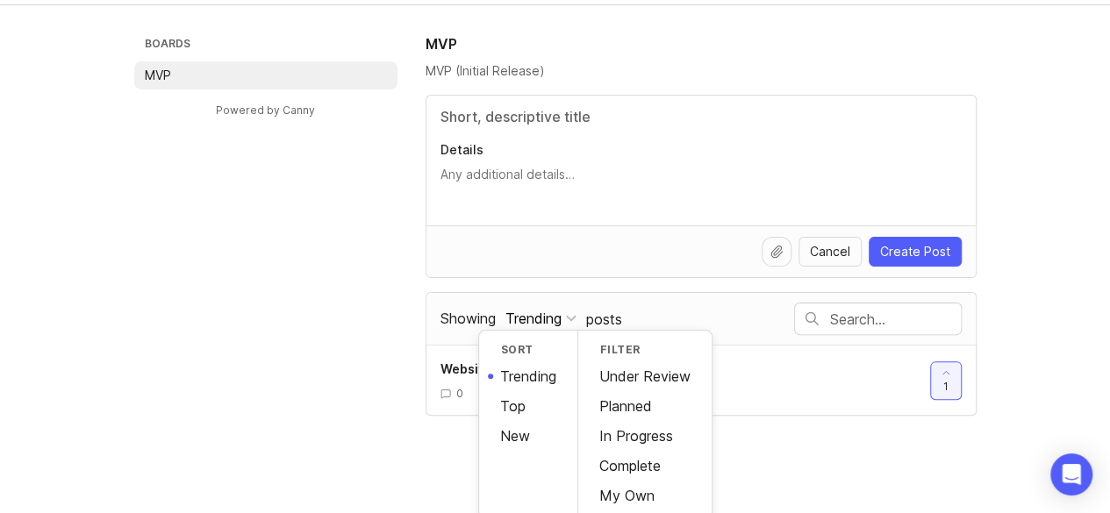
scroll to position [85, 0]
click at [372, 338] on div "Boards MVP Powered by Canny MVP MVP (Initial Release) Details Cancel Create Pos…" at bounding box center [555, 223] width 842 height 383
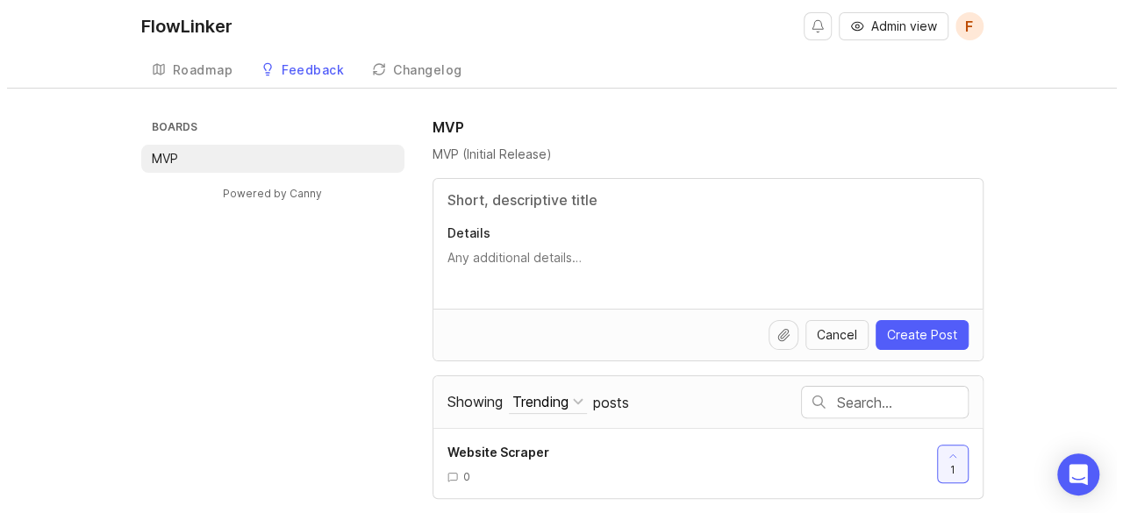
scroll to position [0, 0]
click at [214, 75] on div "Roadmap" at bounding box center [202, 70] width 61 height 12
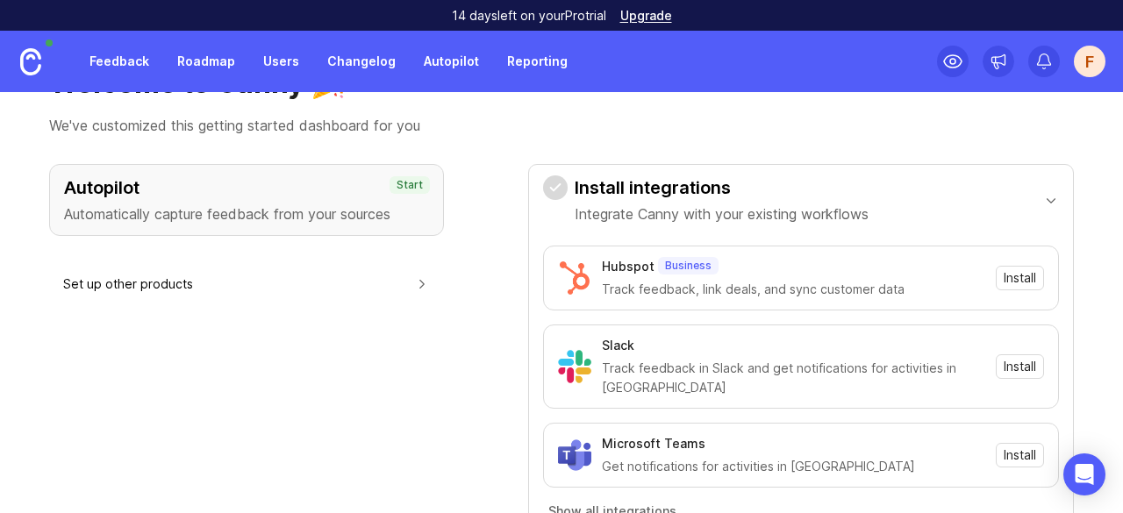
scroll to position [86, 0]
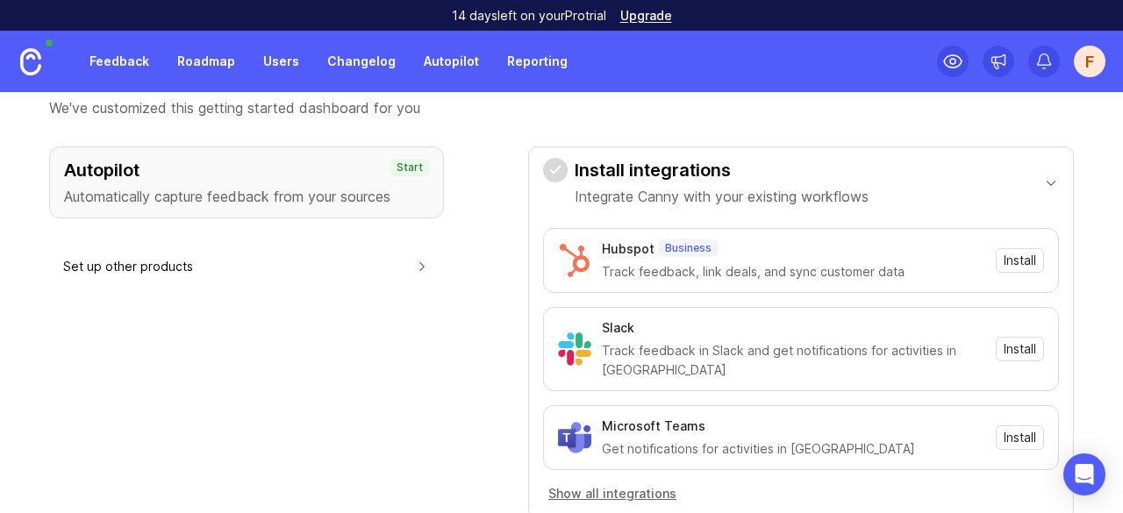
click at [218, 59] on link "Roadmap" at bounding box center [206, 62] width 79 height 32
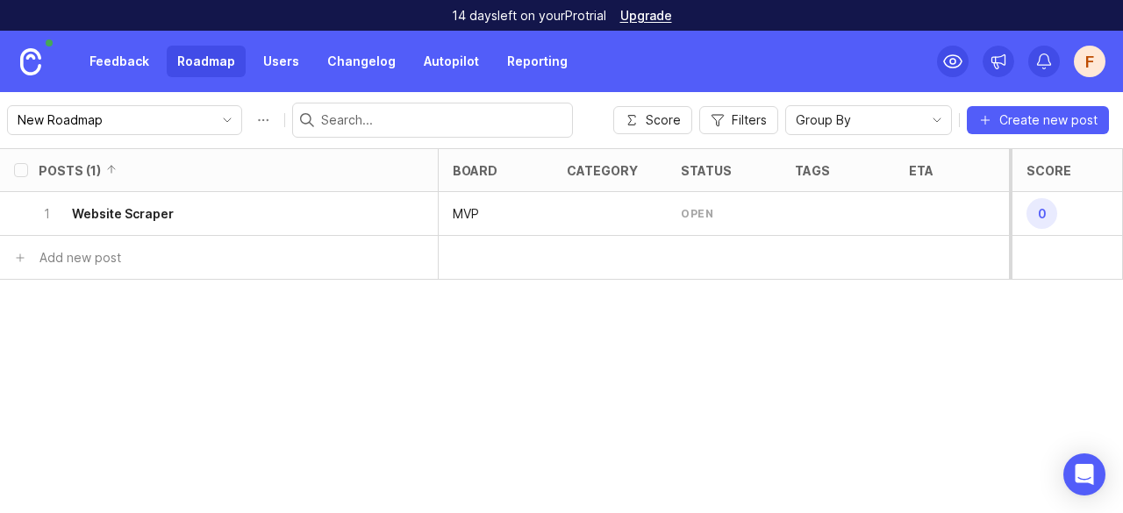
click at [244, 213] on div "1 Website Scraper" at bounding box center [214, 213] width 350 height 43
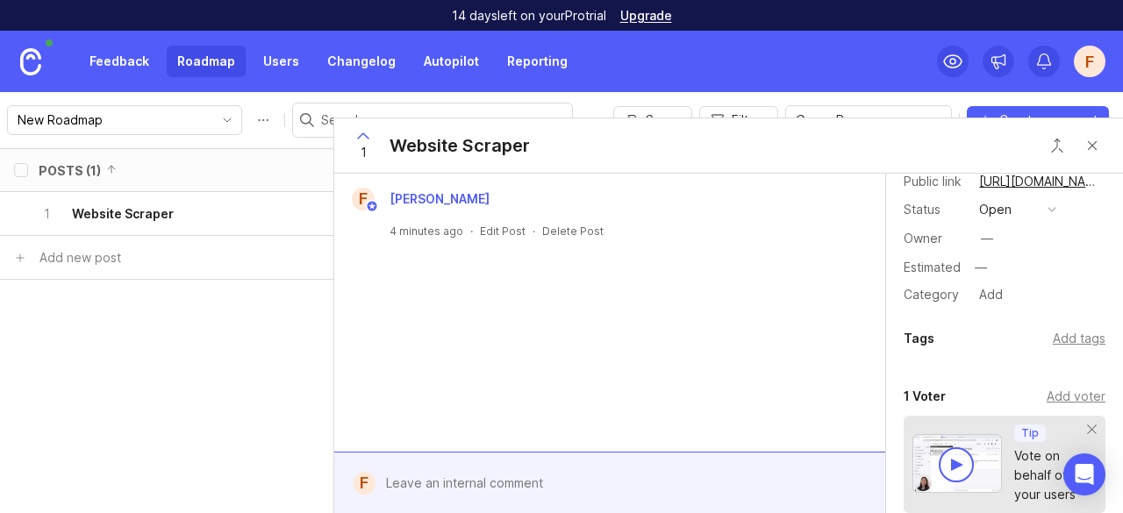
scroll to position [21, 0]
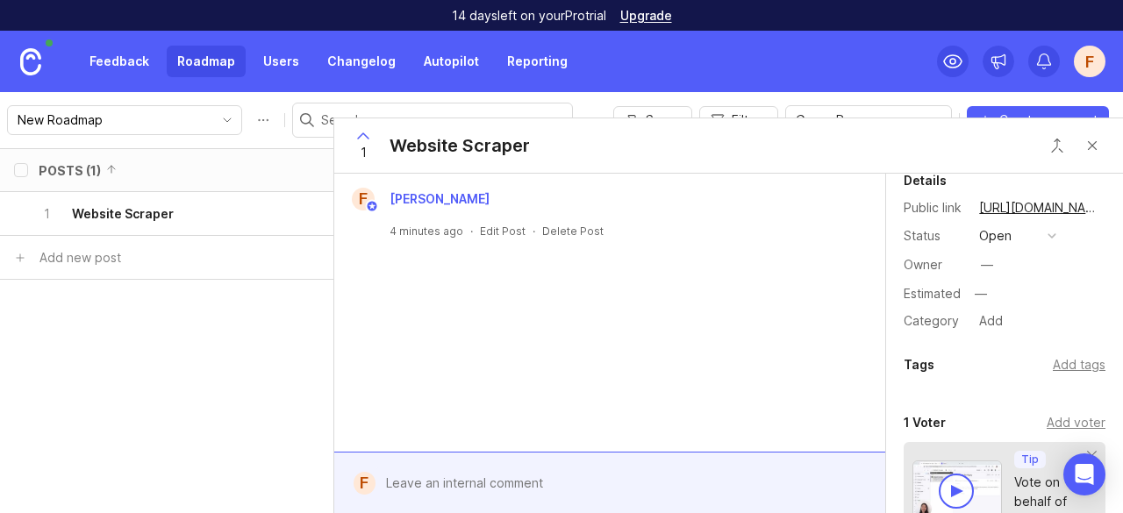
click at [1065, 362] on div "Add tags" at bounding box center [1079, 364] width 53 height 19
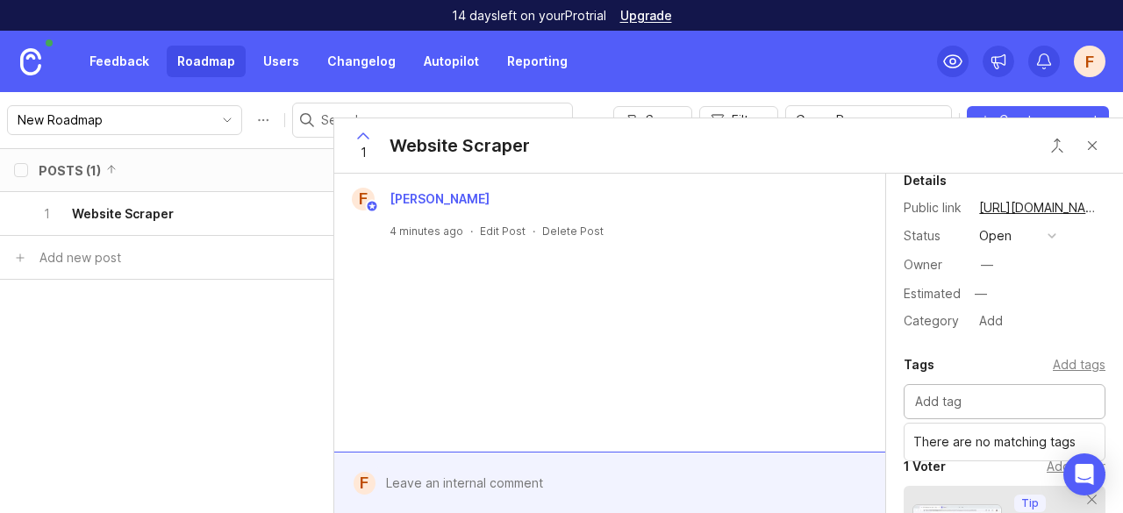
scroll to position [53, 0]
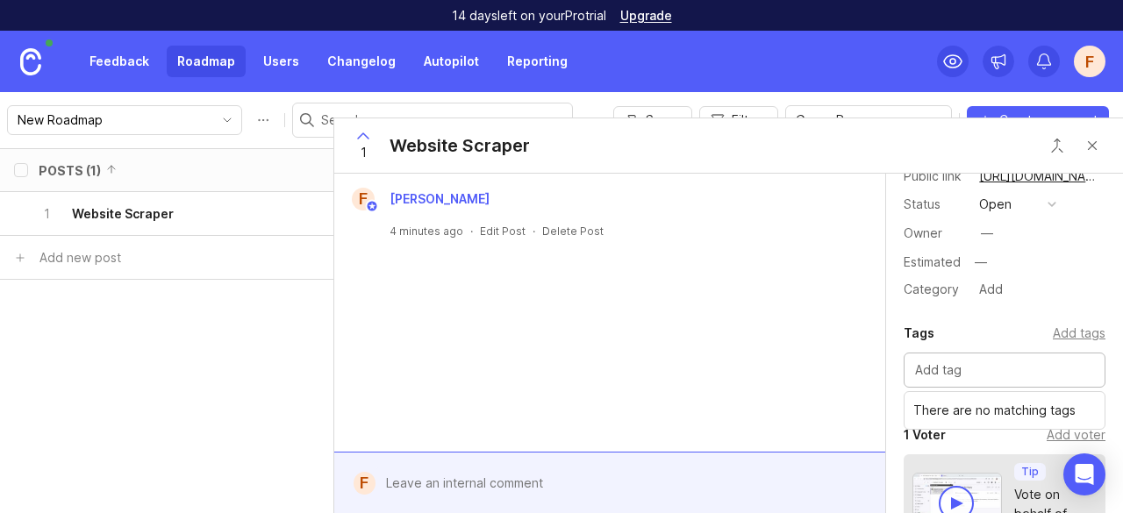
click at [1055, 334] on div "Add tags" at bounding box center [1079, 333] width 53 height 19
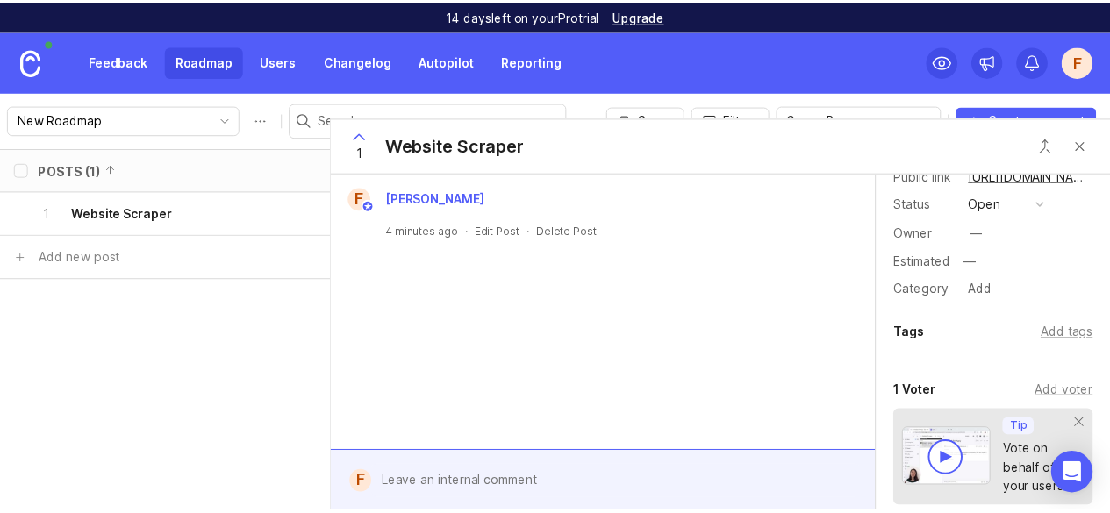
scroll to position [0, 0]
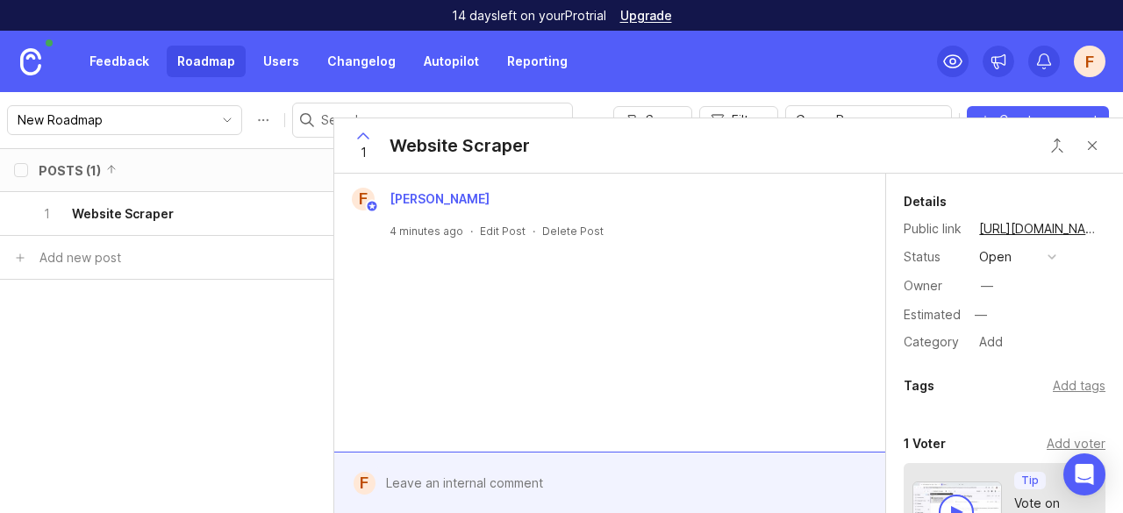
click at [1026, 260] on button "open" at bounding box center [1018, 257] width 88 height 23
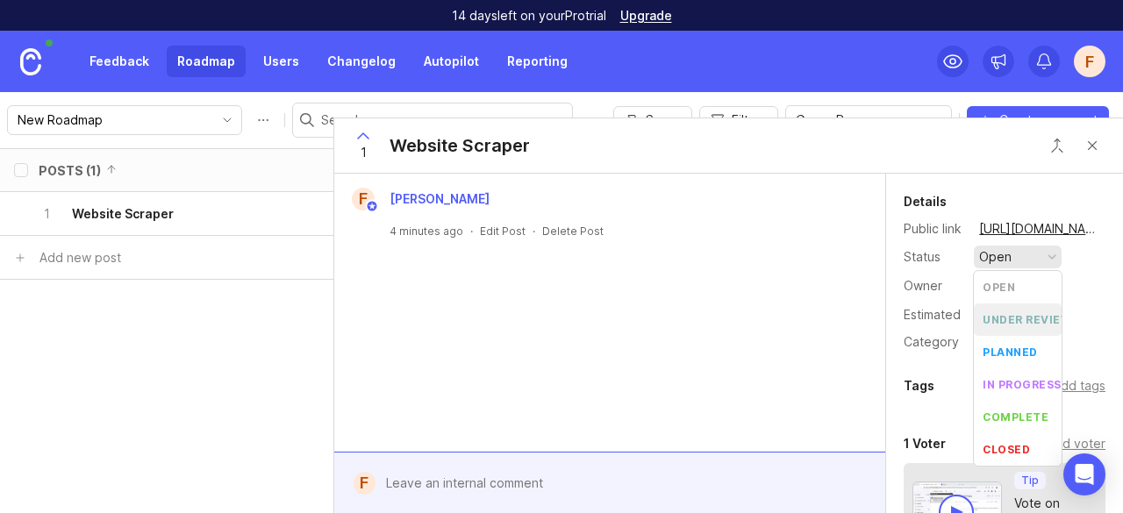
click at [1032, 308] on review "under review" at bounding box center [1018, 320] width 88 height 32
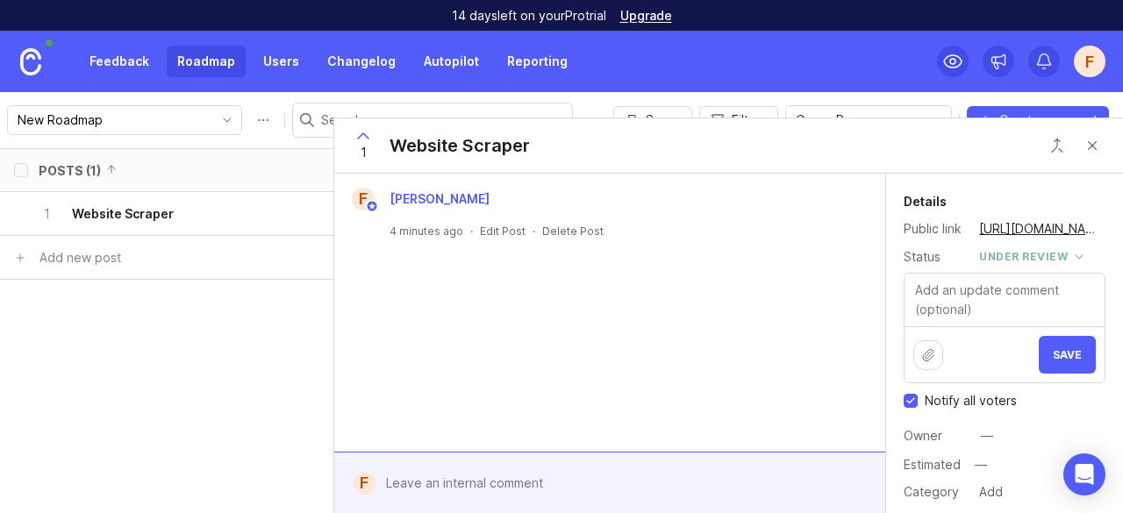
click at [1057, 355] on span "Save" at bounding box center [1067, 354] width 29 height 13
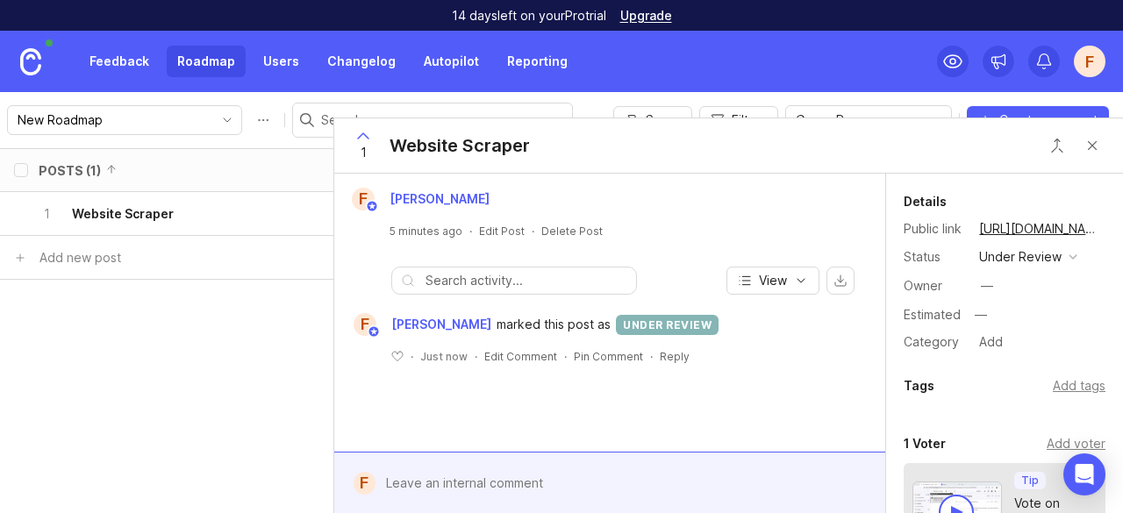
click at [1095, 143] on button "Close button" at bounding box center [1092, 145] width 35 height 35
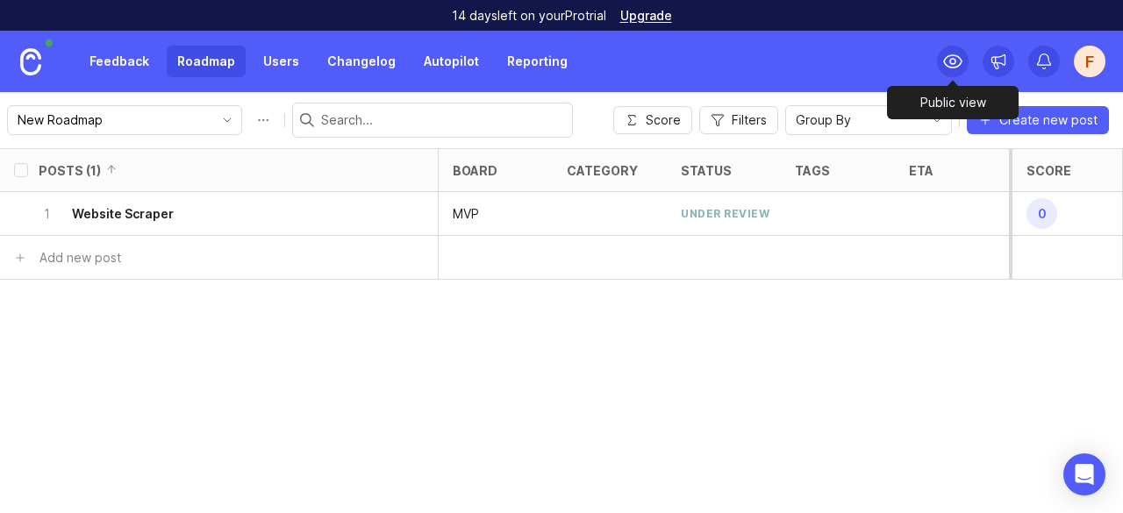
click at [960, 56] on icon at bounding box center [952, 61] width 21 height 21
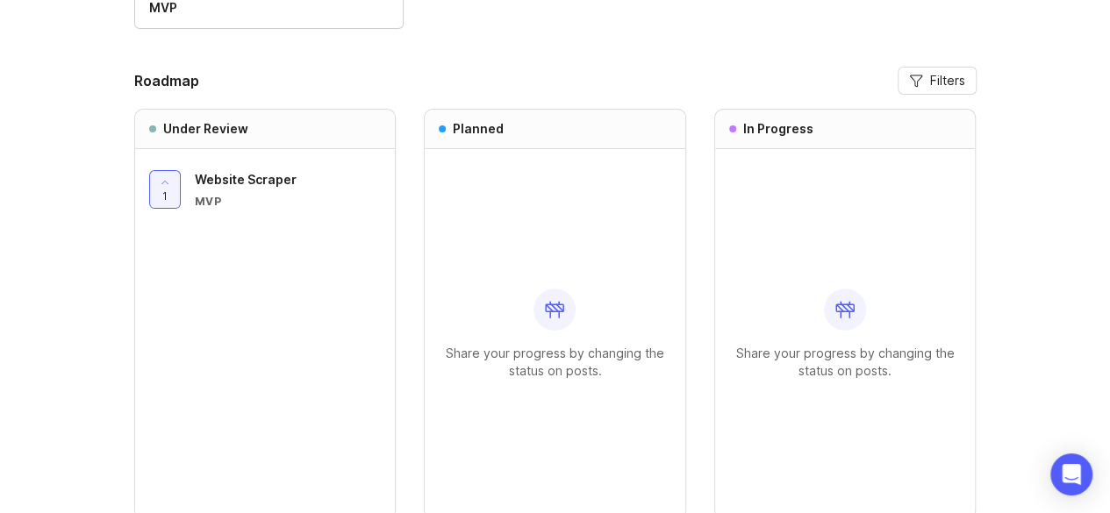
scroll to position [125, 0]
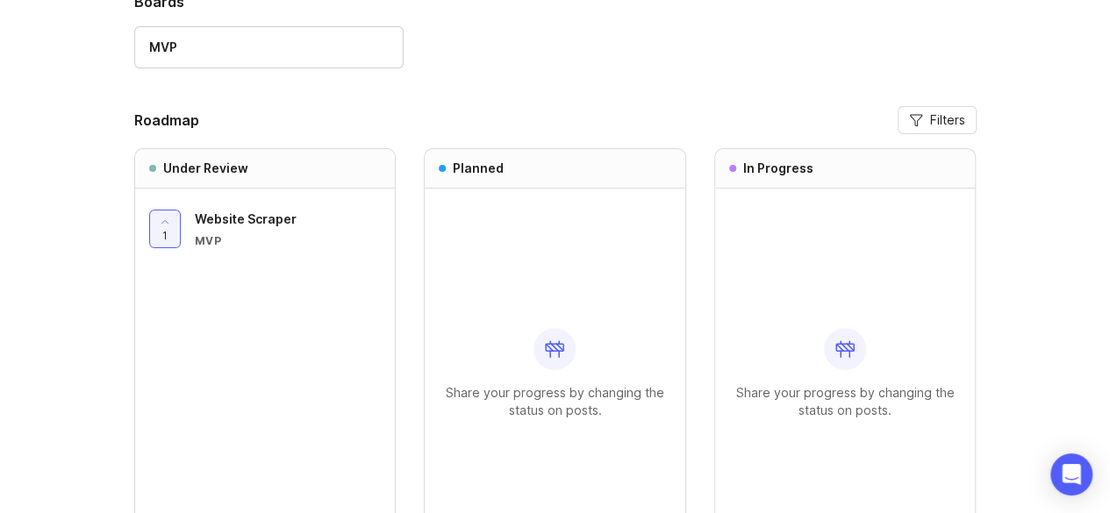
click at [222, 219] on span "Website Scraper" at bounding box center [246, 218] width 102 height 15
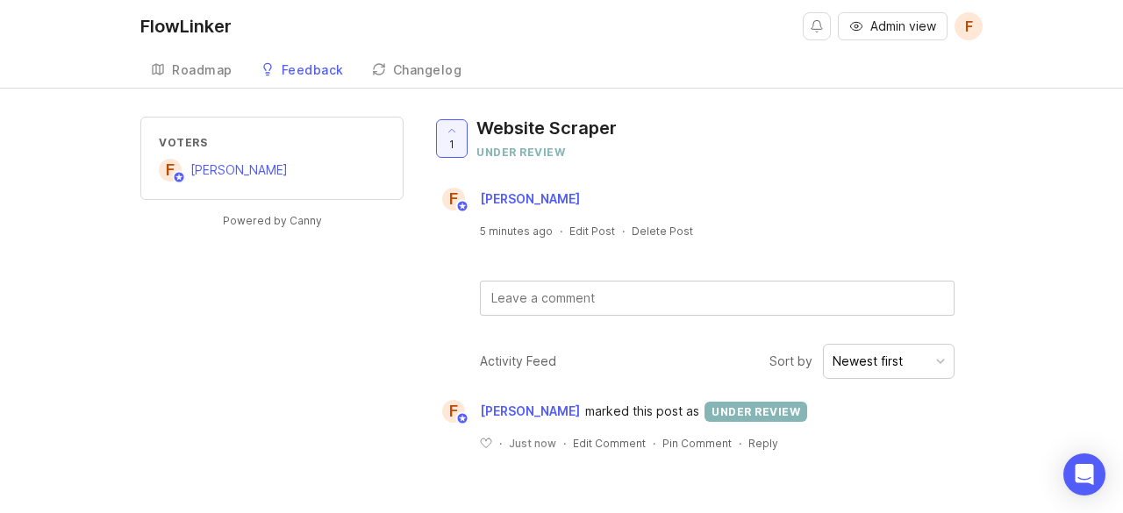
click at [746, 412] on div "under review" at bounding box center [756, 412] width 103 height 20
click at [530, 158] on div "under review" at bounding box center [546, 152] width 140 height 15
click at [541, 134] on div "Website Scraper" at bounding box center [546, 128] width 140 height 25
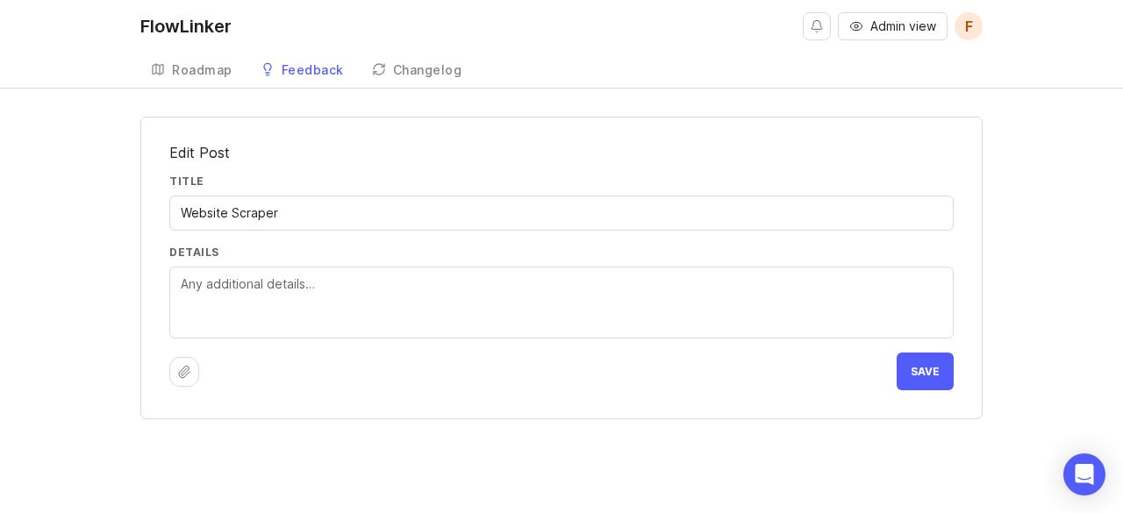
click at [194, 75] on div "Roadmap" at bounding box center [202, 70] width 61 height 12
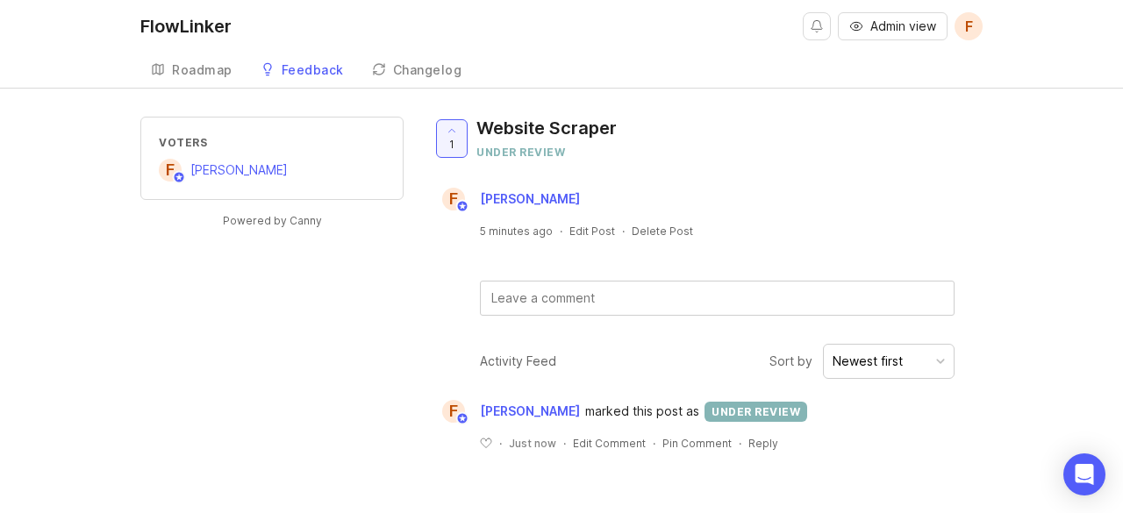
click at [770, 413] on div "under review" at bounding box center [756, 412] width 103 height 20
click at [876, 361] on div "Newest first" at bounding box center [868, 361] width 70 height 19
click at [876, 362] on div "Newest first" at bounding box center [868, 361] width 70 height 19
click at [543, 356] on div "Activity Feed" at bounding box center [518, 361] width 76 height 19
drag, startPoint x: 691, startPoint y: 412, endPoint x: 577, endPoint y: 409, distance: 114.1
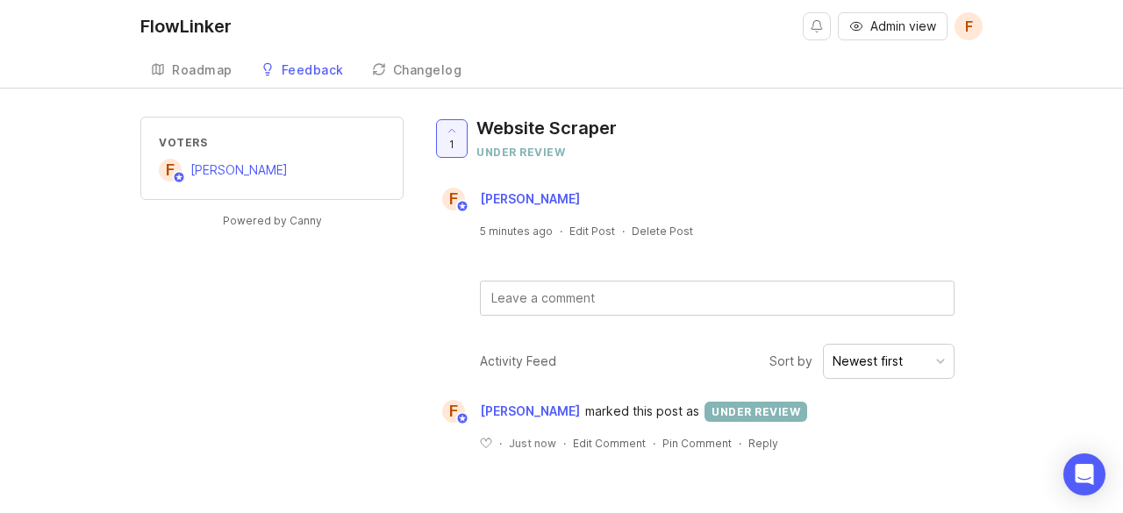
click at [577, 409] on div "F Francis Lavallee marked this post as under review" at bounding box center [646, 411] width 333 height 23
click at [619, 423] on div "﻿ · Just now · Edit Comment · Pin Comment · Reply" at bounding box center [707, 437] width 551 height 28
click at [523, 157] on div "under review" at bounding box center [546, 152] width 140 height 15
click at [308, 73] on div "Feedback" at bounding box center [313, 70] width 62 height 12
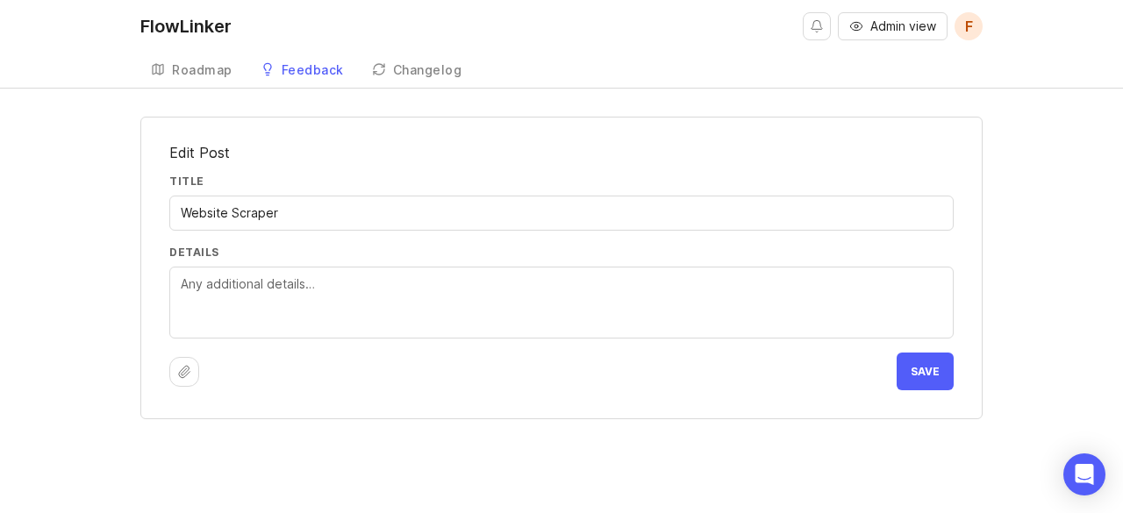
click at [921, 369] on span "Save" at bounding box center [925, 371] width 29 height 13
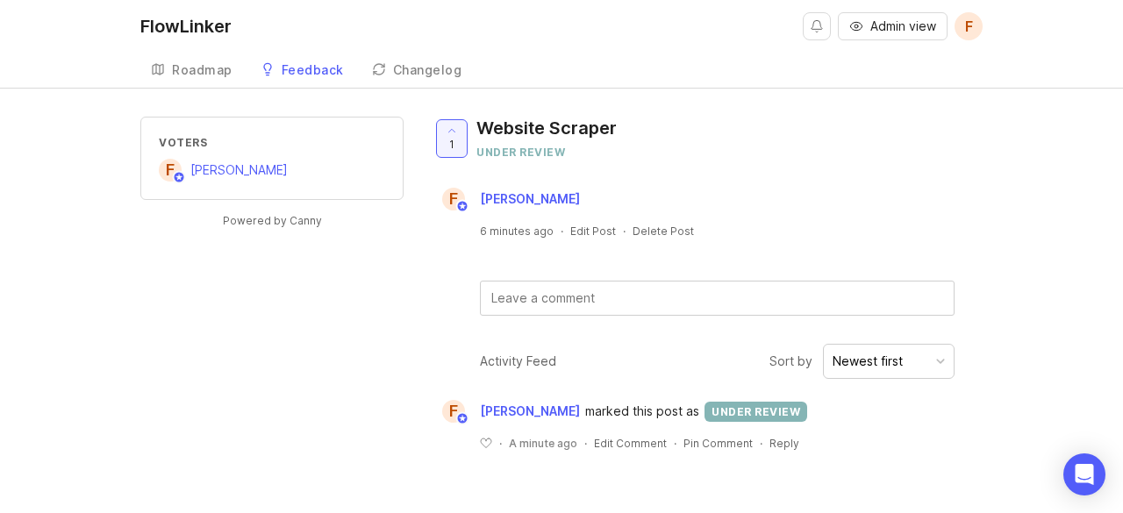
click at [534, 147] on div "under review" at bounding box center [546, 152] width 140 height 15
click at [899, 11] on div "Admin view F Create" at bounding box center [893, 26] width 180 height 53
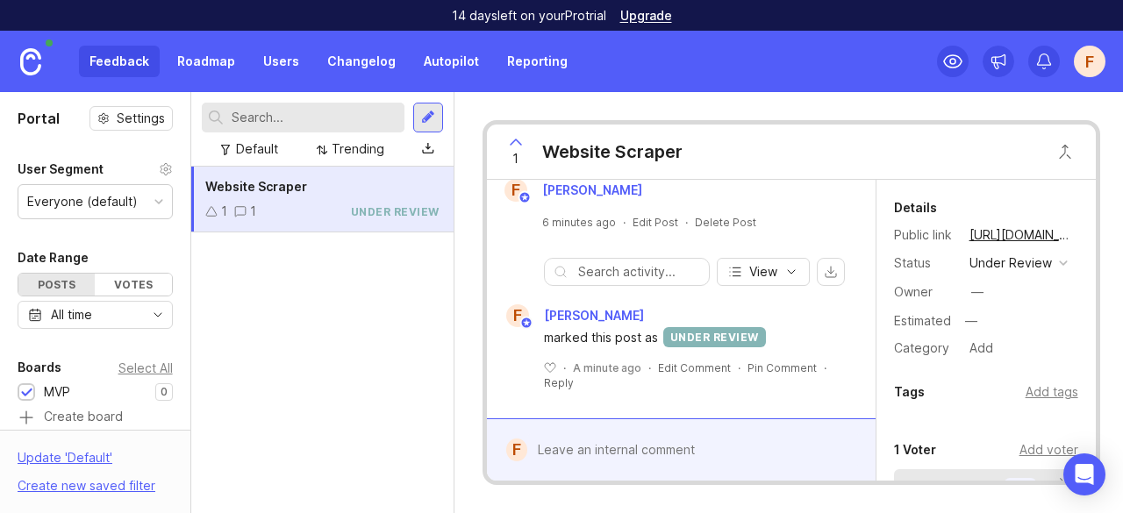
click at [1059, 268] on div "button" at bounding box center [1063, 263] width 9 height 9
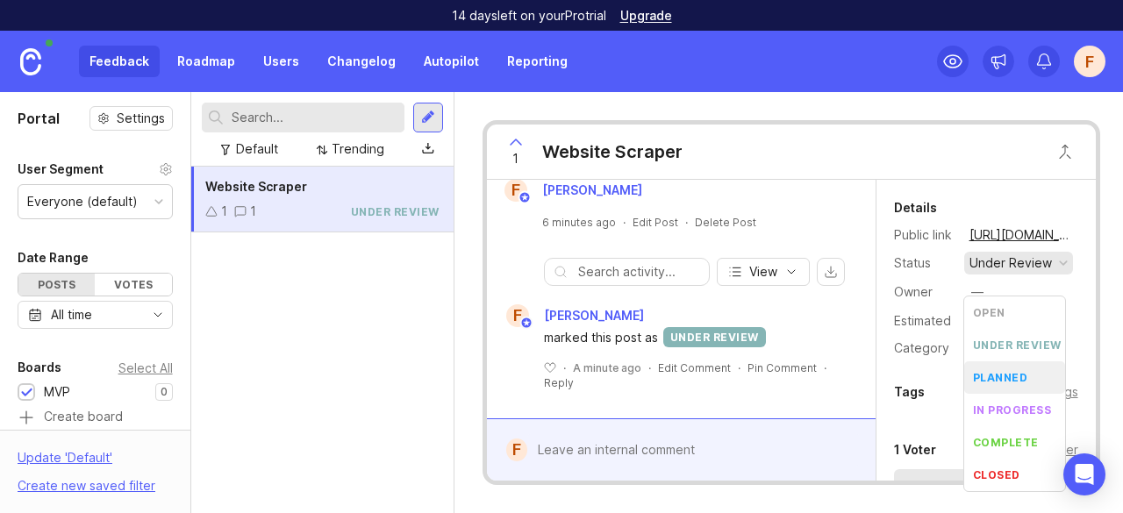
click at [1004, 376] on div "planned" at bounding box center [1000, 377] width 55 height 15
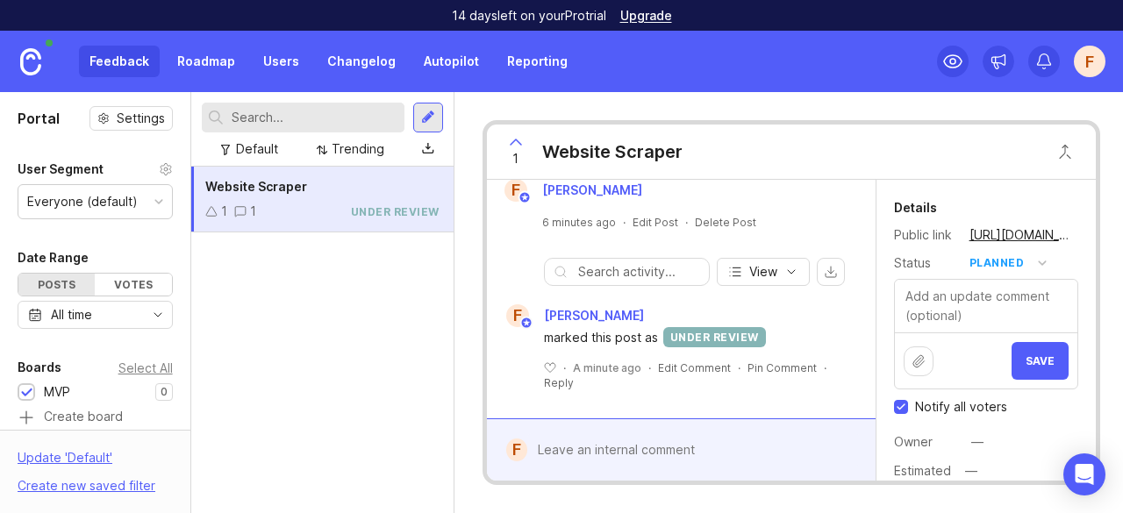
click at [1028, 357] on span "Save" at bounding box center [1040, 361] width 29 height 13
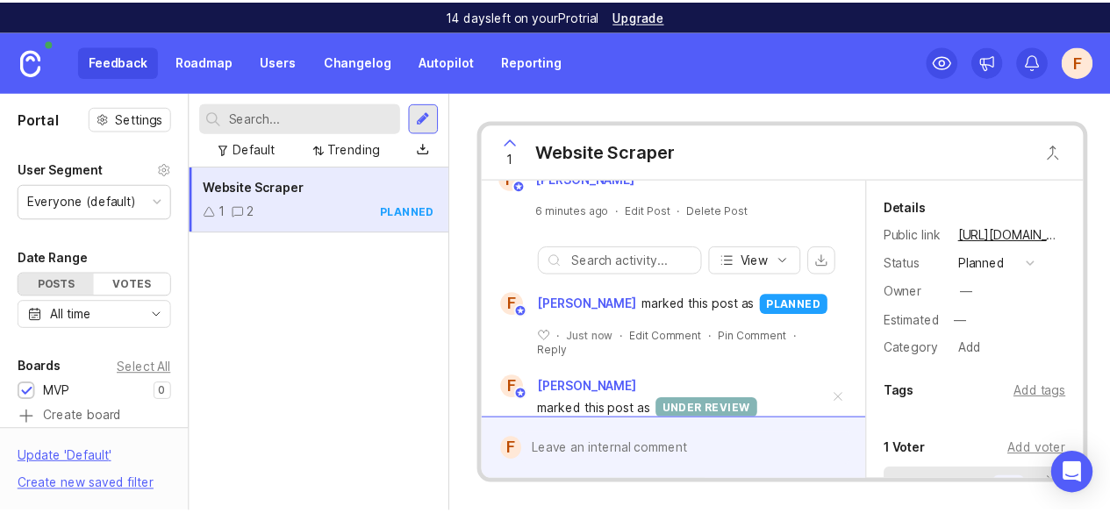
scroll to position [109, 0]
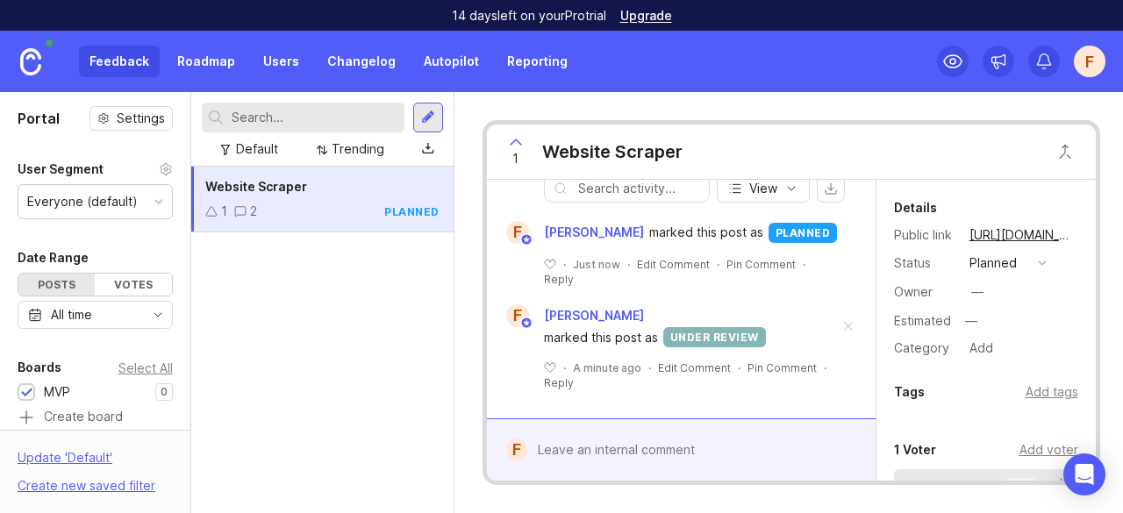
click at [799, 103] on div "1 Website Scraper F Francis Lavallee 6 minutes ago · Edit Post · Delete Post Vi…" at bounding box center [792, 302] width 674 height 421
click at [453, 238] on div "Default Trending Website Scraper 1 2 planned" at bounding box center [322, 302] width 263 height 421
click at [209, 57] on link "Roadmap" at bounding box center [206, 62] width 79 height 32
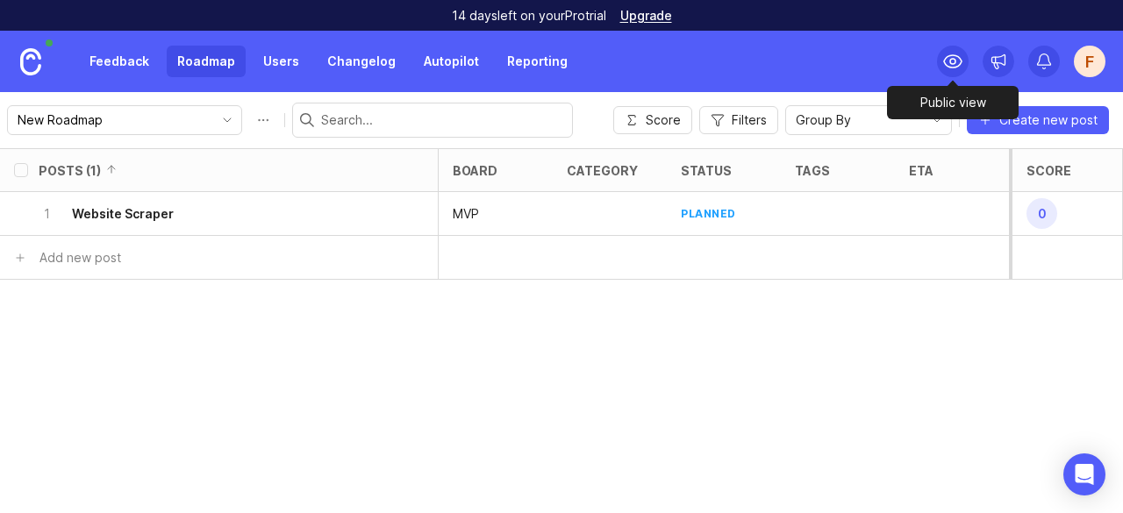
click at [948, 64] on icon at bounding box center [952, 61] width 21 height 21
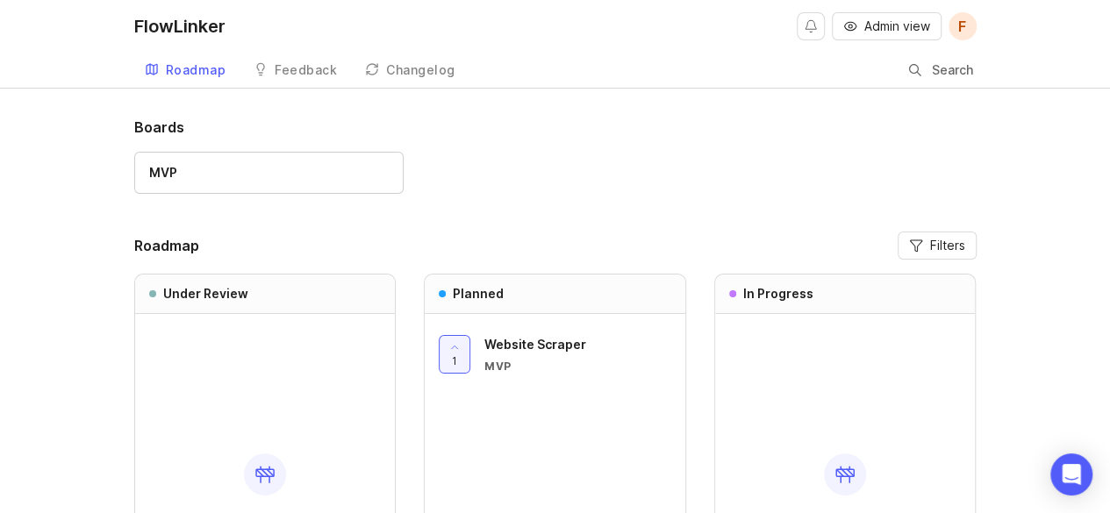
click at [316, 68] on div "Feedback" at bounding box center [306, 70] width 62 height 12
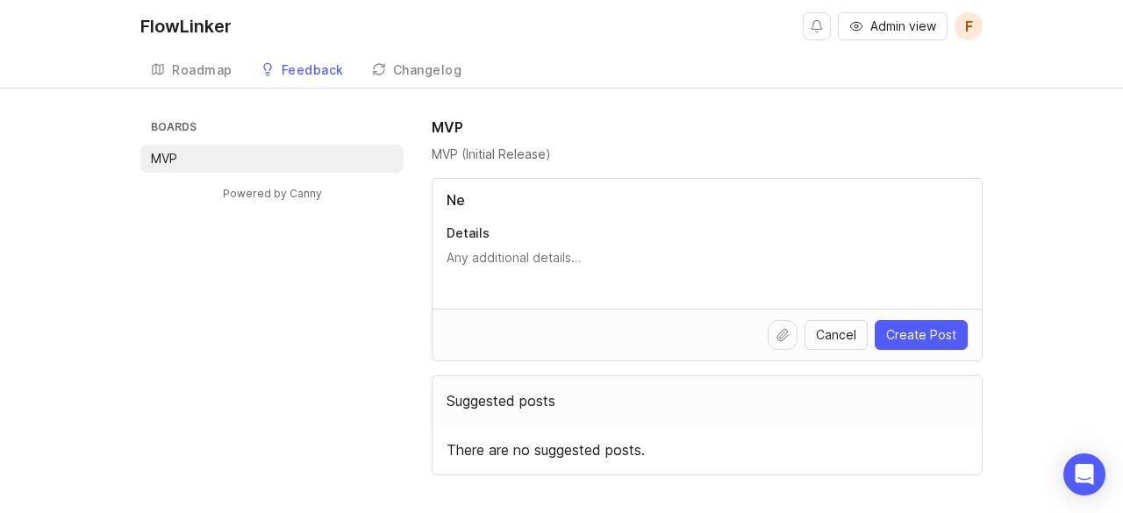
type input "N"
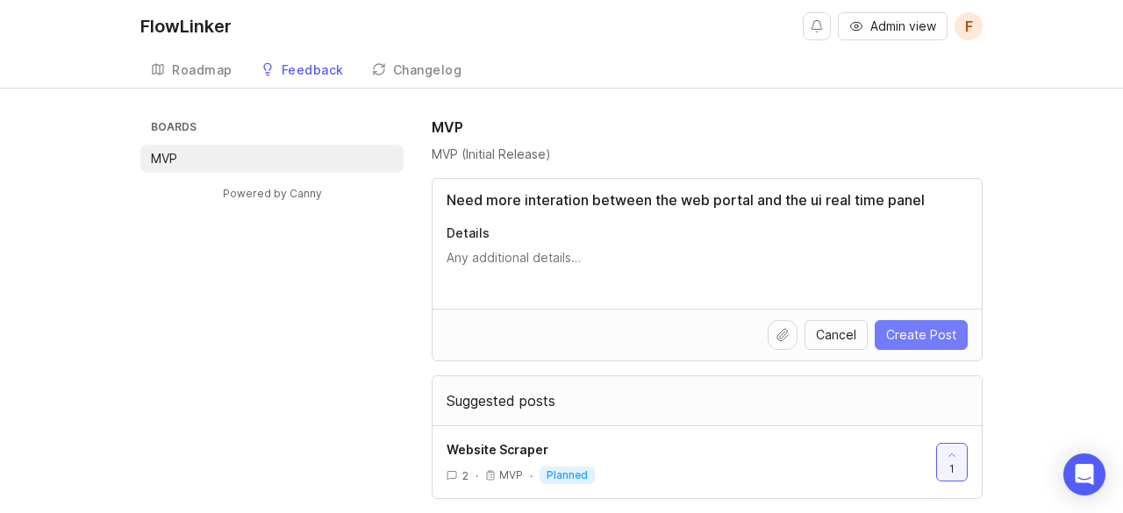
type input "Need more interation between the web portal and the ui real time panel"
click at [899, 337] on span "Create Post" at bounding box center [921, 335] width 70 height 18
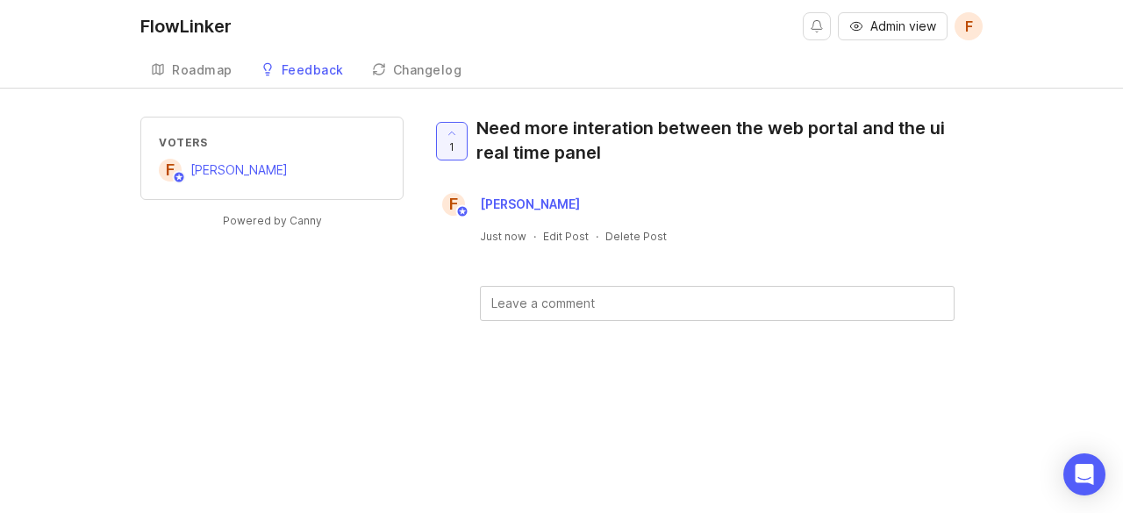
click at [212, 64] on div "Roadmap" at bounding box center [202, 70] width 61 height 12
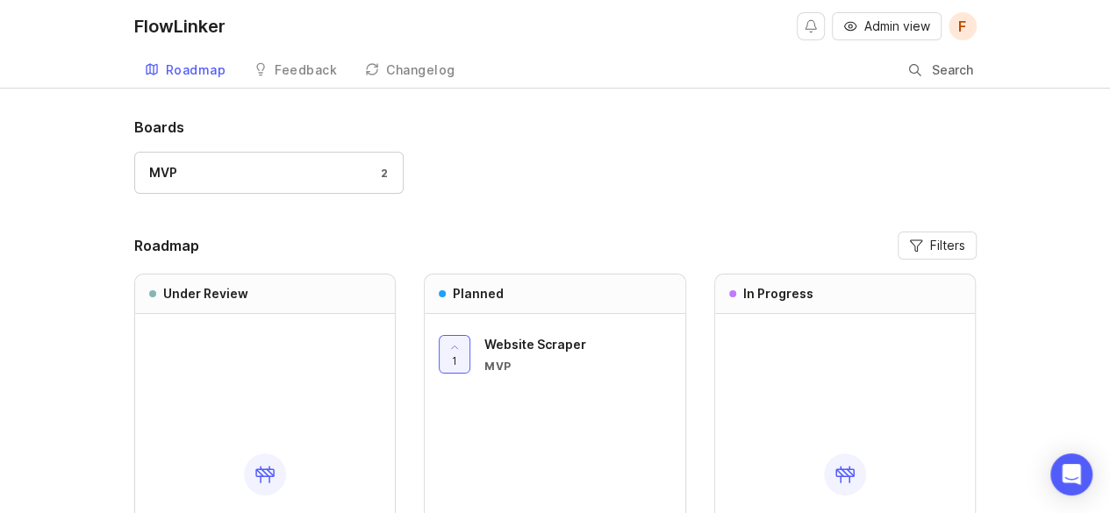
click at [305, 61] on link "Feedback" at bounding box center [295, 71] width 104 height 36
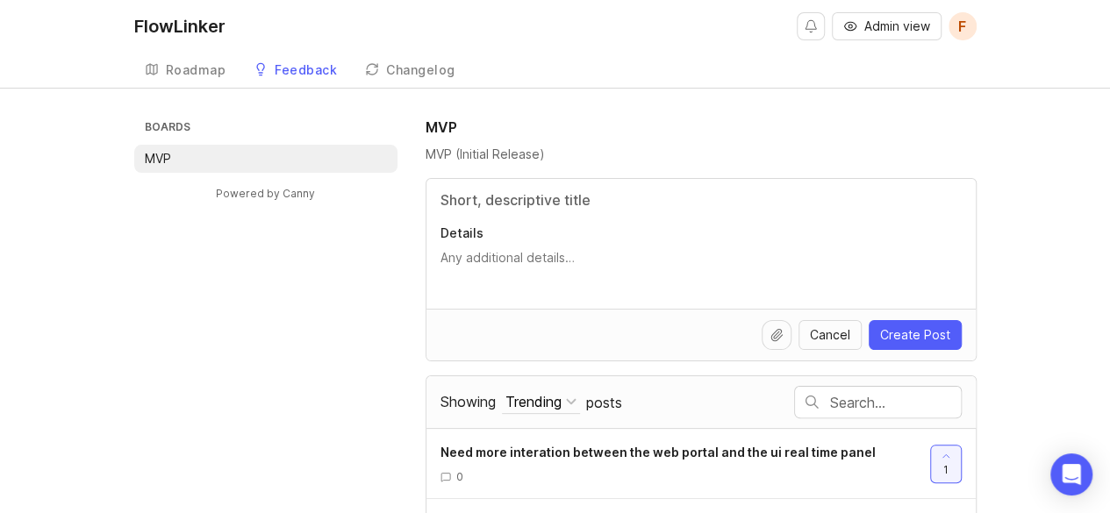
click at [190, 68] on div "Roadmap" at bounding box center [196, 70] width 61 height 12
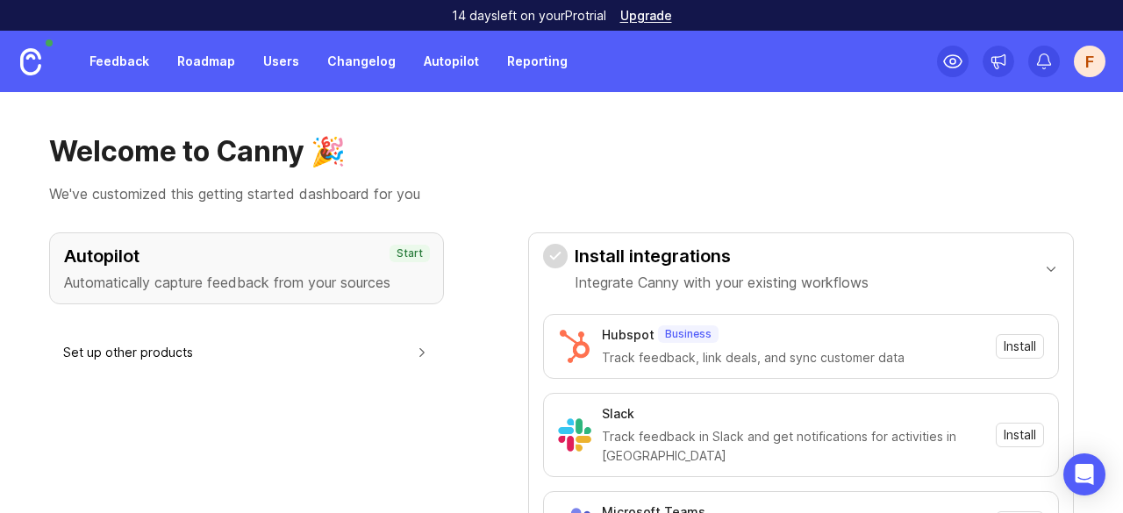
click at [223, 69] on link "Roadmap" at bounding box center [206, 62] width 79 height 32
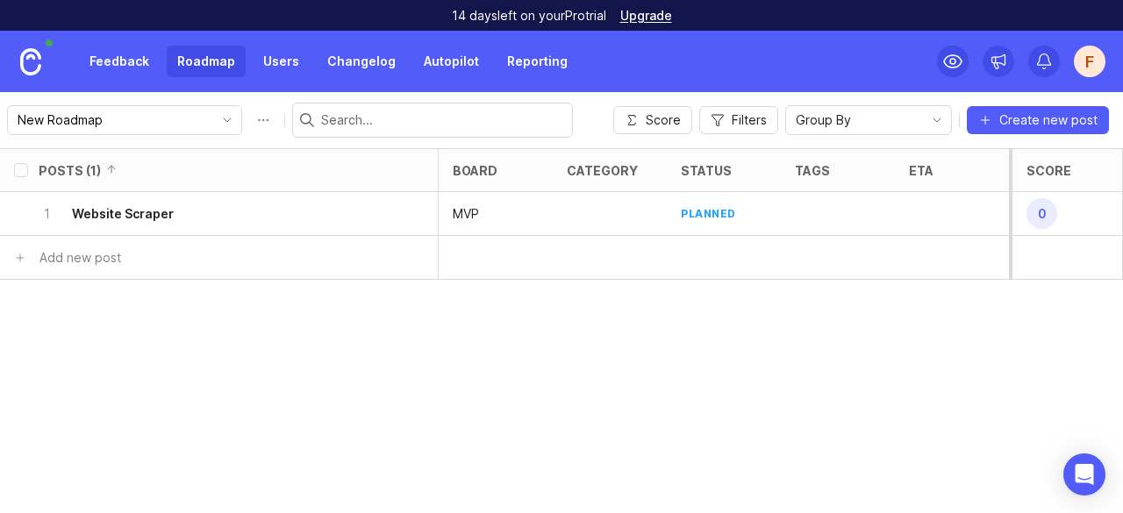
click at [279, 76] on link "Users" at bounding box center [281, 62] width 57 height 32
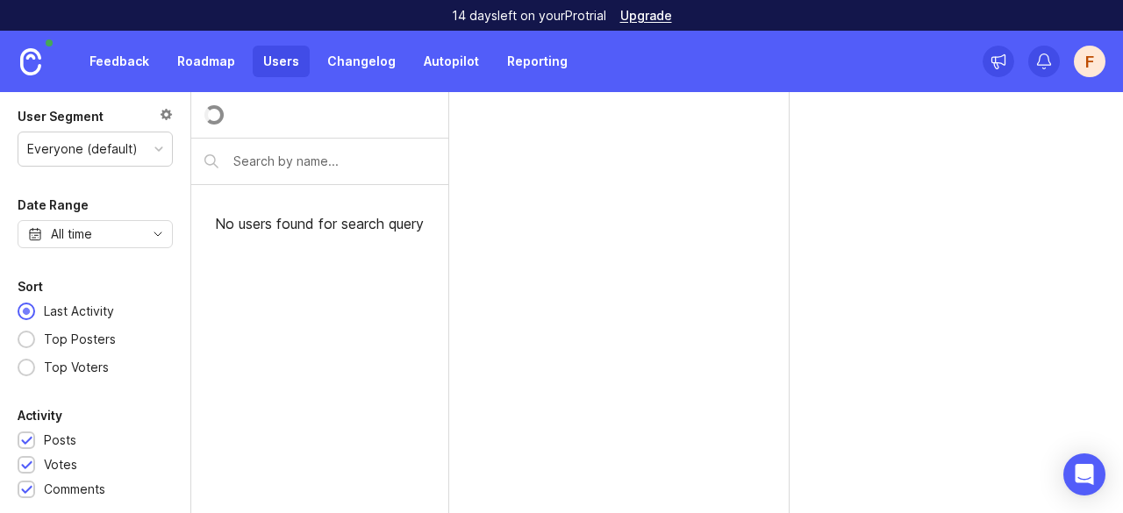
click at [344, 76] on link "Changelog" at bounding box center [362, 62] width 90 height 32
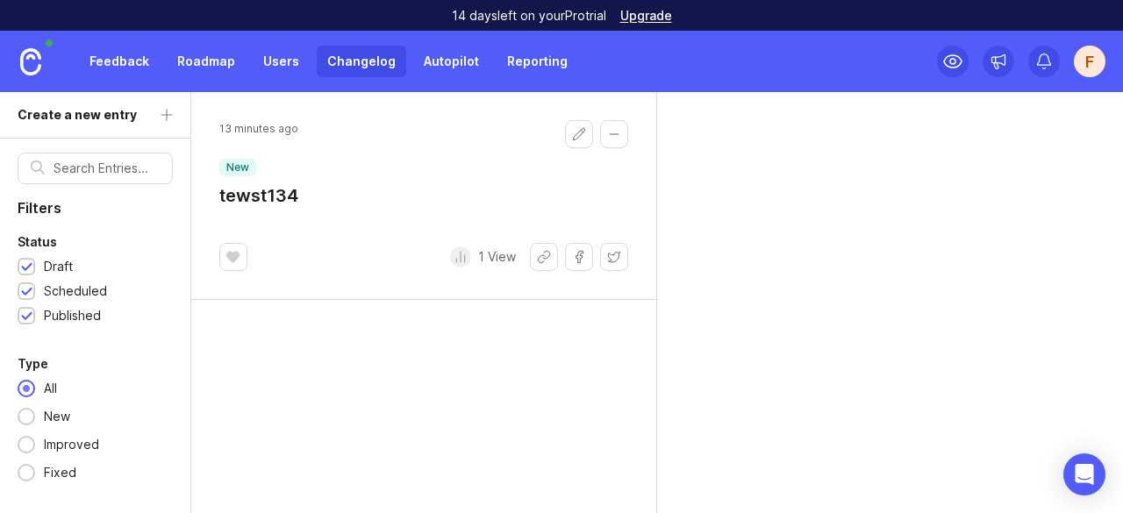
click at [425, 77] on div "Feedback Roadmap Users Changelog Autopilot Reporting" at bounding box center [289, 61] width 578 height 61
click at [426, 57] on link "Autopilot" at bounding box center [451, 62] width 76 height 32
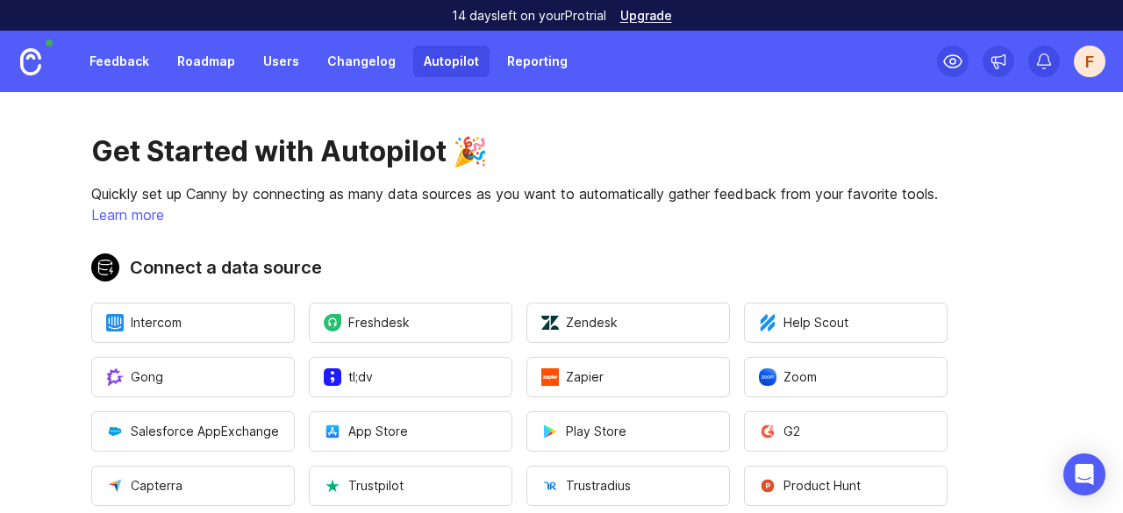
click at [365, 69] on link "Changelog" at bounding box center [362, 62] width 90 height 32
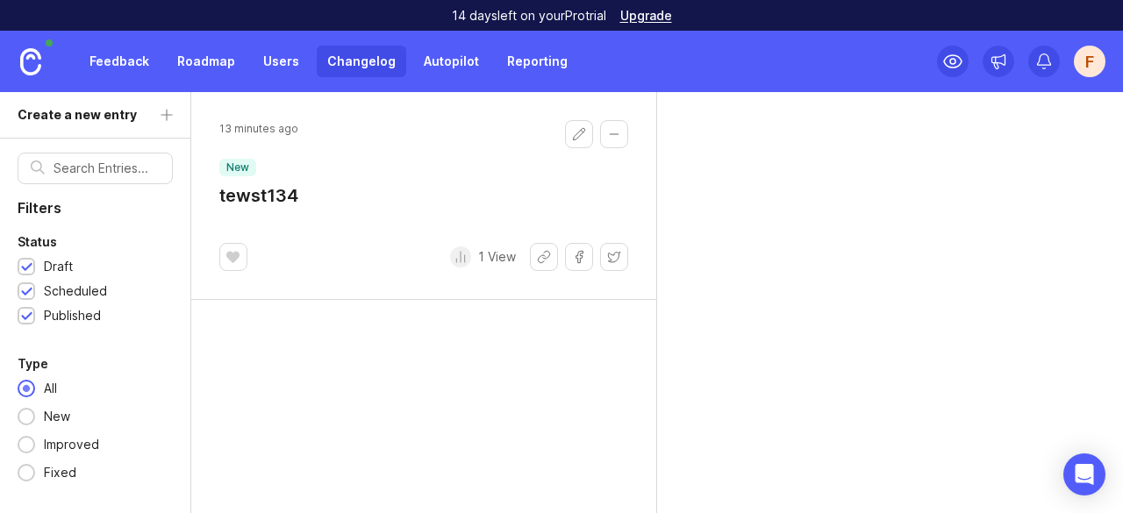
click at [269, 65] on link "Users" at bounding box center [281, 62] width 57 height 32
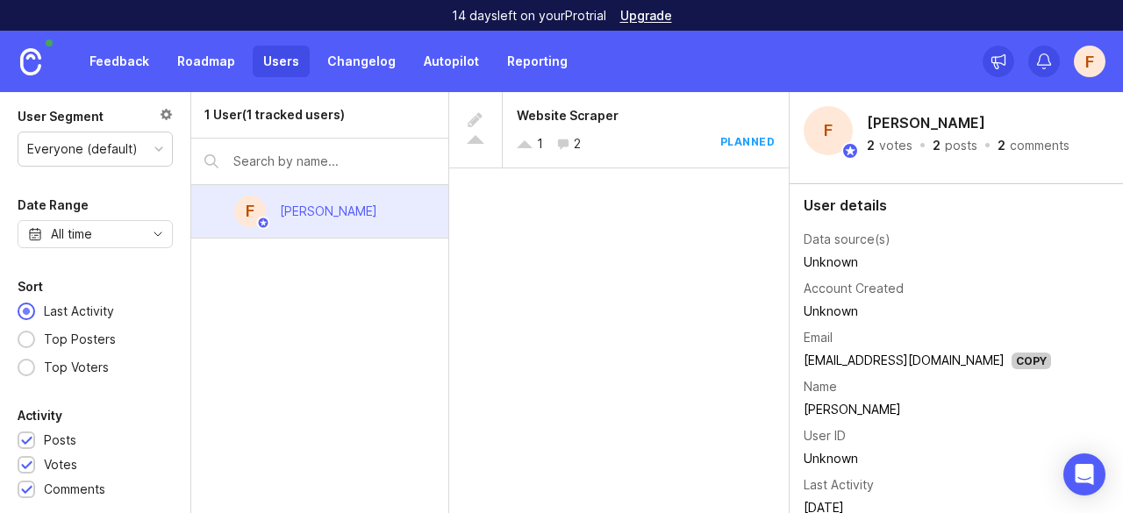
click at [193, 63] on link "Roadmap" at bounding box center [206, 62] width 79 height 32
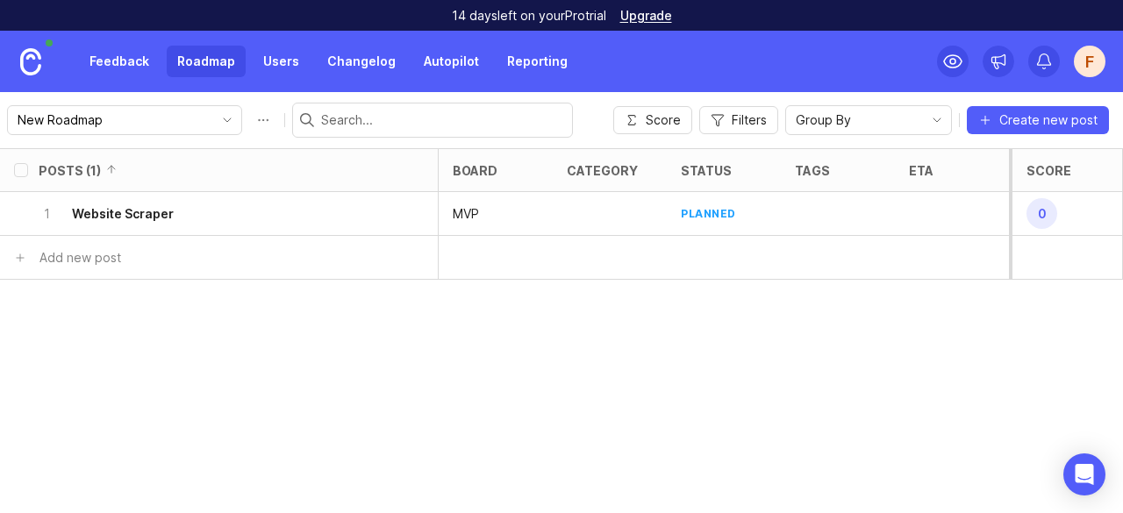
click at [213, 123] on icon "toggle icon" at bounding box center [227, 120] width 28 height 14
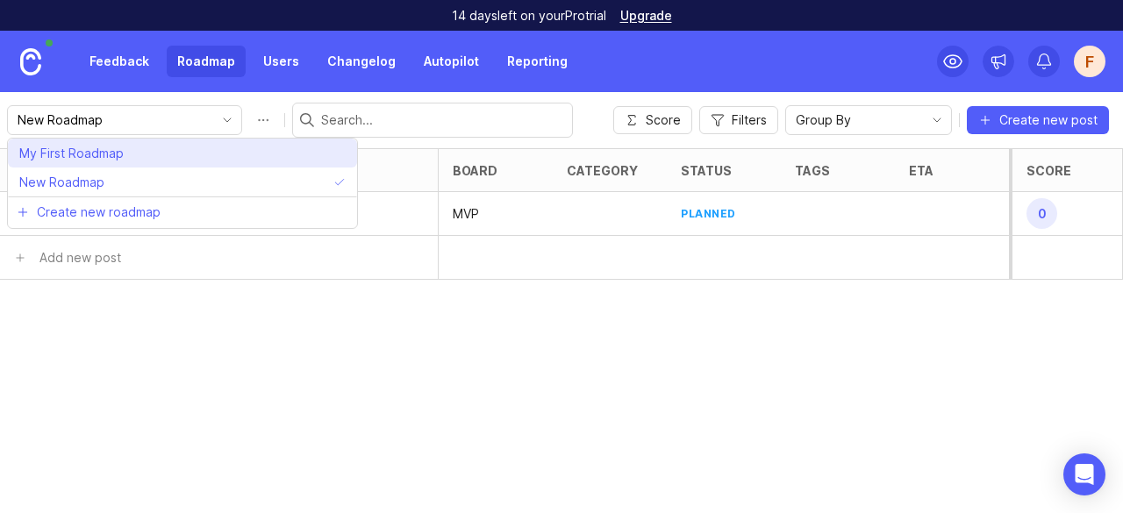
click at [170, 162] on li "My First Roadmap" at bounding box center [182, 153] width 349 height 29
type input "My First Roadmap"
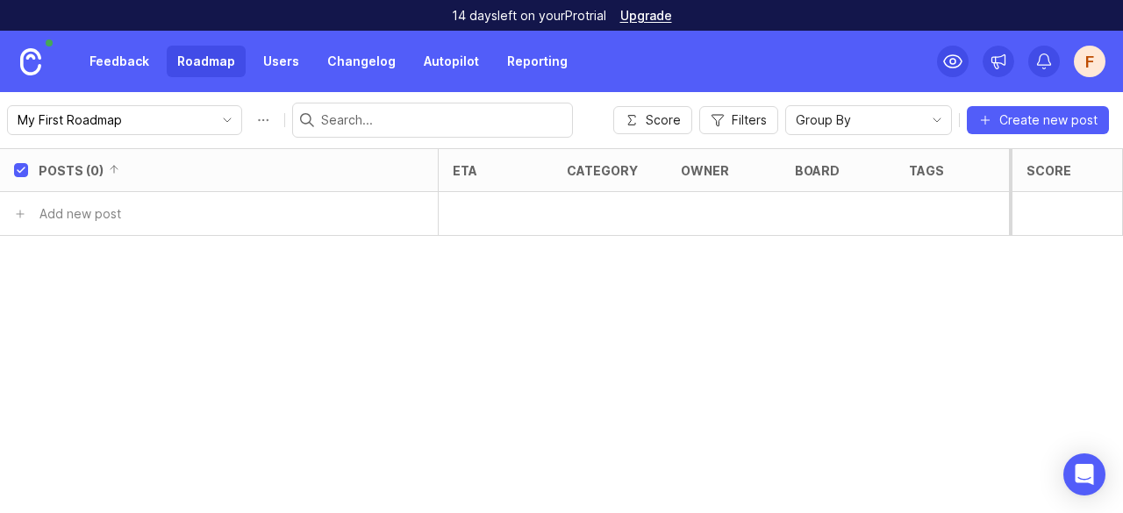
click at [180, 118] on input "My First Roadmap" at bounding box center [115, 120] width 194 height 19
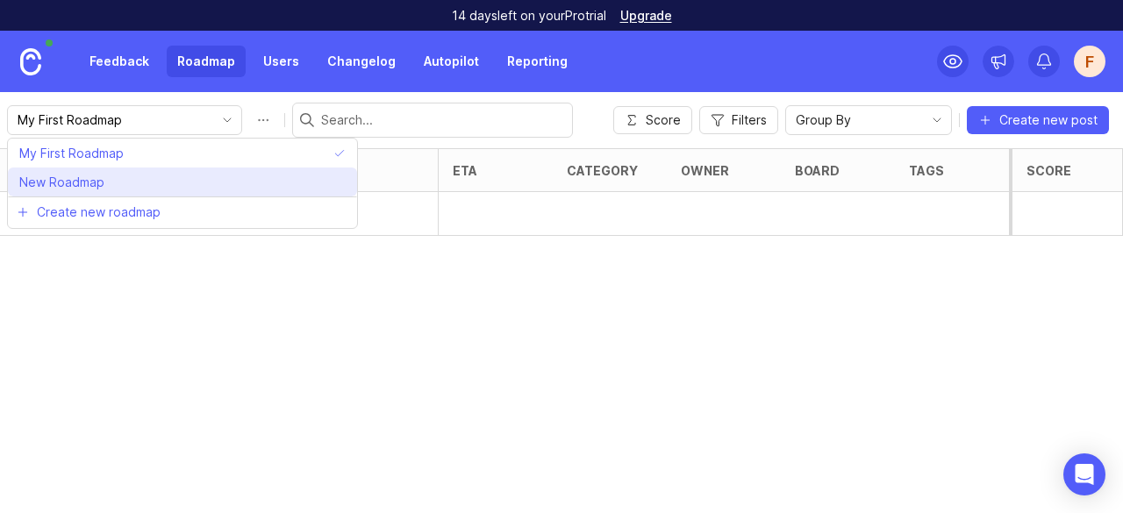
click at [163, 183] on li "New Roadmap" at bounding box center [182, 182] width 349 height 29
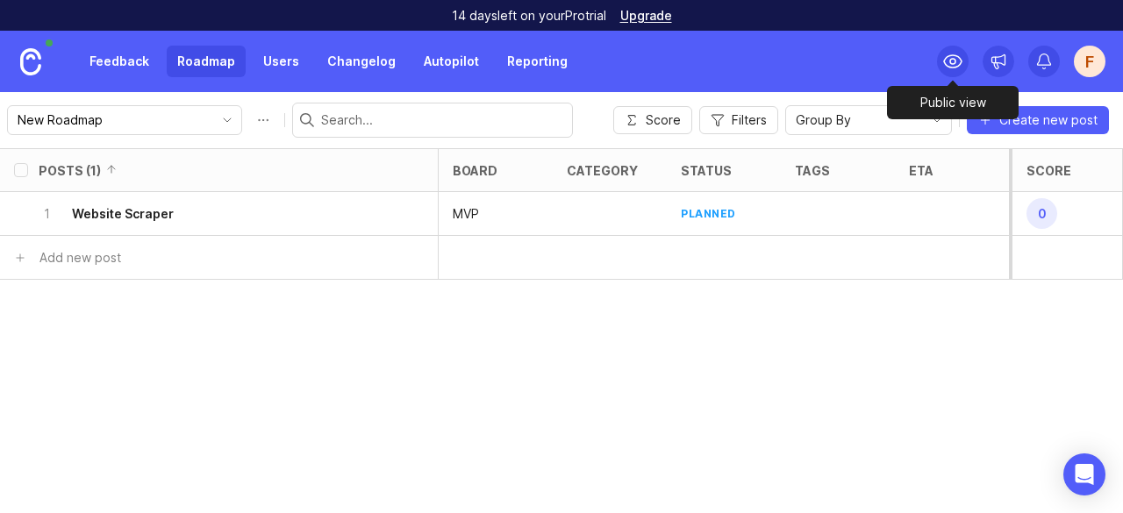
click at [947, 69] on icon at bounding box center [952, 61] width 21 height 21
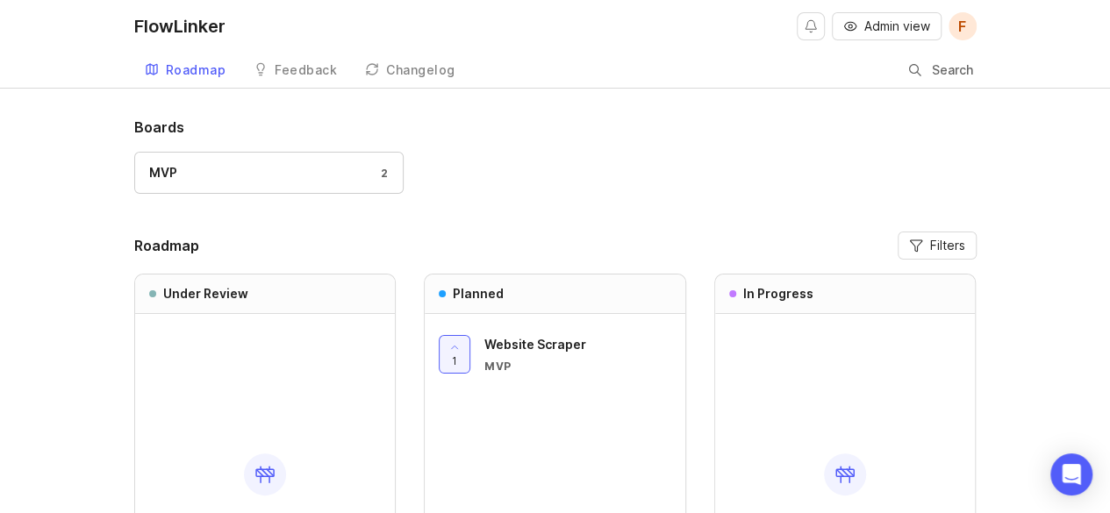
click at [313, 68] on div "Feedback" at bounding box center [306, 70] width 62 height 12
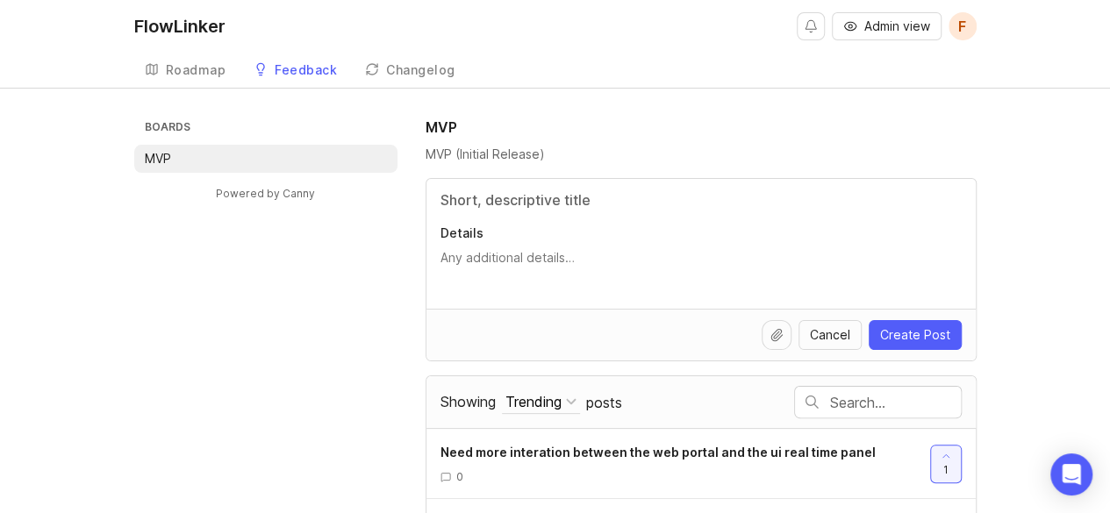
scroll to position [63, 0]
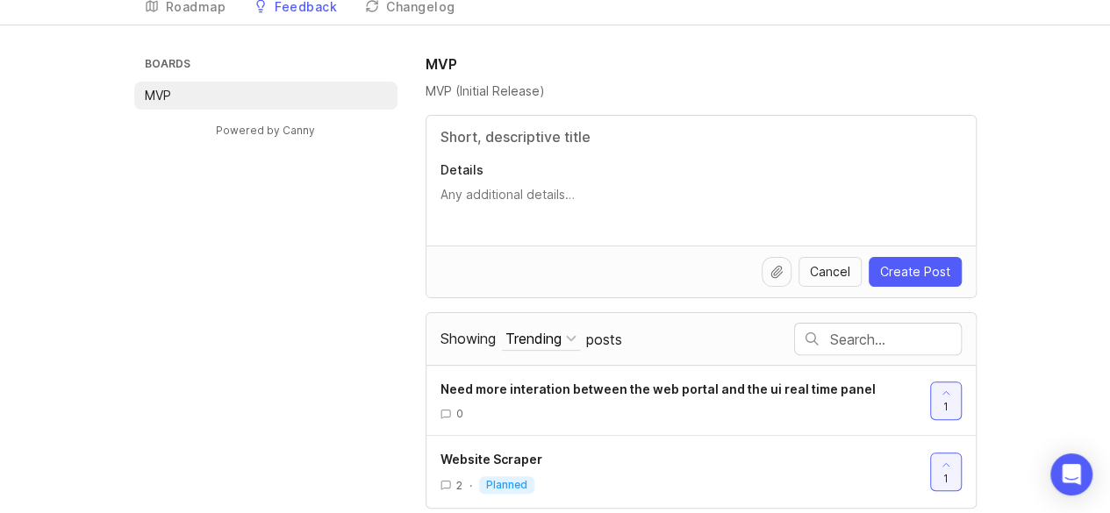
click at [820, 394] on div "Need more interation between the web portal and the ui real time panel" at bounding box center [679, 389] width 476 height 19
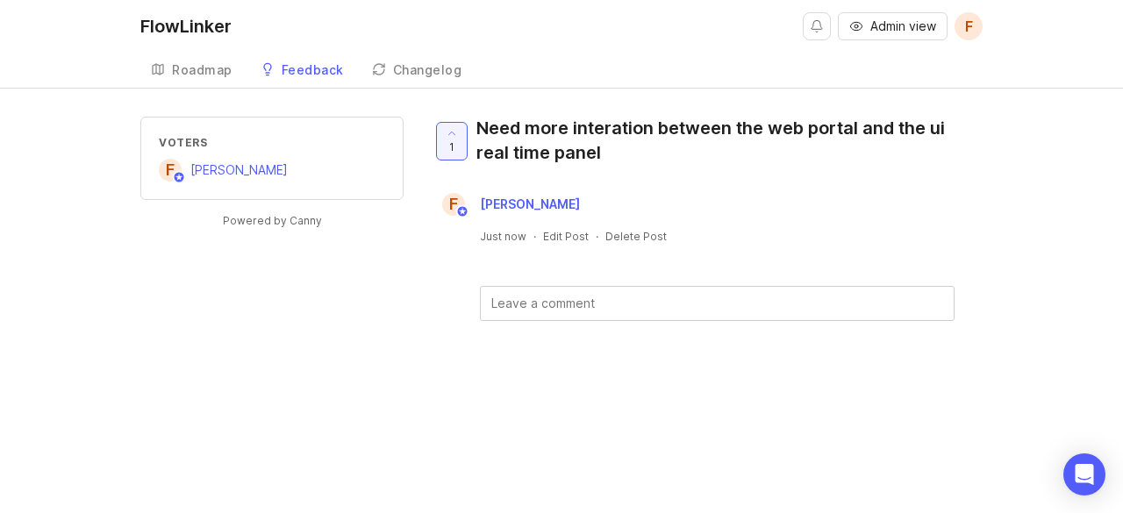
click at [562, 153] on div "Need more interation between the web portal and the ui real time panel" at bounding box center [722, 140] width 492 height 49
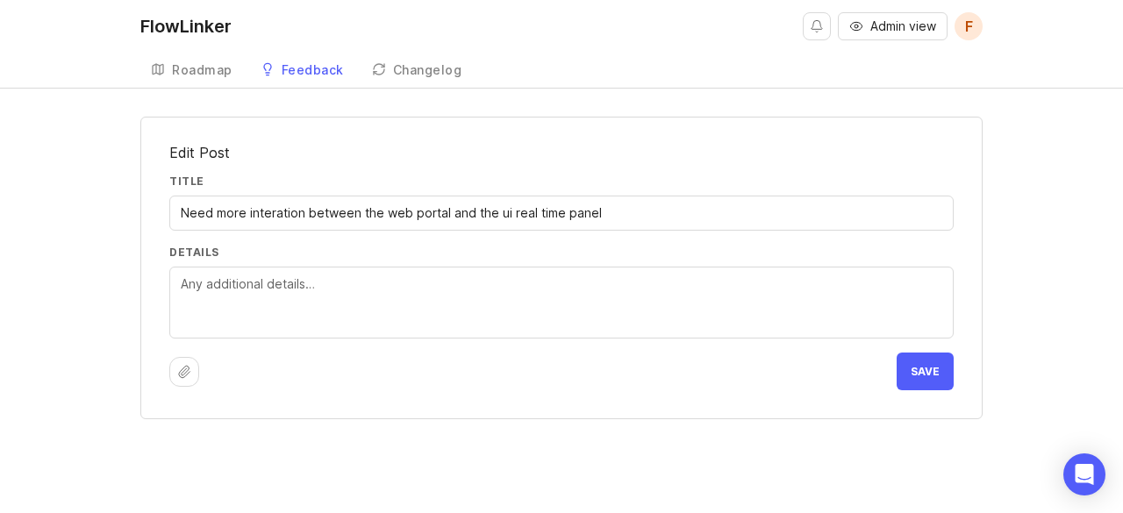
click at [948, 369] on button "Save" at bounding box center [925, 372] width 57 height 38
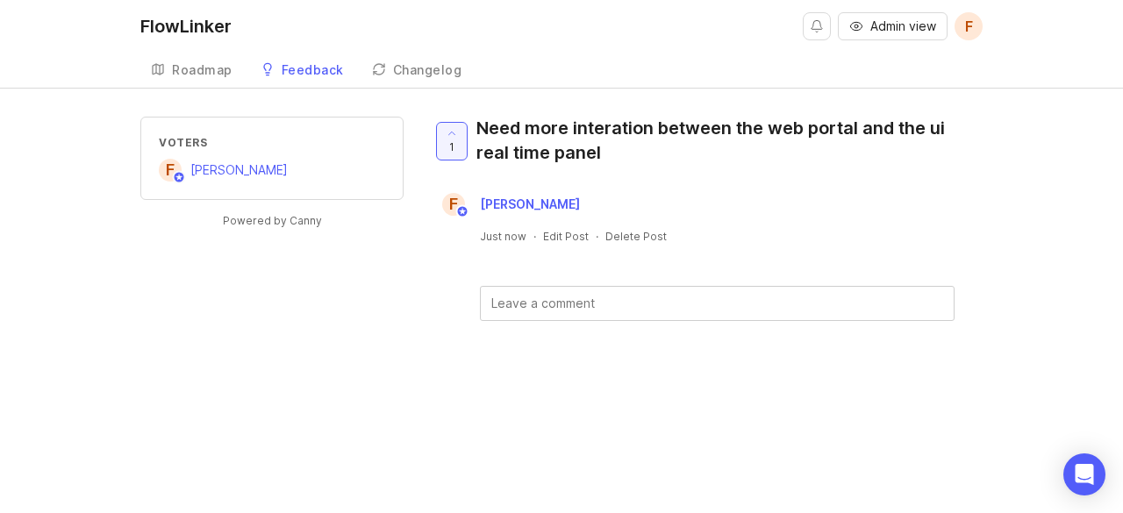
click at [534, 150] on div "Need more interation between the web portal and the ui real time panel" at bounding box center [722, 140] width 492 height 49
click at [193, 64] on div "Roadmap" at bounding box center [202, 70] width 61 height 12
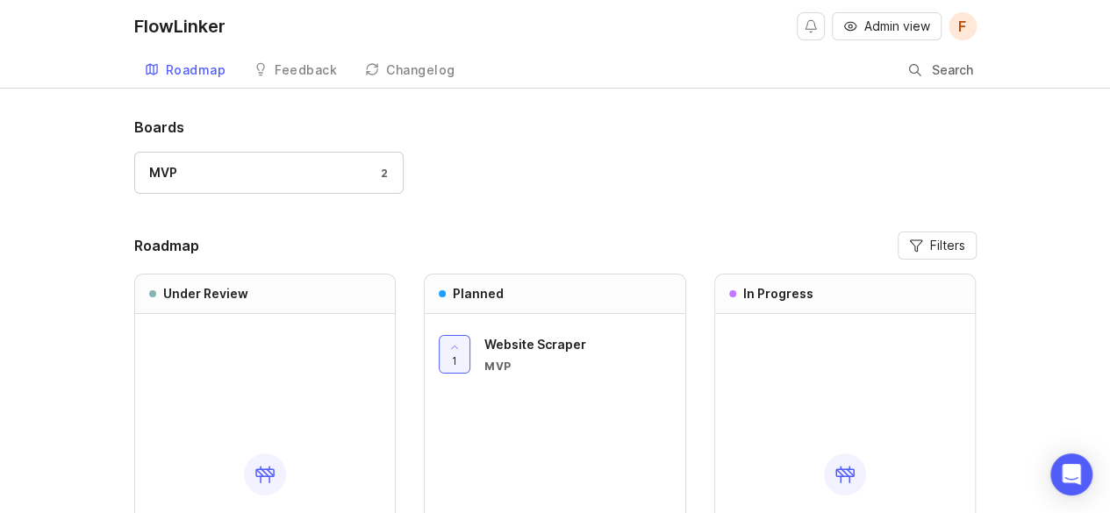
click at [307, 74] on div "Feedback" at bounding box center [306, 70] width 62 height 12
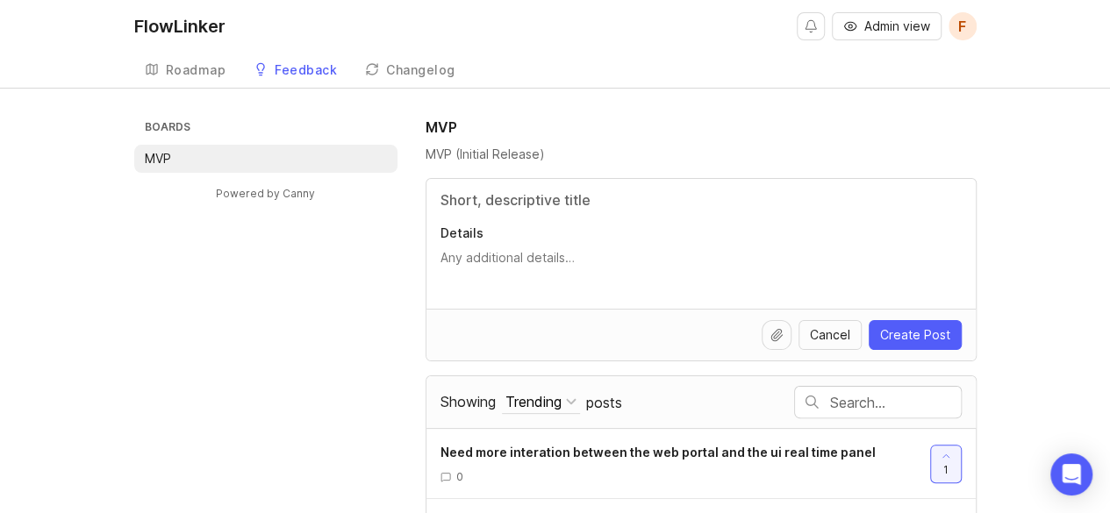
scroll to position [63, 0]
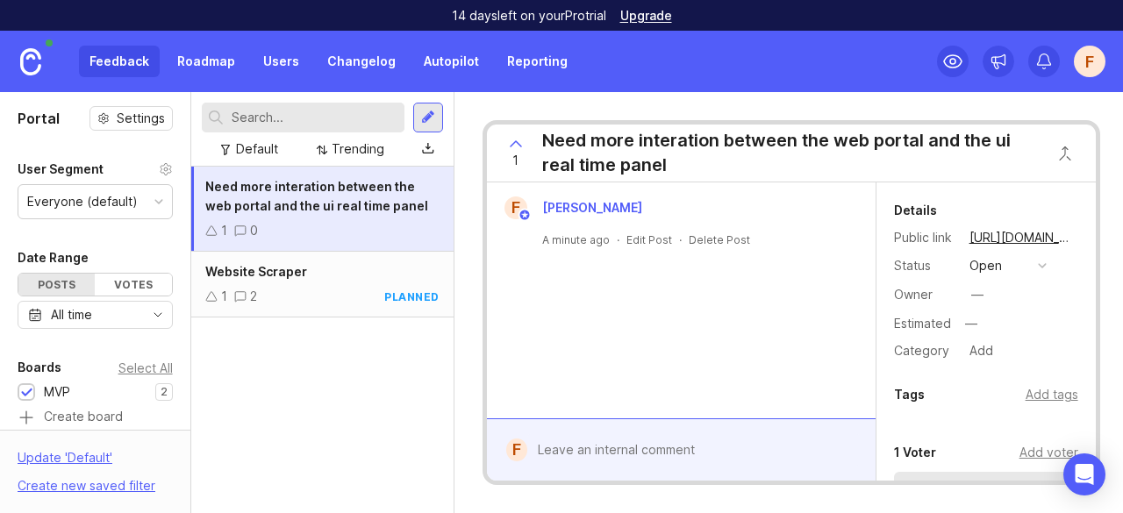
click at [1021, 262] on button "open" at bounding box center [1008, 265] width 88 height 23
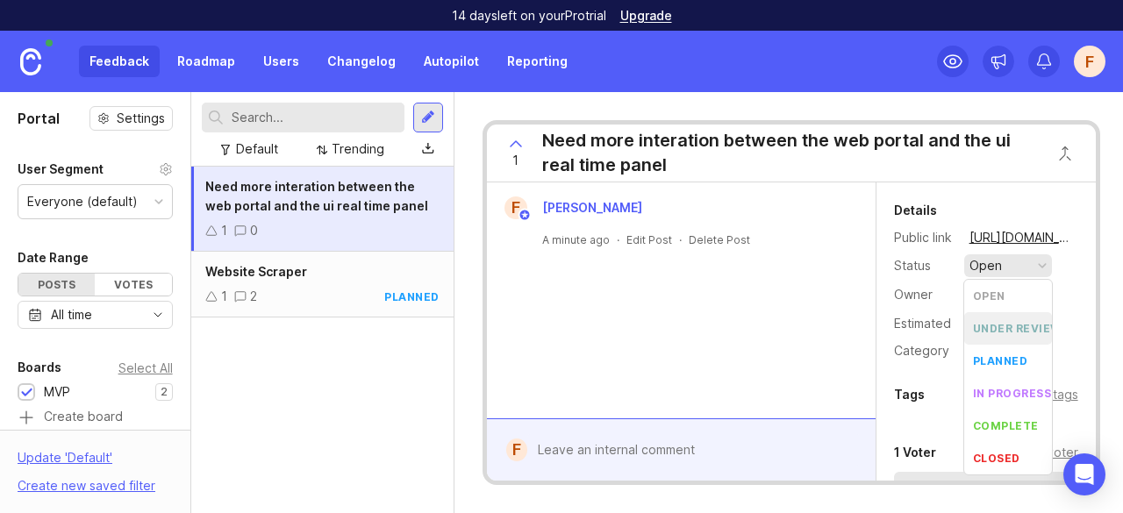
click at [904, 319] on div "Estimated" at bounding box center [922, 324] width 57 height 12
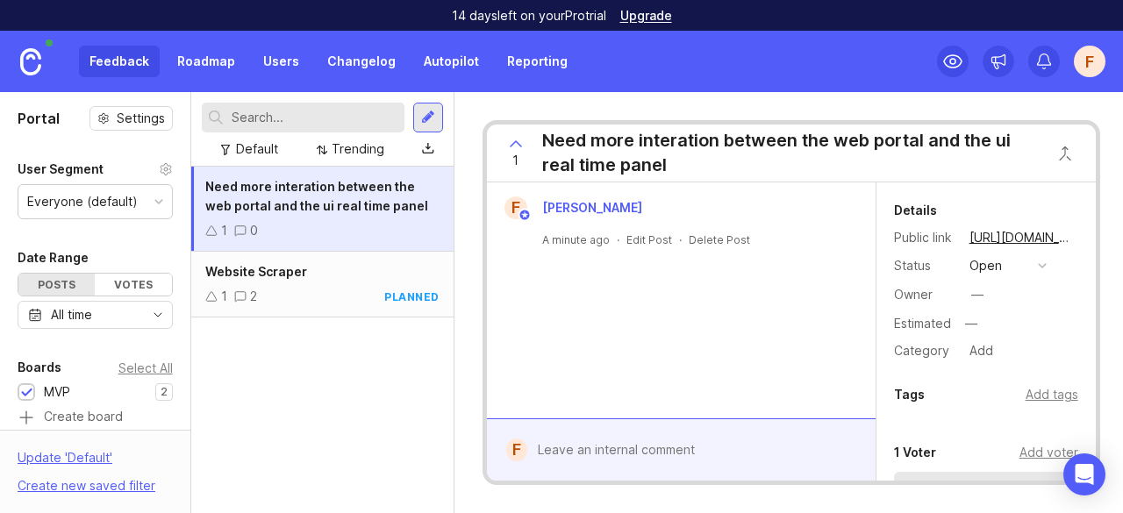
click at [216, 66] on link "Roadmap" at bounding box center [206, 62] width 79 height 32
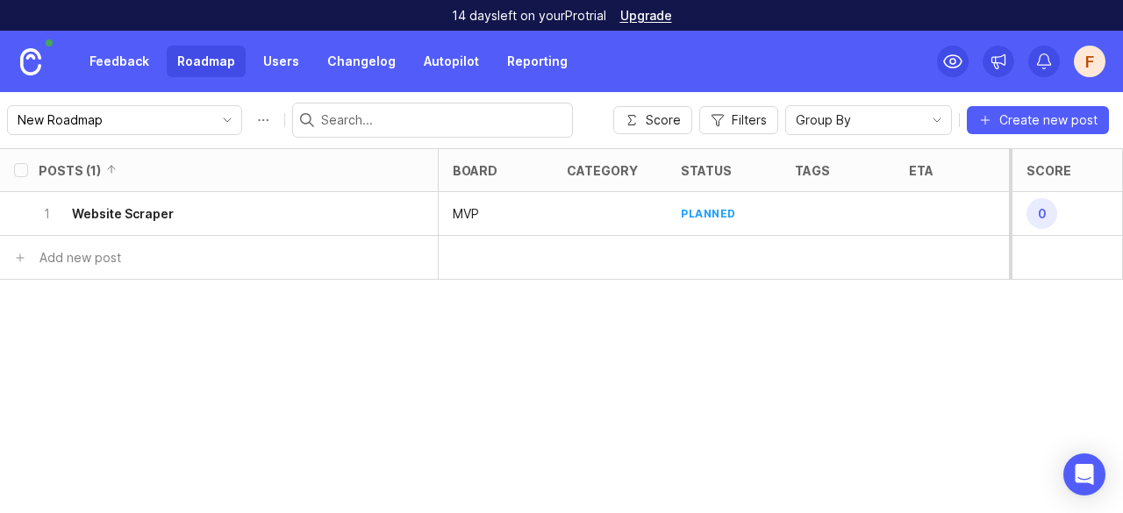
click at [107, 61] on link "Feedback" at bounding box center [119, 62] width 81 height 32
